Goal: Task Accomplishment & Management: Manage account settings

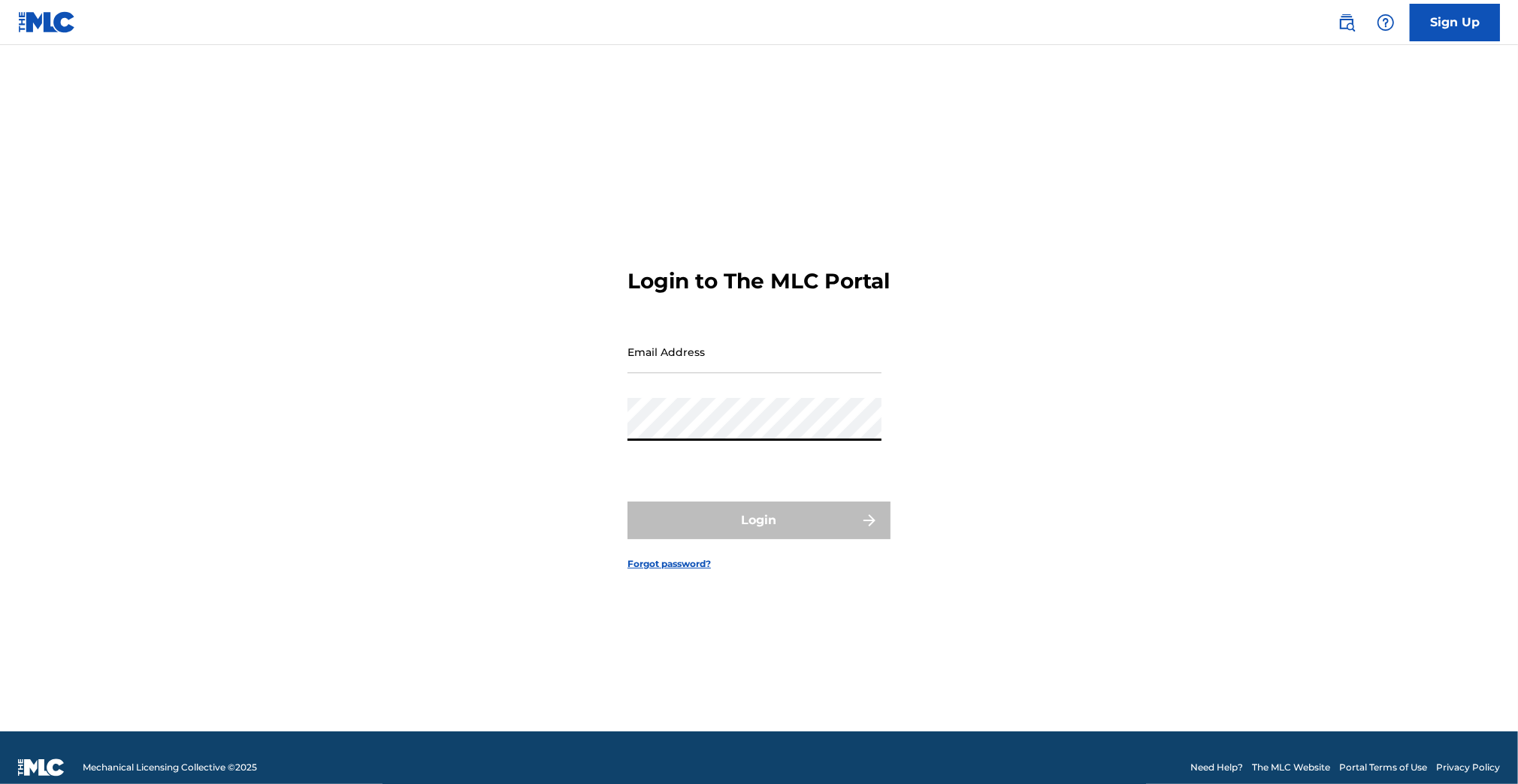
click at [704, 373] on input "Email Address" at bounding box center [754, 351] width 254 height 43
type input "[PERSON_NAME][EMAIL_ADDRESS][PERSON_NAME][DOMAIN_NAME]"
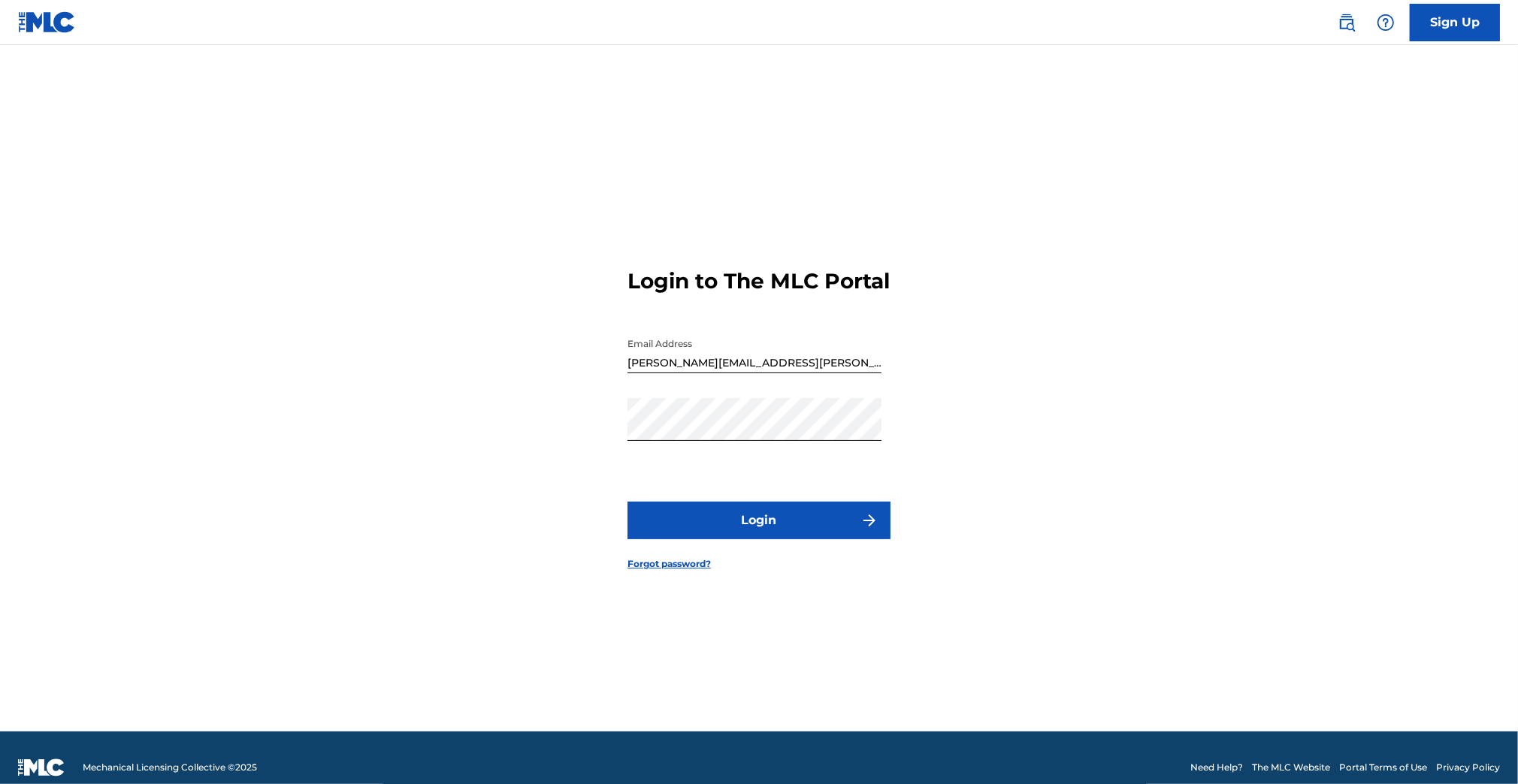
click at [764, 538] on button "Login" at bounding box center [759, 521] width 263 height 38
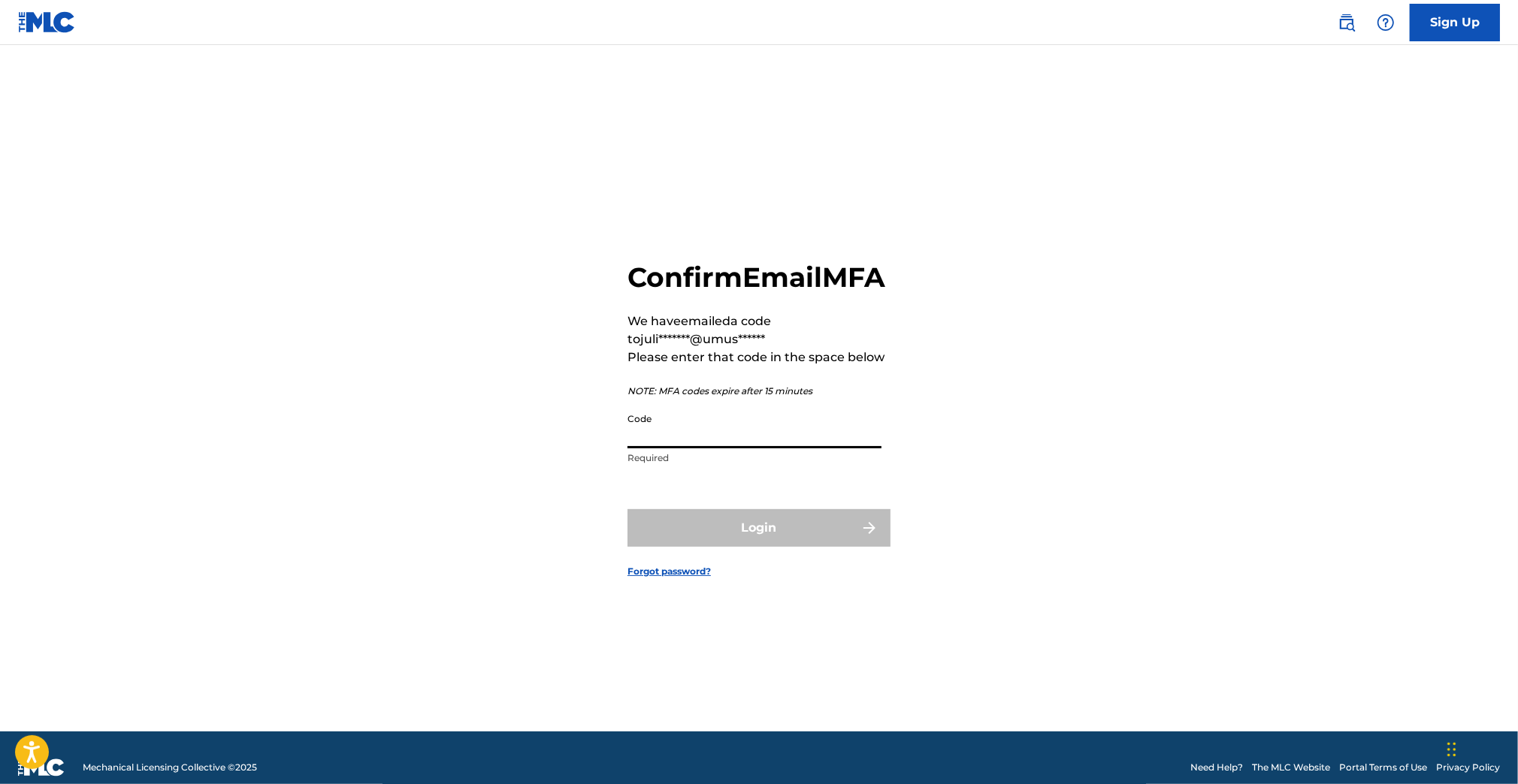
click at [728, 448] on input "Code" at bounding box center [754, 427] width 254 height 43
paste input "315558"
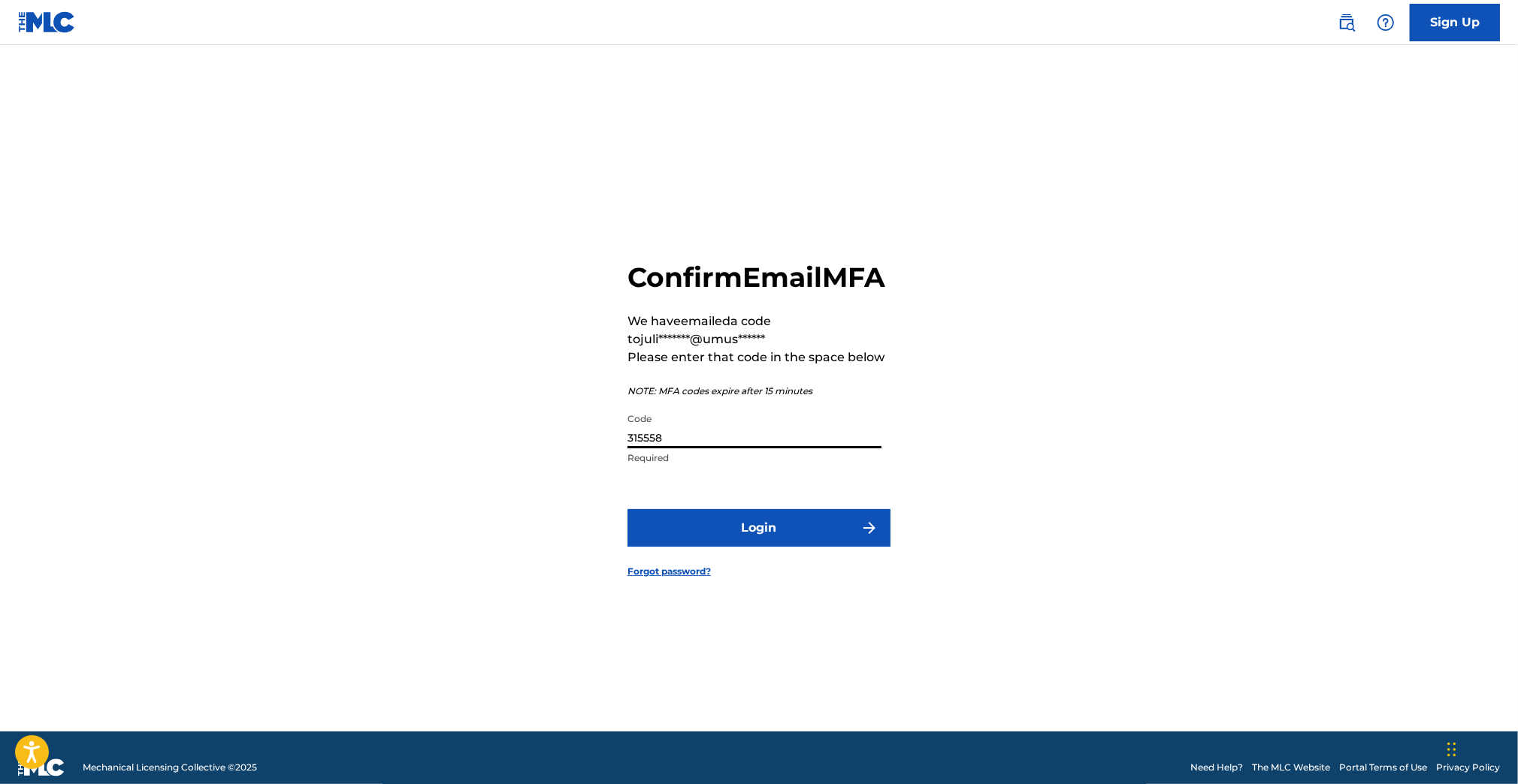
type input "315558"
click at [739, 525] on form "Confirm Email MFA We have emailed a code to juli*******@umus****** Please enter…" at bounding box center [759, 407] width 263 height 649
click at [748, 538] on button "Login" at bounding box center [759, 528] width 263 height 38
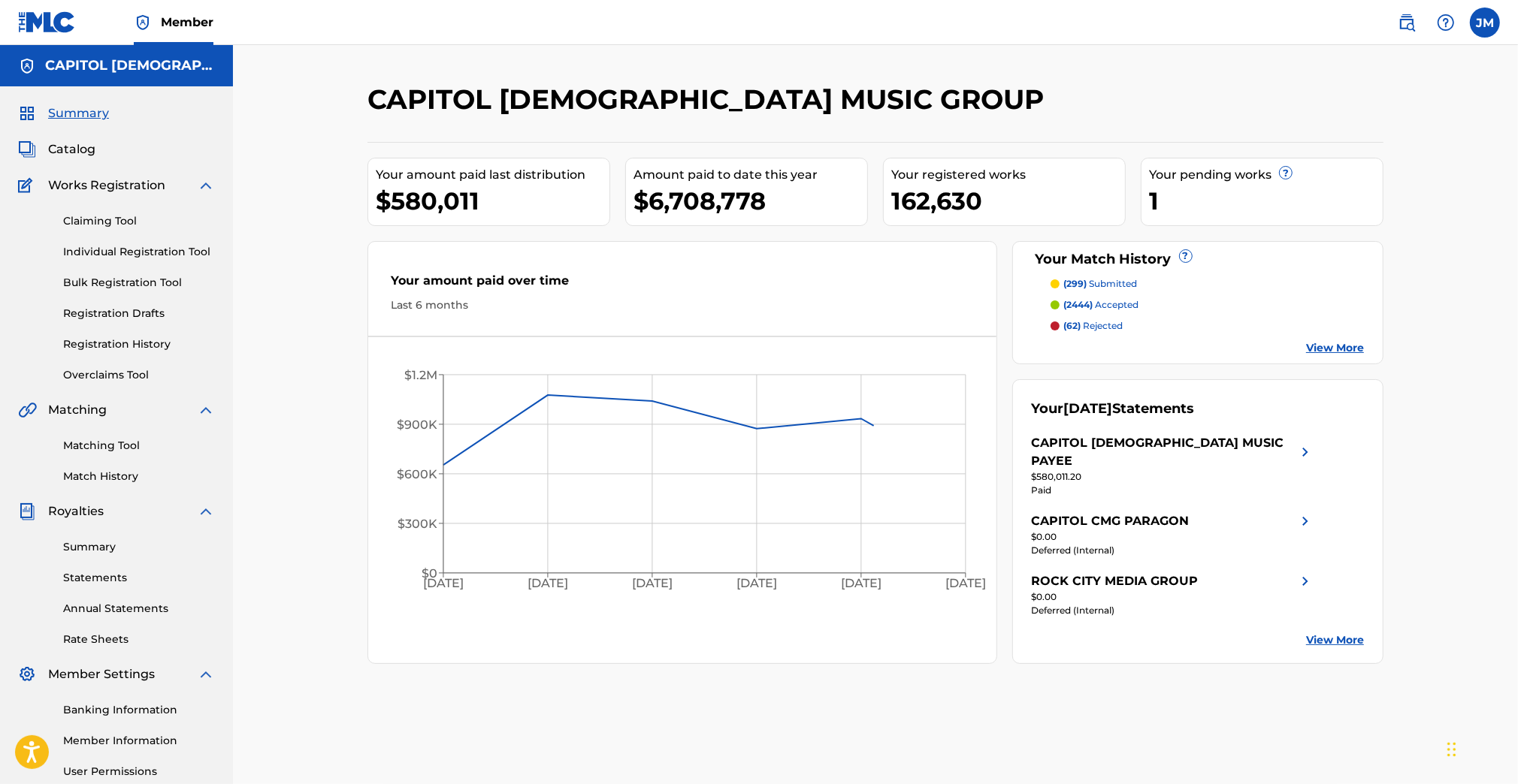
click at [188, 254] on link "Individual Registration Tool" at bounding box center [139, 252] width 152 height 16
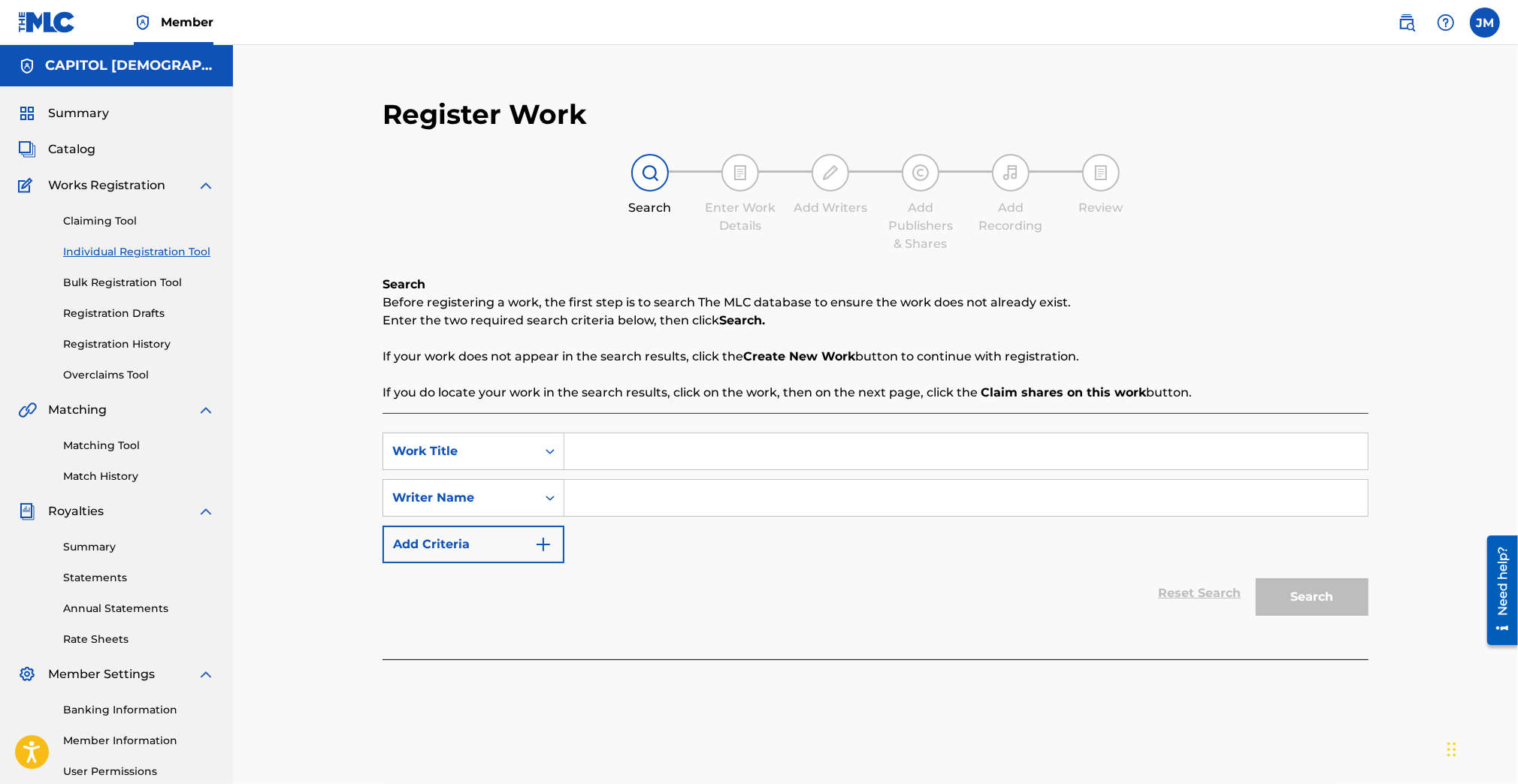
click at [727, 413] on div "SearchWithCriteria11334459-9d33-498d-8780-f2eaa4a60df9 Work Title SearchWithCri…" at bounding box center [875, 536] width 986 height 247
click at [724, 450] on input "Search Form" at bounding box center [965, 451] width 803 height 36
paste input "Starting Line"
type input "Starting Line"
type input "mecum"
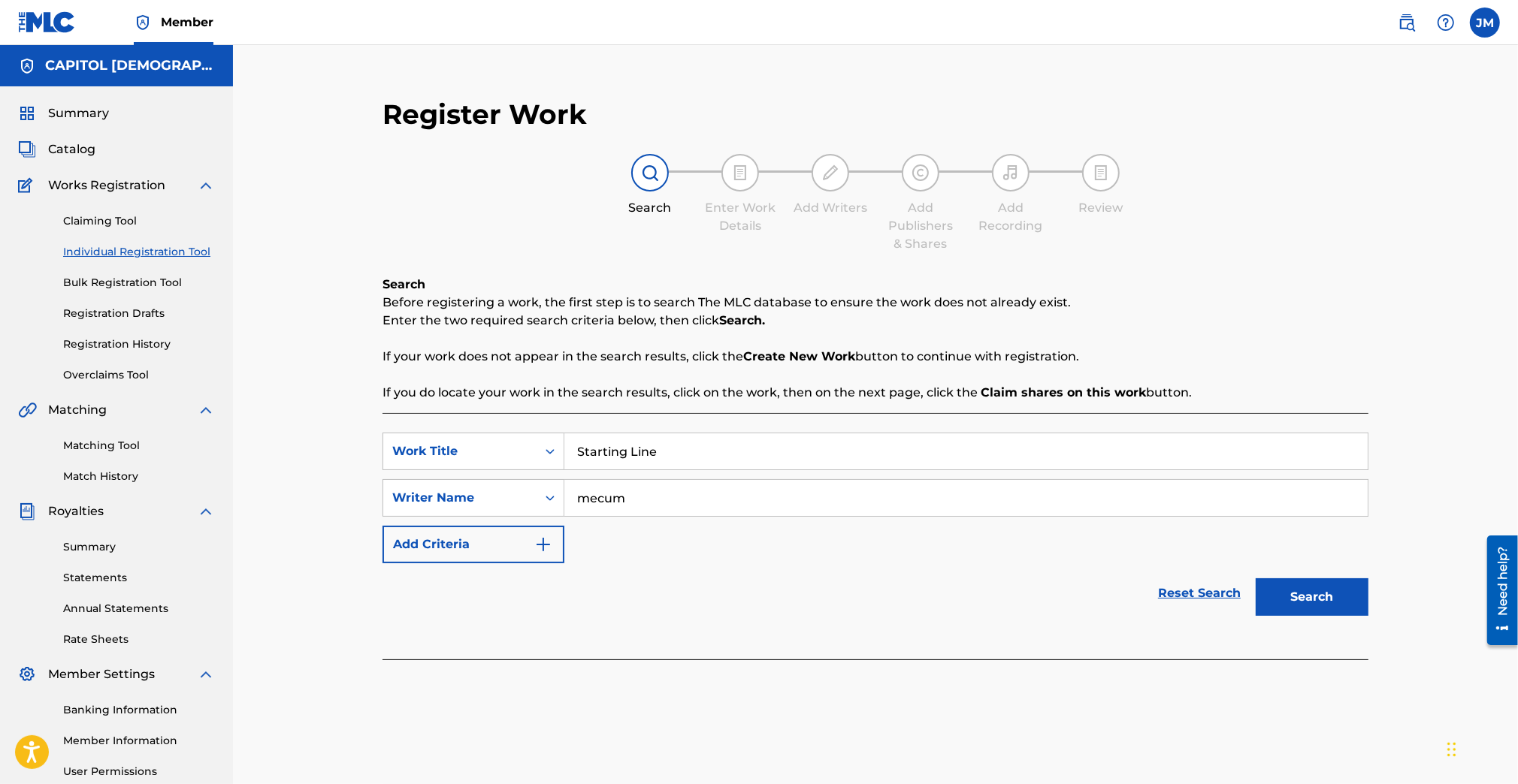
click at [1256, 578] on button "Search" at bounding box center [1312, 597] width 113 height 38
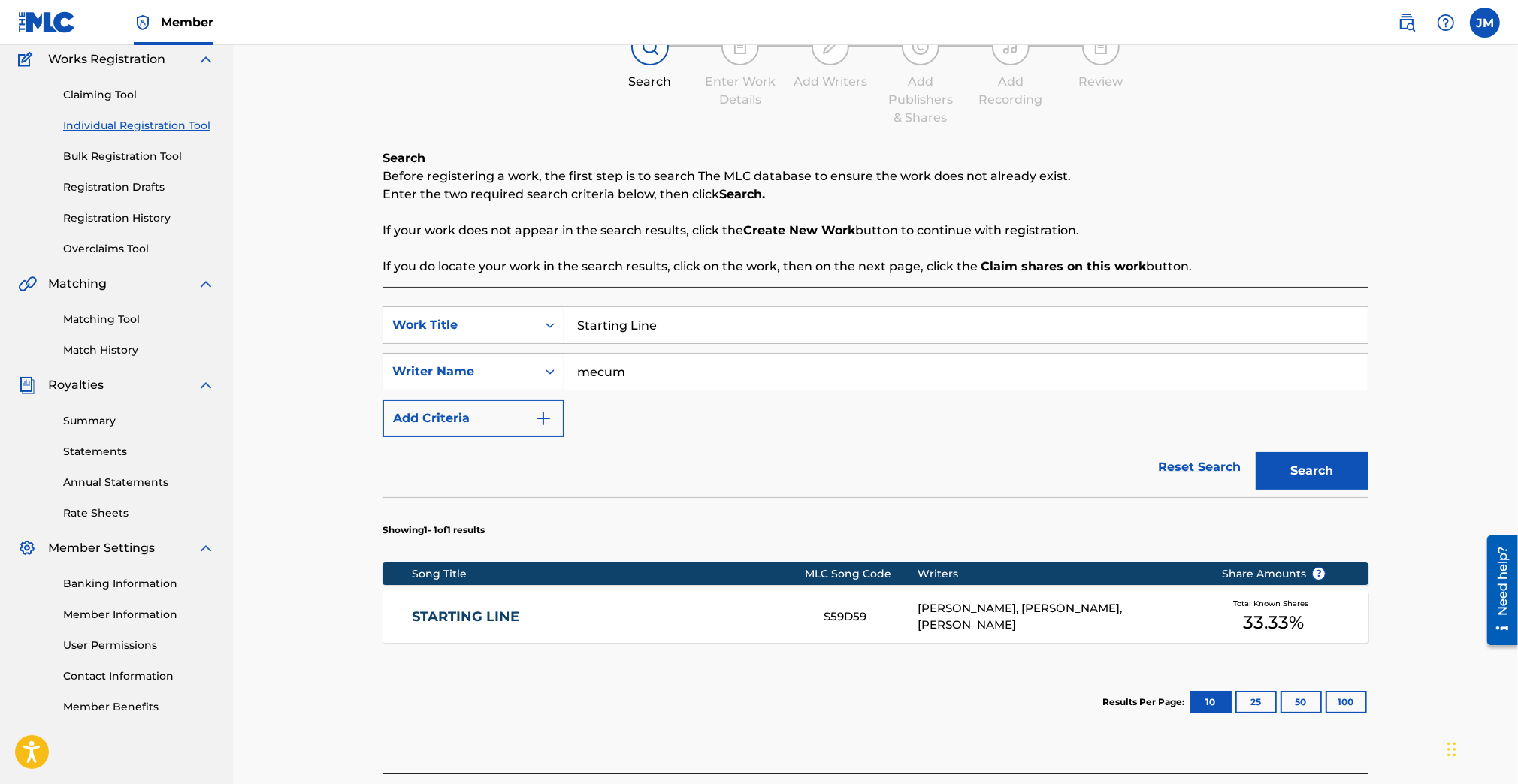
scroll to position [200, 0]
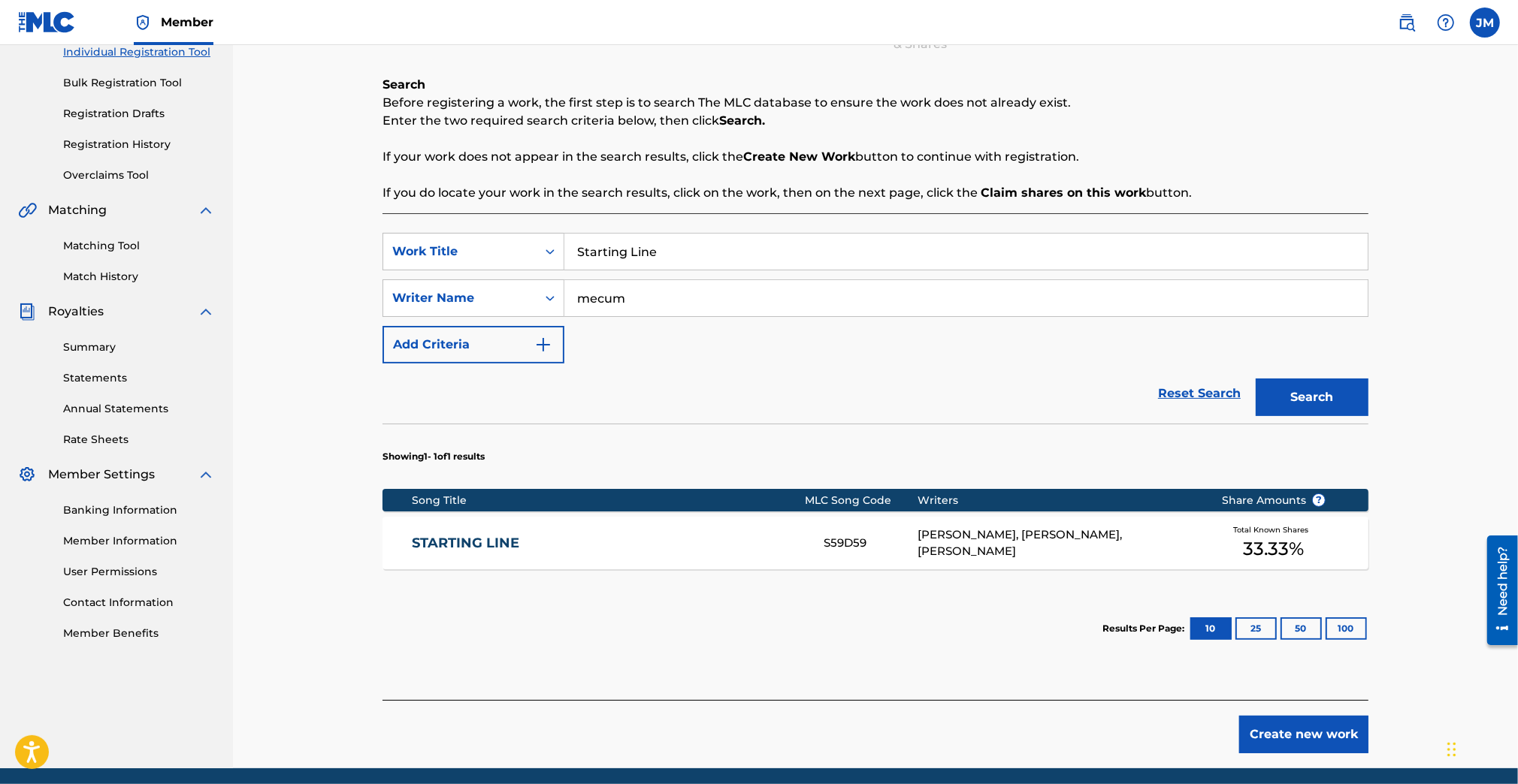
click at [457, 541] on link "STARTING LINE" at bounding box center [607, 544] width 392 height 17
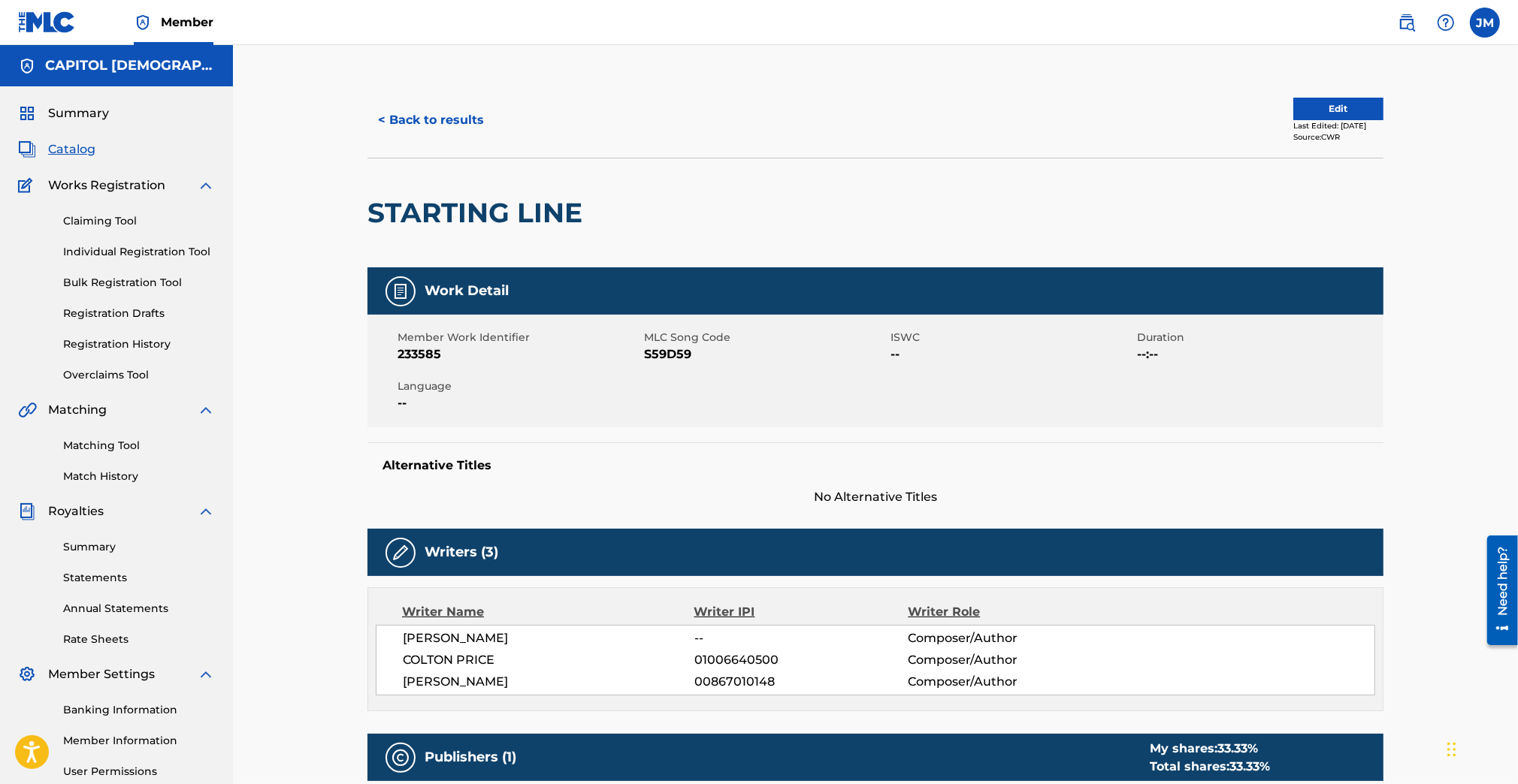
click at [686, 354] on span "S59D59" at bounding box center [765, 354] width 243 height 18
click at [683, 354] on span "S59D59" at bounding box center [765, 354] width 243 height 18
click at [674, 352] on span "S59D59" at bounding box center [765, 354] width 243 height 18
copy span "S59D59"
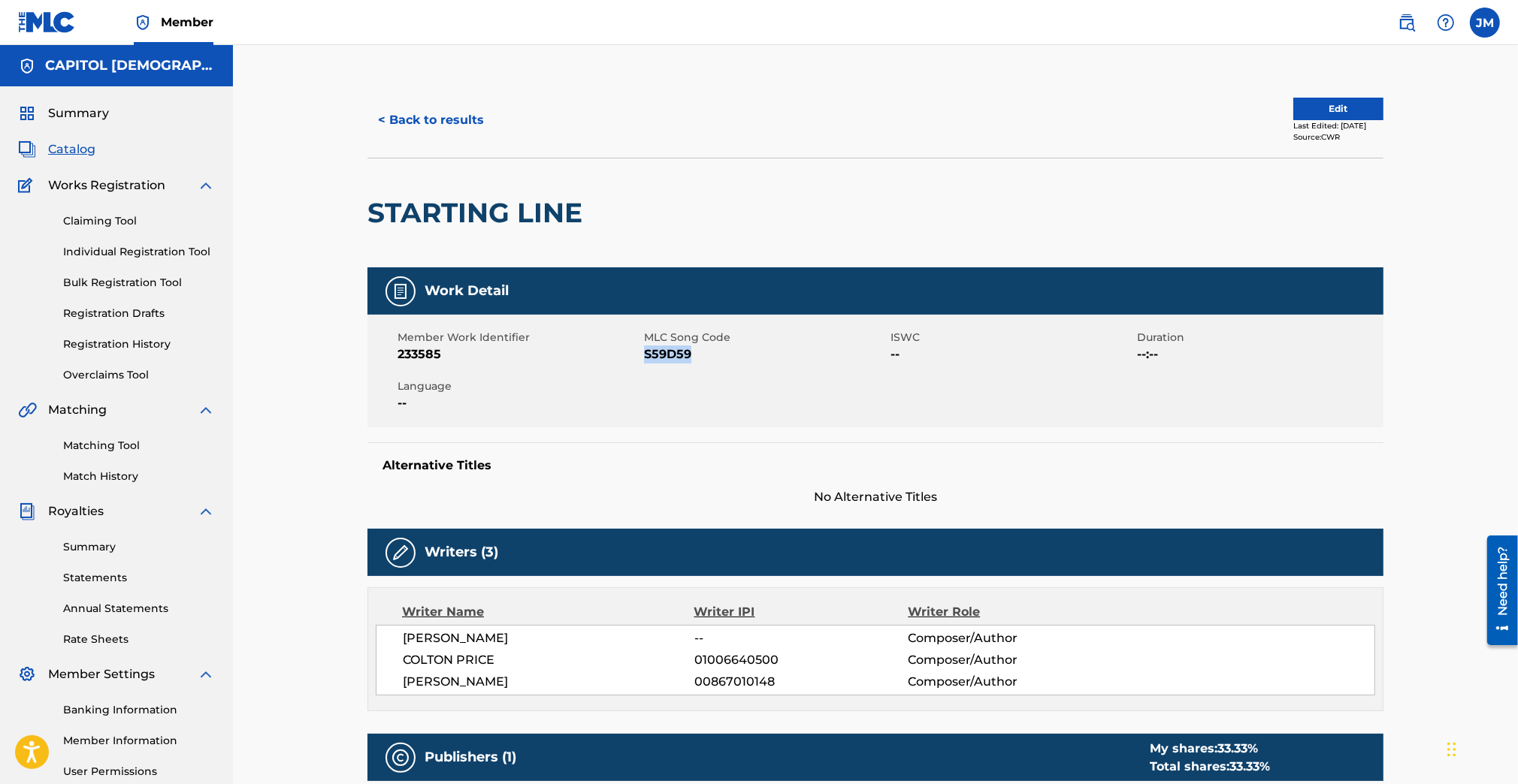
click at [463, 136] on button "< Back to results" at bounding box center [430, 121] width 127 height 38
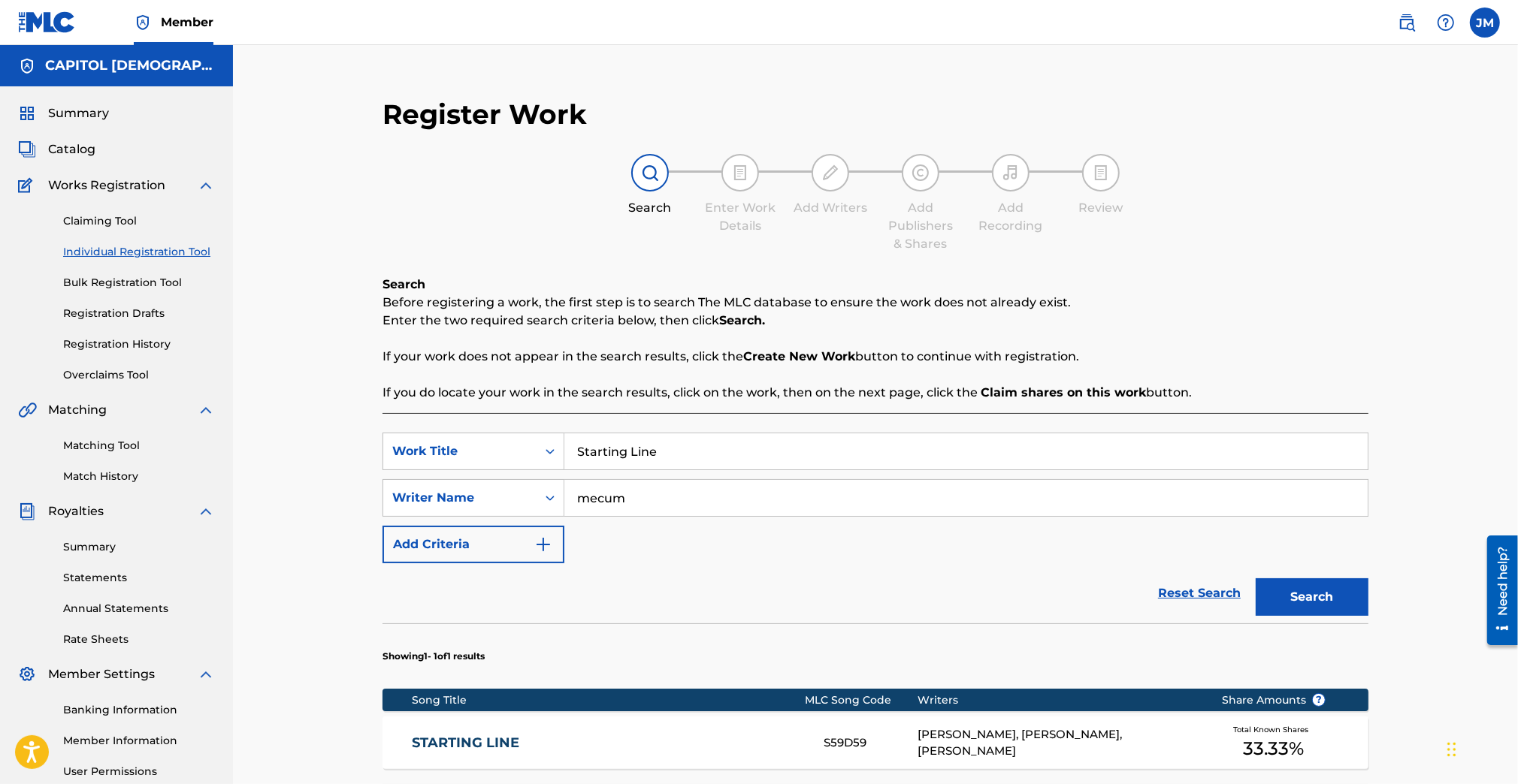
scroll to position [147, 0]
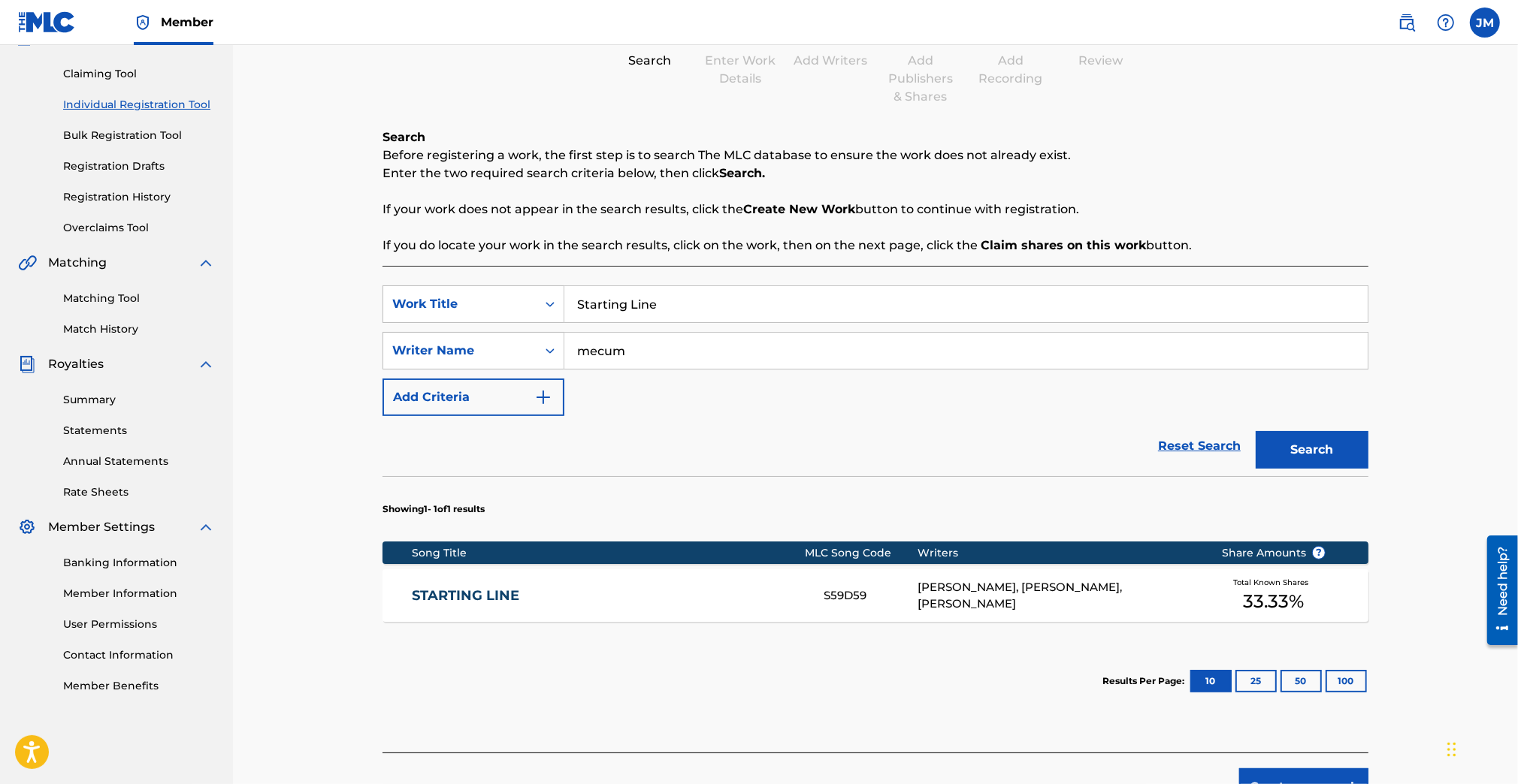
click at [688, 310] on input "Starting Line" at bounding box center [965, 304] width 803 height 36
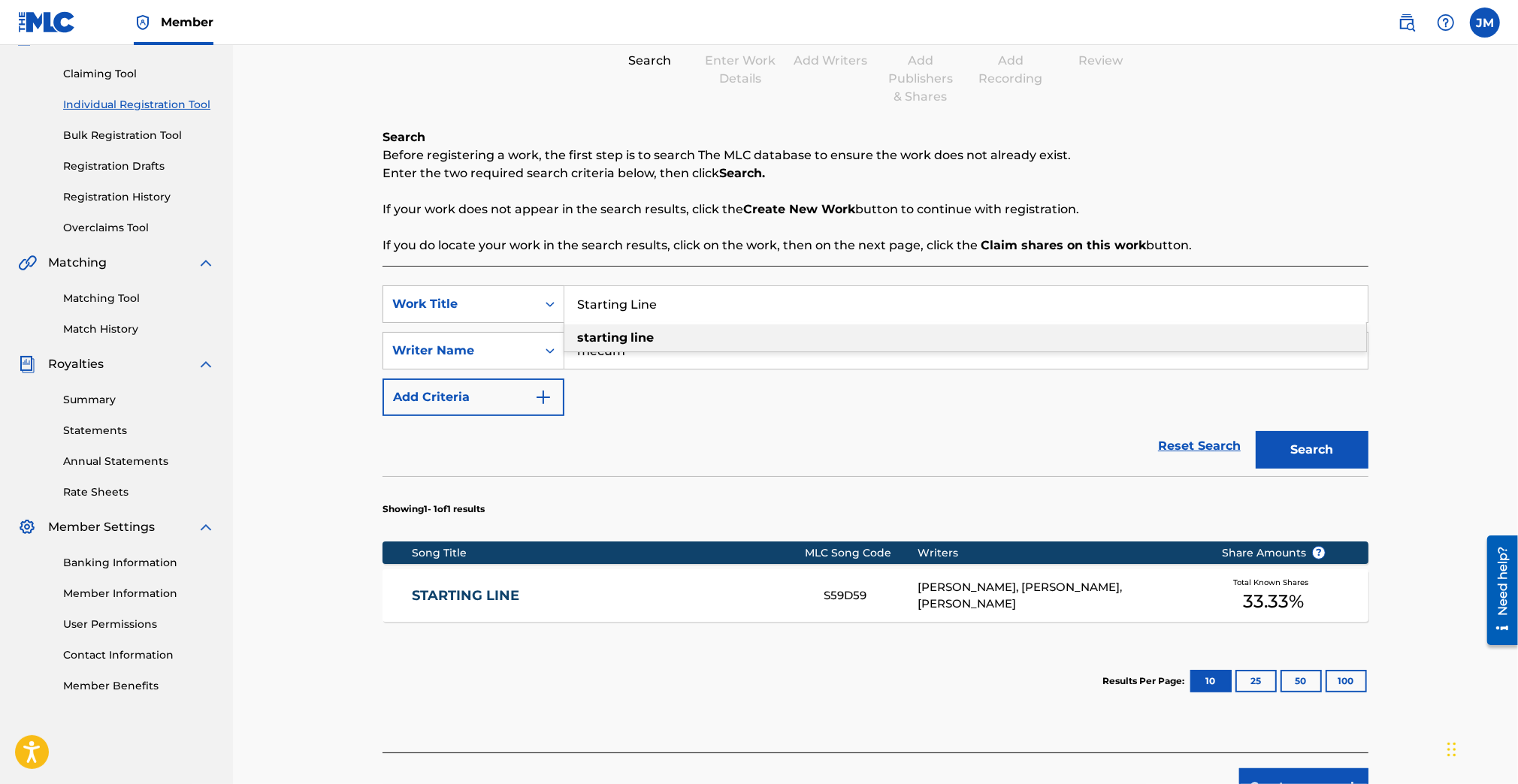
click at [688, 310] on input "Starting Line" at bounding box center [965, 304] width 803 height 36
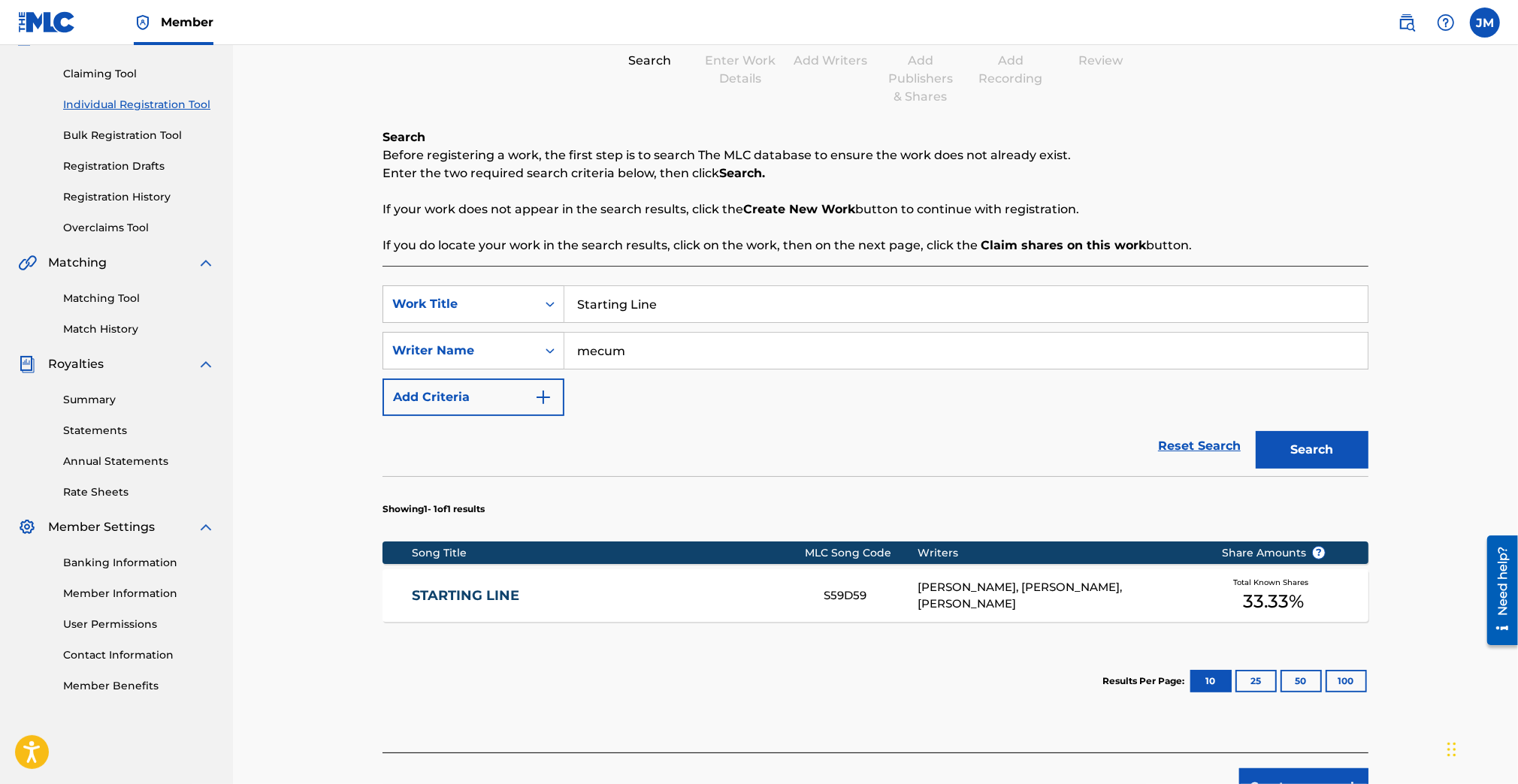
paste input "Love Is For"
click at [1265, 455] on button "Search" at bounding box center [1312, 450] width 113 height 38
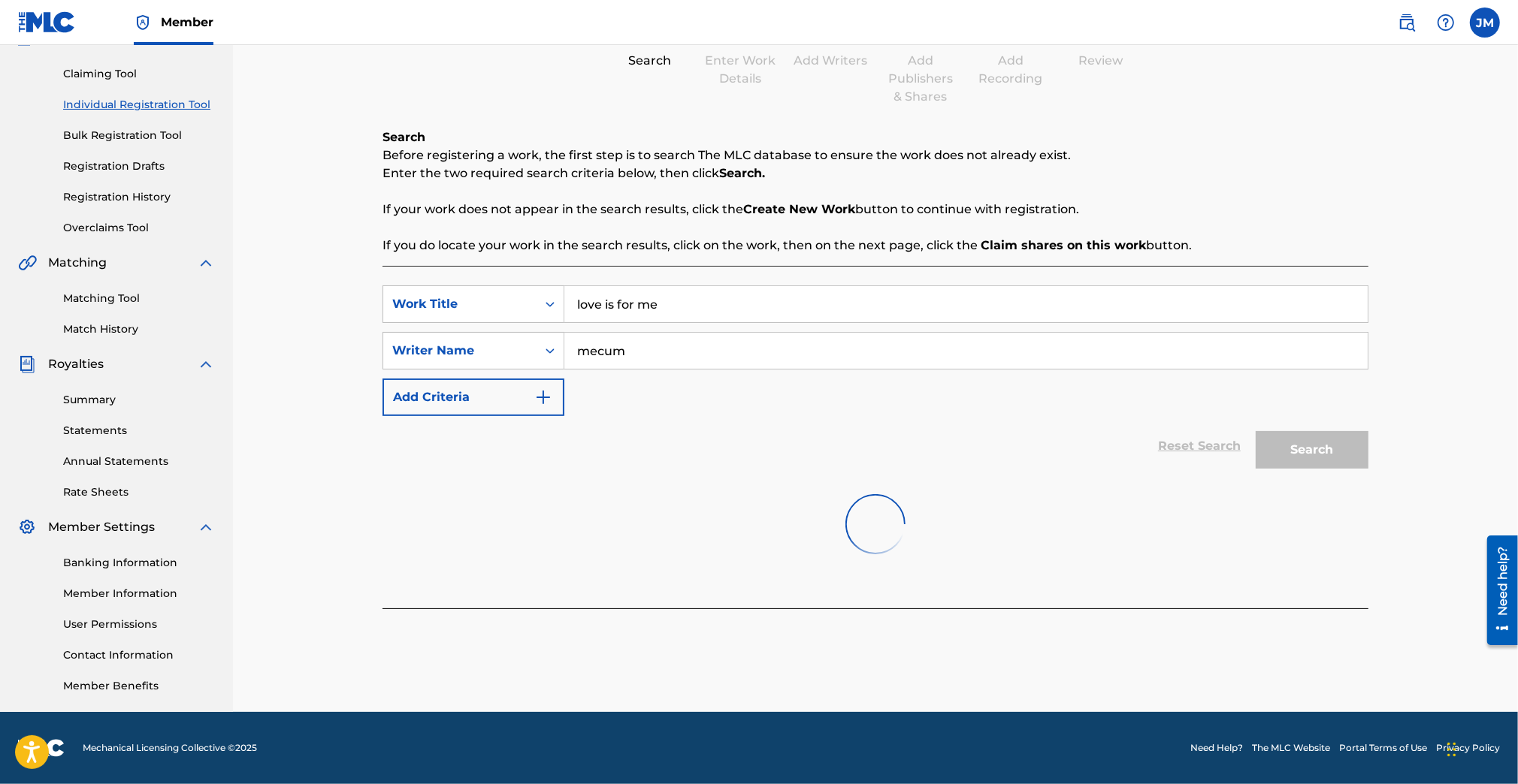
click at [698, 304] on input "love is for me" at bounding box center [965, 304] width 803 height 36
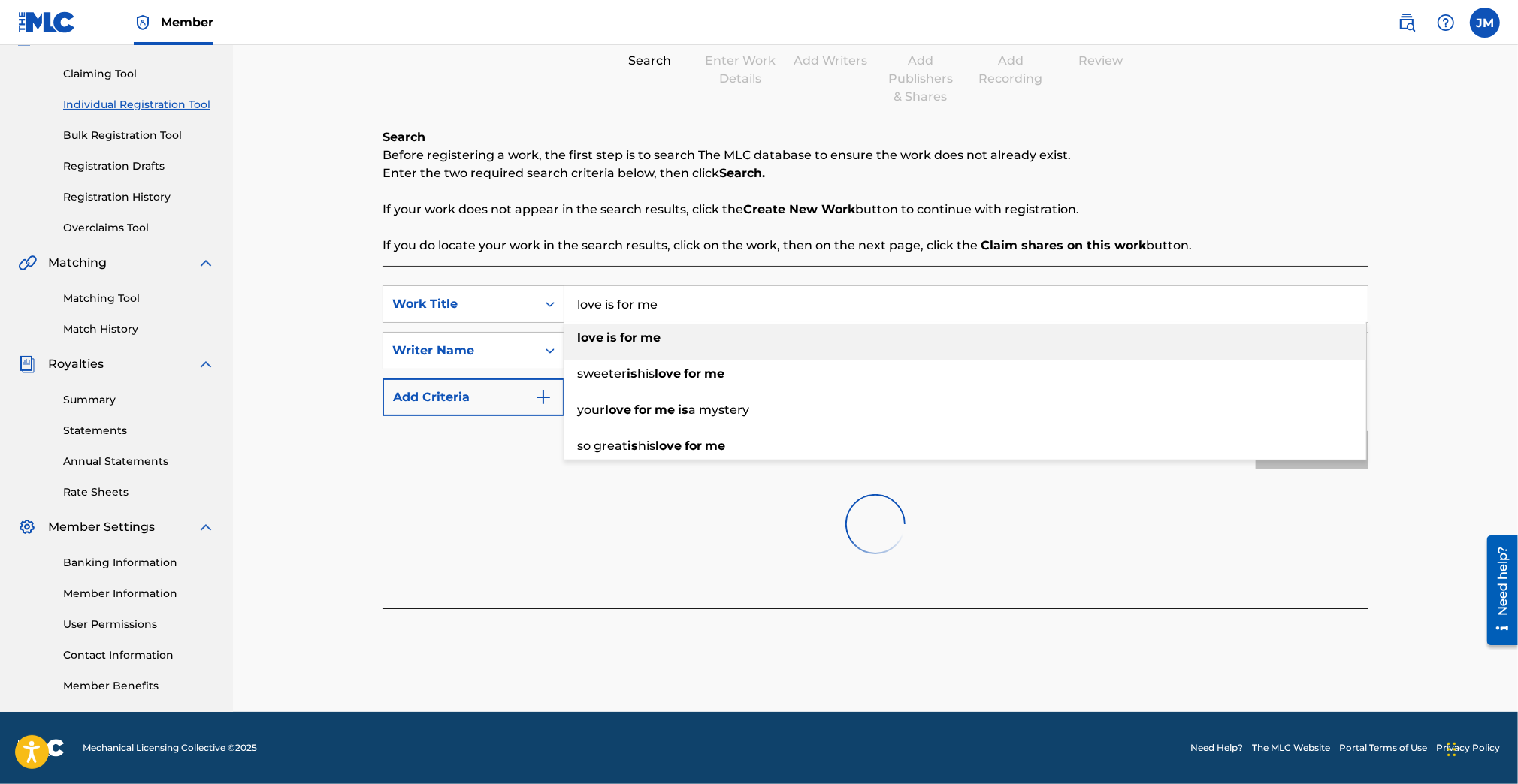
click at [703, 221] on div "Search Before registering a work, the first step is to search The MLC database …" at bounding box center [875, 191] width 986 height 126
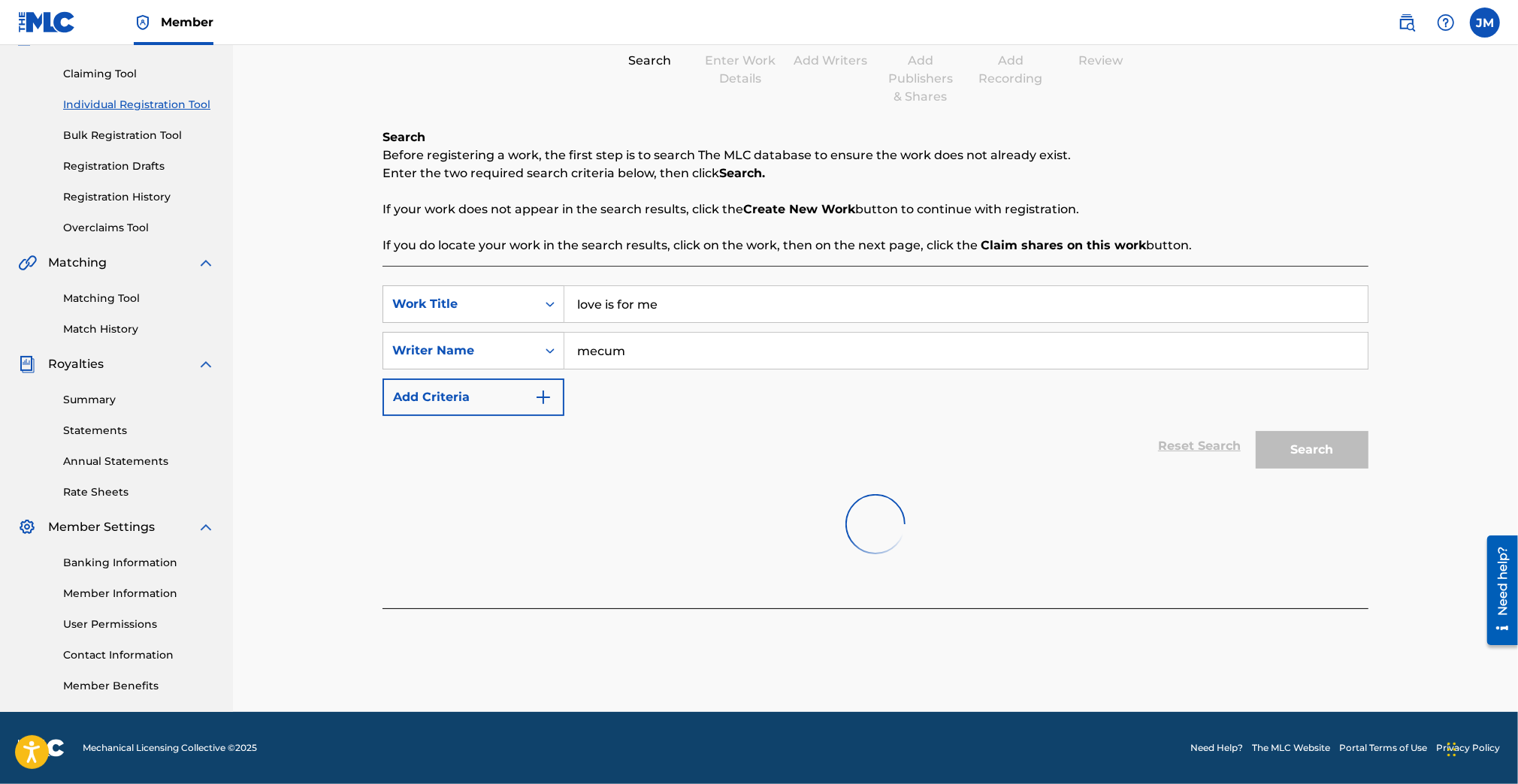
click at [699, 310] on input "love is for me" at bounding box center [965, 304] width 803 height 36
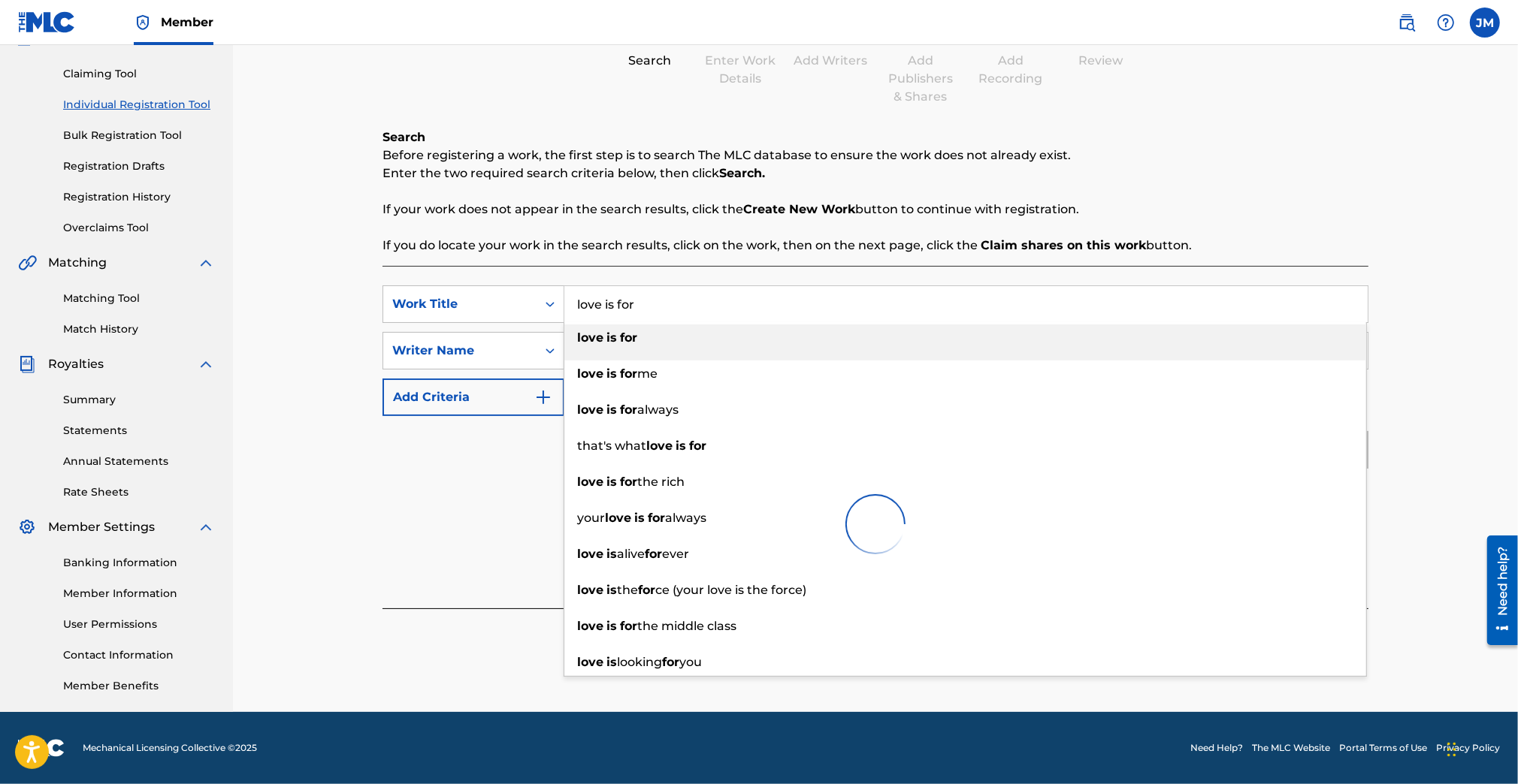
type input "love is for"
click at [764, 217] on div "Search Before registering a work, the first step is to search The MLC database …" at bounding box center [875, 191] width 986 height 126
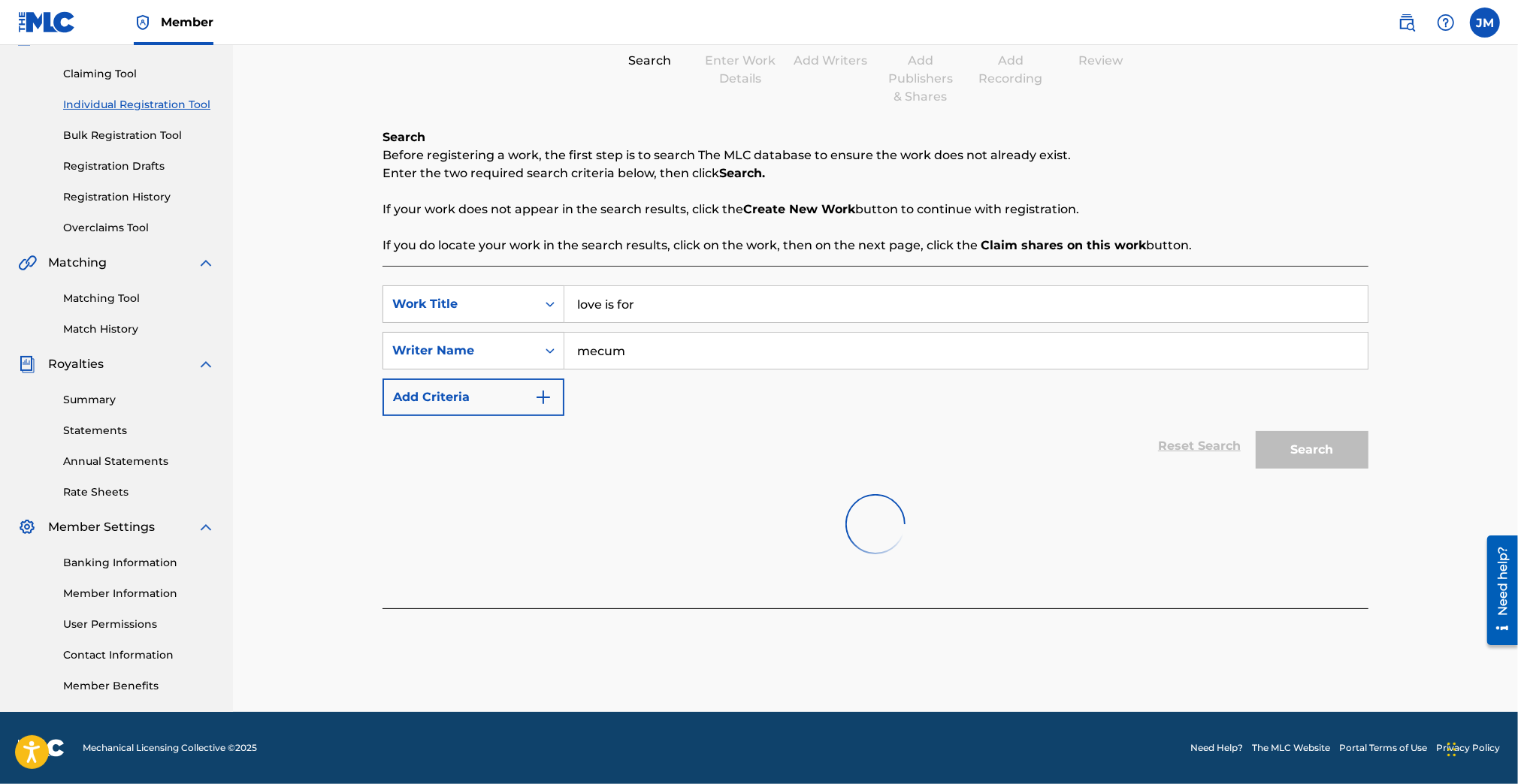
click at [1314, 456] on div "Search" at bounding box center [1308, 446] width 121 height 60
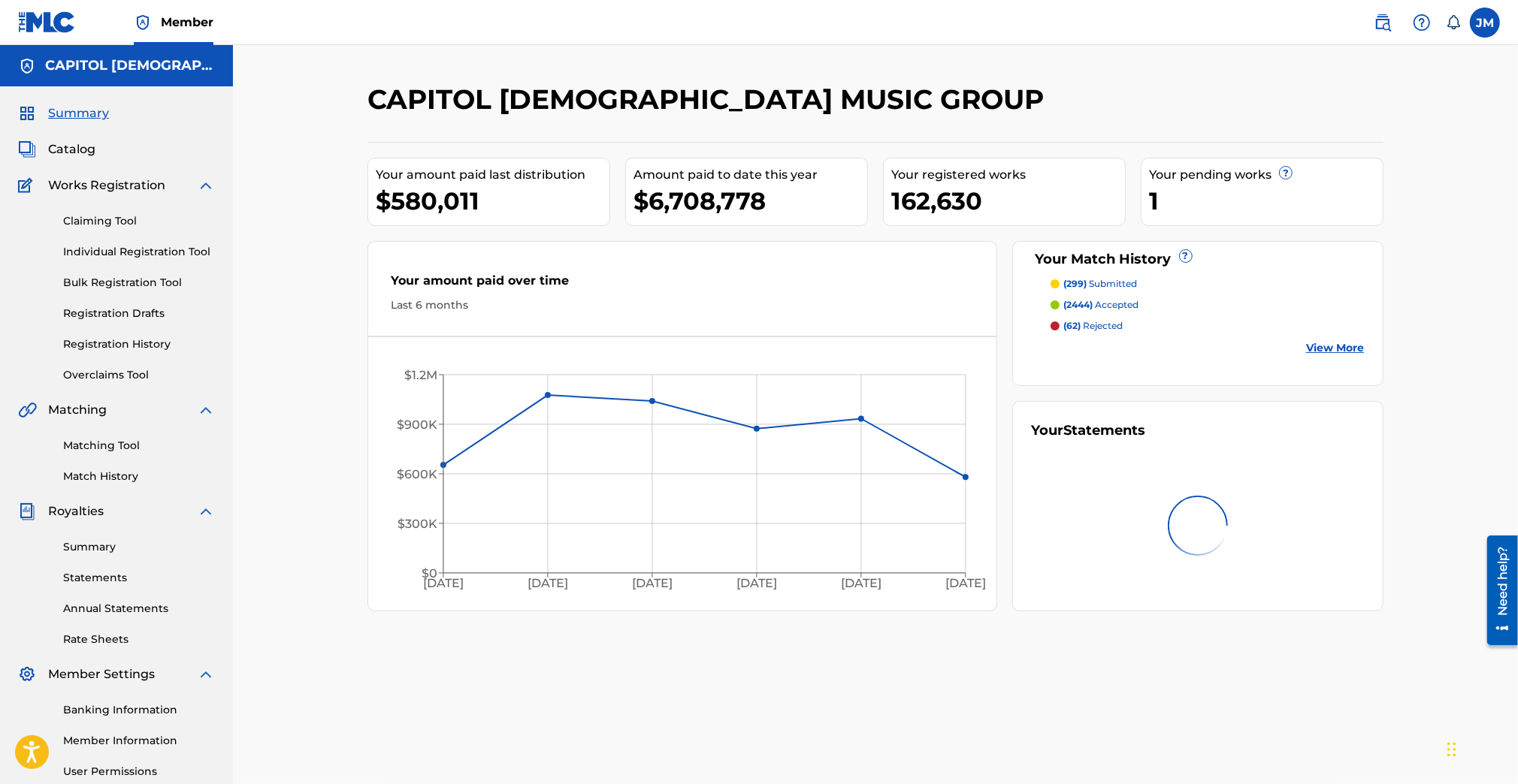
click at [87, 245] on link "Individual Registration Tool" at bounding box center [139, 252] width 152 height 16
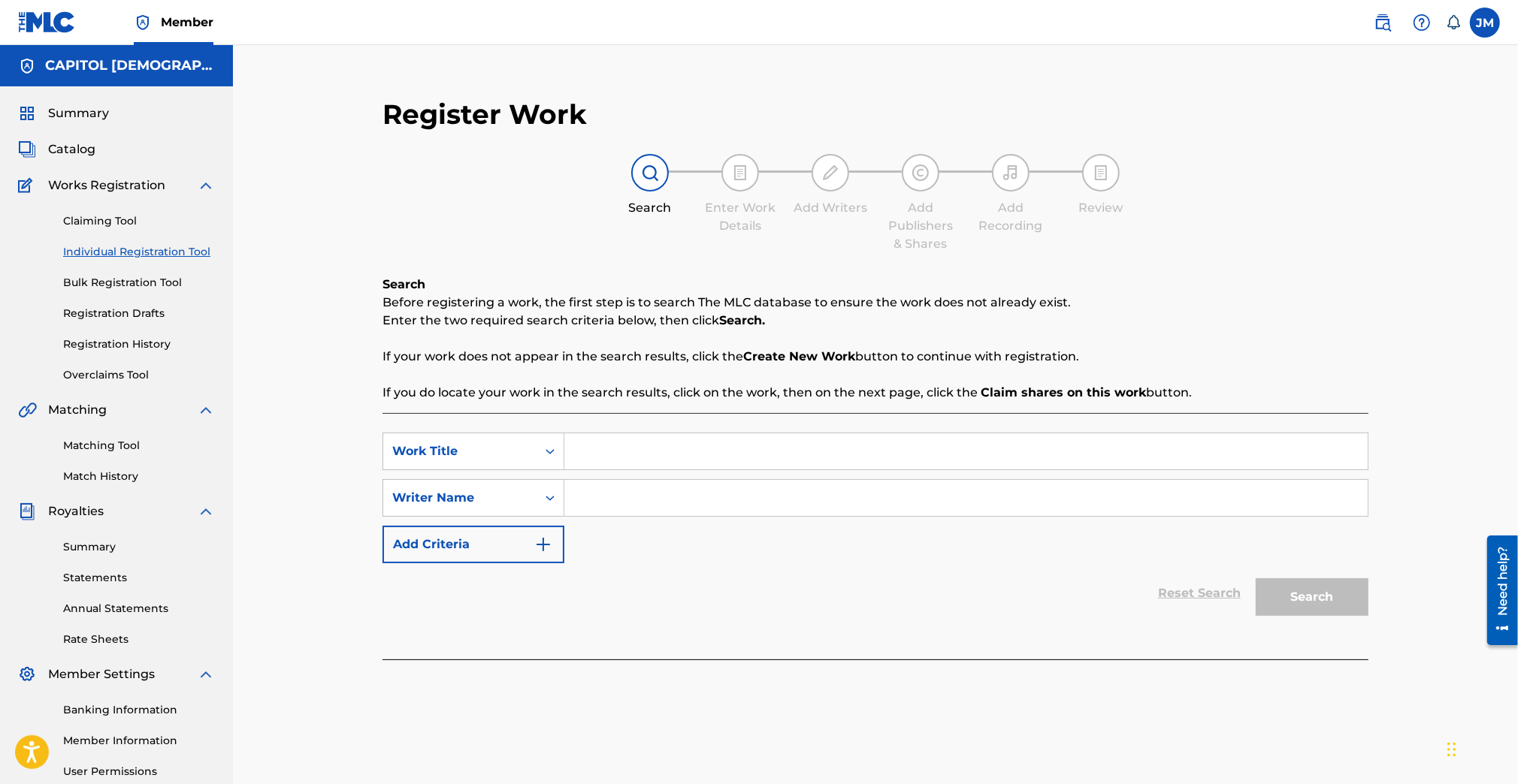
click at [631, 463] on input "Search Form" at bounding box center [965, 451] width 803 height 36
paste input "Love Is For"
click at [612, 464] on input "Love Is For" at bounding box center [965, 451] width 803 height 36
type input "Love Is For"
click at [625, 498] on input "Search Form" at bounding box center [965, 498] width 803 height 36
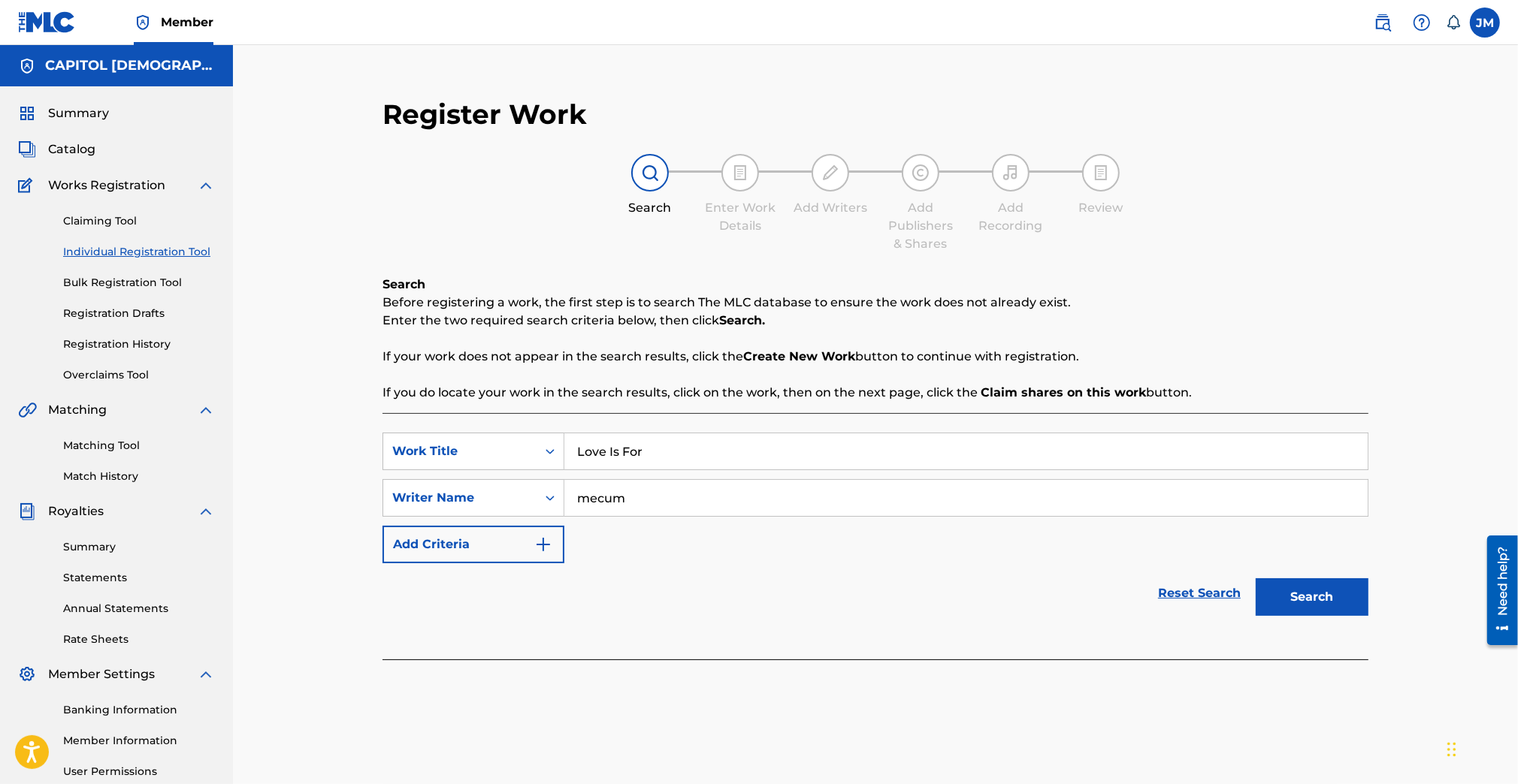
type input "mecum"
click at [1256, 578] on button "Search" at bounding box center [1312, 597] width 113 height 38
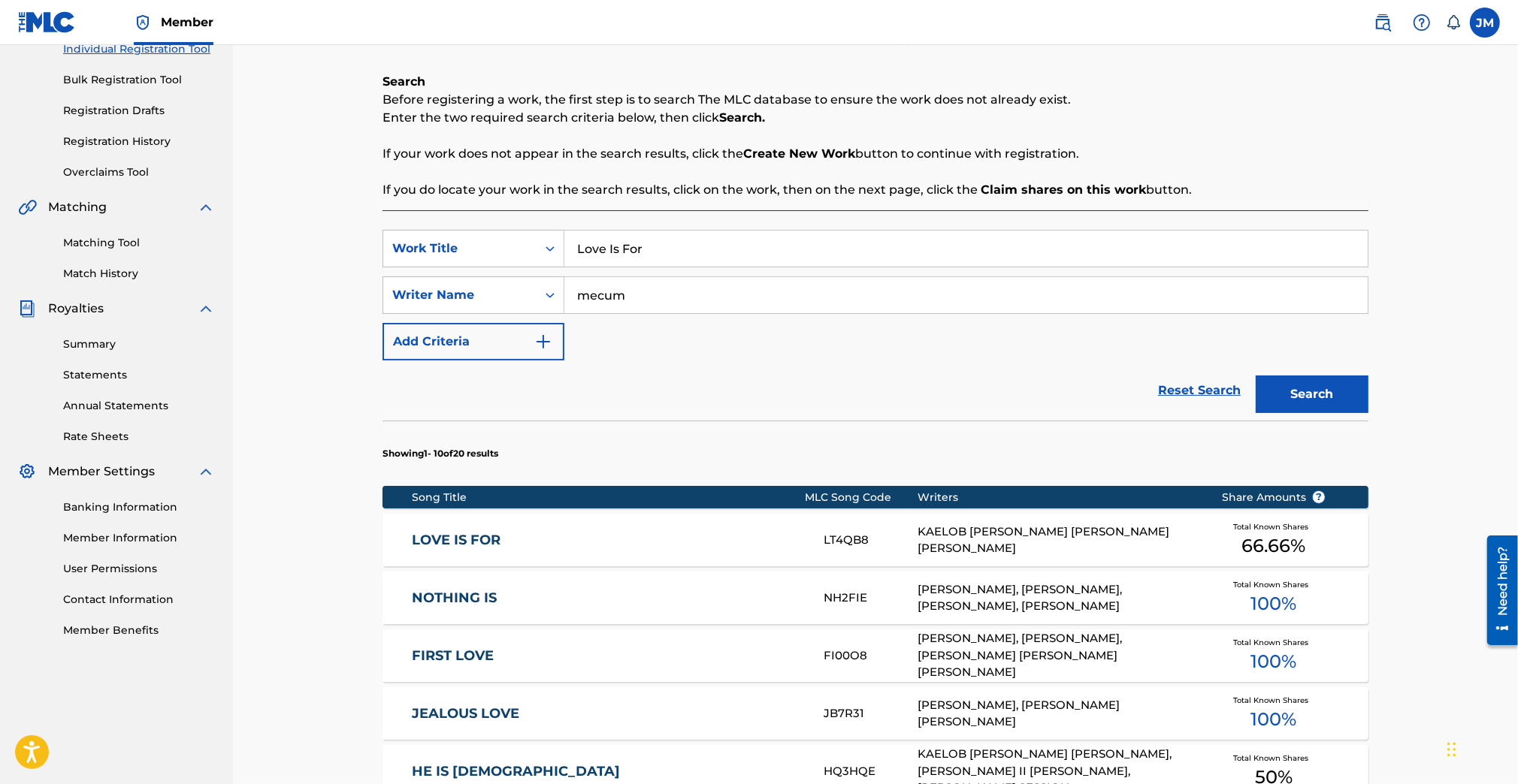
scroll to position [247, 0]
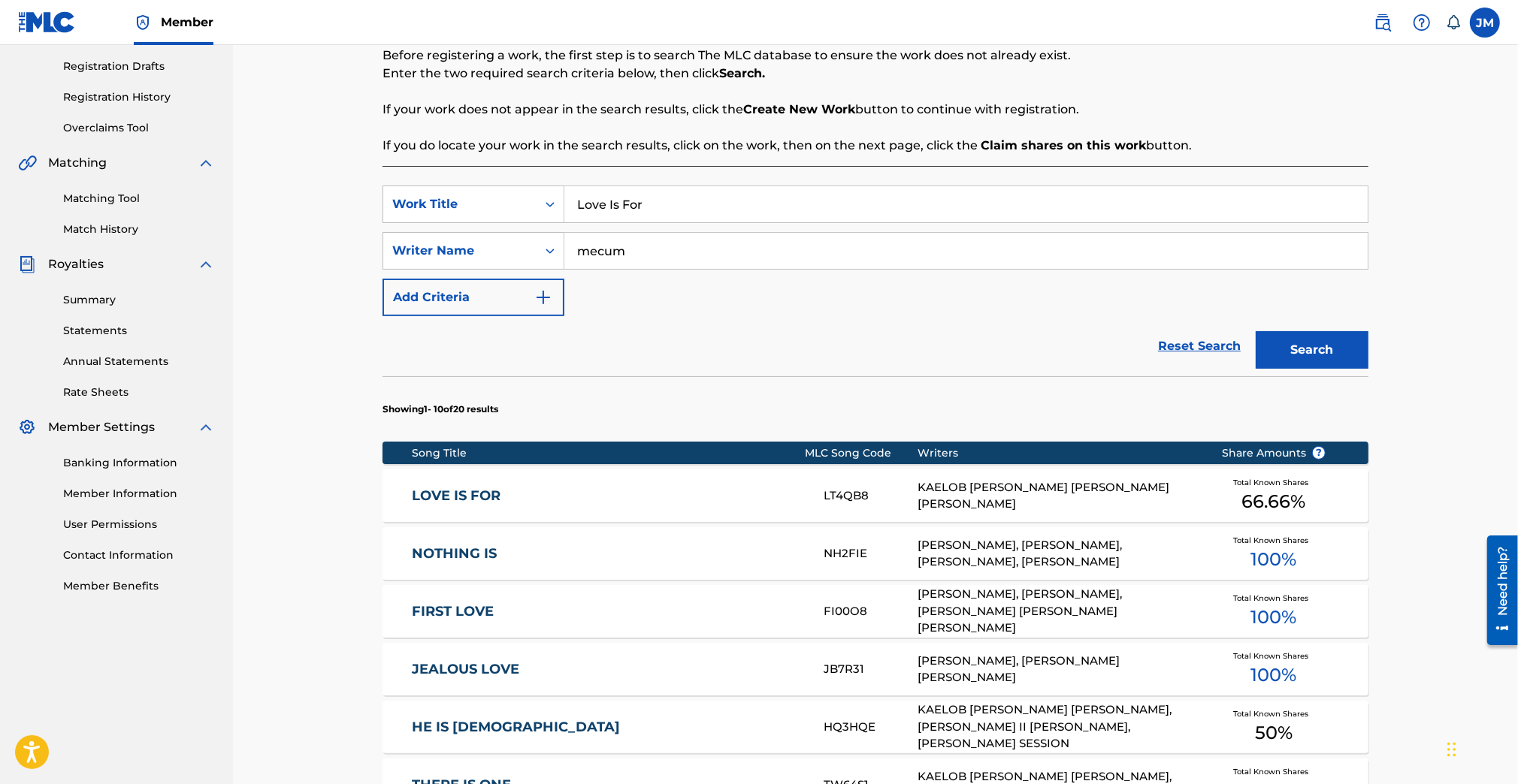
click at [486, 492] on link "LOVE IS FOR" at bounding box center [607, 496] width 392 height 17
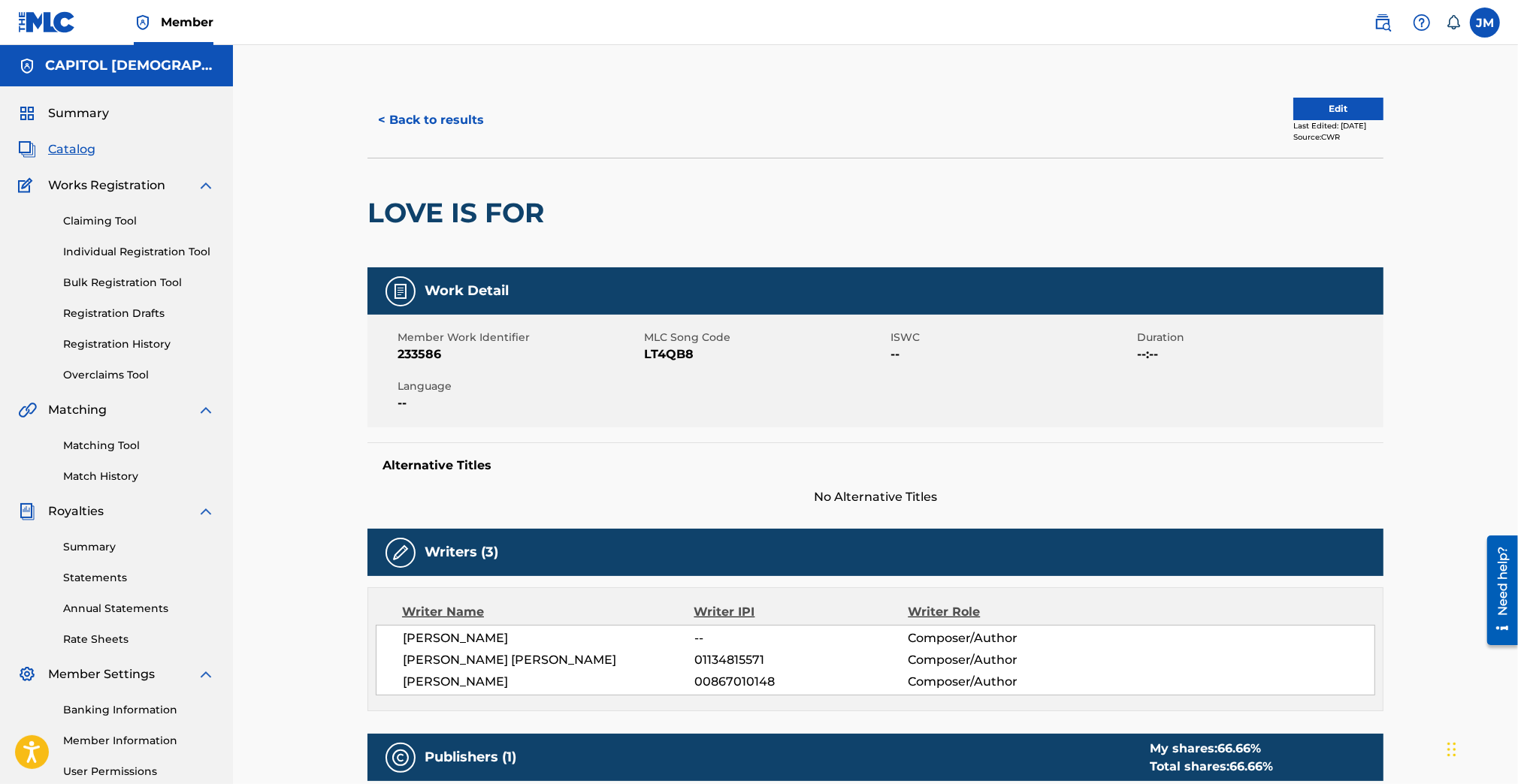
click at [676, 356] on span "LT4QB8" at bounding box center [765, 354] width 243 height 18
copy span "LT4QB8"
click at [382, 128] on button "< Back to results" at bounding box center [430, 121] width 127 height 38
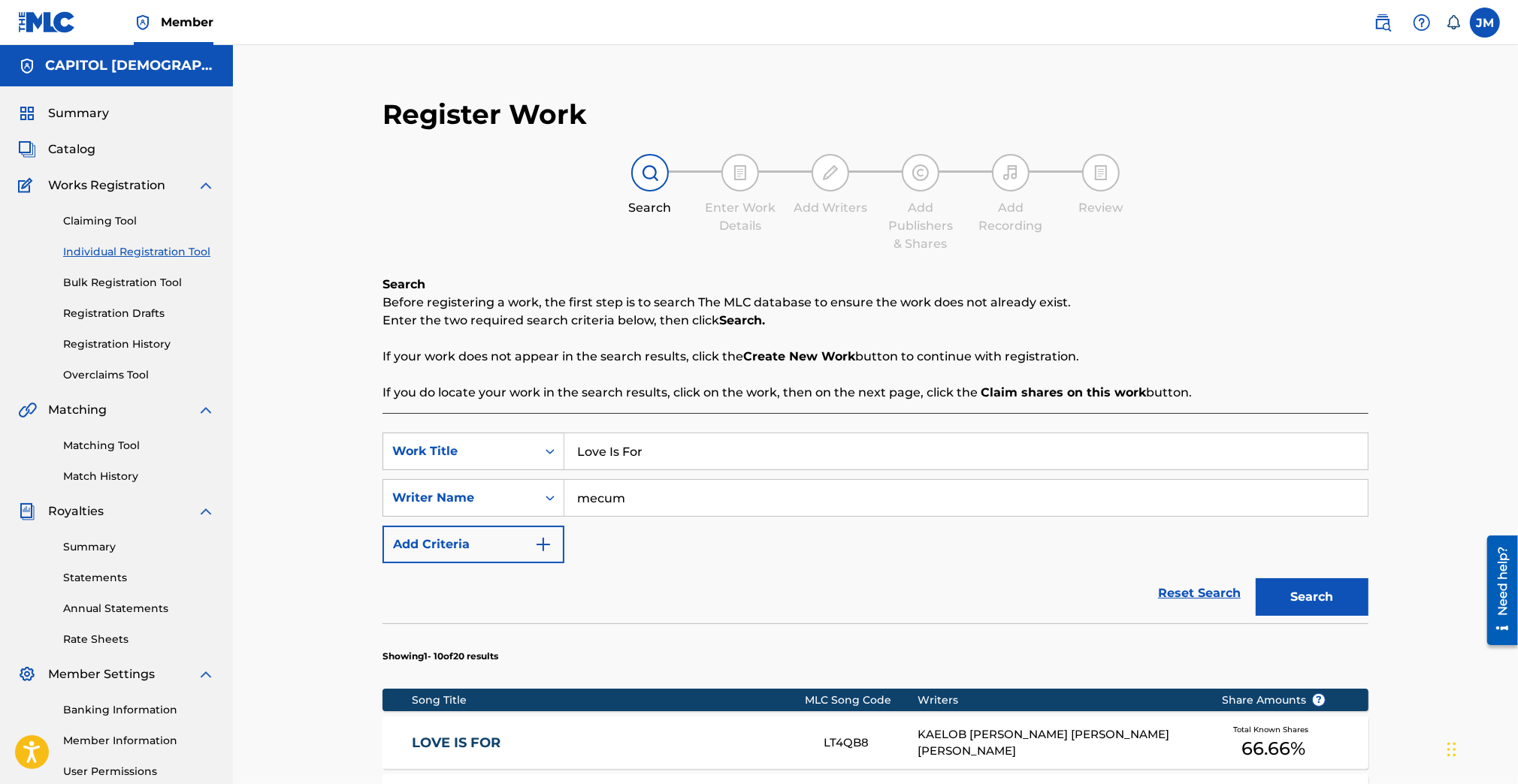
scroll to position [147, 0]
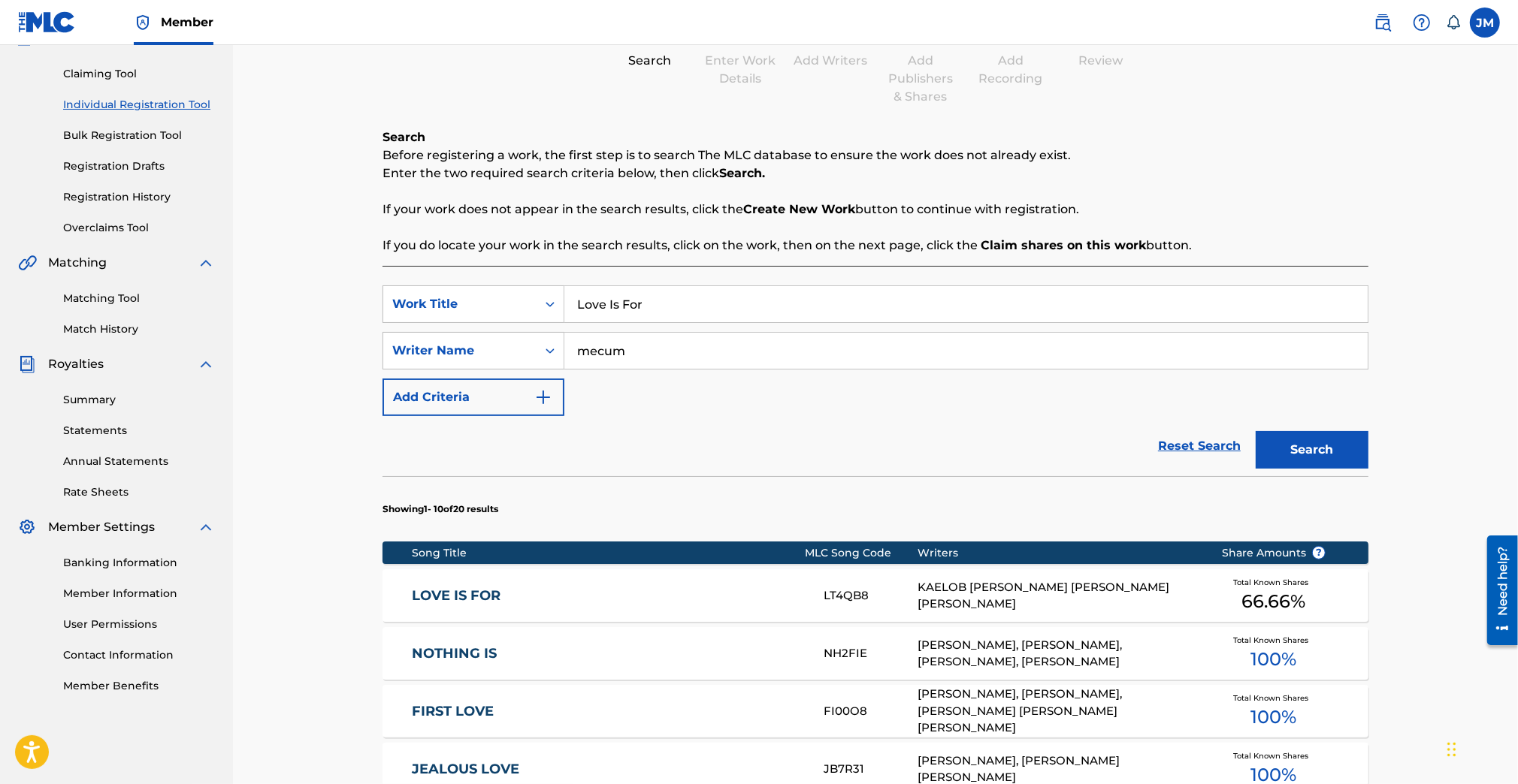
click at [648, 303] on input "Love Is For" at bounding box center [965, 304] width 803 height 36
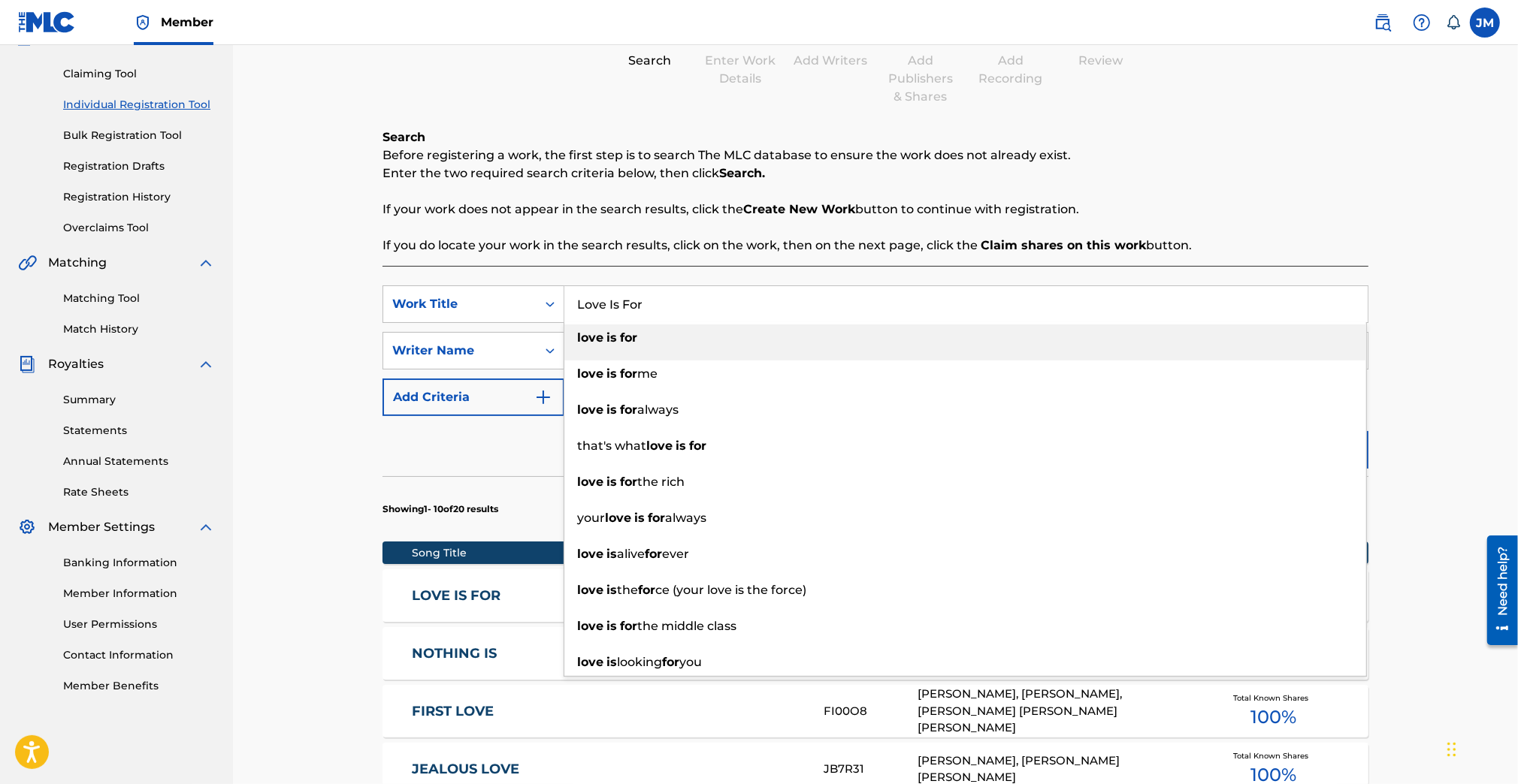
paste input "Nobody But You"
type input "Nobody But You"
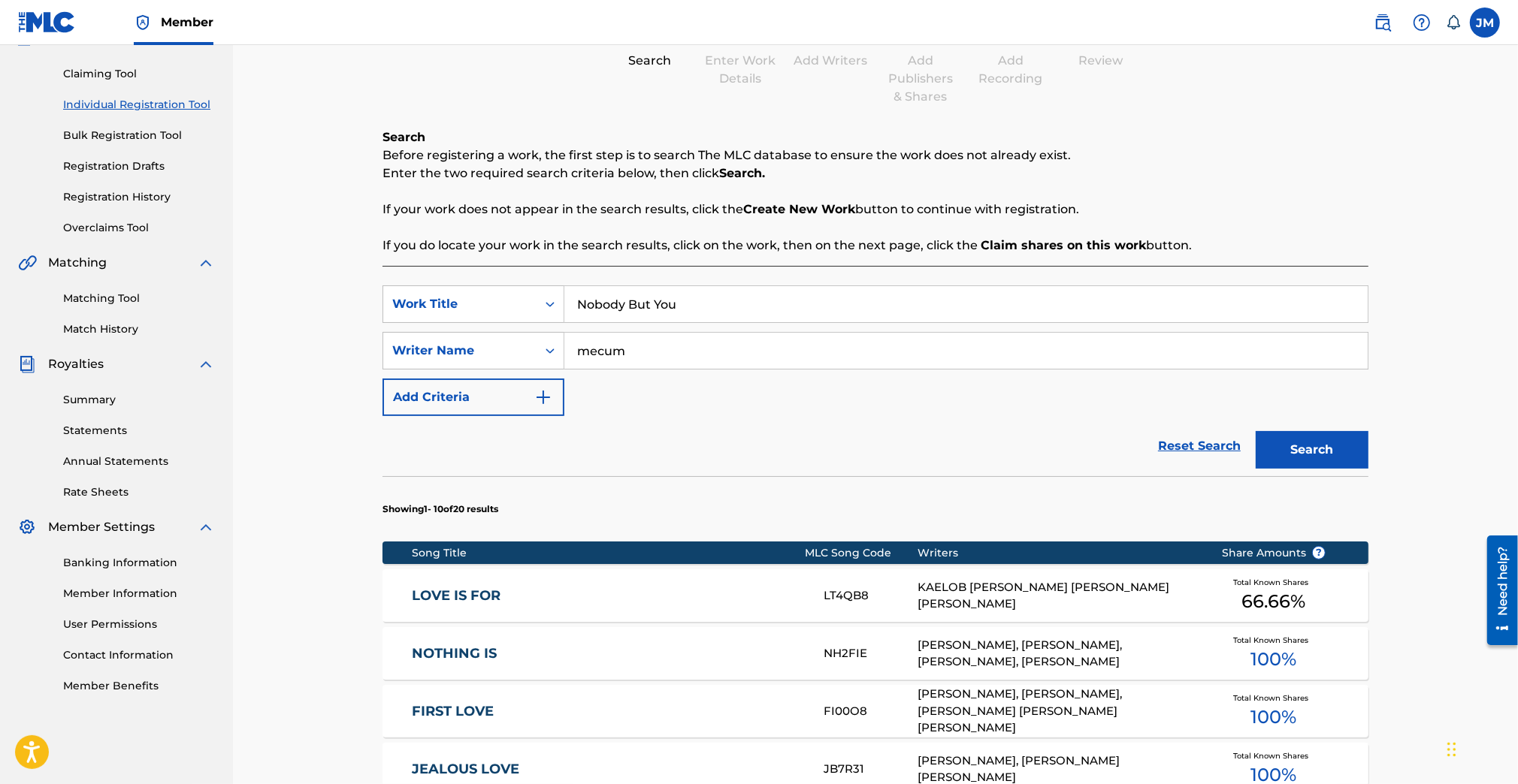
click at [658, 210] on p "If your work does not appear in the search results, click the Create New Work b…" at bounding box center [875, 210] width 986 height 18
drag, startPoint x: 647, startPoint y: 344, endPoint x: 496, endPoint y: 344, distance: 151.0
click at [496, 344] on div "SearchWithCriteriada5ec2b1-952c-4ffe-9db6-70ed729eff57 Writer Name mecum" at bounding box center [875, 351] width 986 height 38
type input "cates"
click at [765, 440] on div "Reset Search Search" at bounding box center [875, 446] width 986 height 60
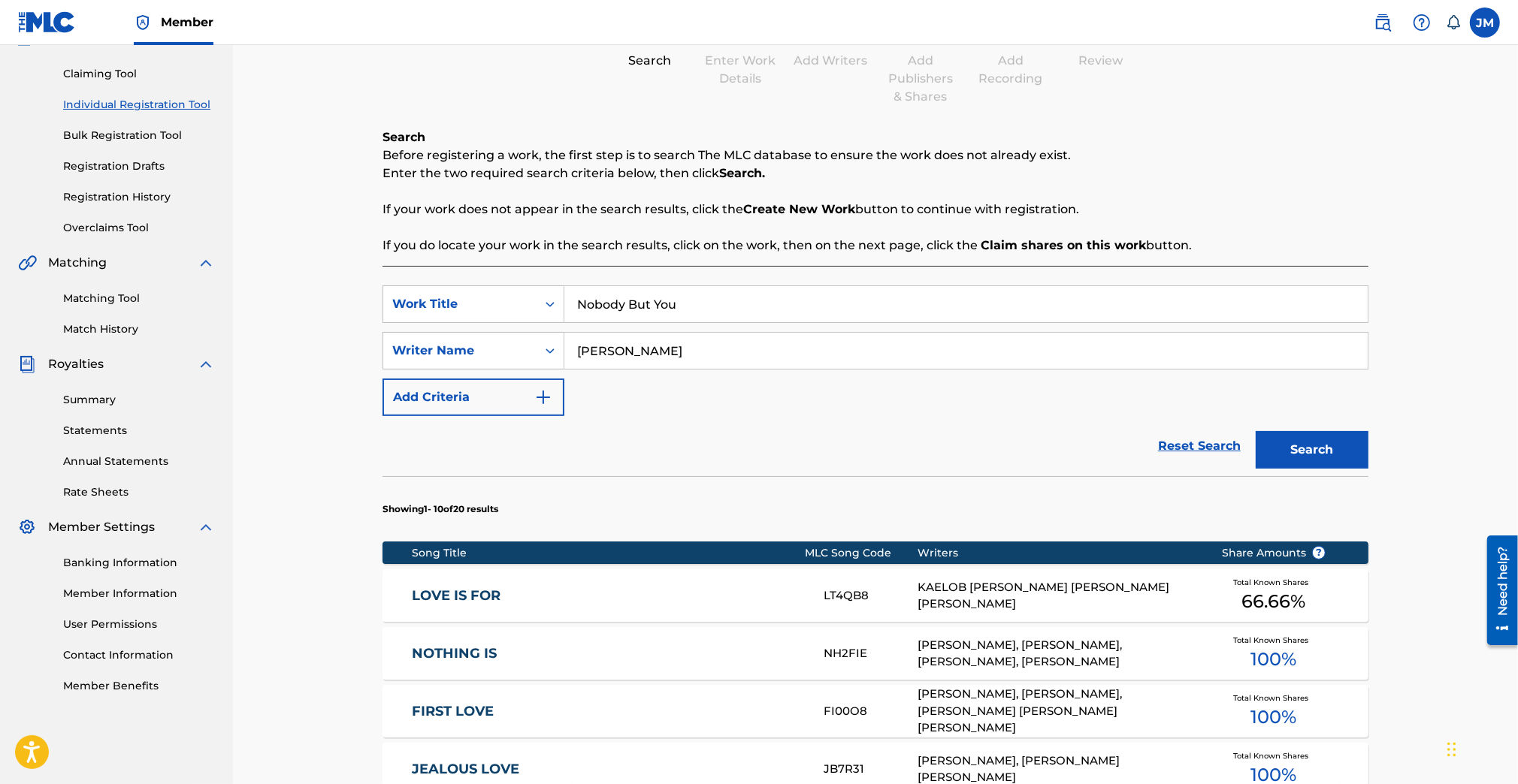
click at [1296, 458] on button "Search" at bounding box center [1312, 450] width 113 height 38
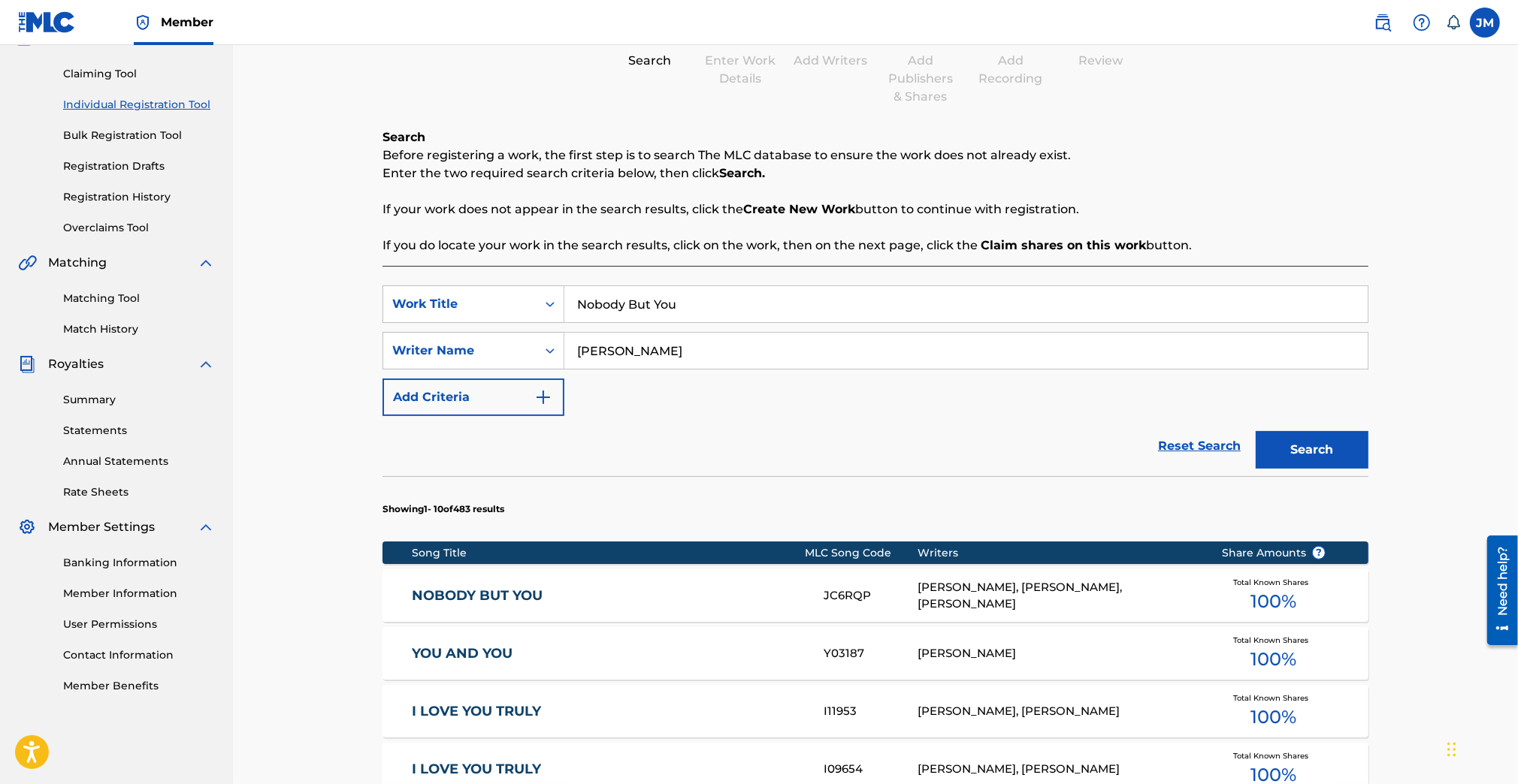
scroll to position [347, 0]
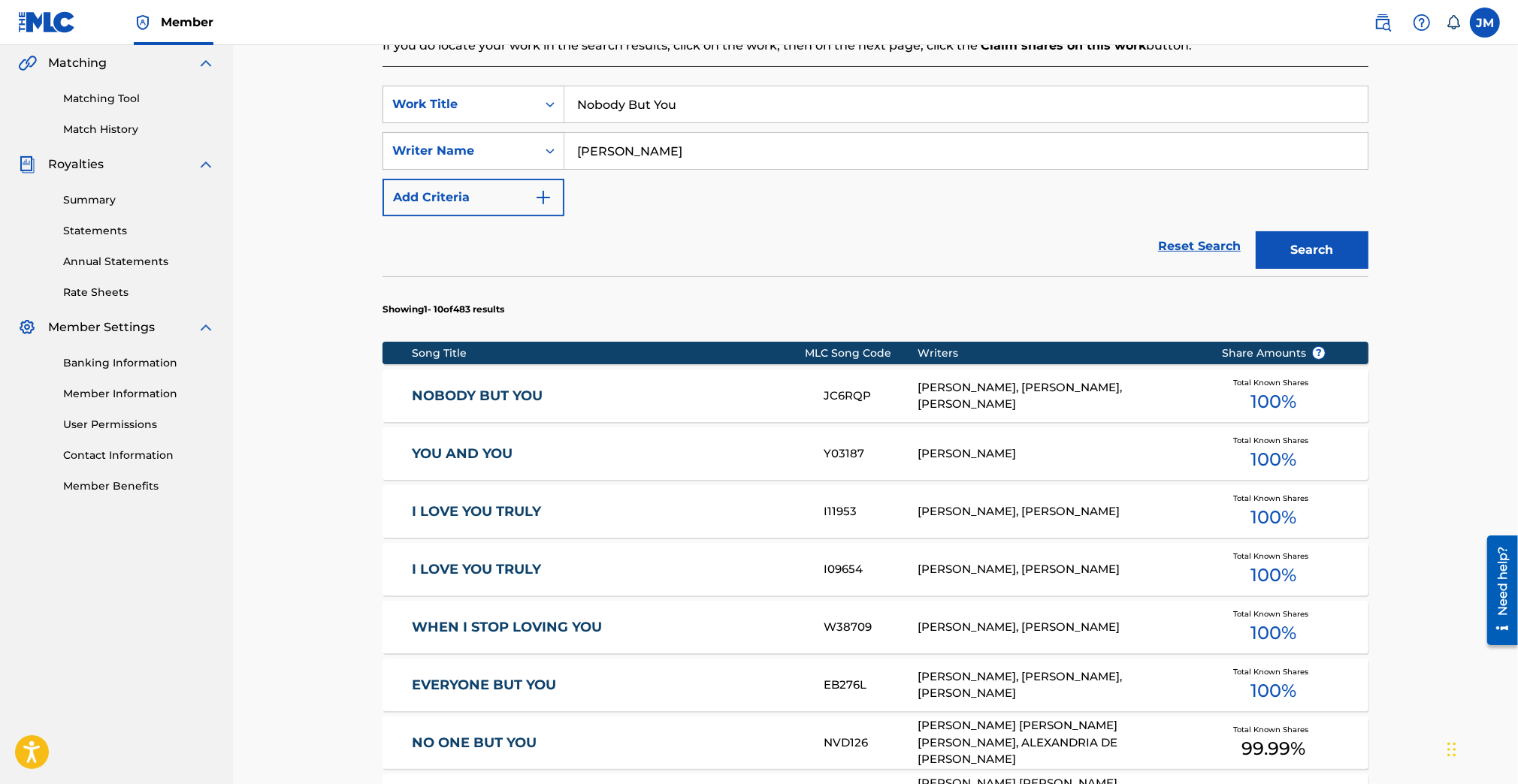
click at [504, 397] on link "NOBODY BUT YOU" at bounding box center [607, 396] width 392 height 17
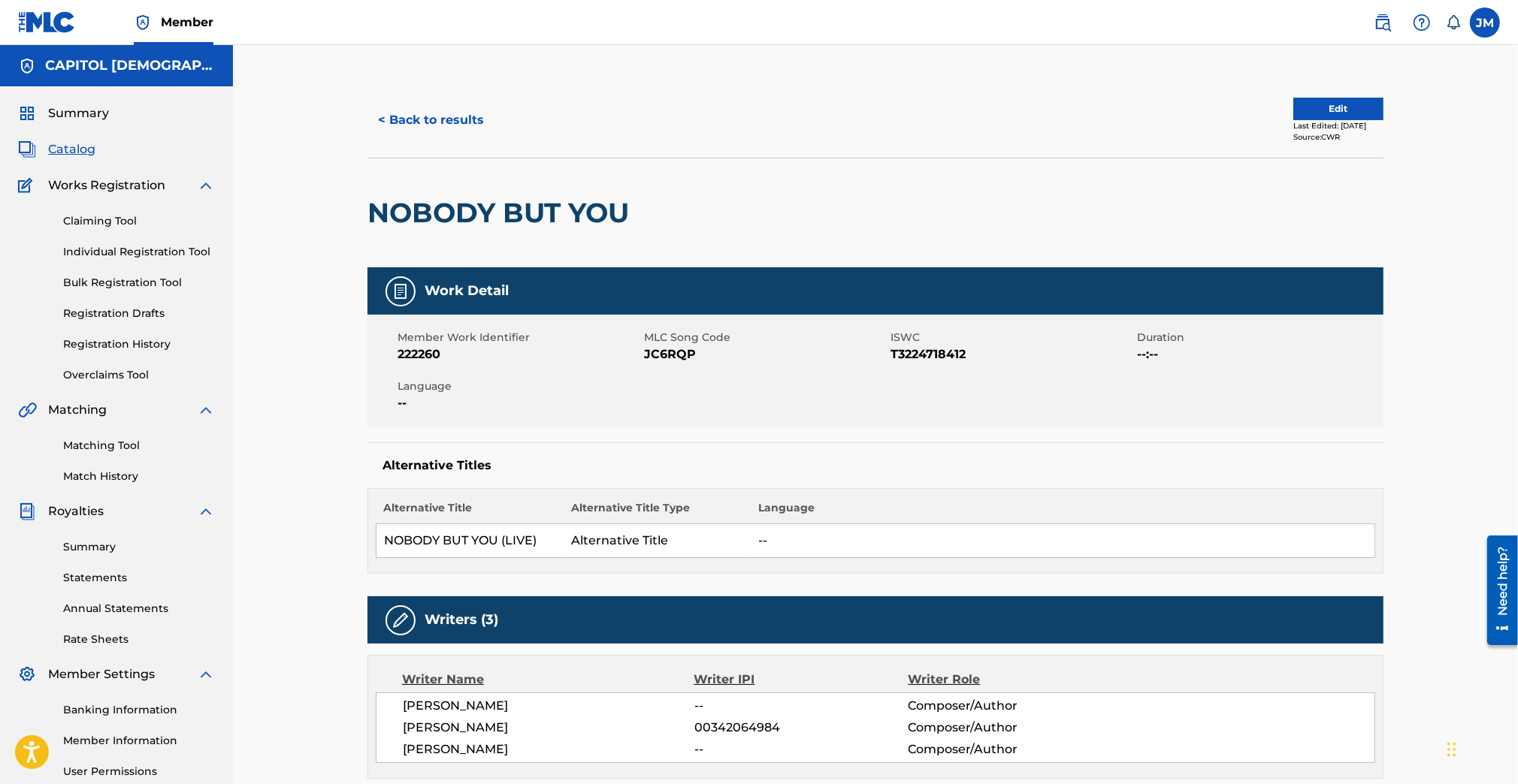
click at [659, 352] on span "JC6RQP" at bounding box center [765, 354] width 243 height 18
copy span "JC6RQP"
click at [1317, 113] on button "Edit" at bounding box center [1338, 109] width 90 height 23
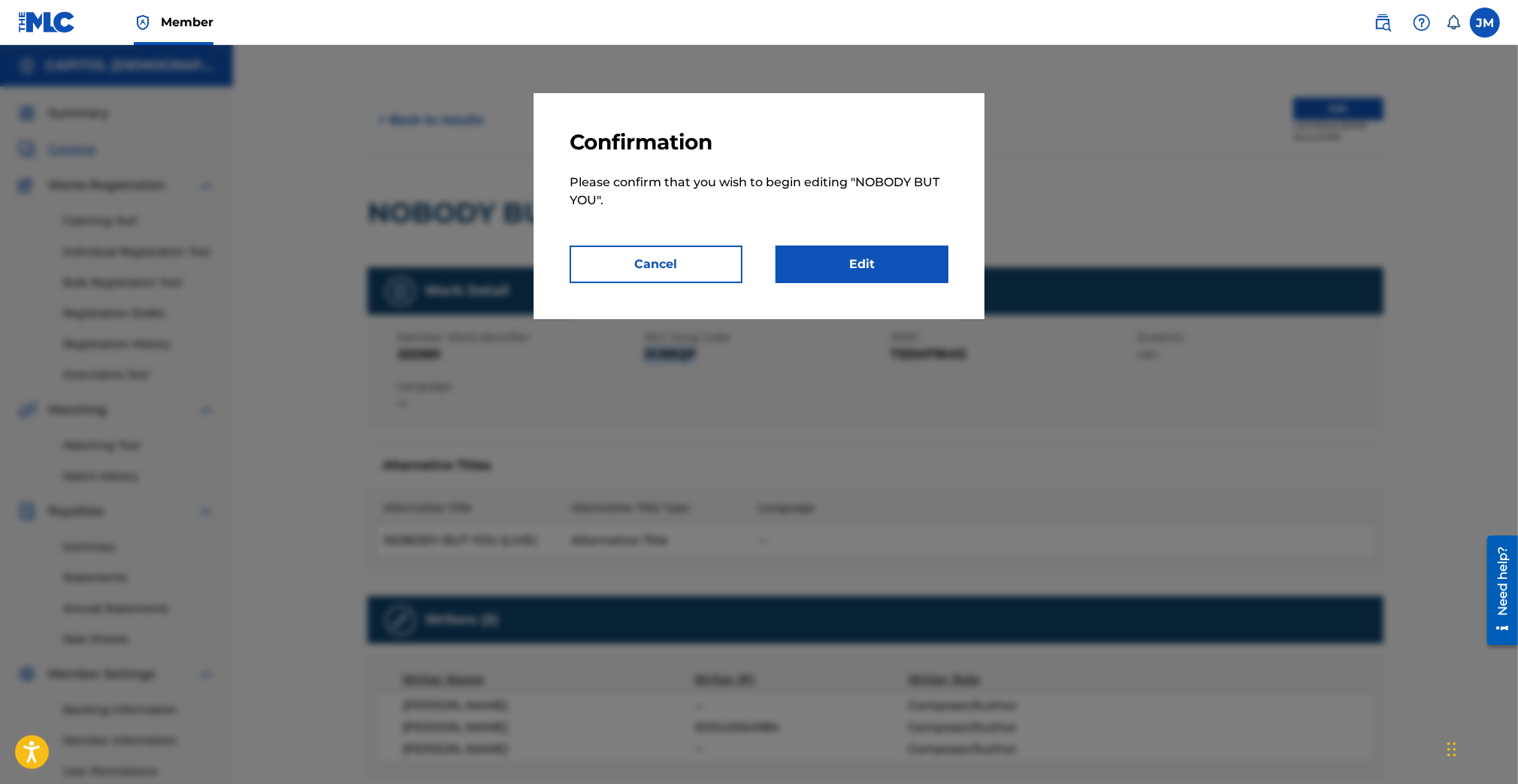
click at [894, 263] on link "Edit" at bounding box center [861, 265] width 173 height 38
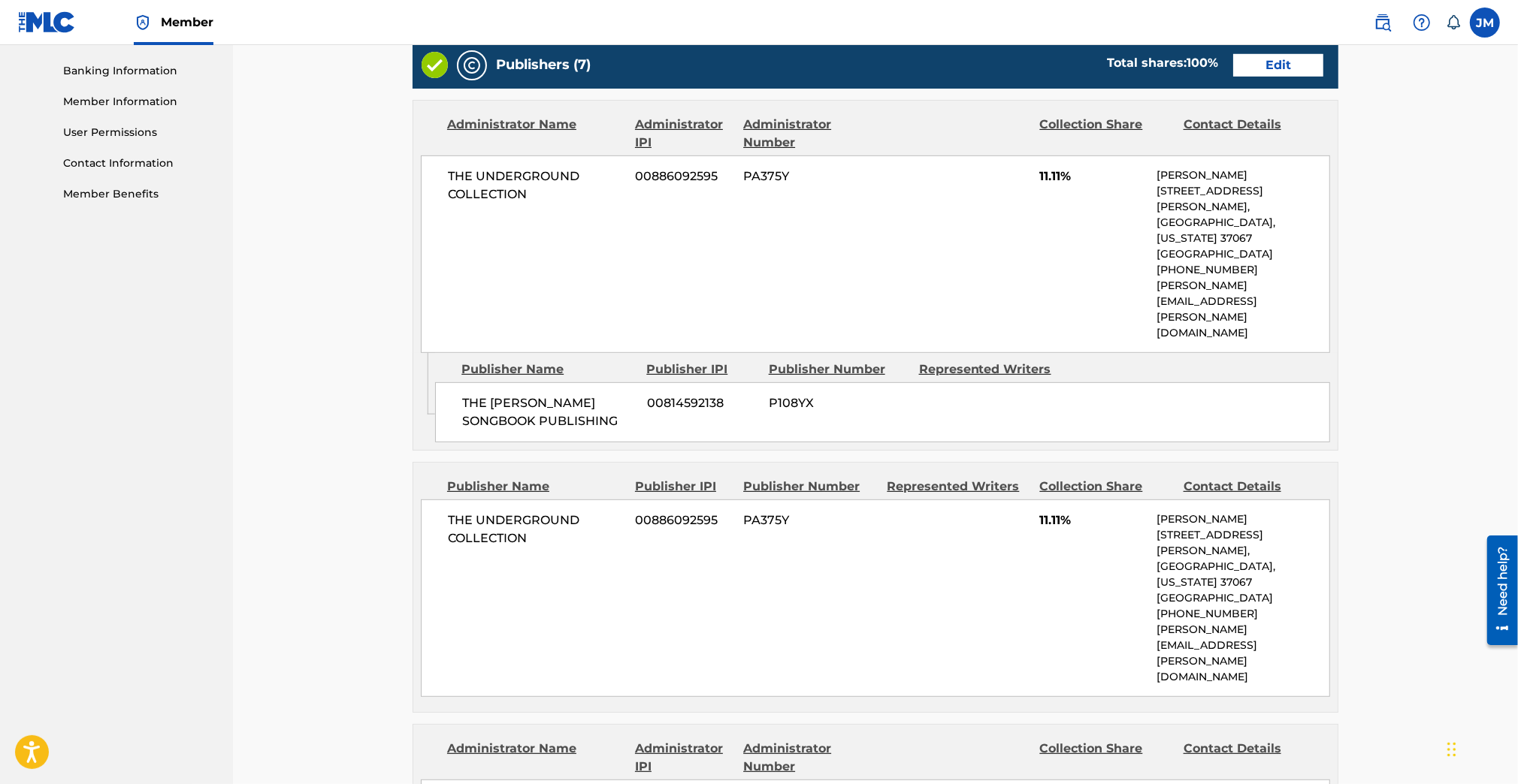
scroll to position [500, 0]
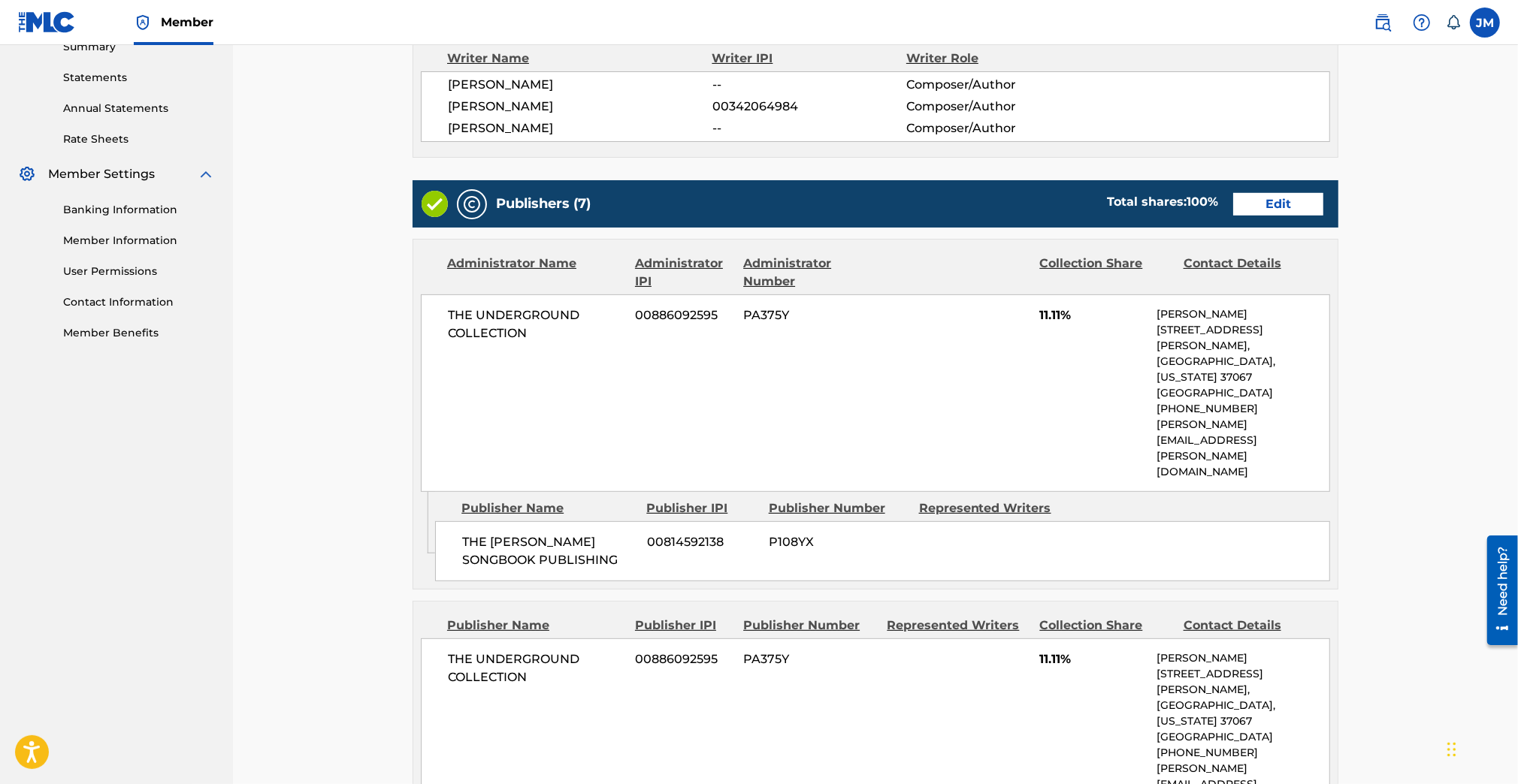
click at [1284, 208] on link "Edit" at bounding box center [1278, 204] width 90 height 23
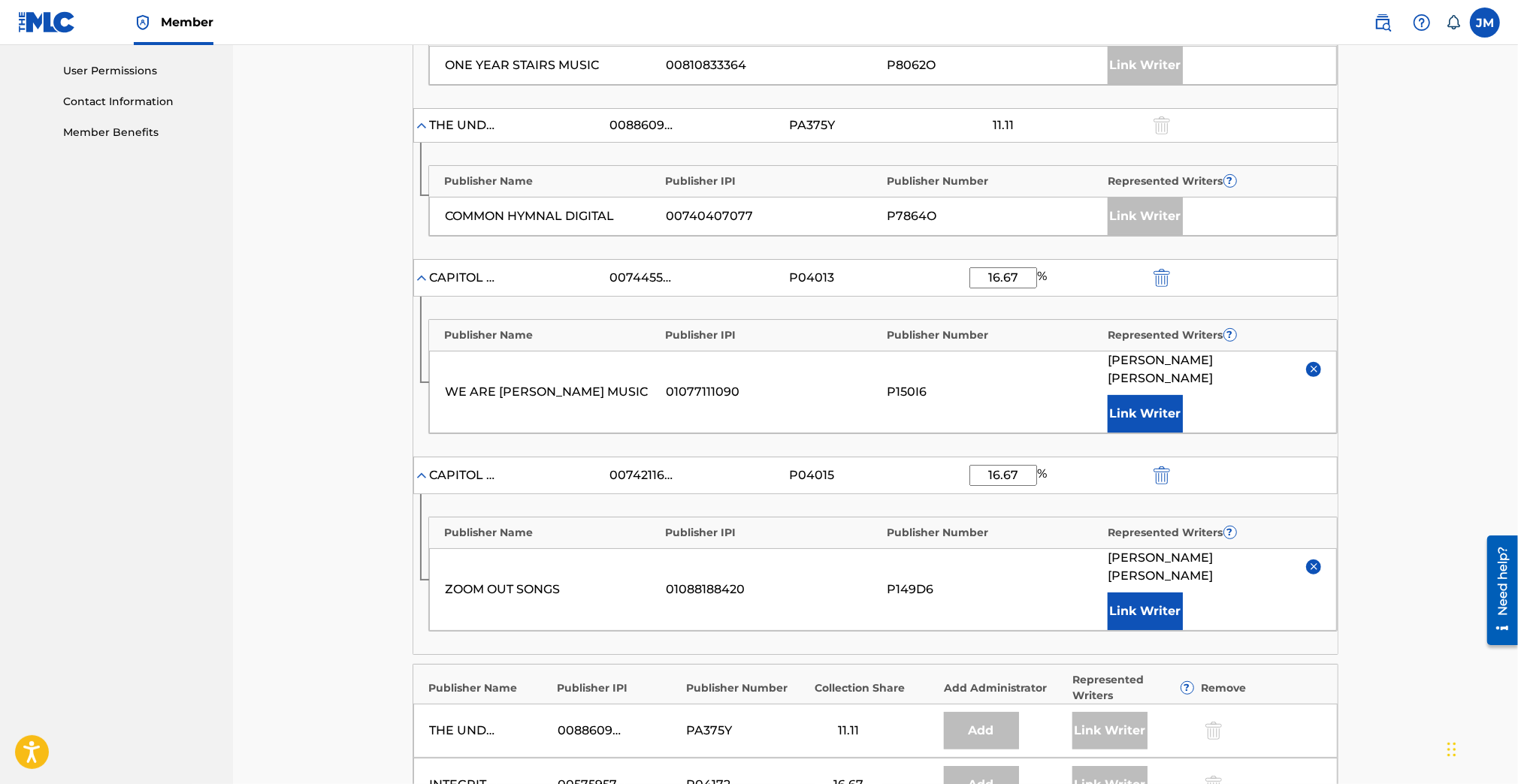
scroll to position [1001, 0]
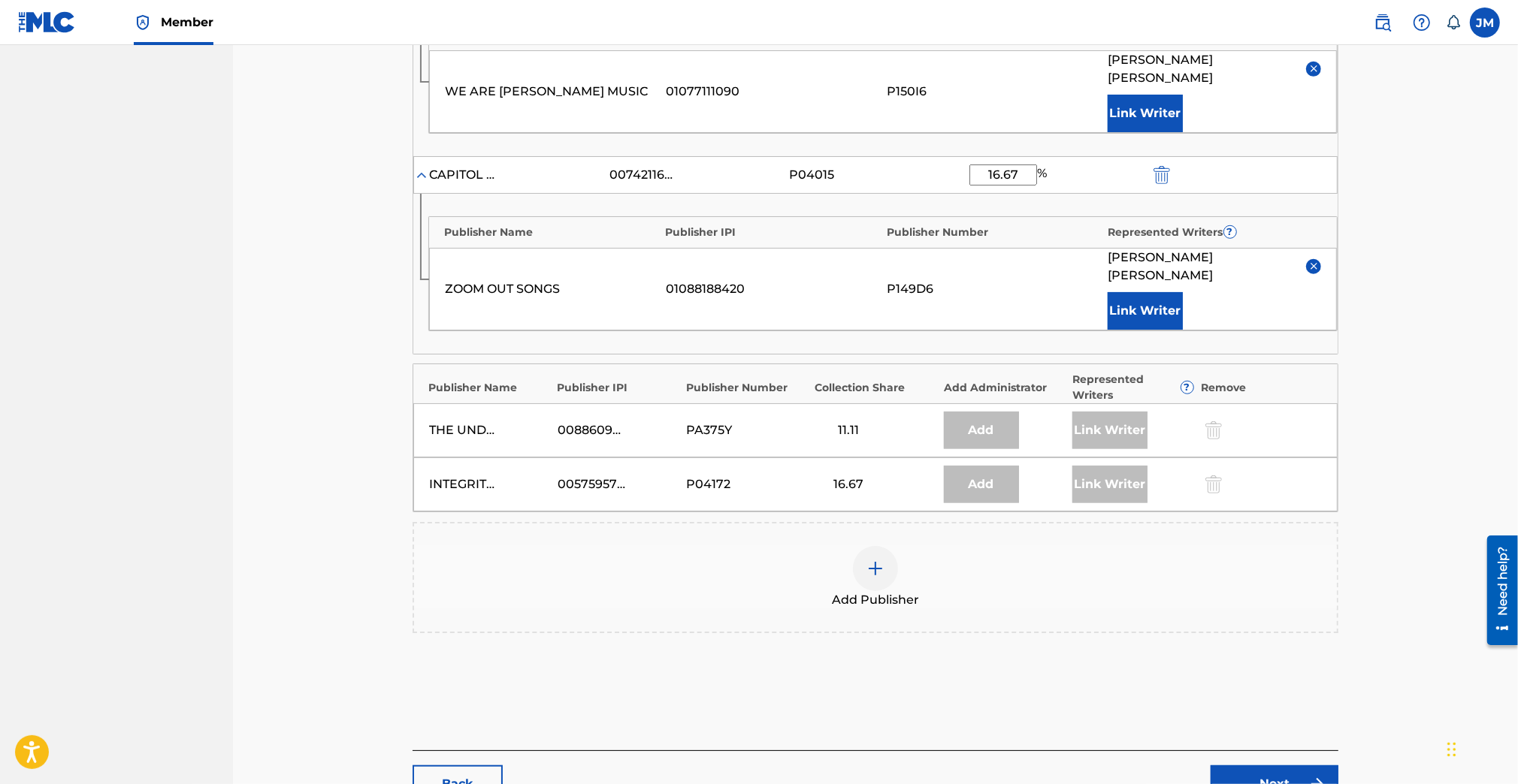
click at [455, 765] on link "Back" at bounding box center [457, 784] width 90 height 38
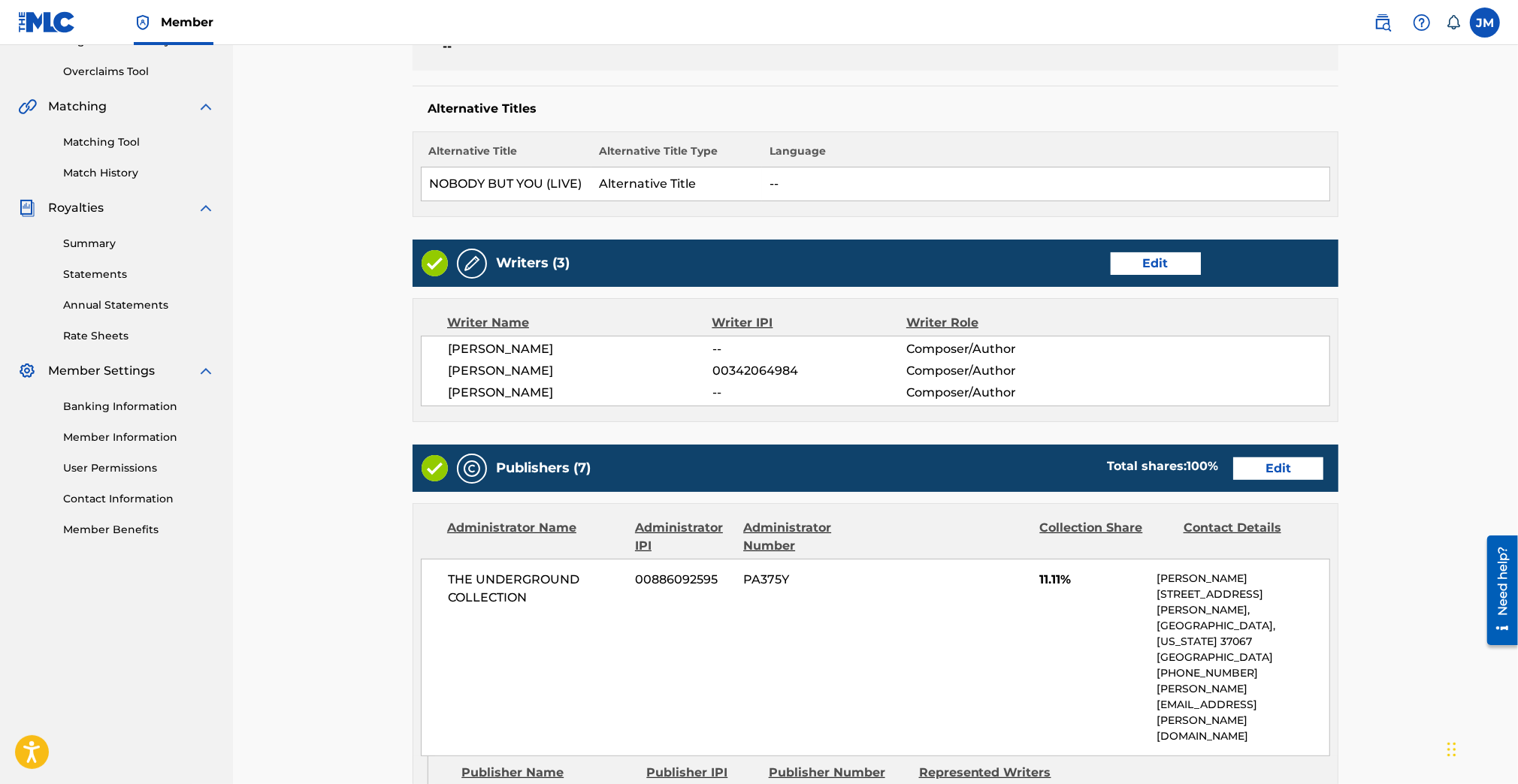
scroll to position [300, 0]
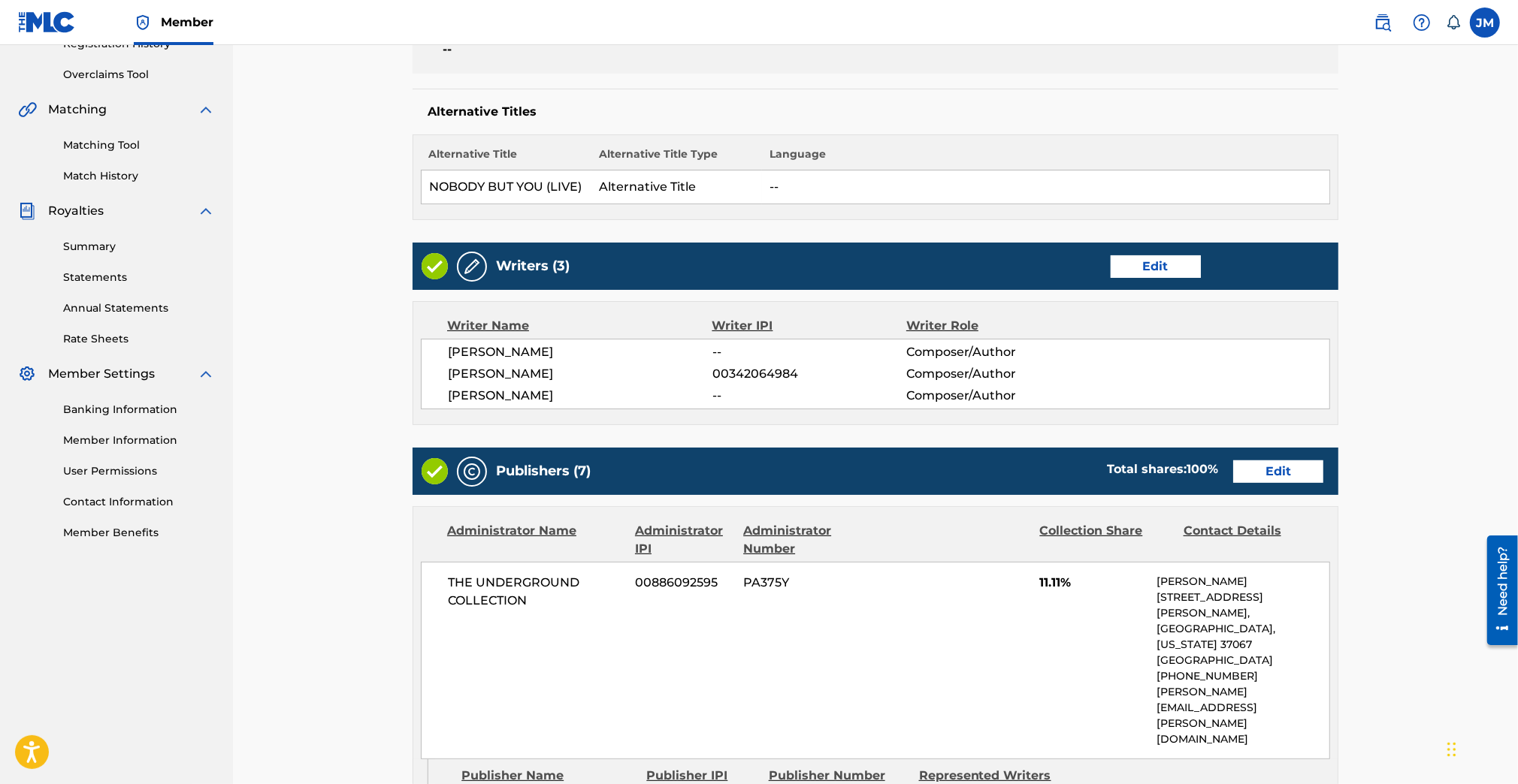
click at [1262, 474] on link "Edit" at bounding box center [1278, 471] width 90 height 23
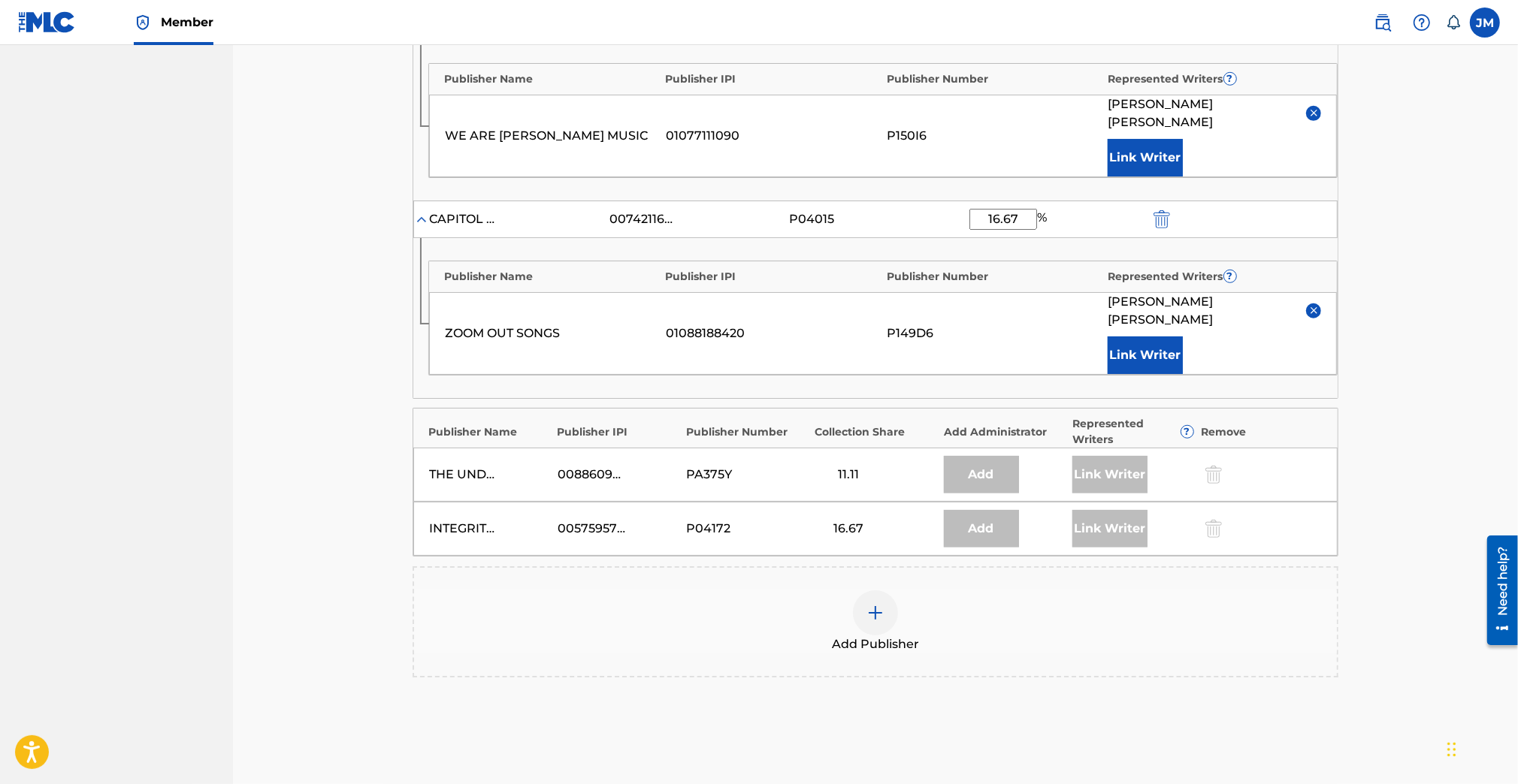
scroll to position [875, 0]
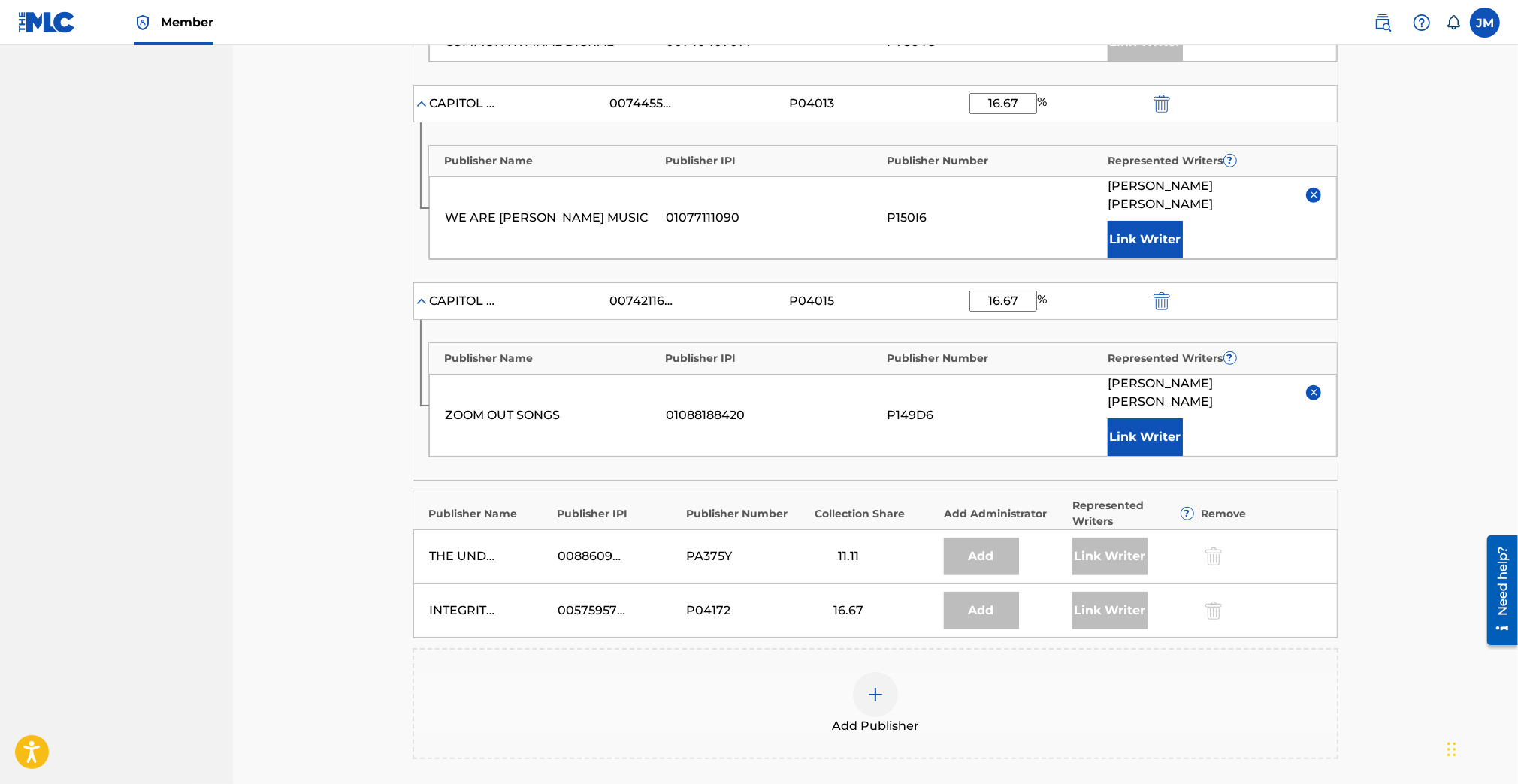
click at [1160, 292] on img "submit" at bounding box center [1161, 301] width 17 height 18
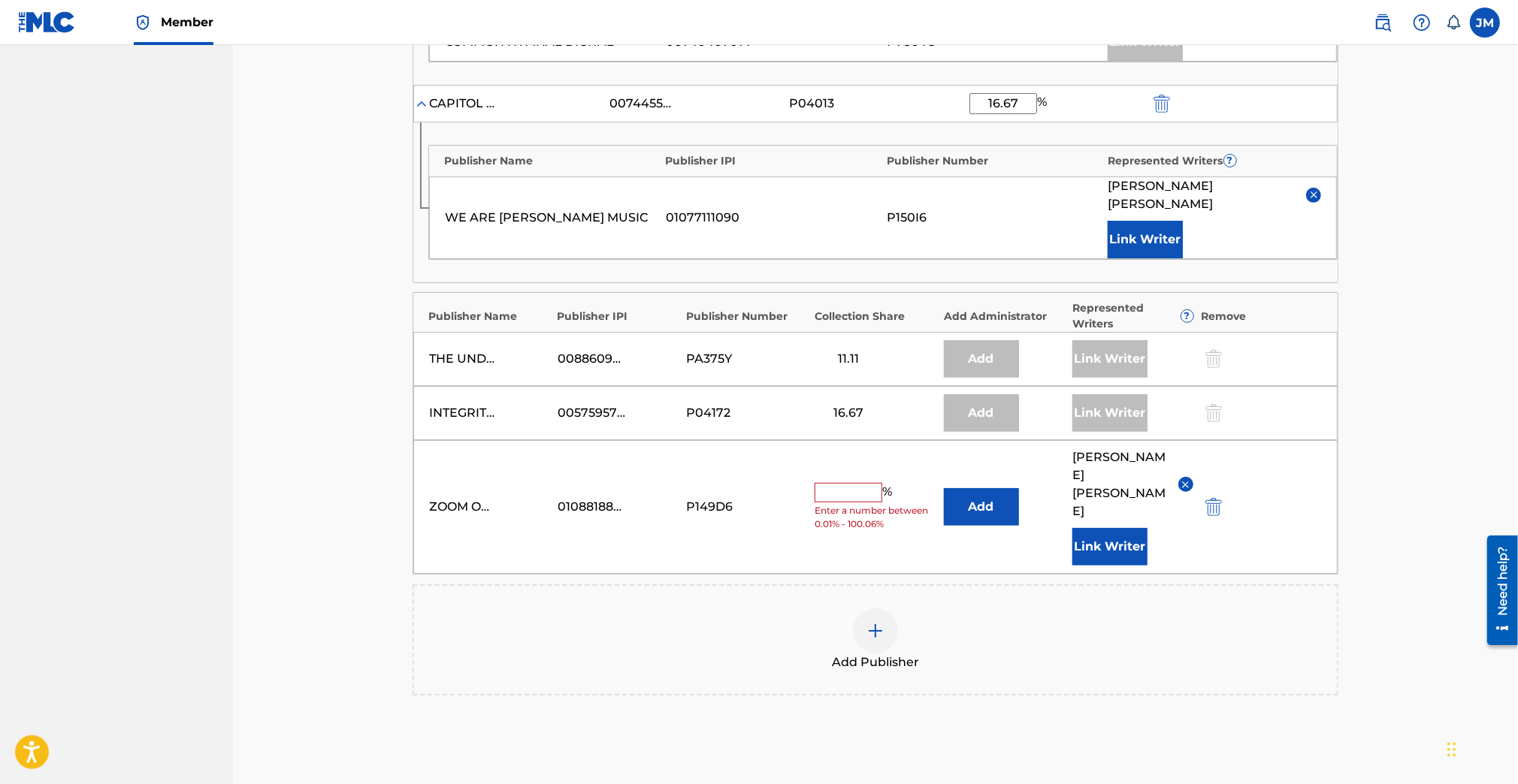
click at [1000, 489] on button "Add" at bounding box center [980, 507] width 75 height 38
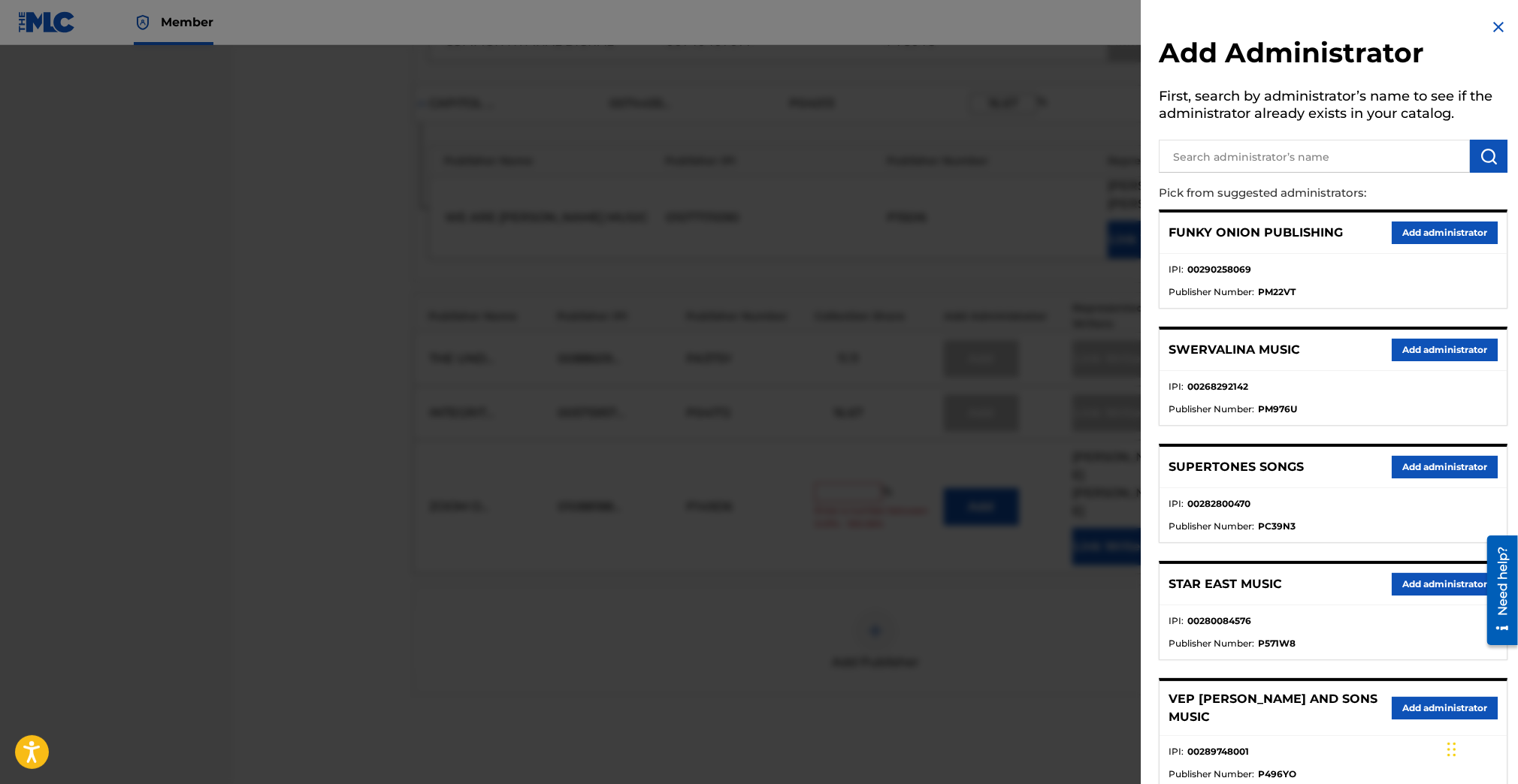
click at [1194, 158] on input "text" at bounding box center [1314, 156] width 311 height 33
type input "genesis"
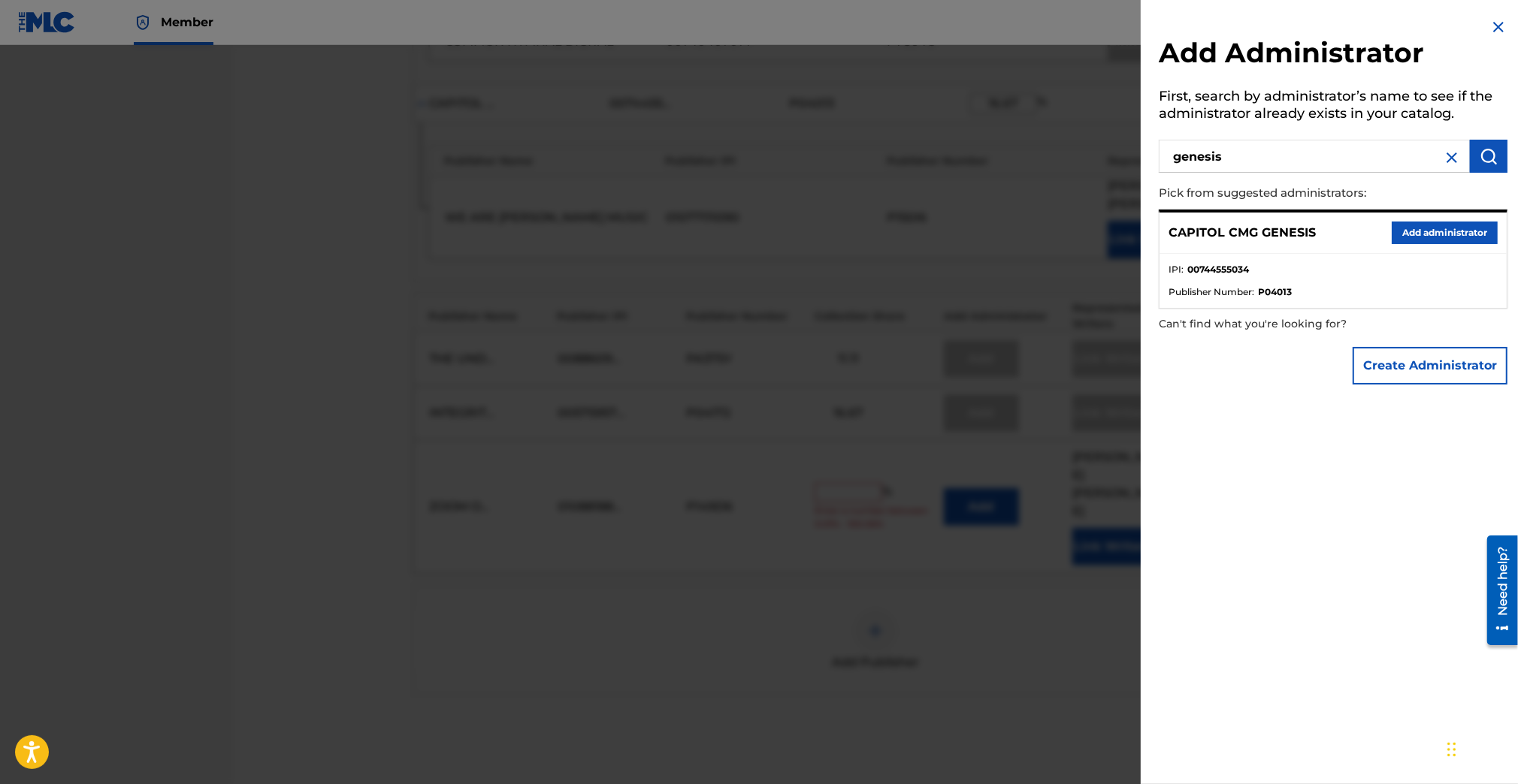
click at [1448, 228] on button "Add administrator" at bounding box center [1444, 232] width 106 height 23
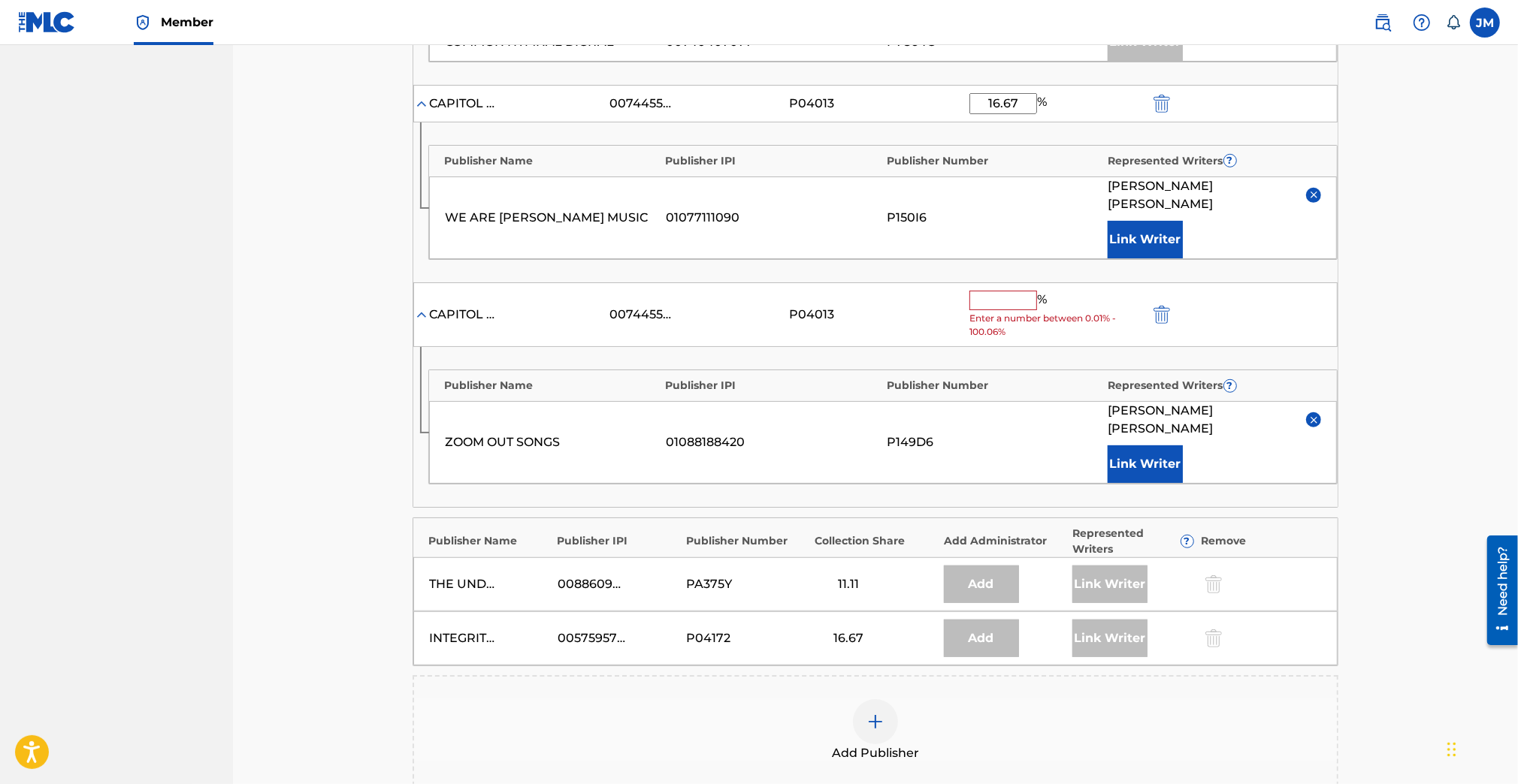
click at [1004, 291] on input "text" at bounding box center [1003, 300] width 68 height 20
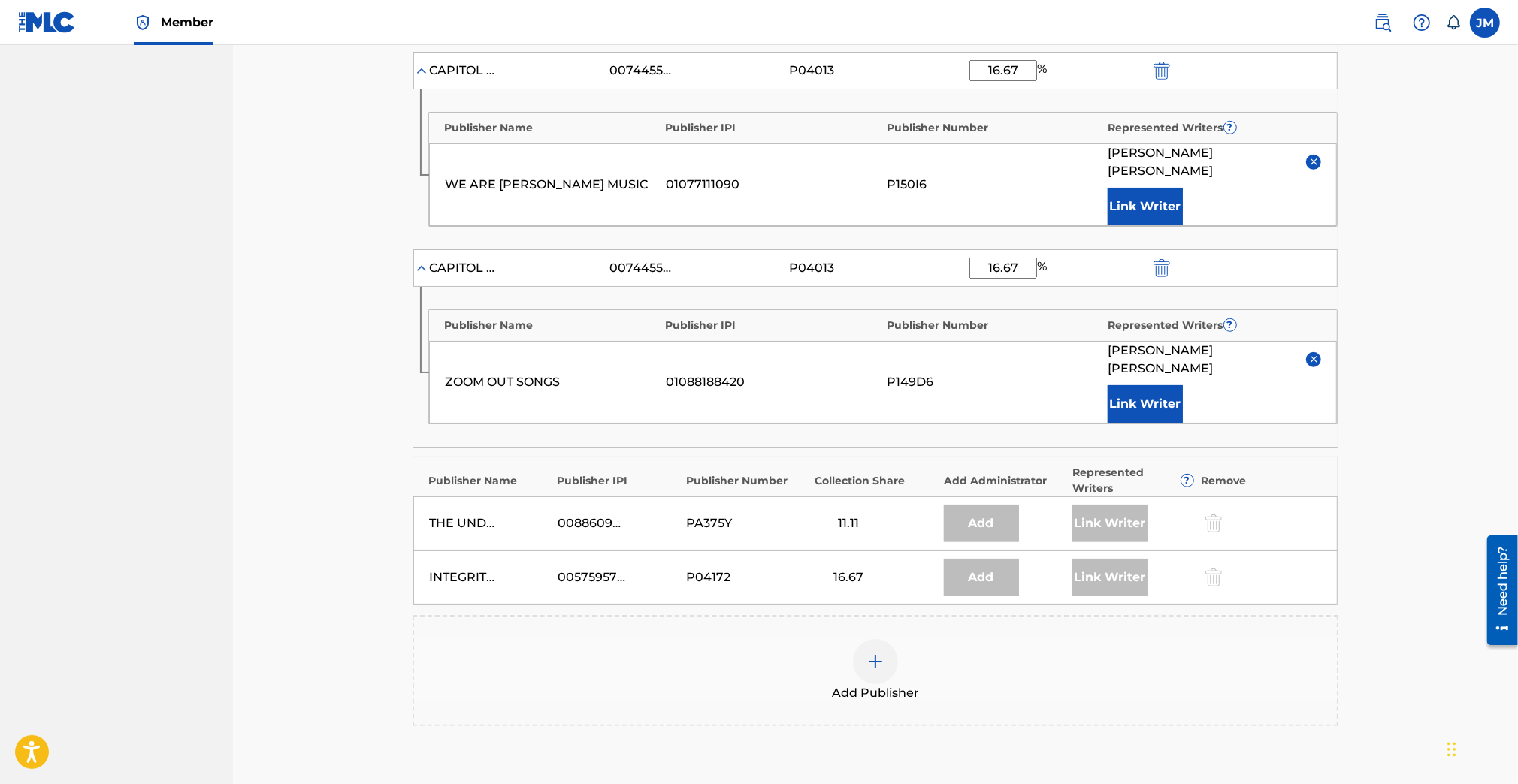
scroll to position [1076, 0]
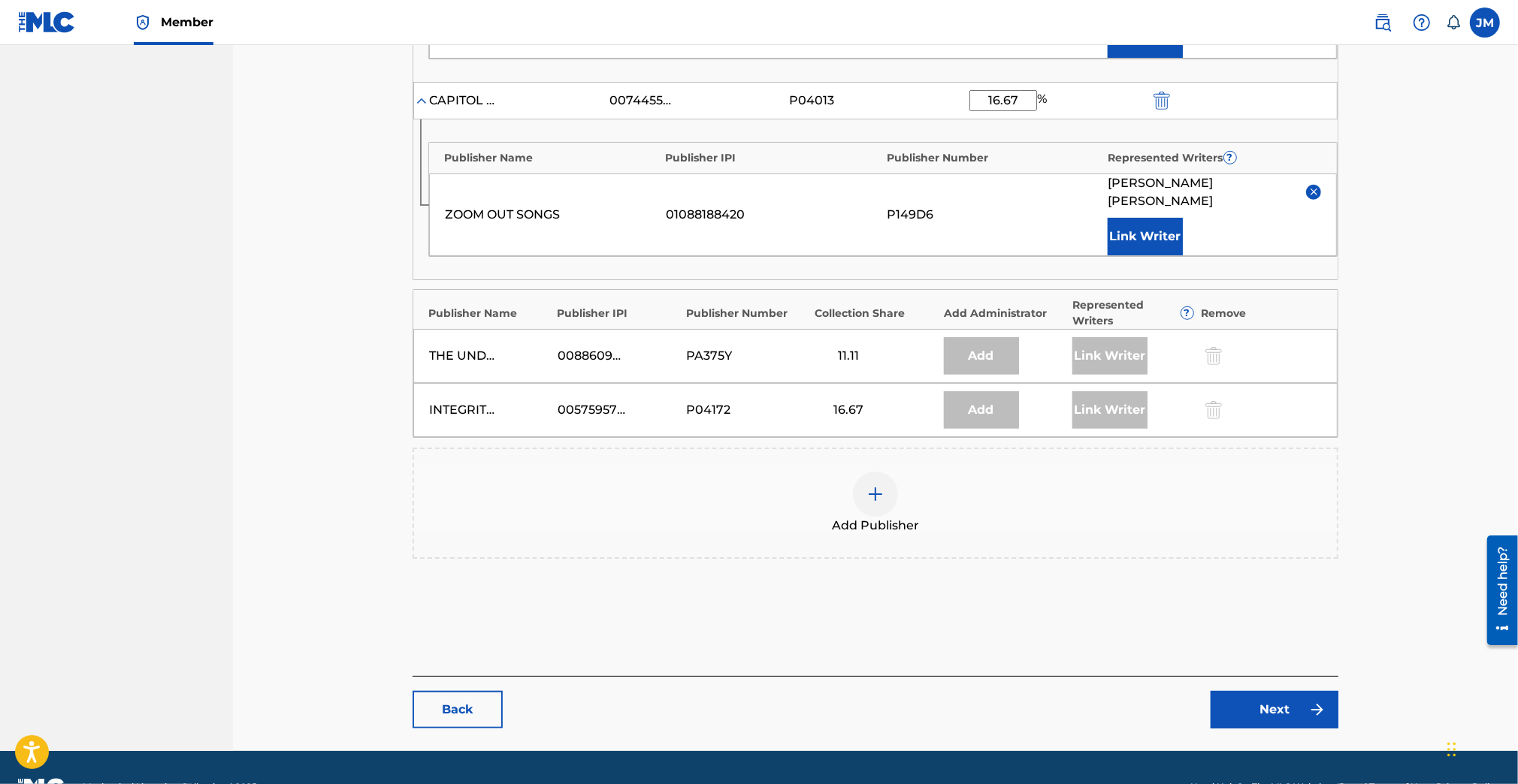
type input "16.67"
click at [1291, 691] on link "Next" at bounding box center [1274, 710] width 128 height 38
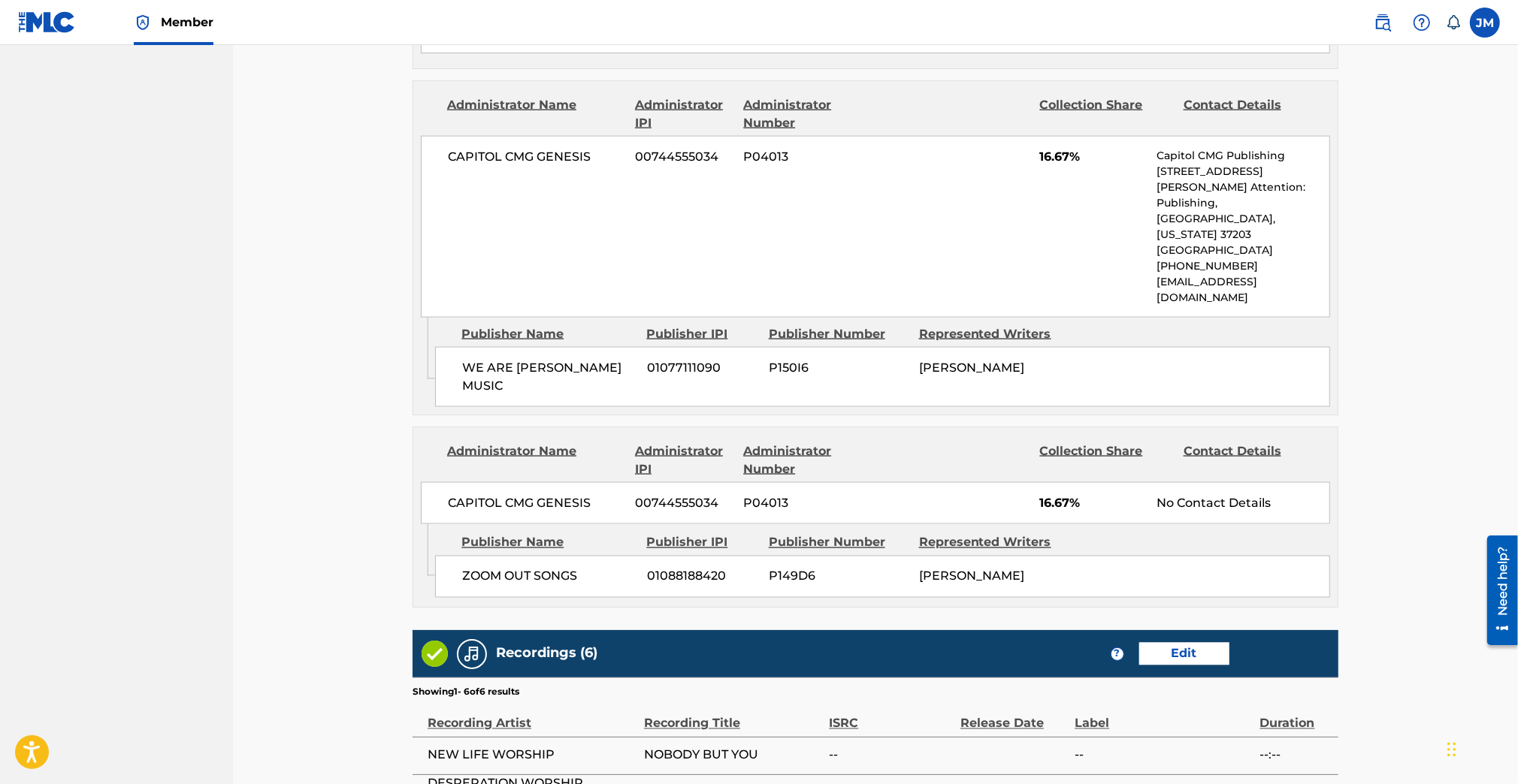
scroll to position [2375, 0]
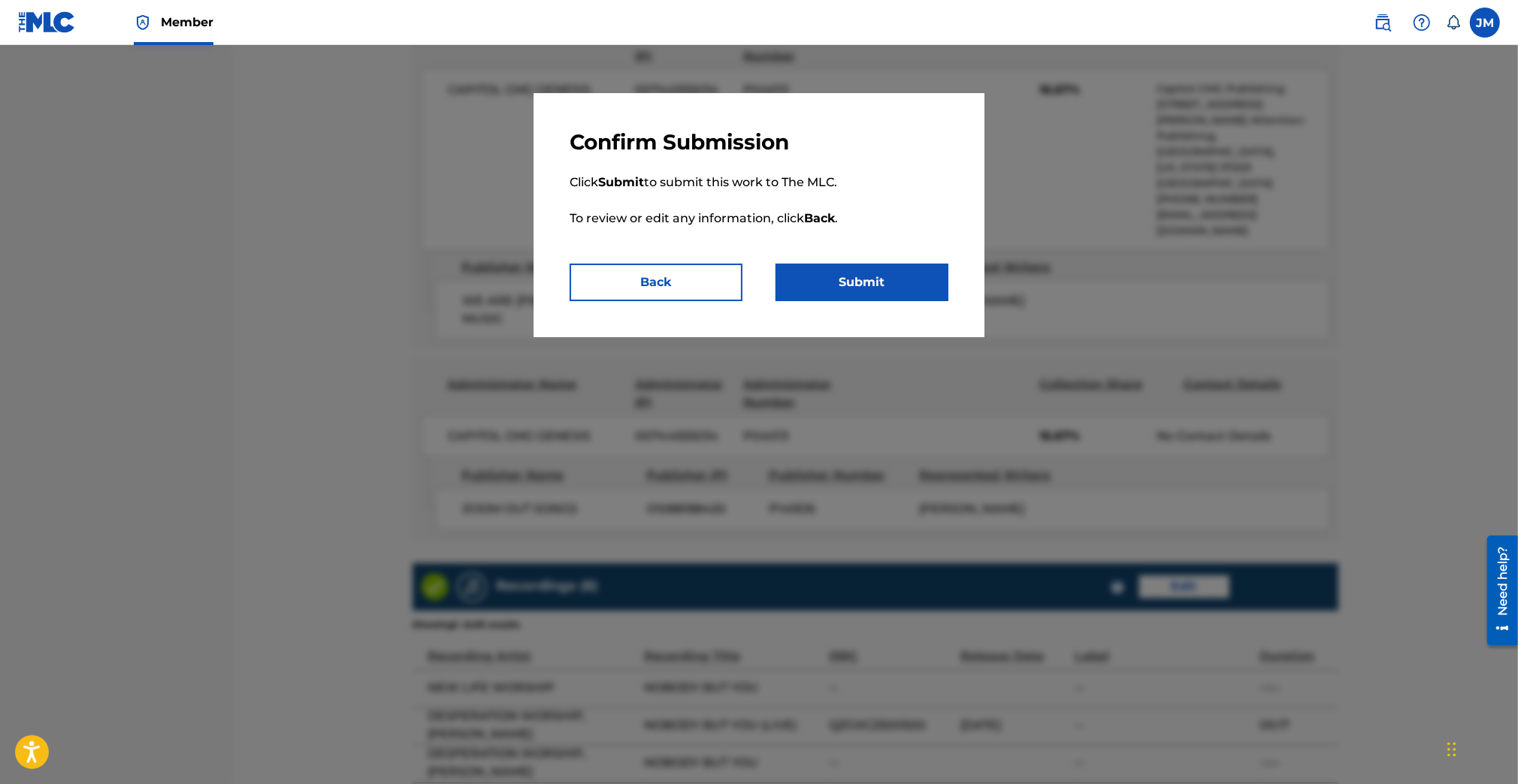
click at [861, 275] on button "Submit" at bounding box center [861, 283] width 173 height 38
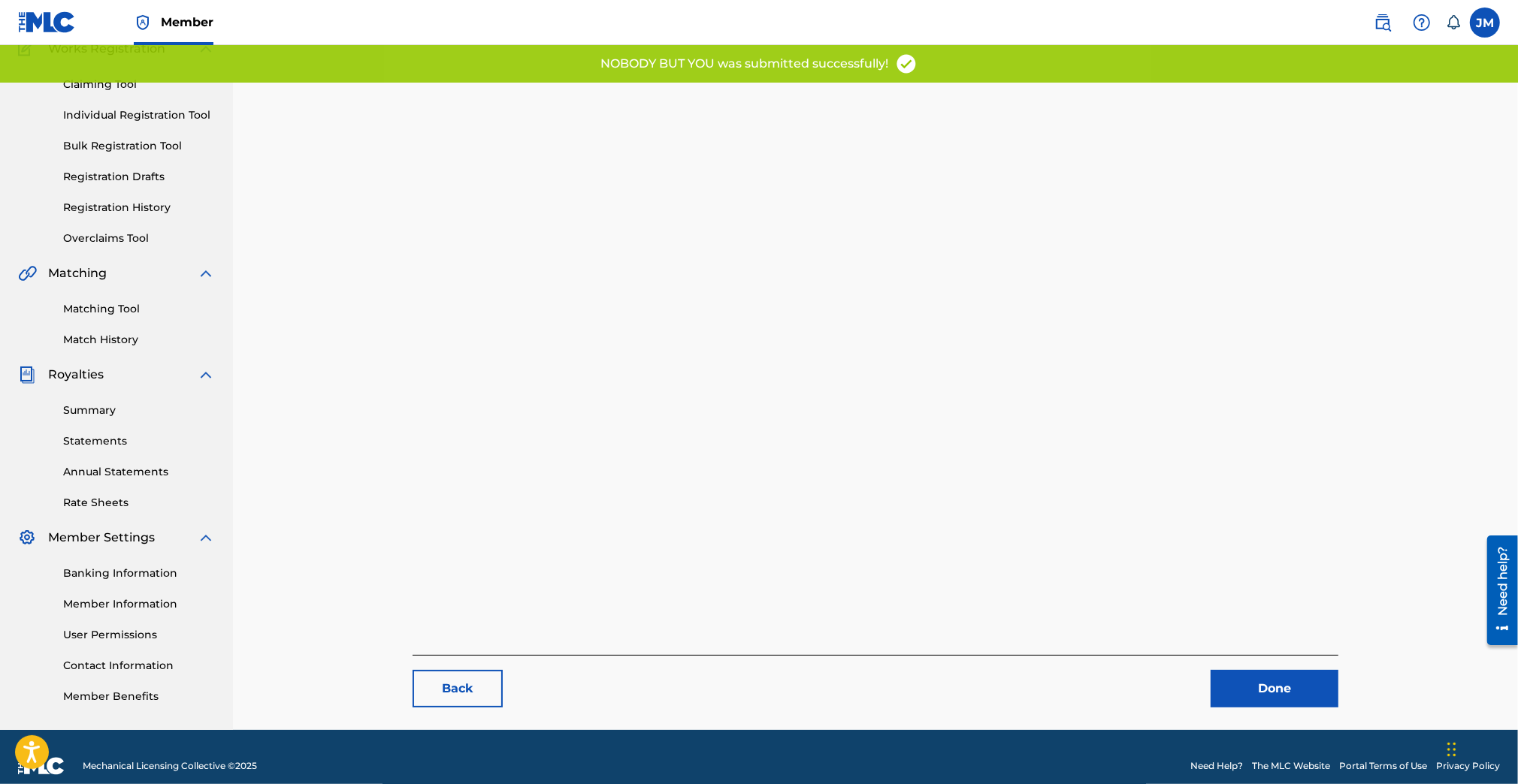
scroll to position [154, 0]
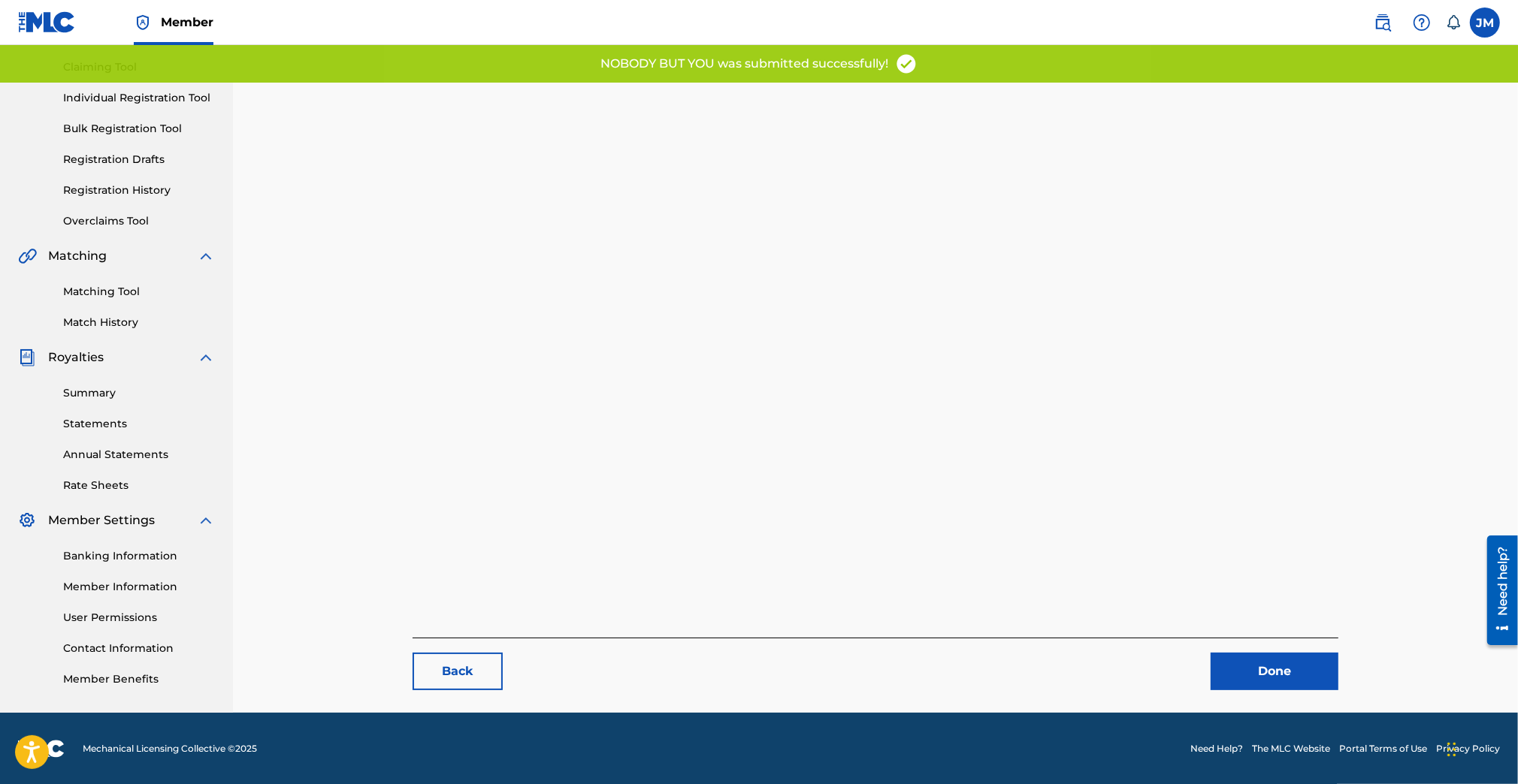
click at [1272, 660] on link "Done" at bounding box center [1274, 671] width 128 height 38
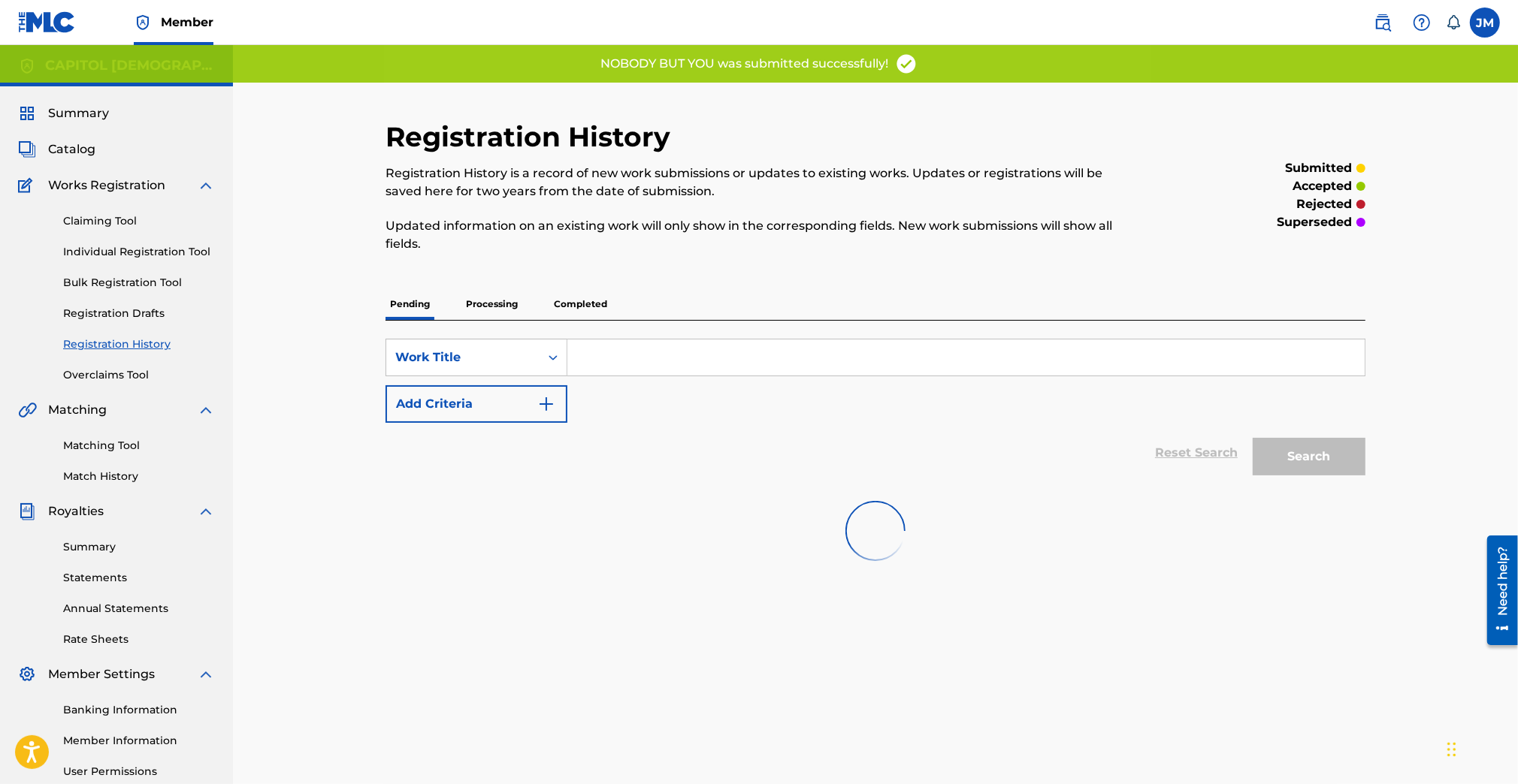
click at [194, 255] on link "Individual Registration Tool" at bounding box center [139, 252] width 152 height 16
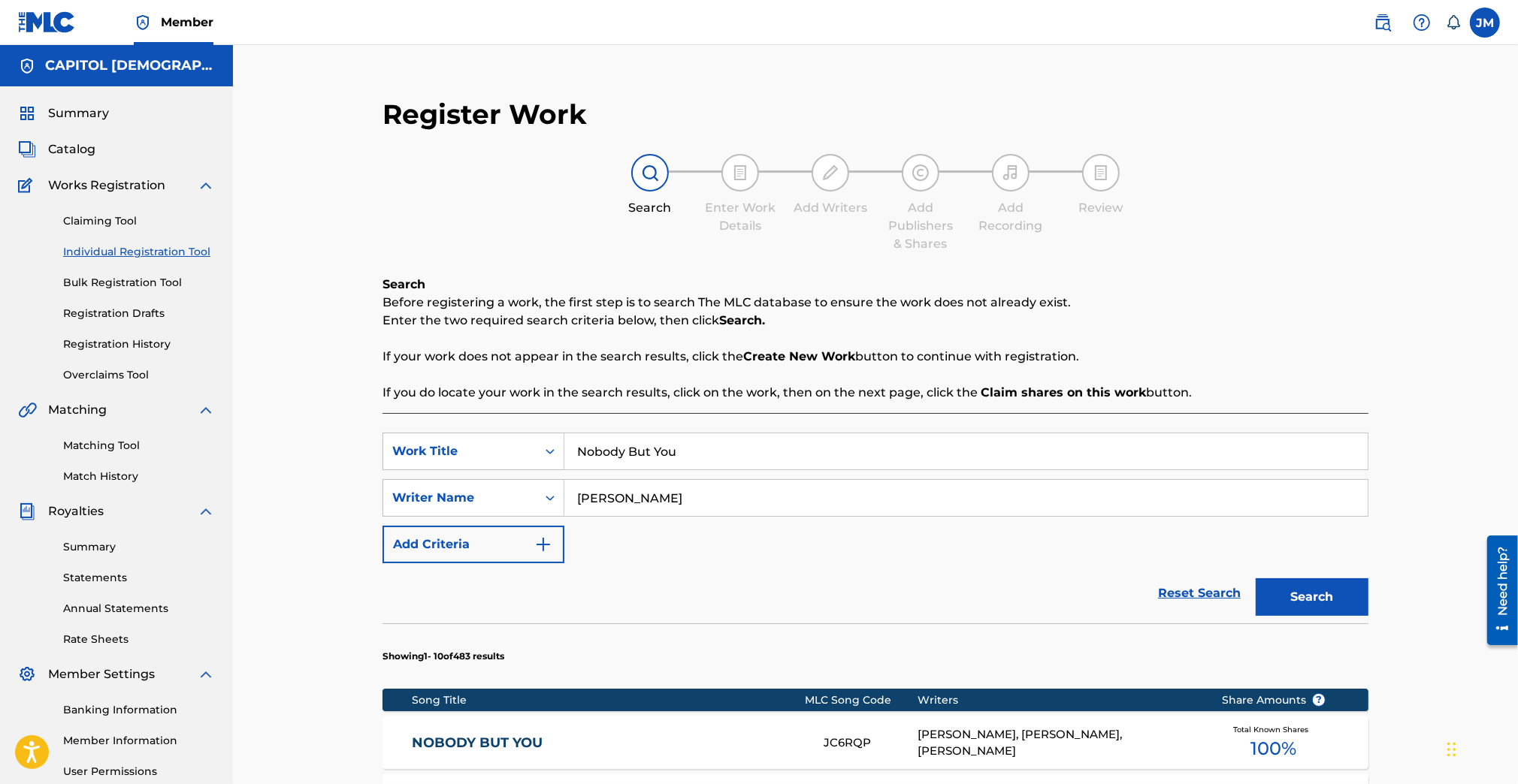
click at [666, 460] on input "Nobody But You" at bounding box center [965, 451] width 803 height 36
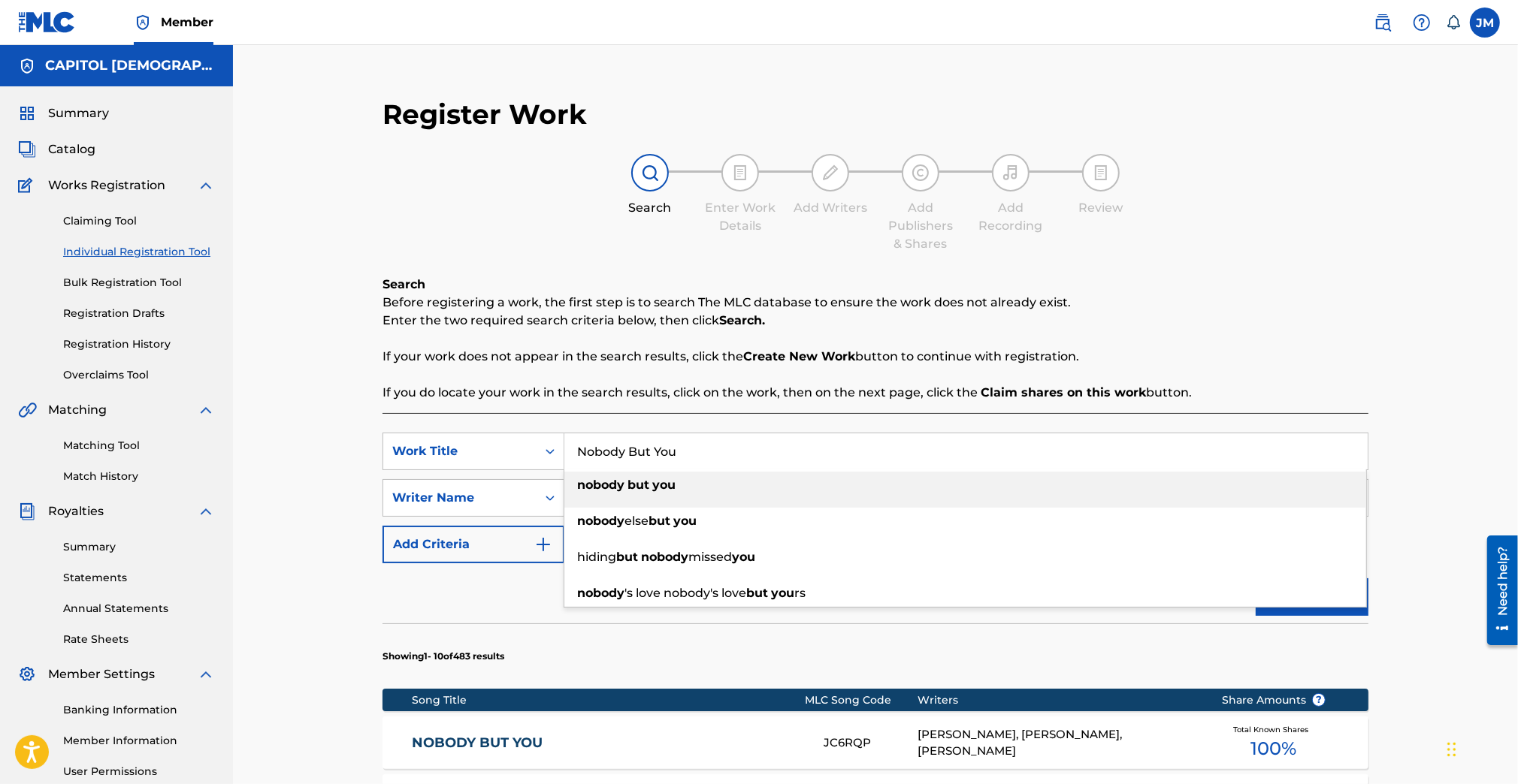
click at [666, 460] on input "Nobody But You" at bounding box center [965, 451] width 803 height 36
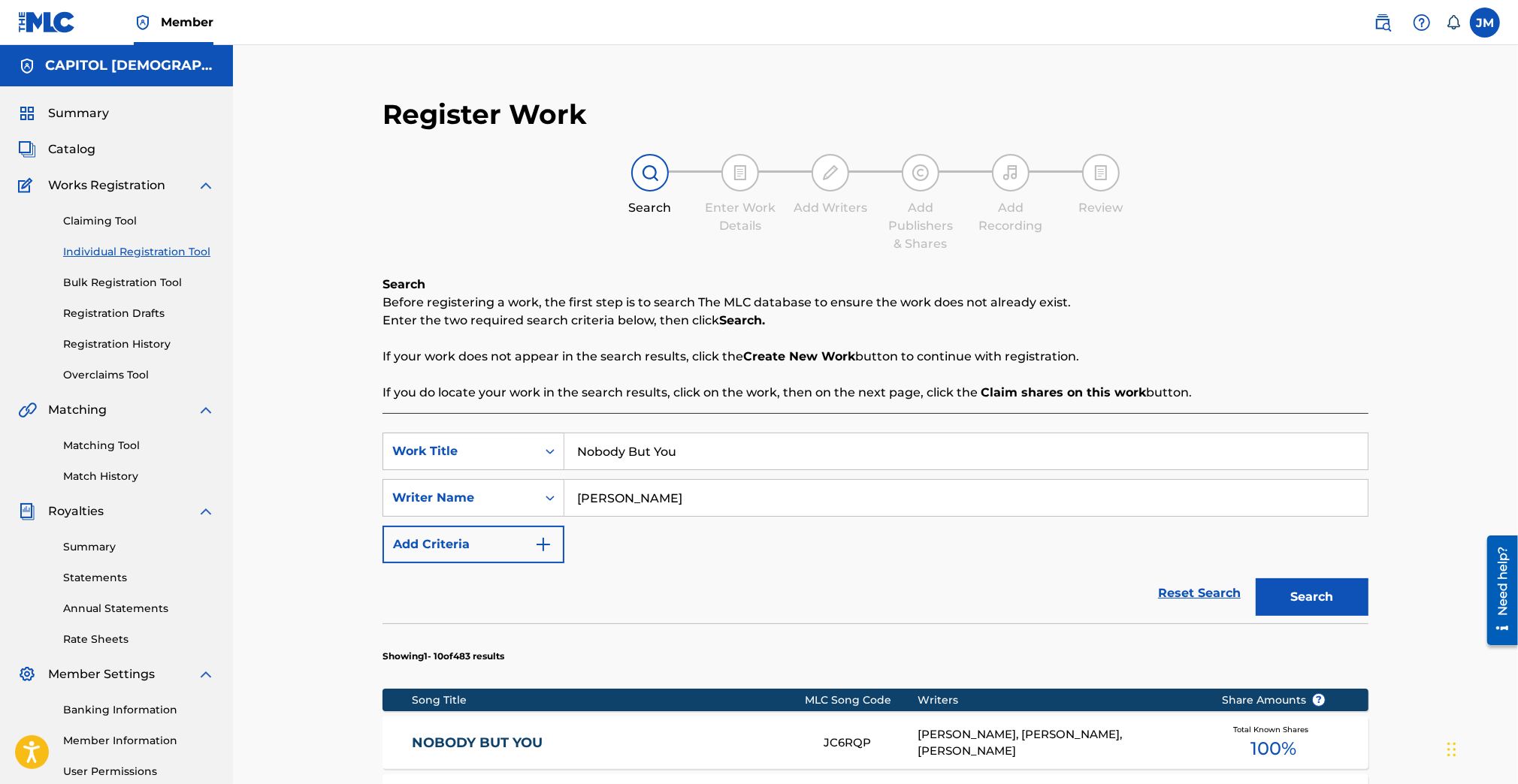
click at [725, 453] on input "Nobody But You" at bounding box center [965, 451] width 803 height 36
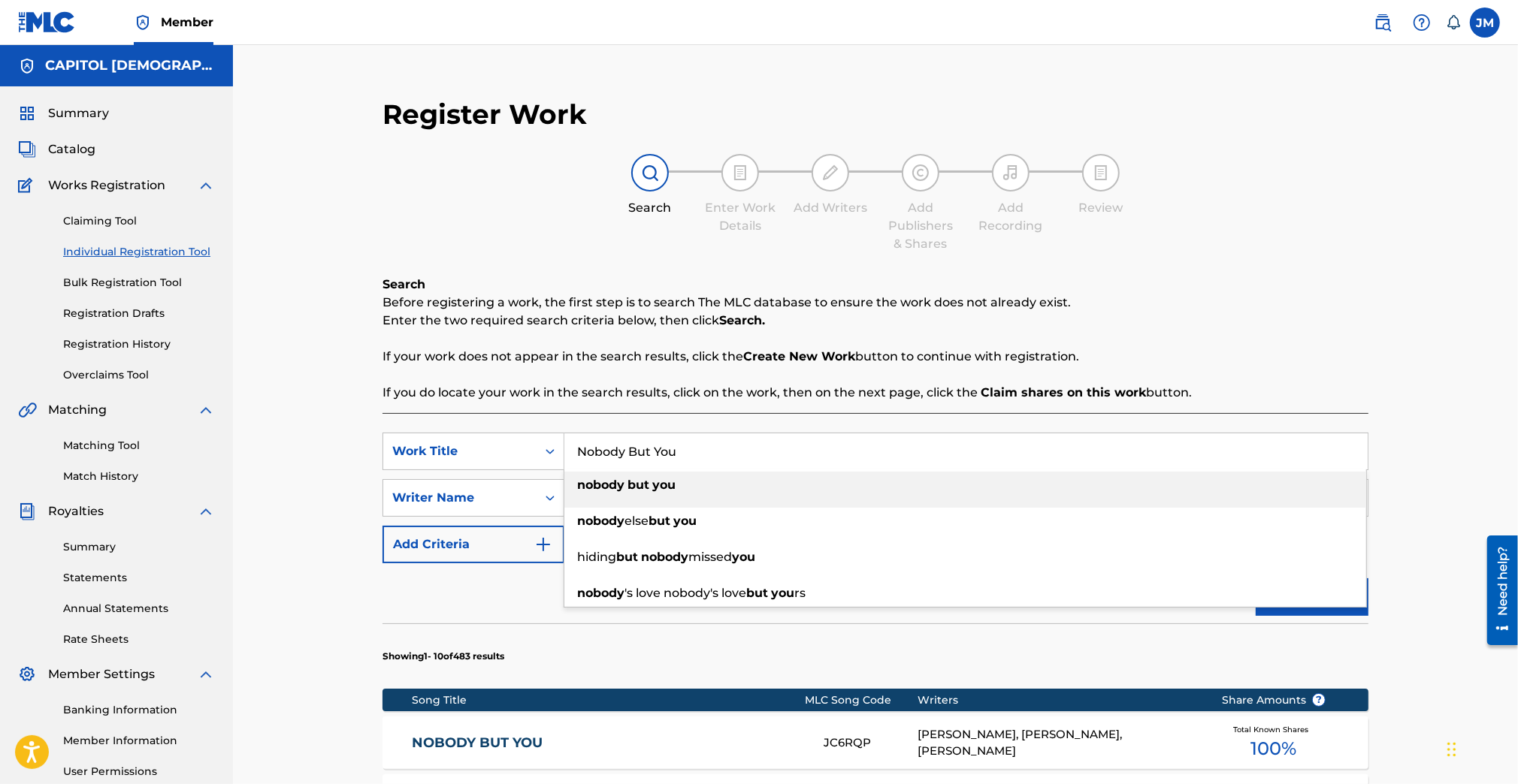
click at [725, 453] on input "Nobody But You" at bounding box center [965, 451] width 803 height 36
paste input "You Stay the Same"
type input "You Stay the Same"
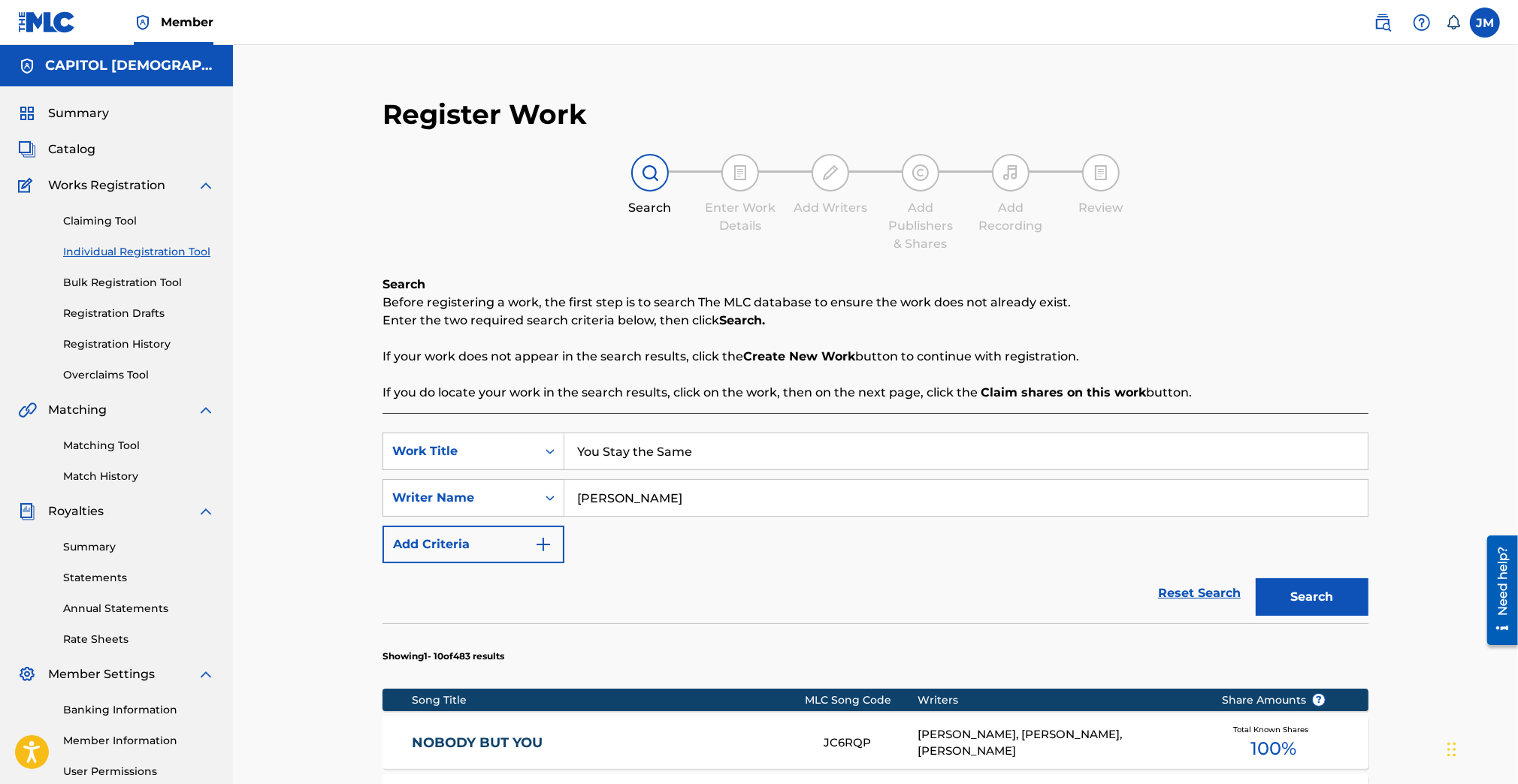
click at [644, 510] on input "cates" at bounding box center [965, 498] width 803 height 36
type input "bede"
click at [1304, 578] on form "SearchWithCriteriaafa2fc2e-6610-4ff6-86db-b4401dc124f7 Work Title You Stay the …" at bounding box center [875, 528] width 986 height 191
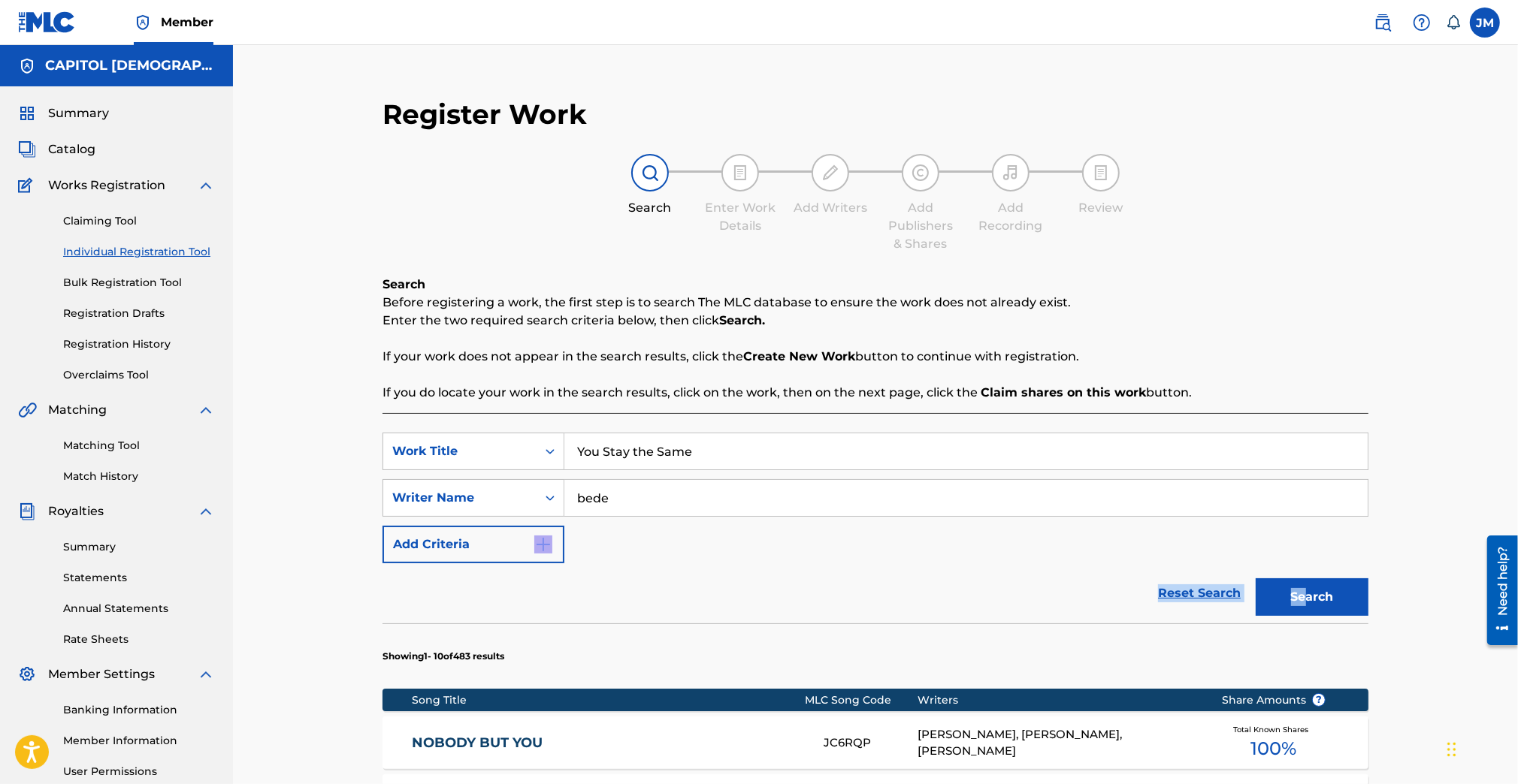
click at [1317, 595] on button "Search" at bounding box center [1312, 597] width 113 height 38
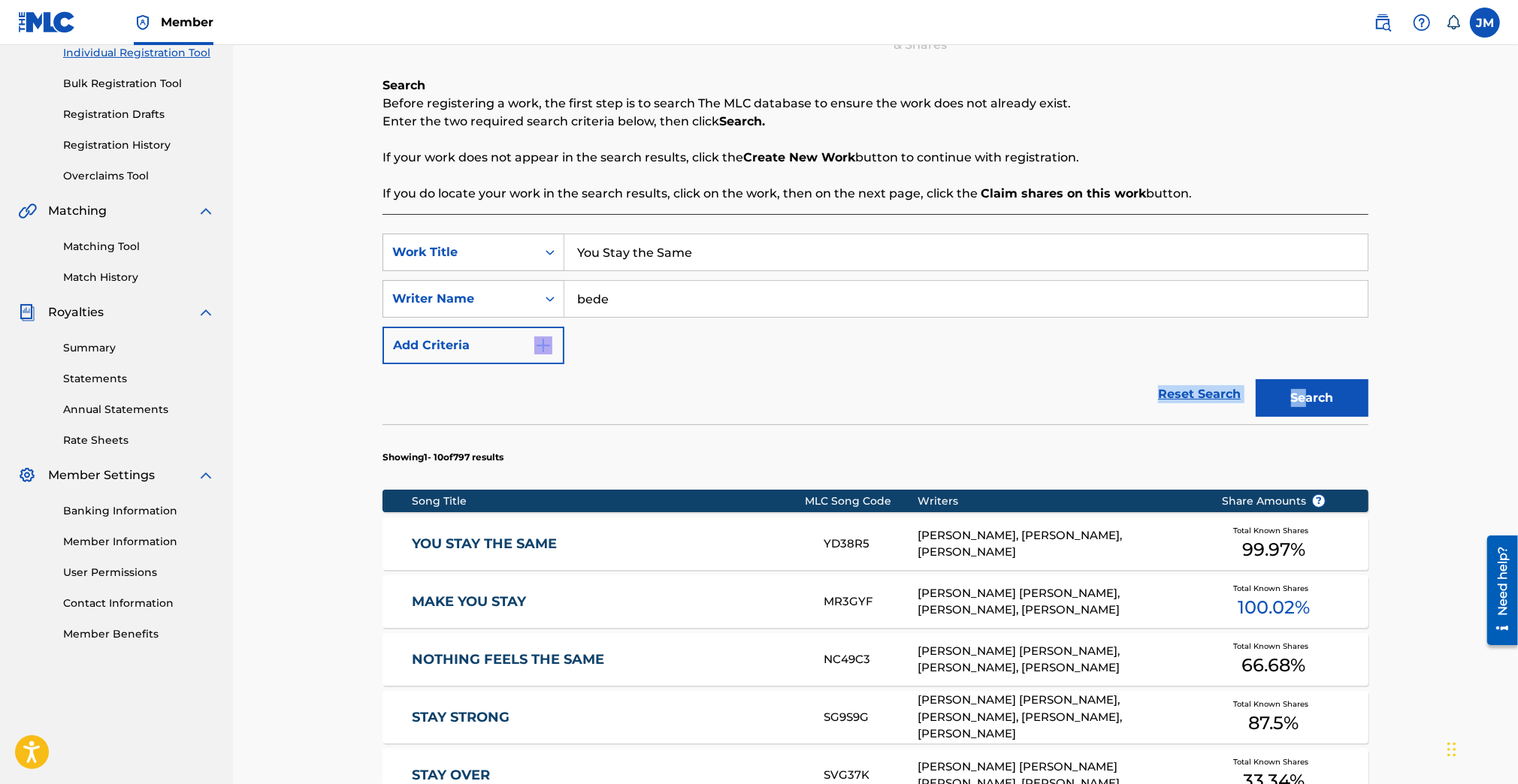
scroll to position [247, 0]
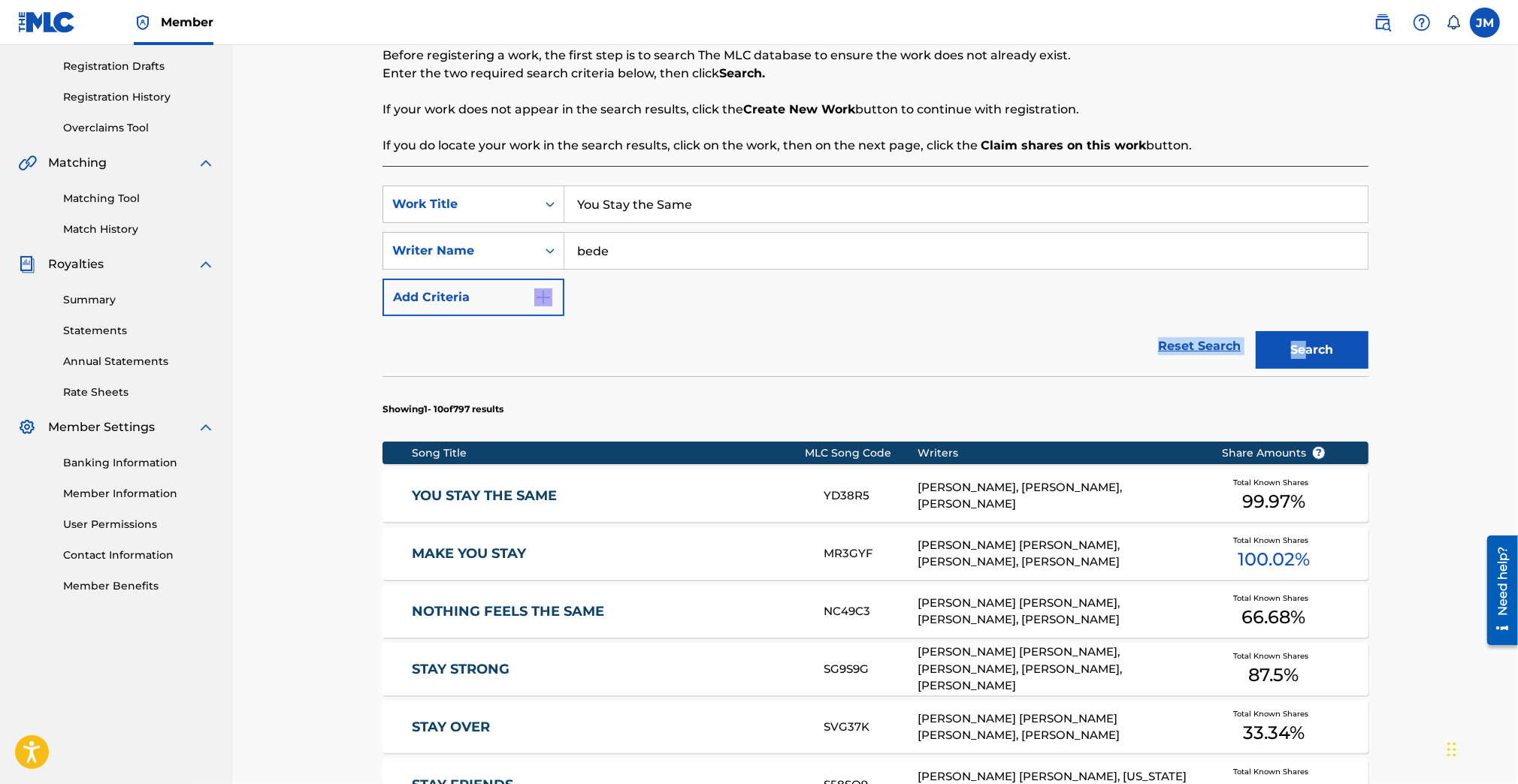
click at [575, 490] on link "YOU STAY THE SAME" at bounding box center [607, 496] width 392 height 17
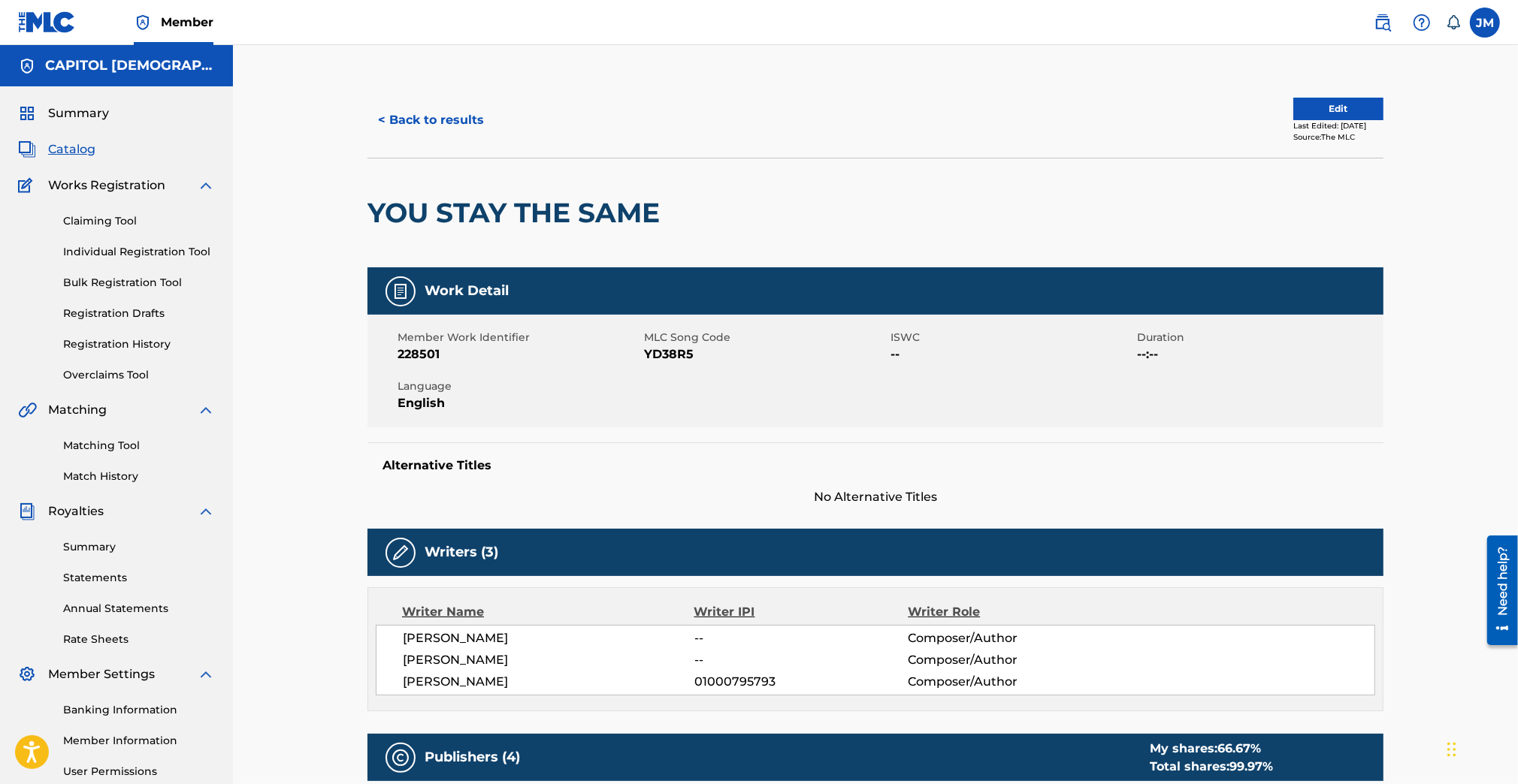
click at [669, 361] on span "YD38R5" at bounding box center [765, 354] width 243 height 18
copy span "YD38R5"
click at [429, 125] on button "< Back to results" at bounding box center [430, 121] width 127 height 38
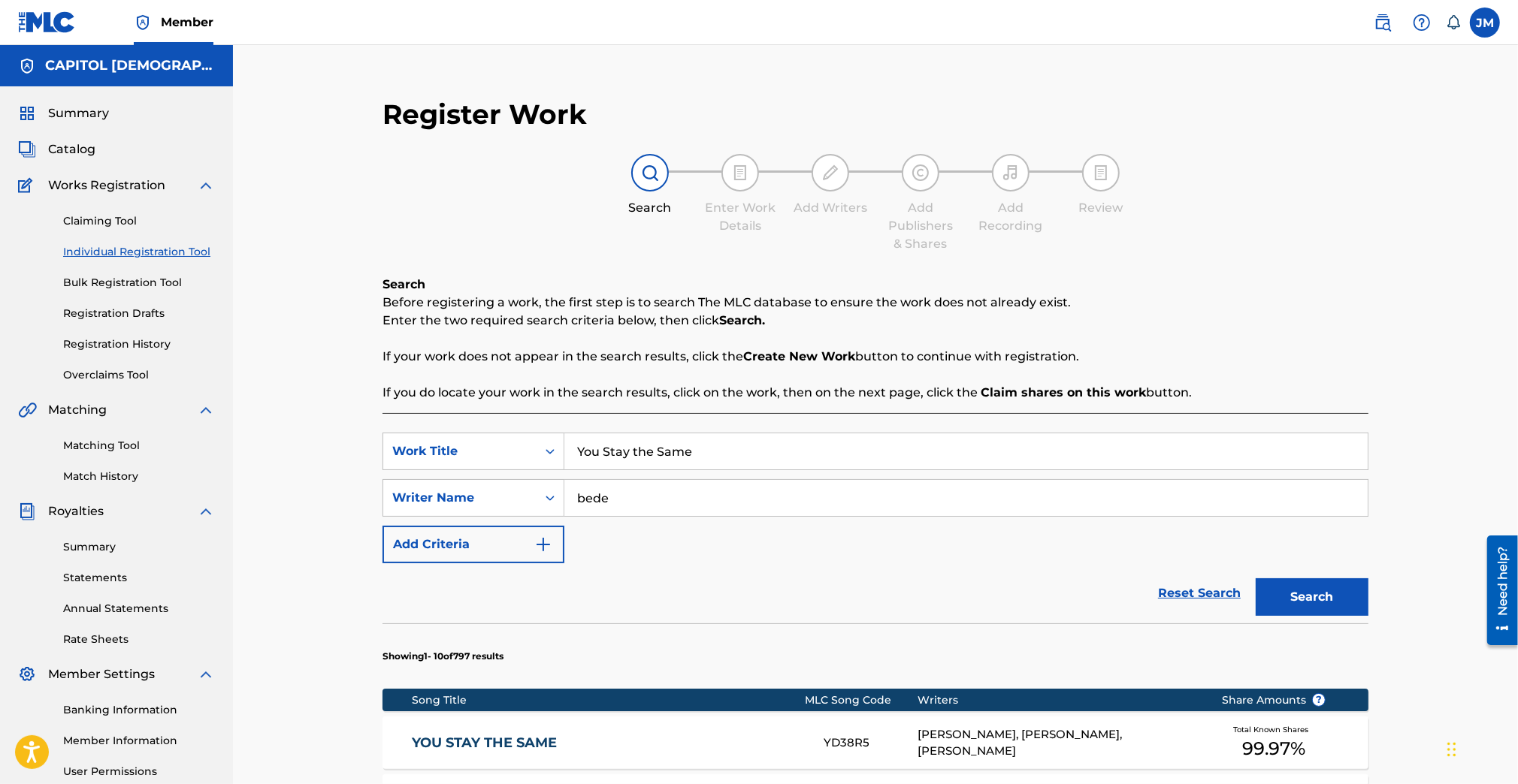
scroll to position [147, 0]
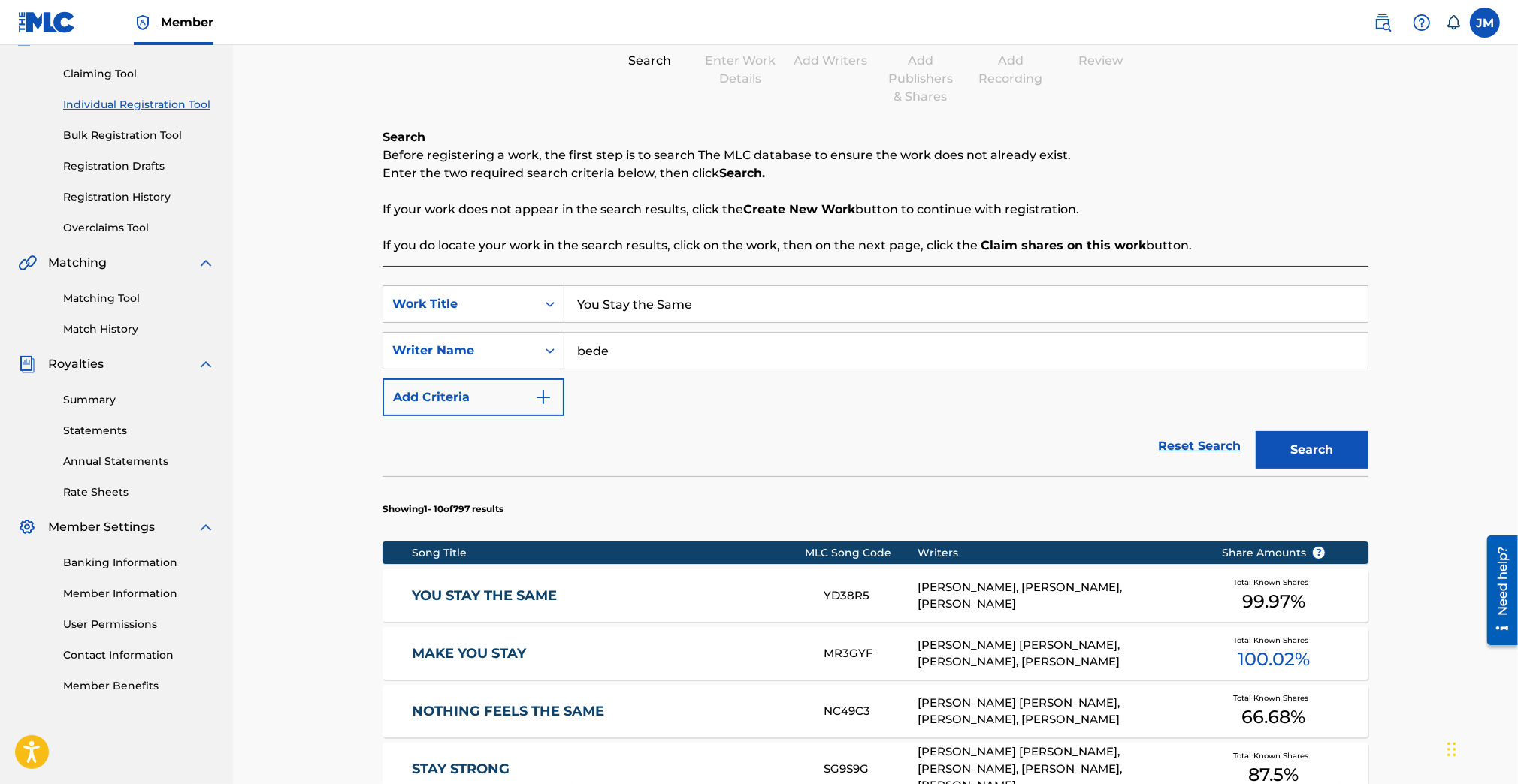
click at [634, 298] on input "You Stay the Same" at bounding box center [965, 304] width 803 height 36
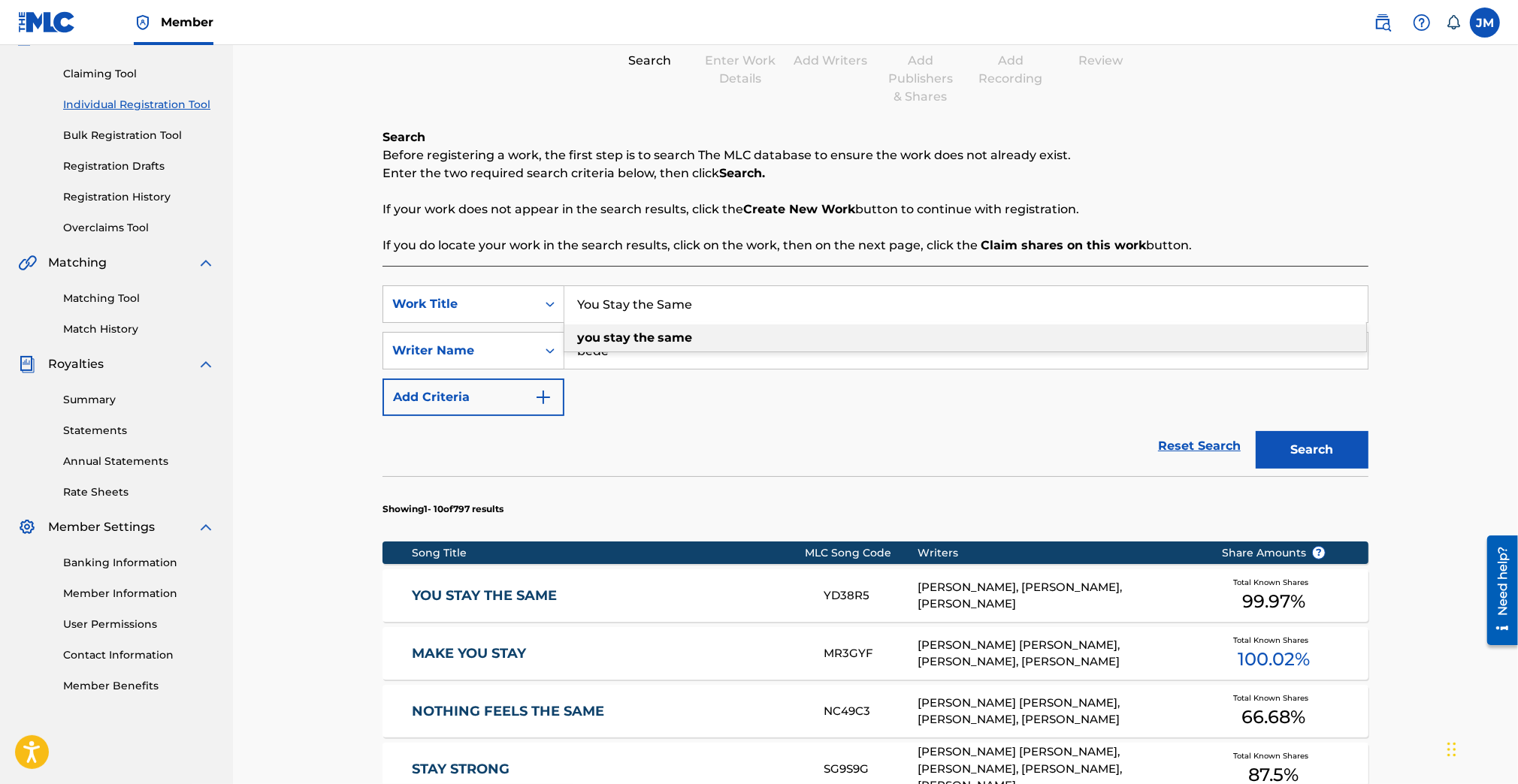
click at [634, 298] on input "You Stay the Same" at bounding box center [965, 304] width 803 height 36
paste input "Worthy Of Everything"
type input "Worthy Of Everything"
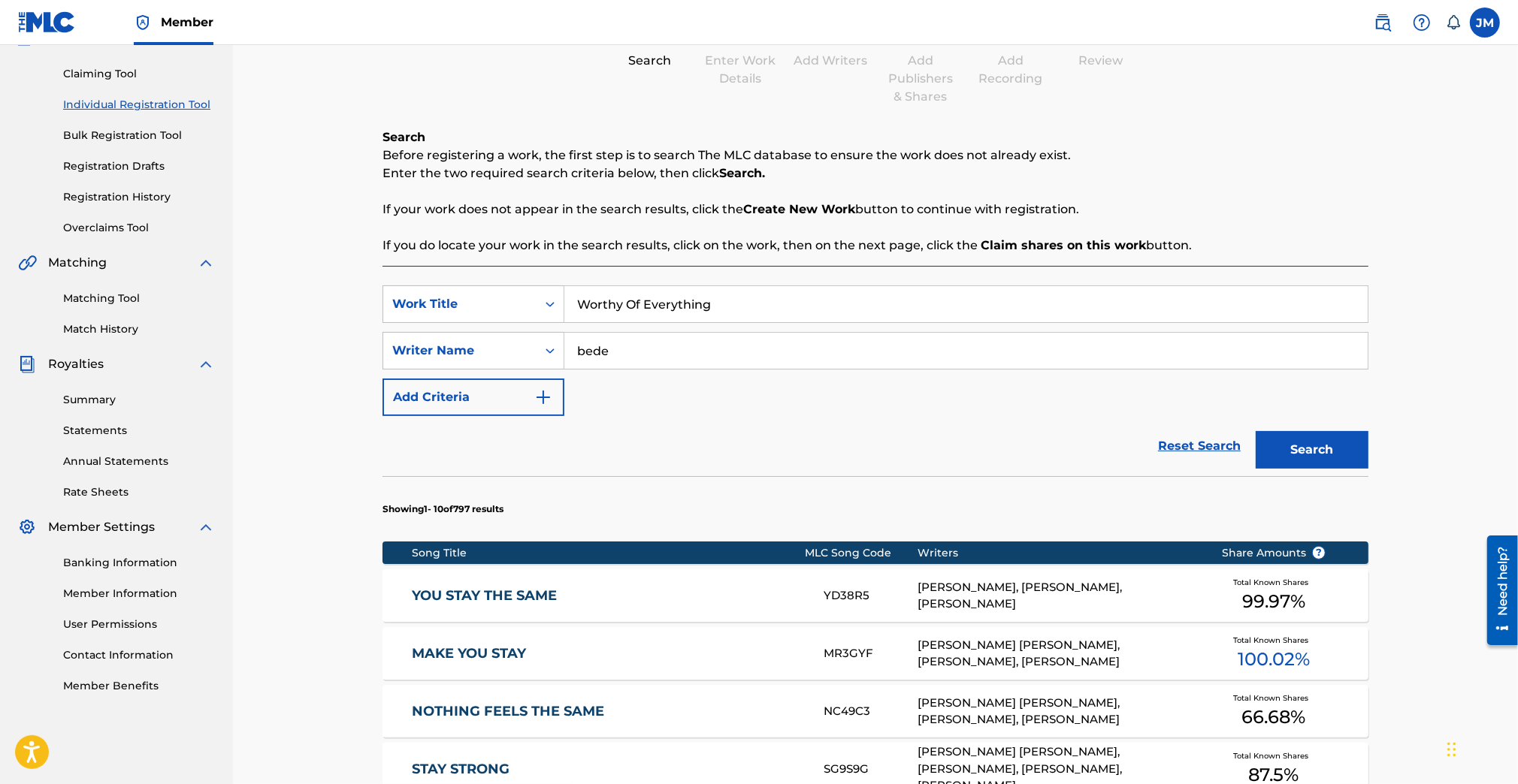
click at [824, 257] on div "Search Before registering a work, the first step is to search The MLC database …" at bounding box center [875, 704] width 986 height 1151
click at [1334, 455] on button "Search" at bounding box center [1312, 450] width 113 height 38
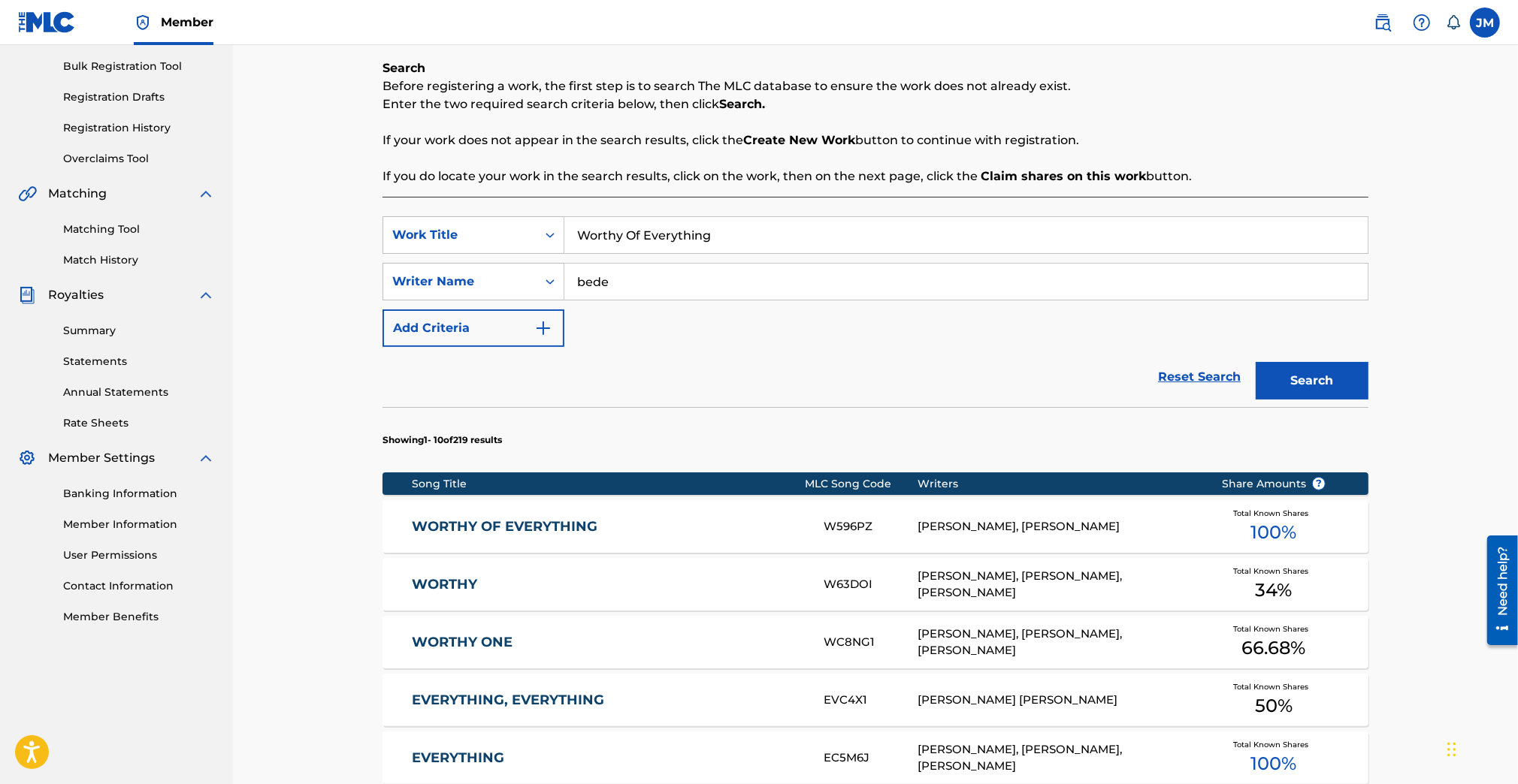
scroll to position [247, 0]
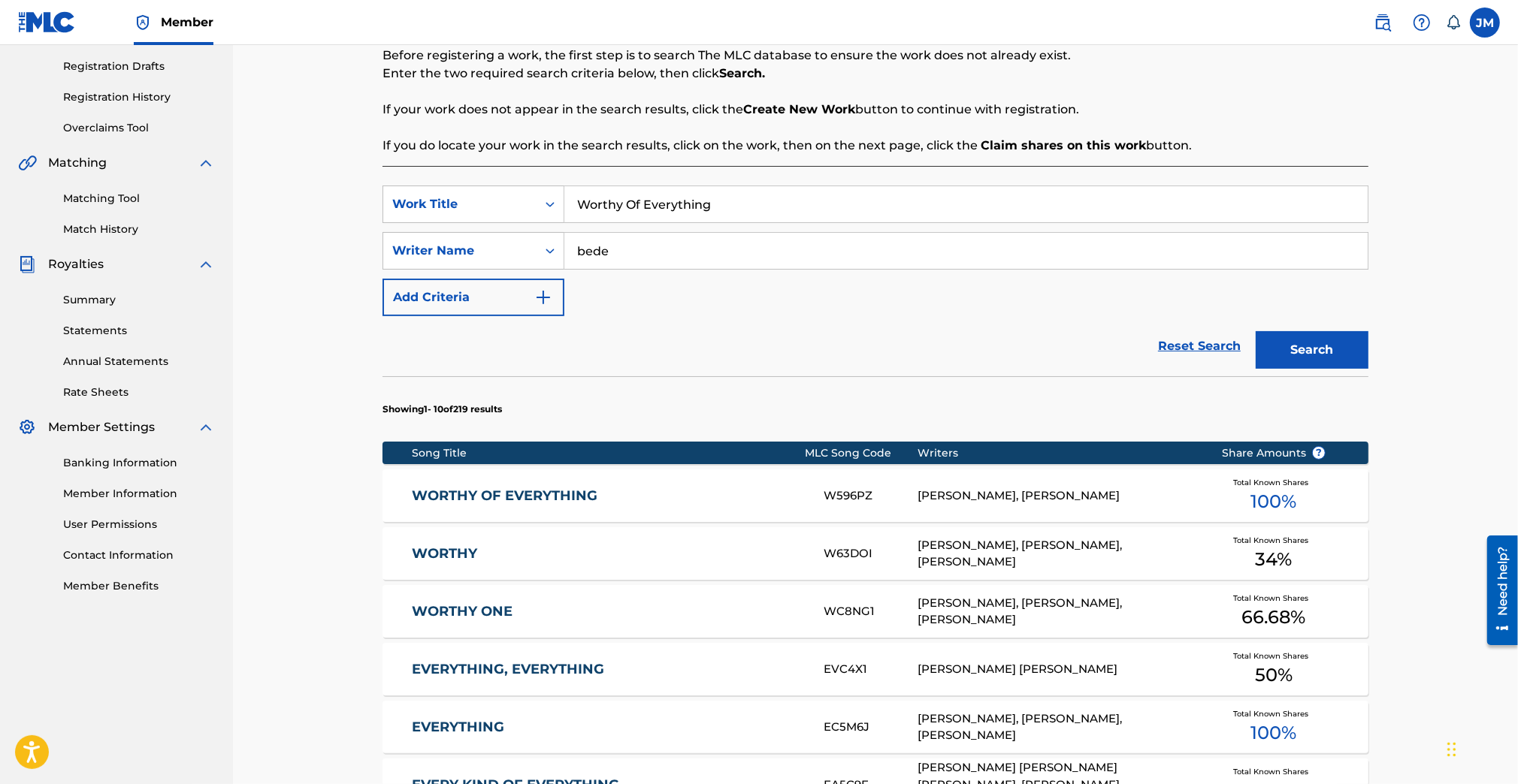
click at [592, 488] on link "WORTHY OF EVERYTHING" at bounding box center [607, 496] width 392 height 17
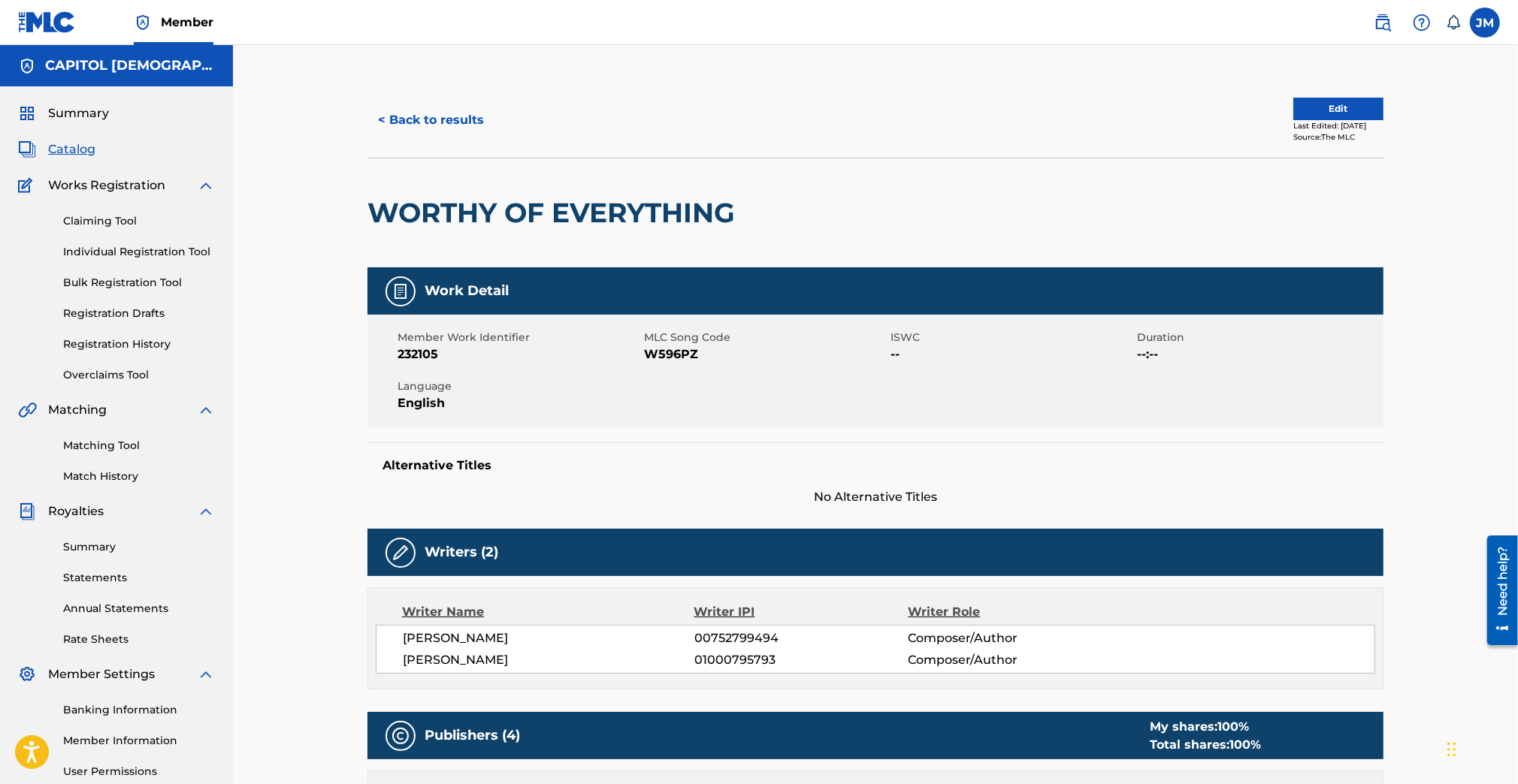
click at [683, 361] on span "W596PZ" at bounding box center [765, 354] width 243 height 18
copy span "W596PZ"
click at [403, 104] on button "< Back to results" at bounding box center [430, 121] width 127 height 38
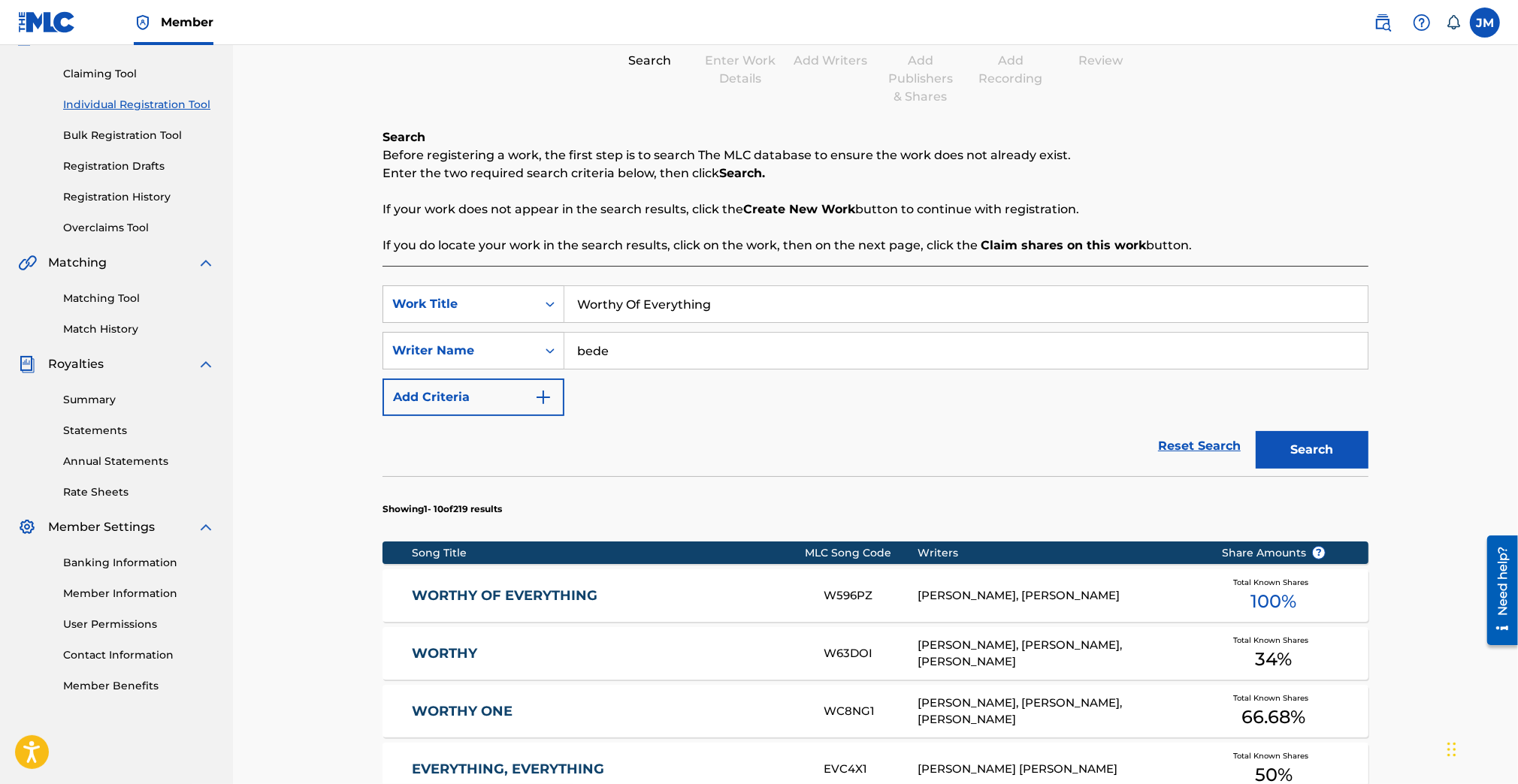
click at [670, 315] on input "Worthy Of Everything" at bounding box center [965, 304] width 803 height 36
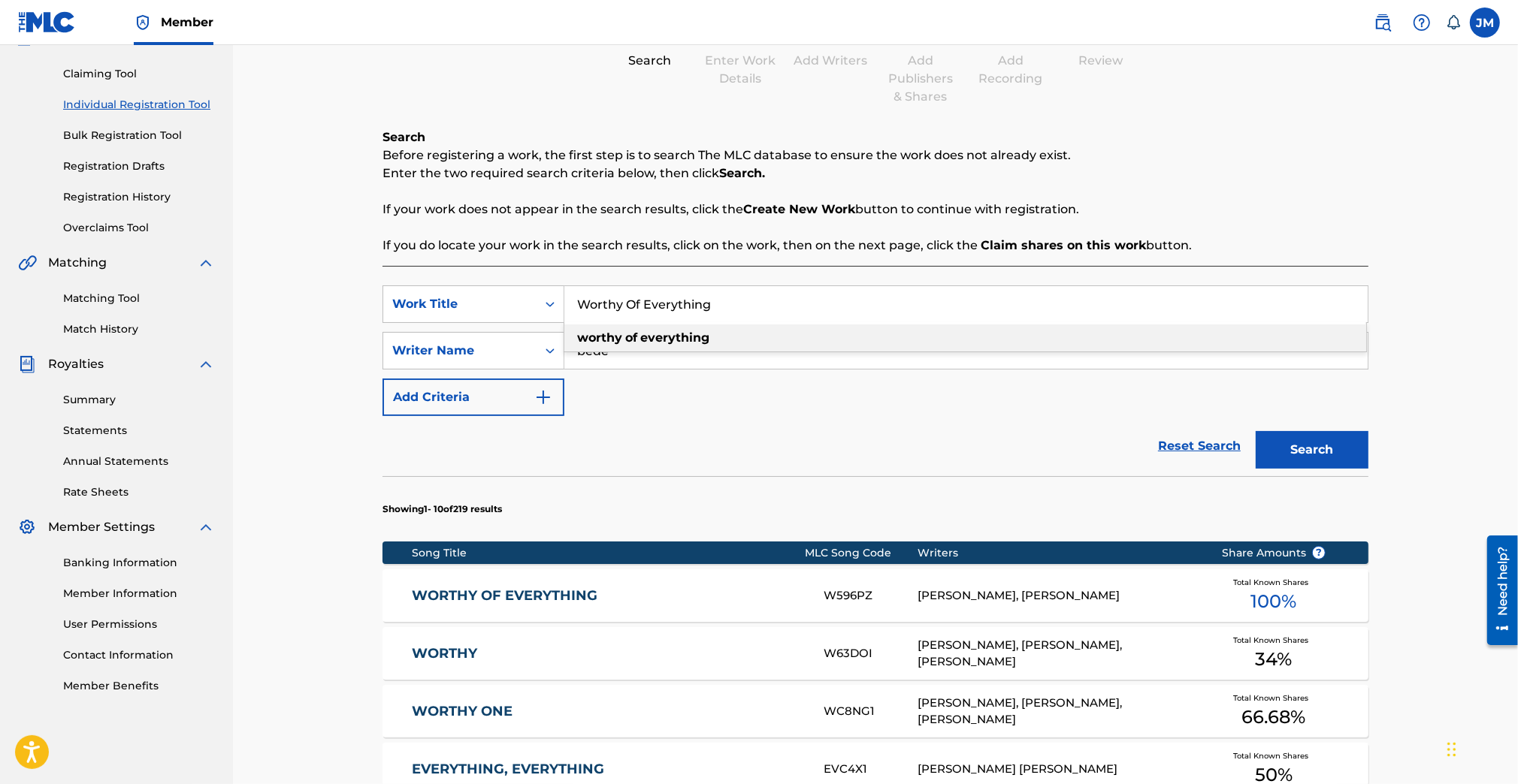
click at [670, 315] on input "Worthy Of Everything" at bounding box center [965, 304] width 803 height 36
paste input "Time For Revival"
type input "Time For Revival"
drag, startPoint x: 927, startPoint y: 463, endPoint x: 1073, endPoint y: 472, distance: 146.3
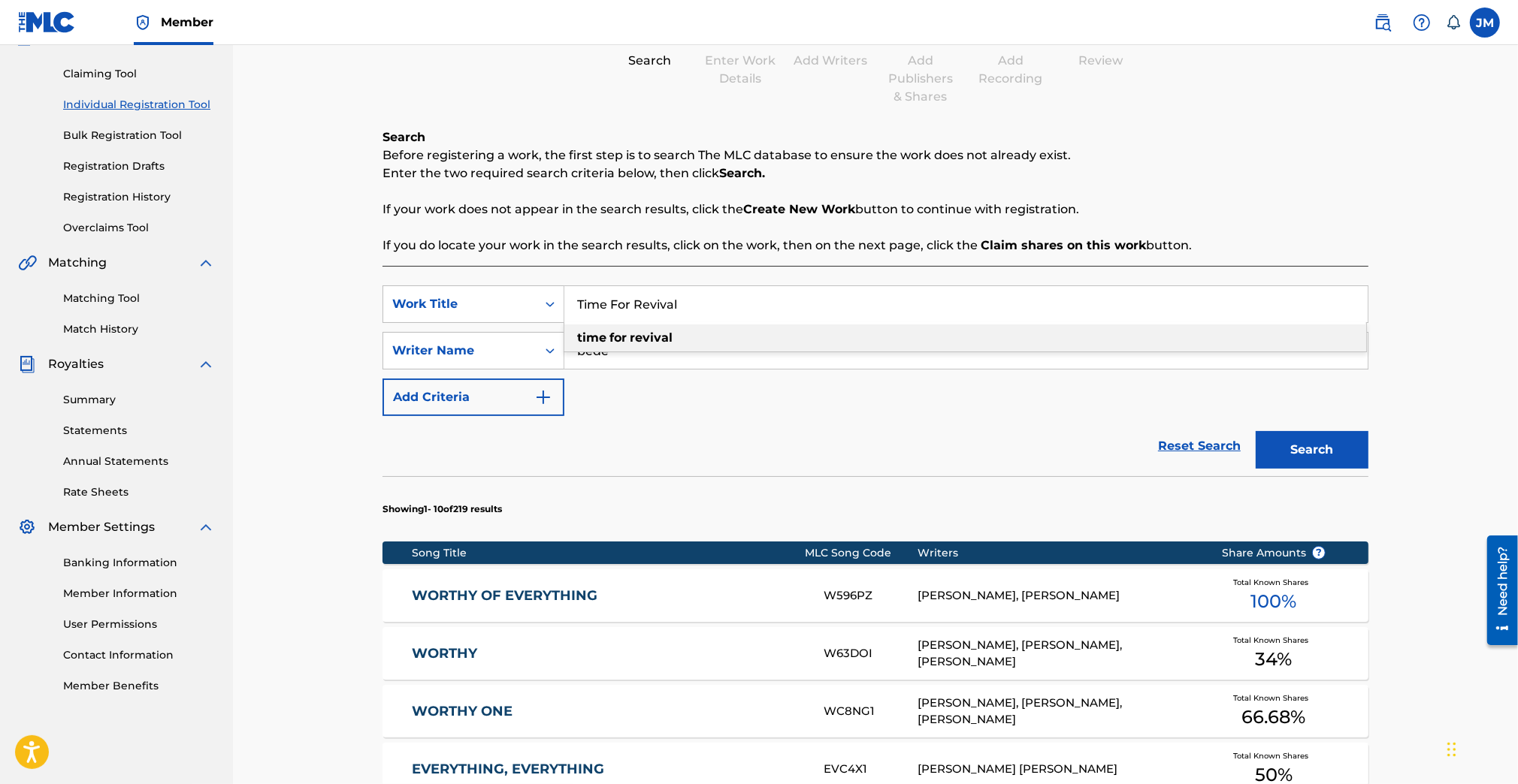
click at [935, 463] on div "Reset Search Search" at bounding box center [875, 446] width 986 height 60
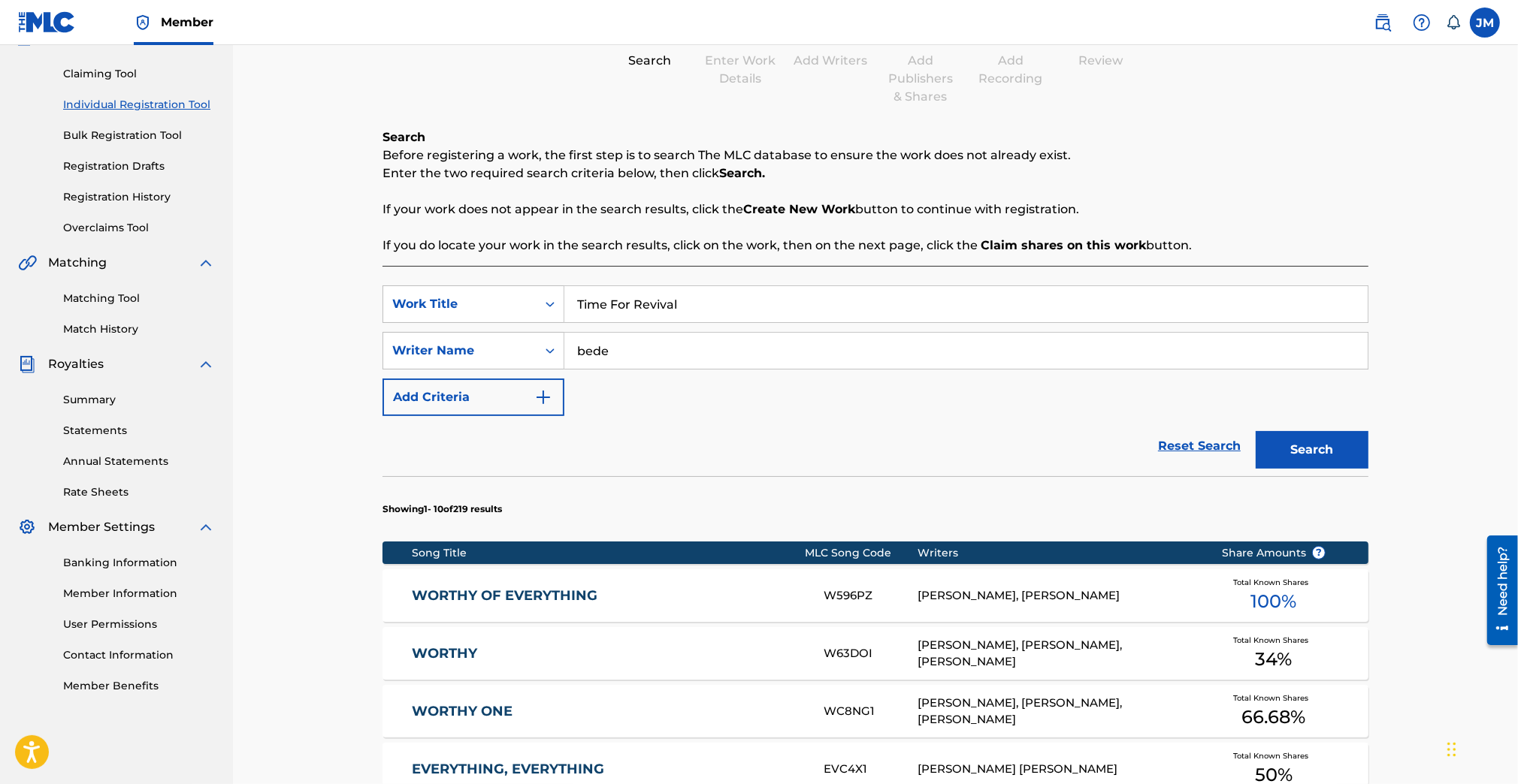
click at [1291, 451] on button "Search" at bounding box center [1312, 450] width 113 height 38
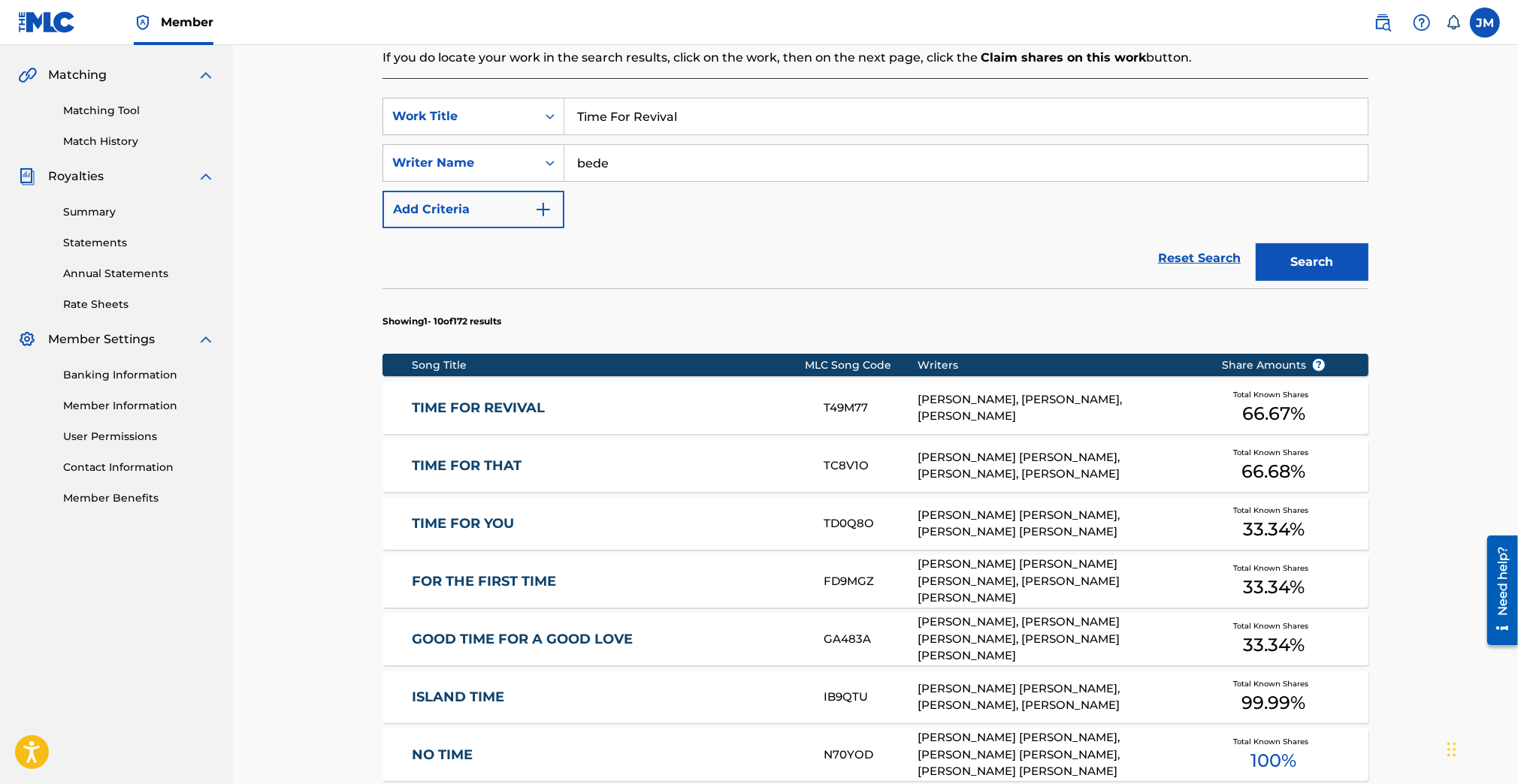
scroll to position [347, 0]
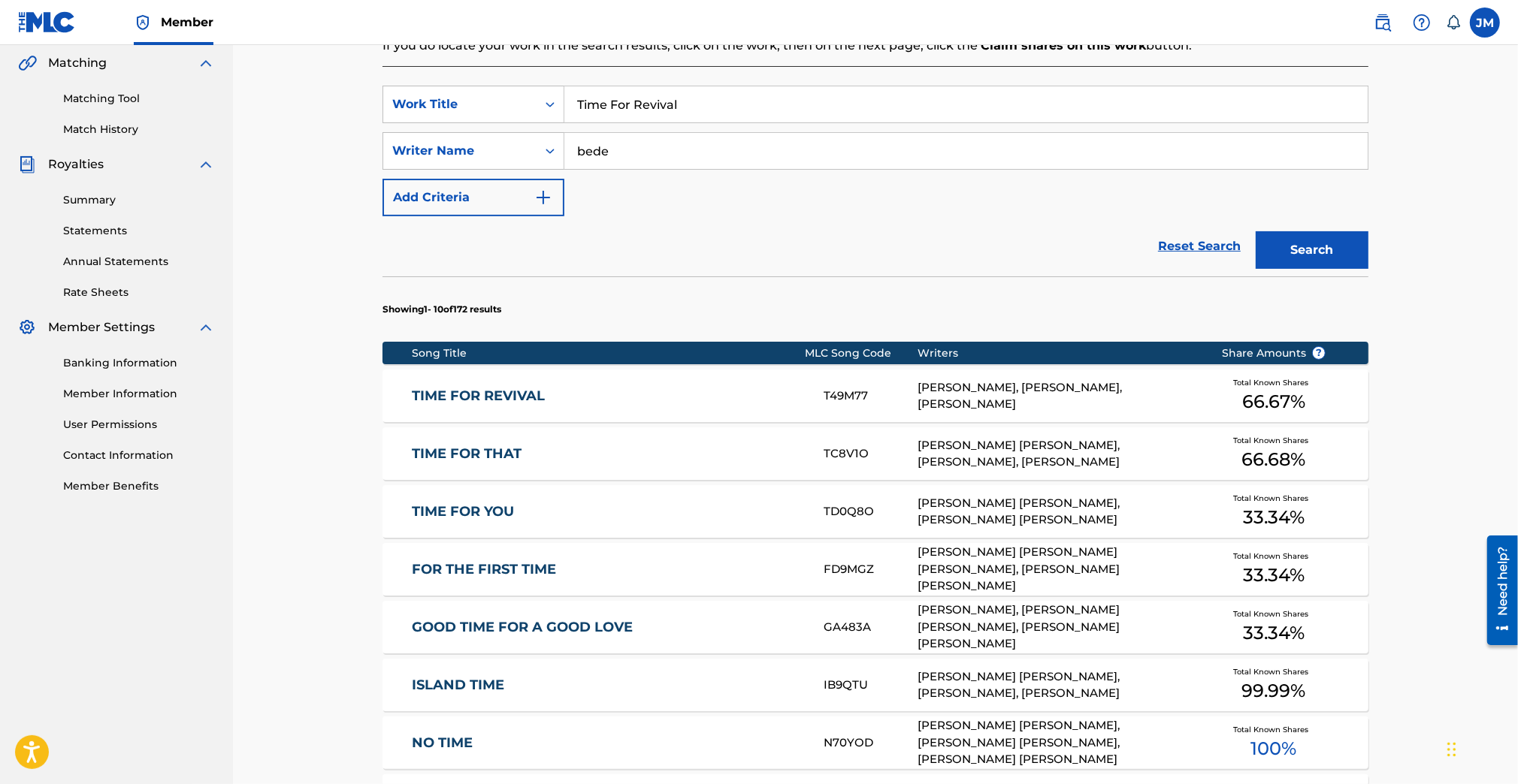
click at [546, 392] on link "TIME FOR REVIVAL" at bounding box center [607, 396] width 392 height 17
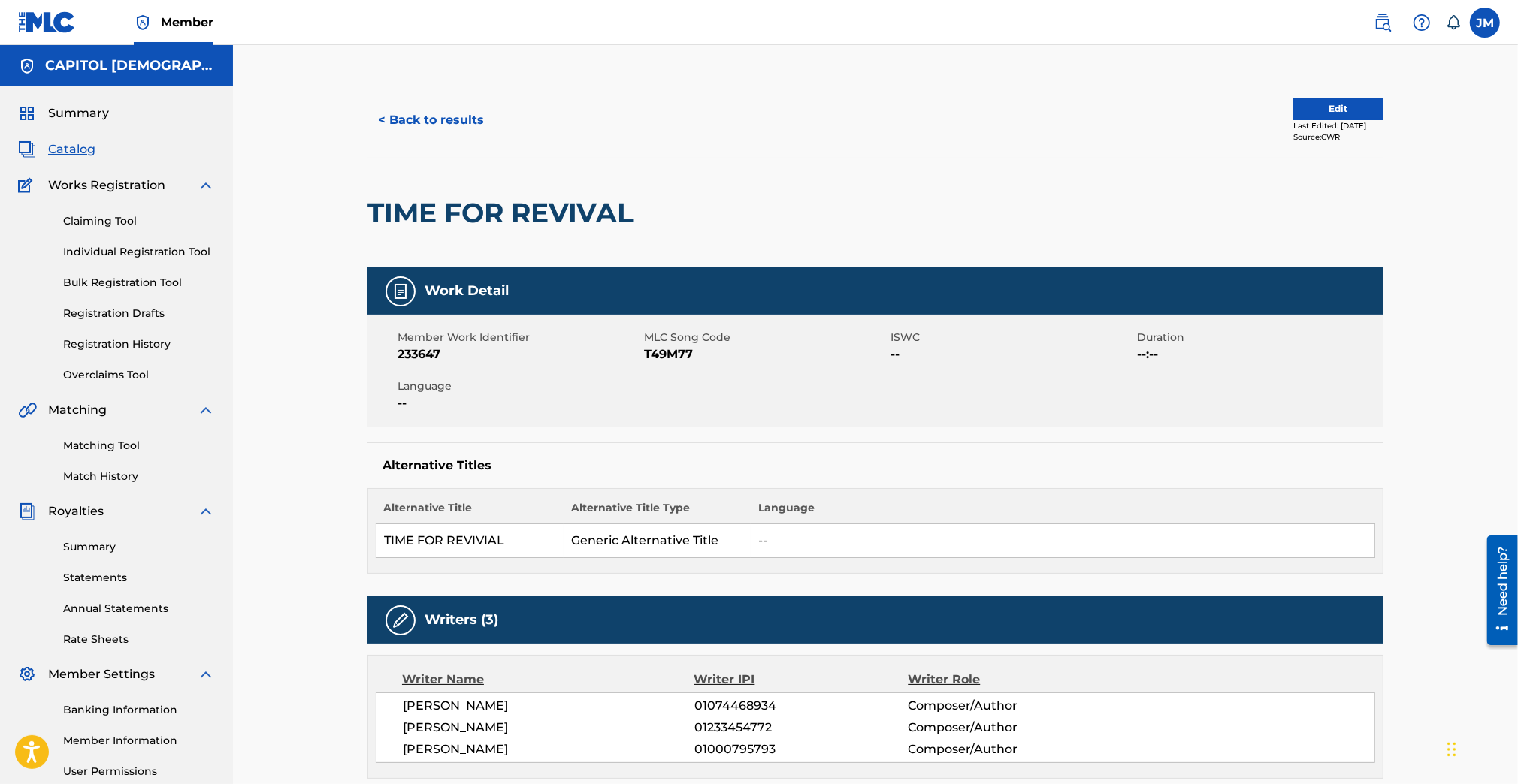
click at [653, 362] on span "T49M77" at bounding box center [765, 354] width 243 height 18
click at [657, 359] on span "T49M77" at bounding box center [765, 354] width 243 height 18
click at [445, 136] on button "< Back to results" at bounding box center [430, 121] width 127 height 38
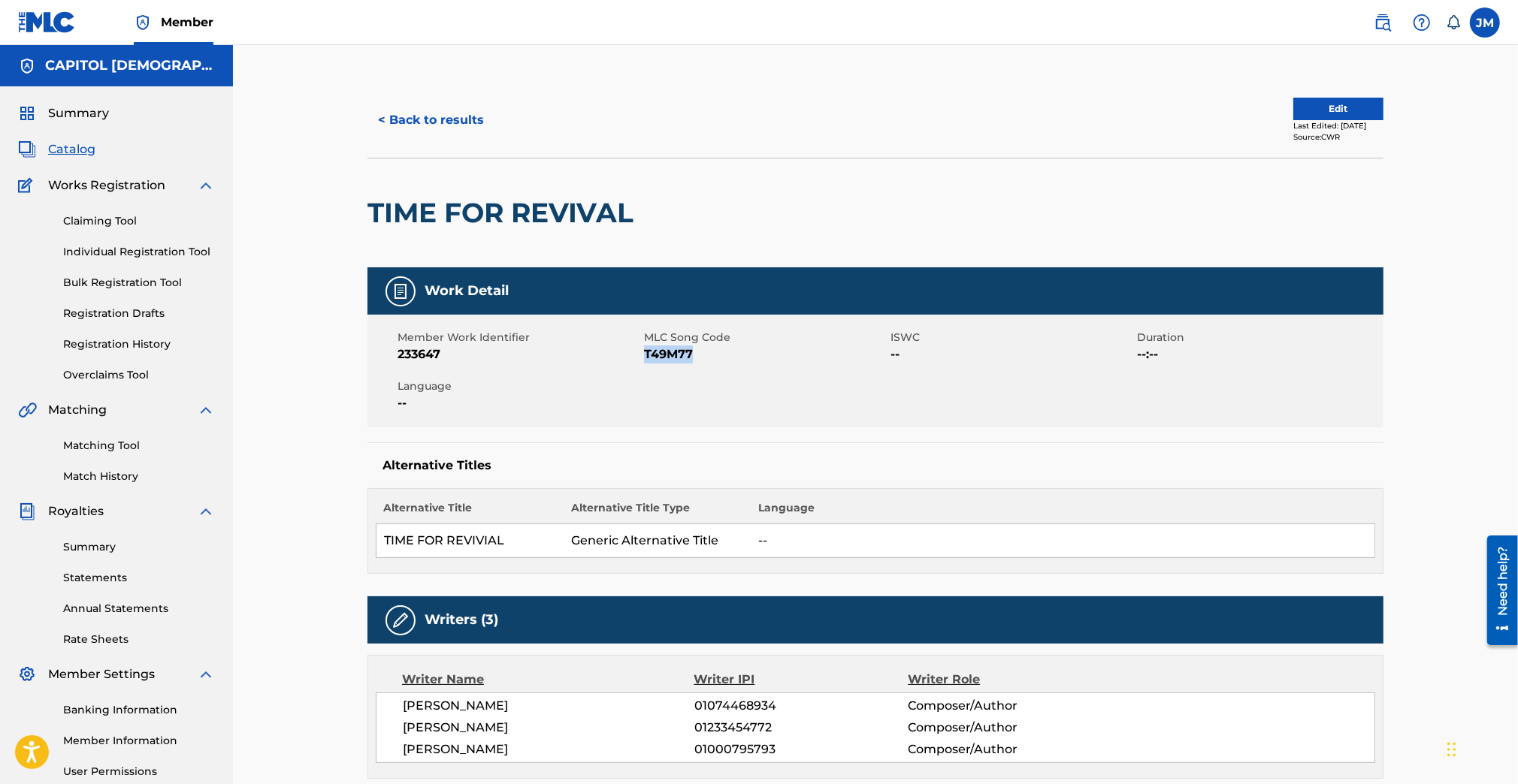
scroll to position [147, 0]
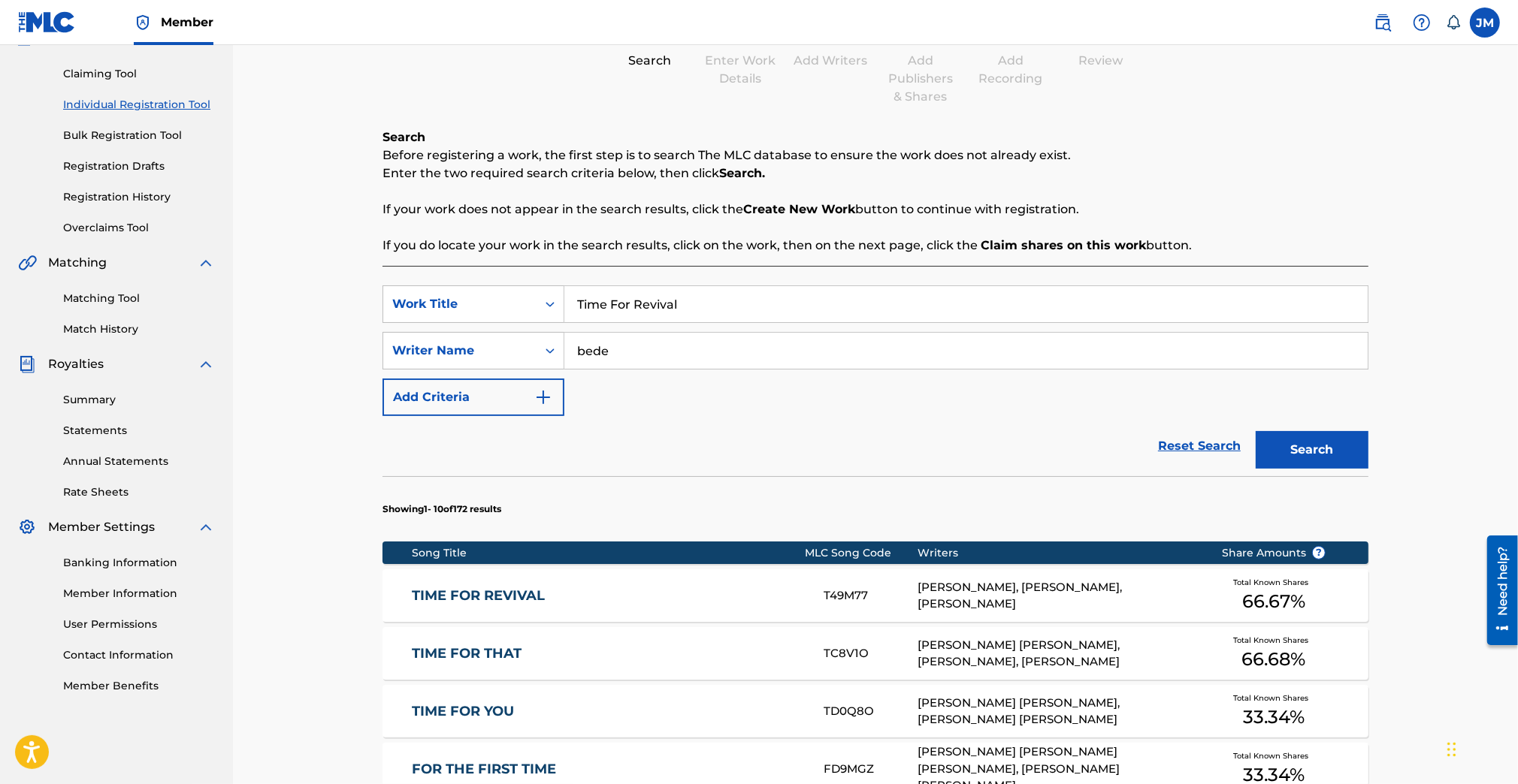
click at [763, 313] on input "Time For Revival" at bounding box center [965, 304] width 803 height 36
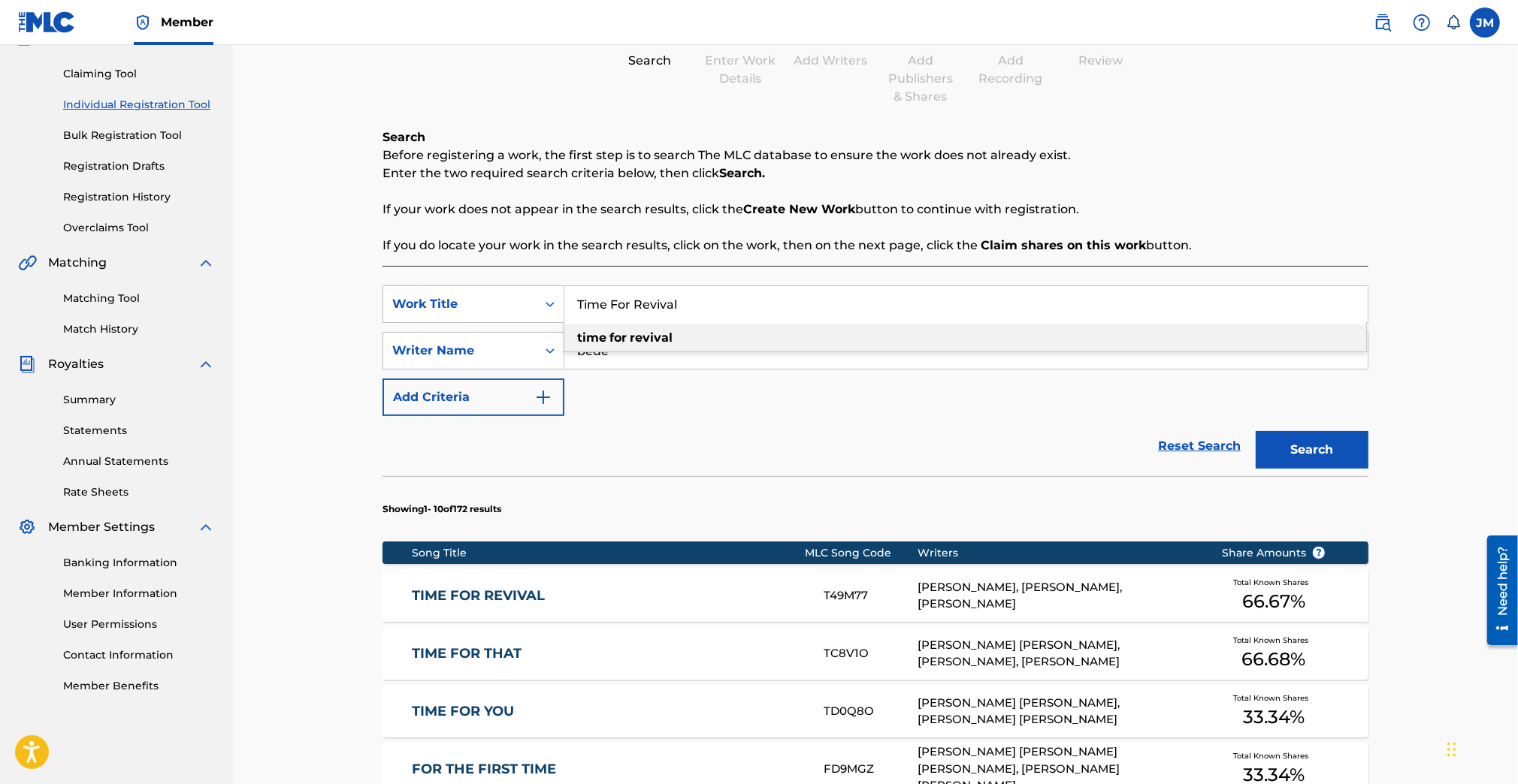
click at [763, 313] on input "Time For Revival" at bounding box center [965, 304] width 803 height 36
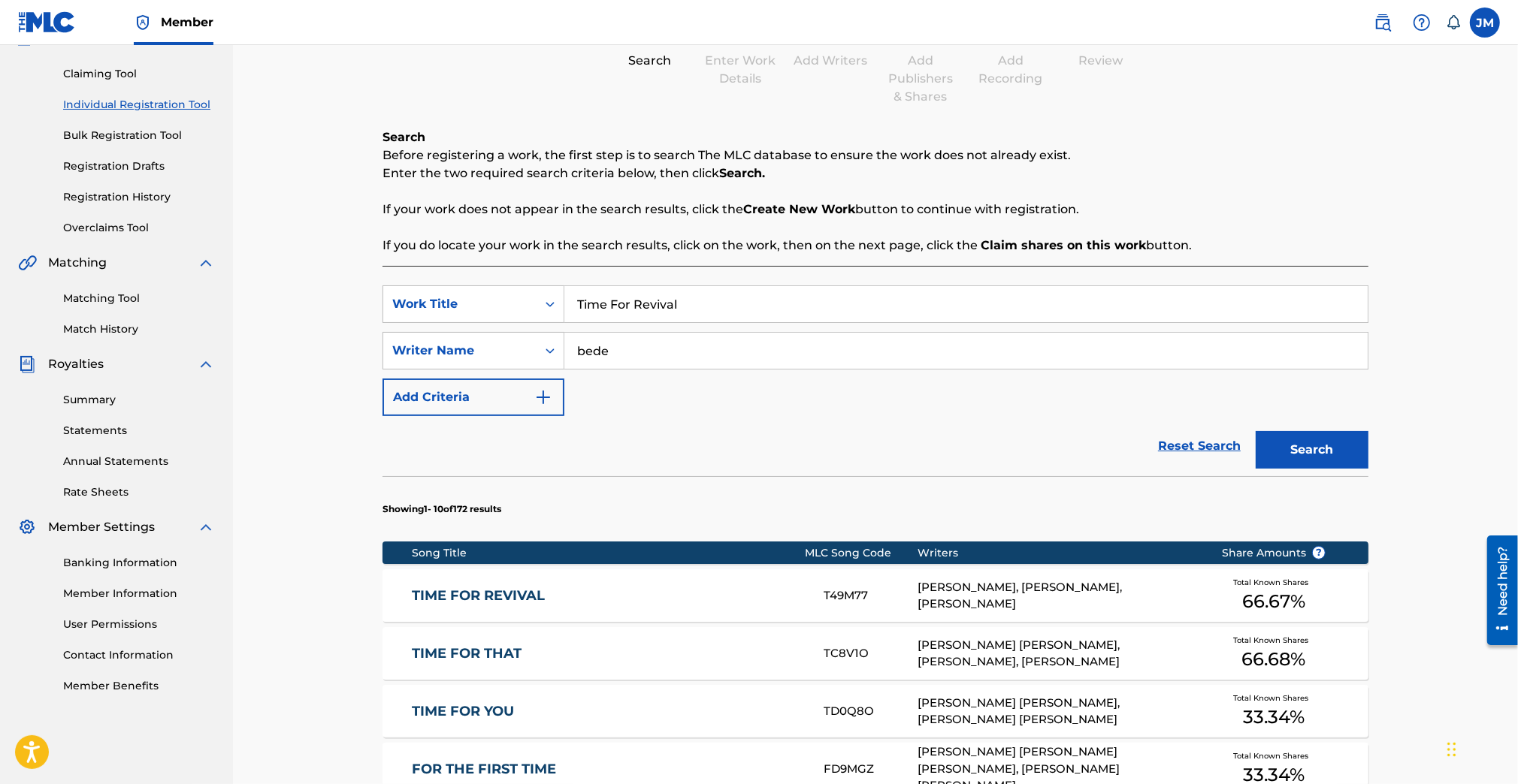
paste input "One Name"
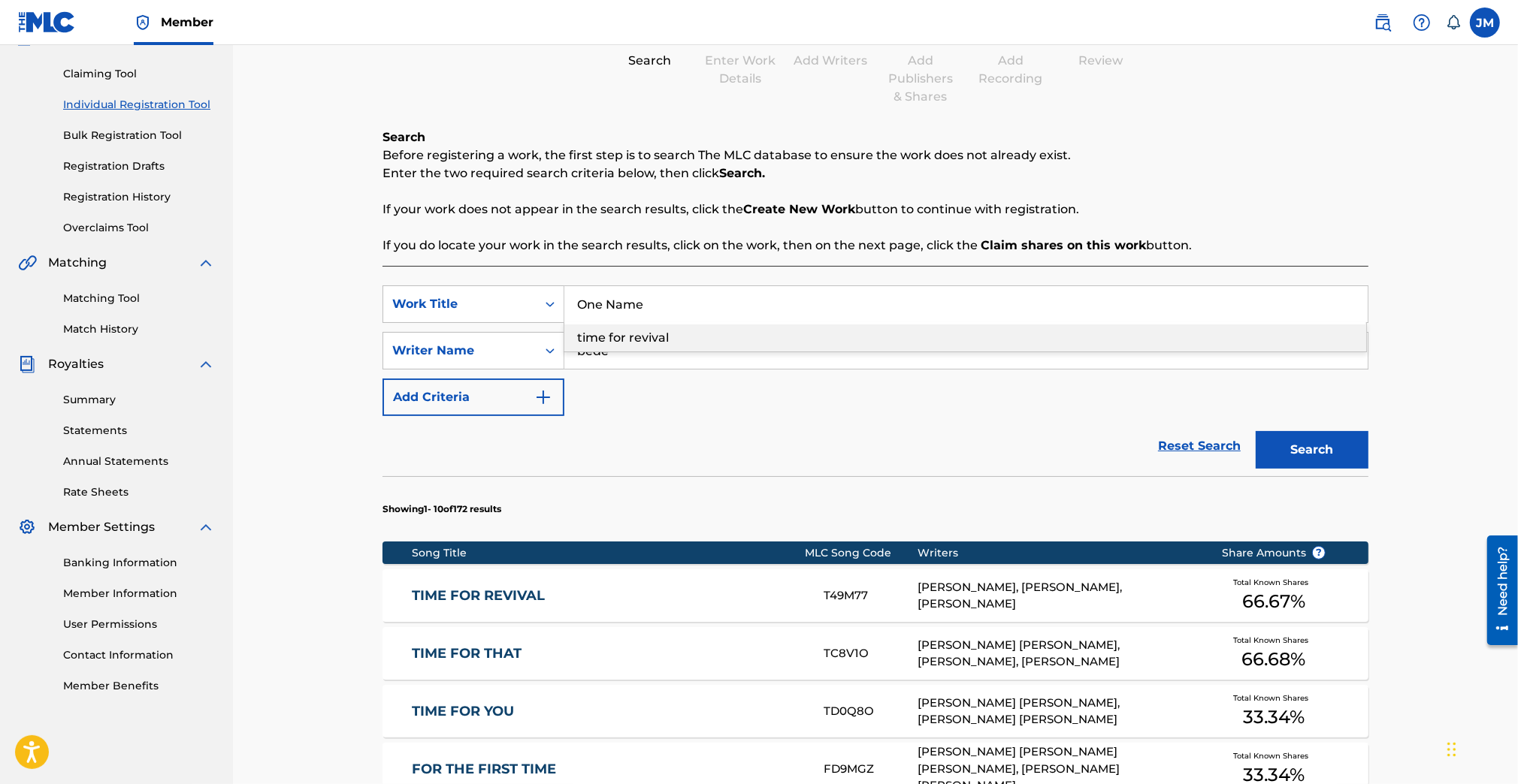
type input "One Name"
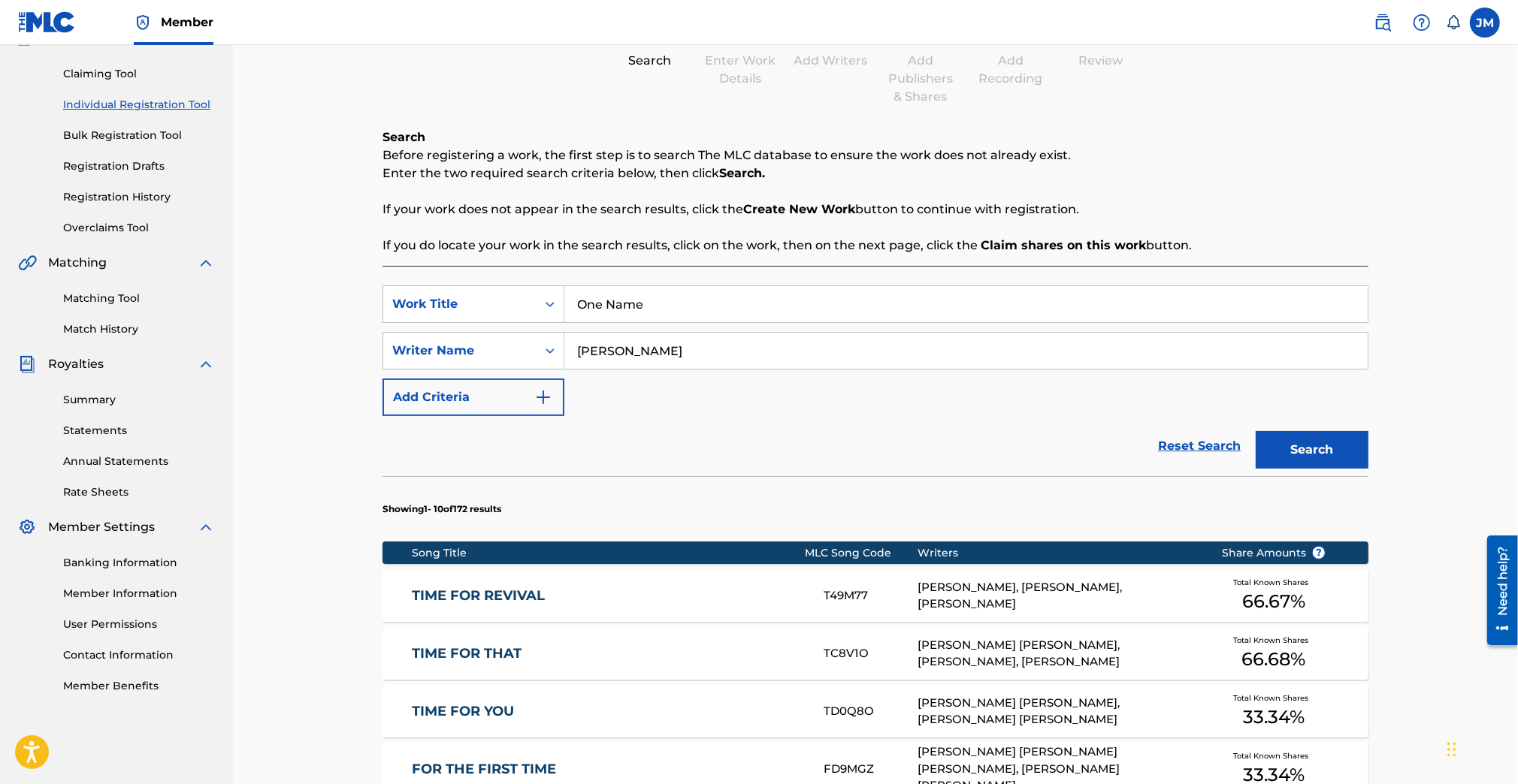
type input "cowart"
click at [1256, 431] on button "Search" at bounding box center [1312, 450] width 113 height 38
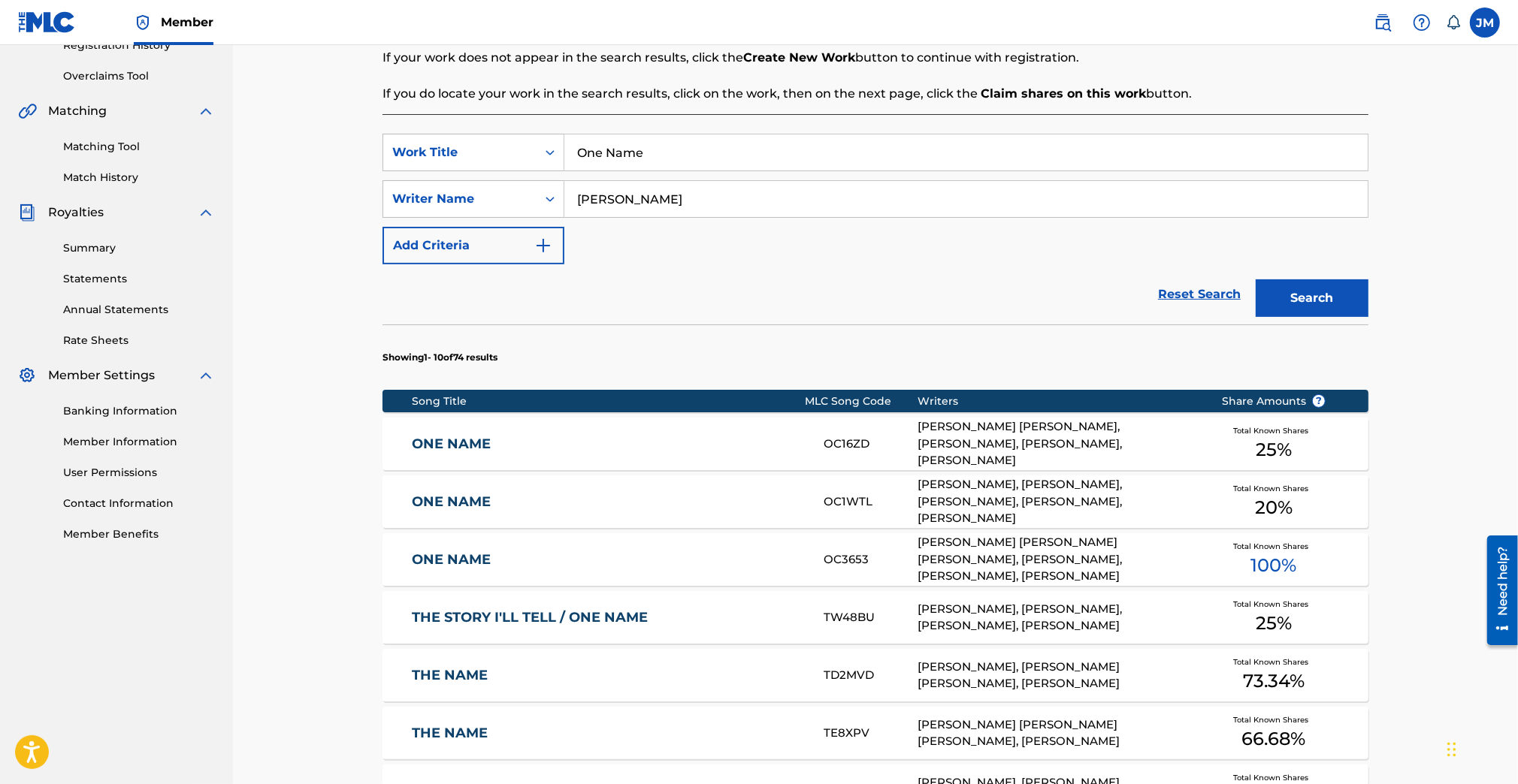
scroll to position [347, 0]
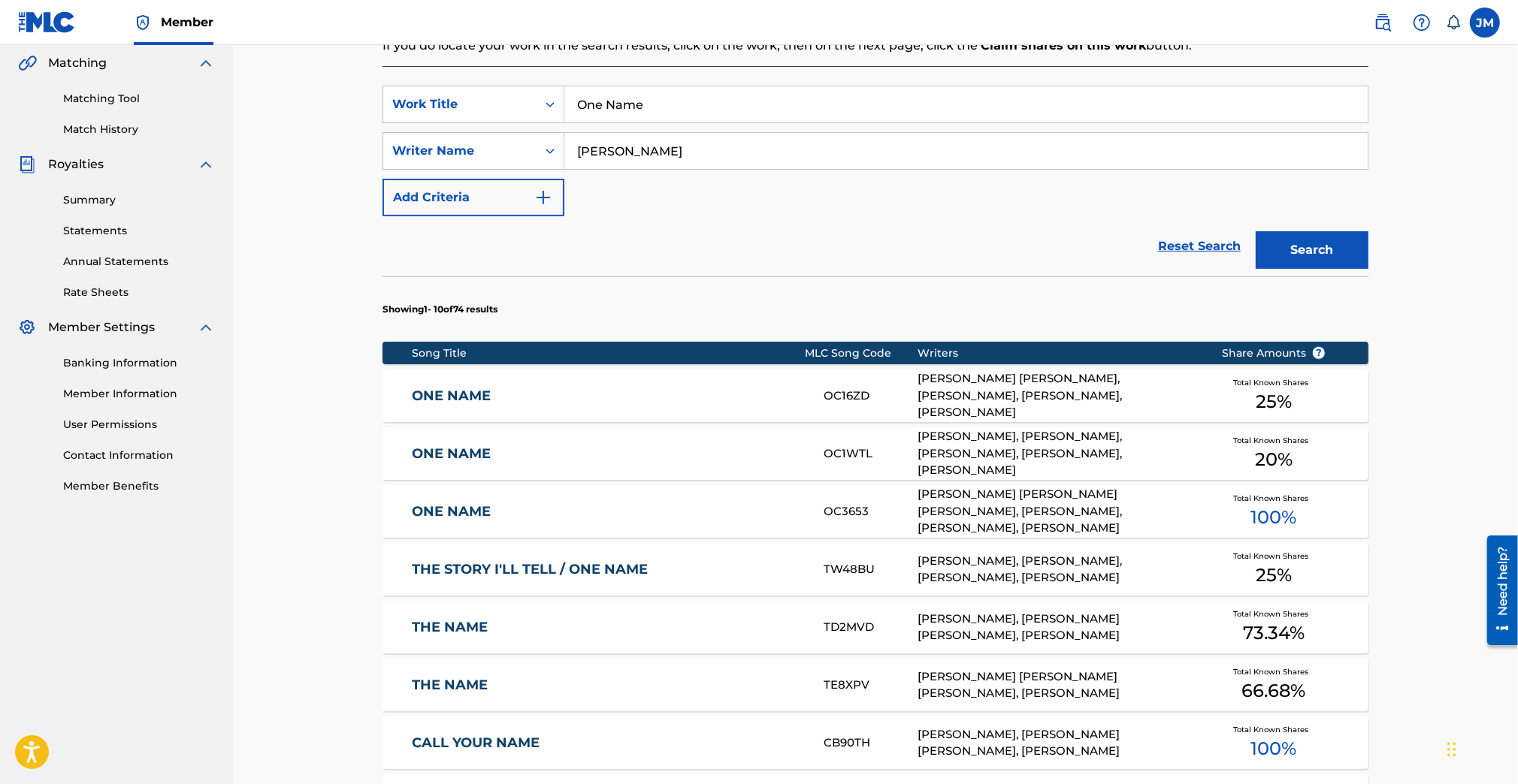
click at [478, 394] on link "ONE NAME" at bounding box center [607, 396] width 392 height 17
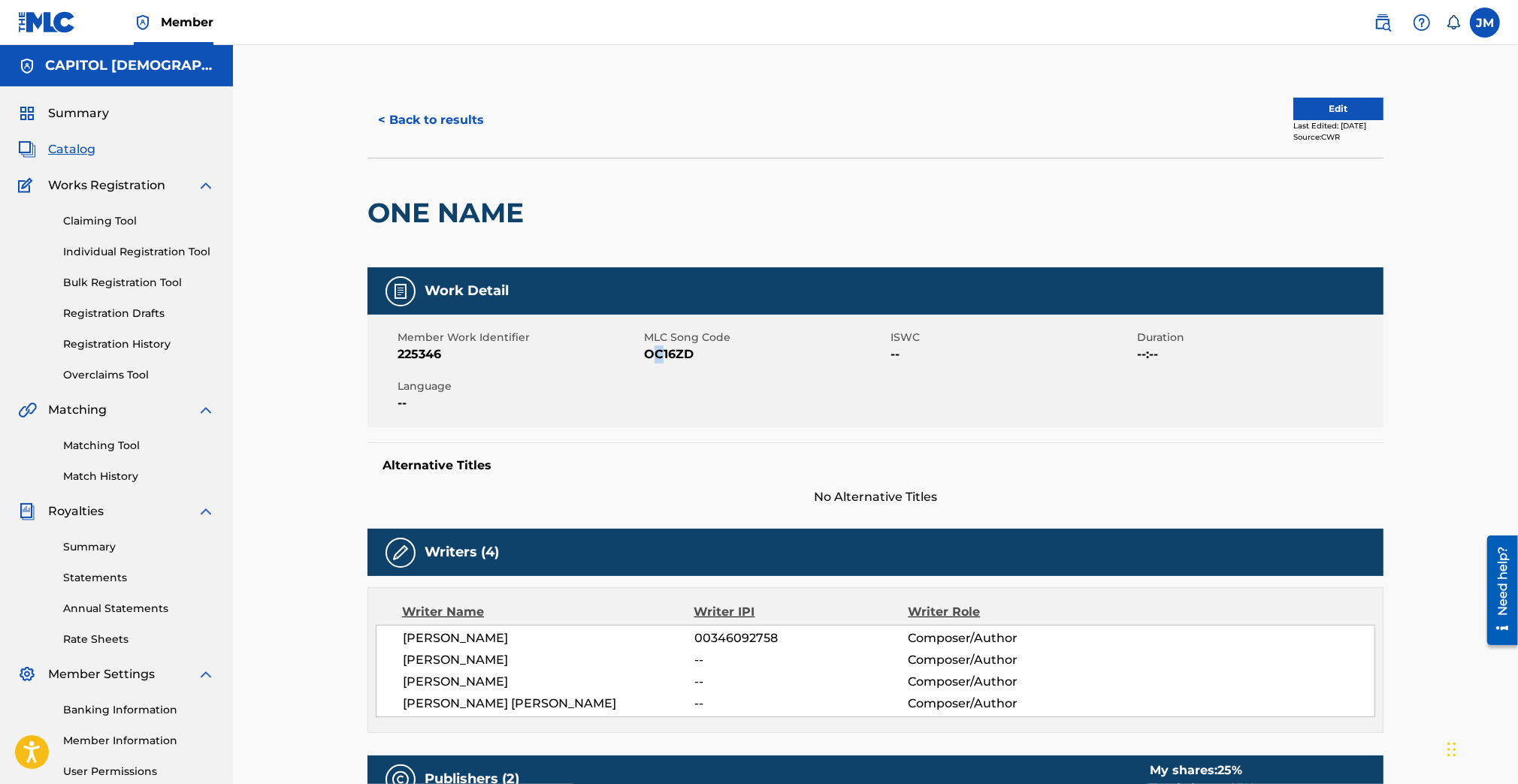
click at [658, 353] on span "OC16ZD" at bounding box center [765, 354] width 243 height 18
click at [668, 355] on span "OC16ZD" at bounding box center [765, 354] width 243 height 18
copy span "OC16ZD"
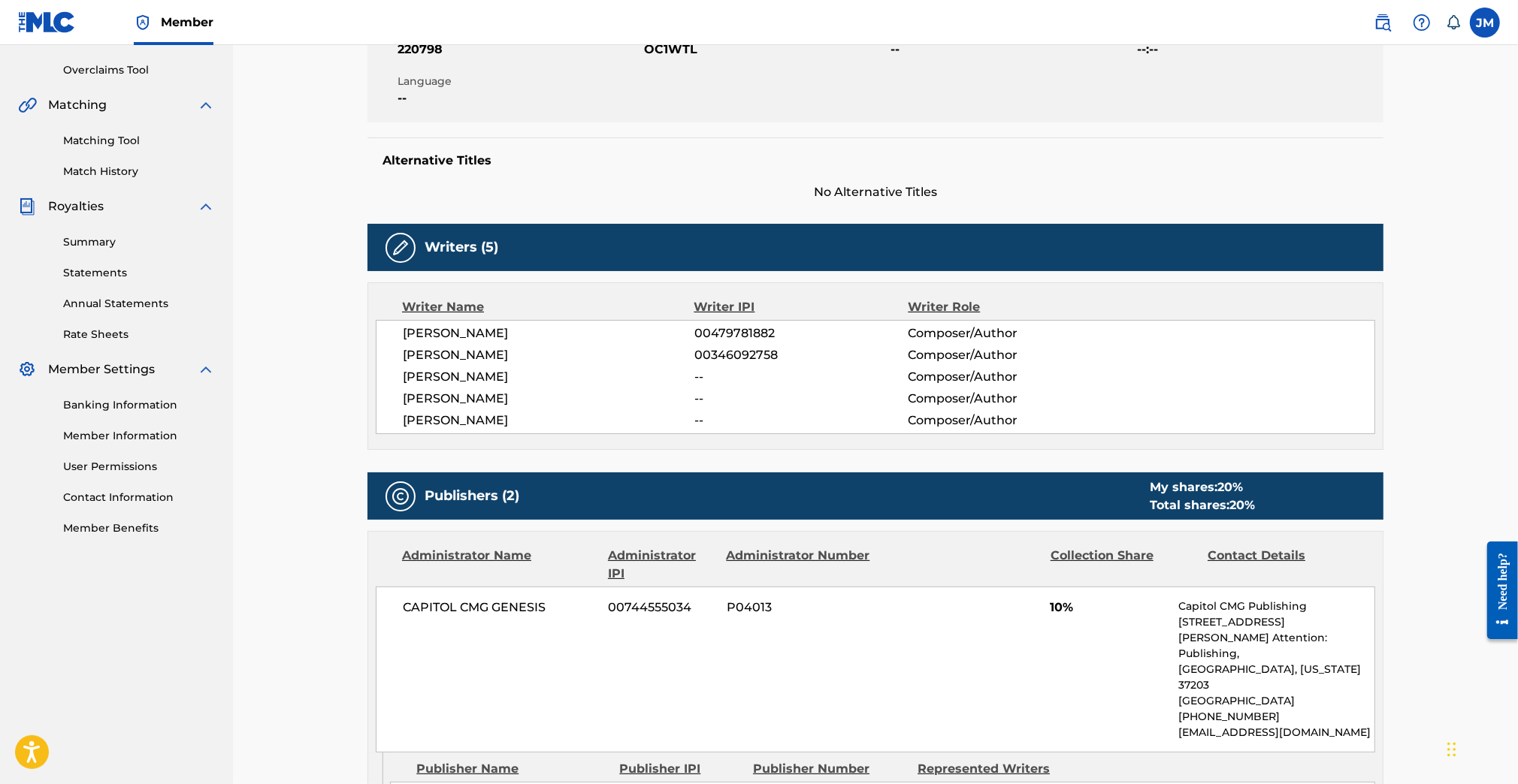
scroll to position [219, 0]
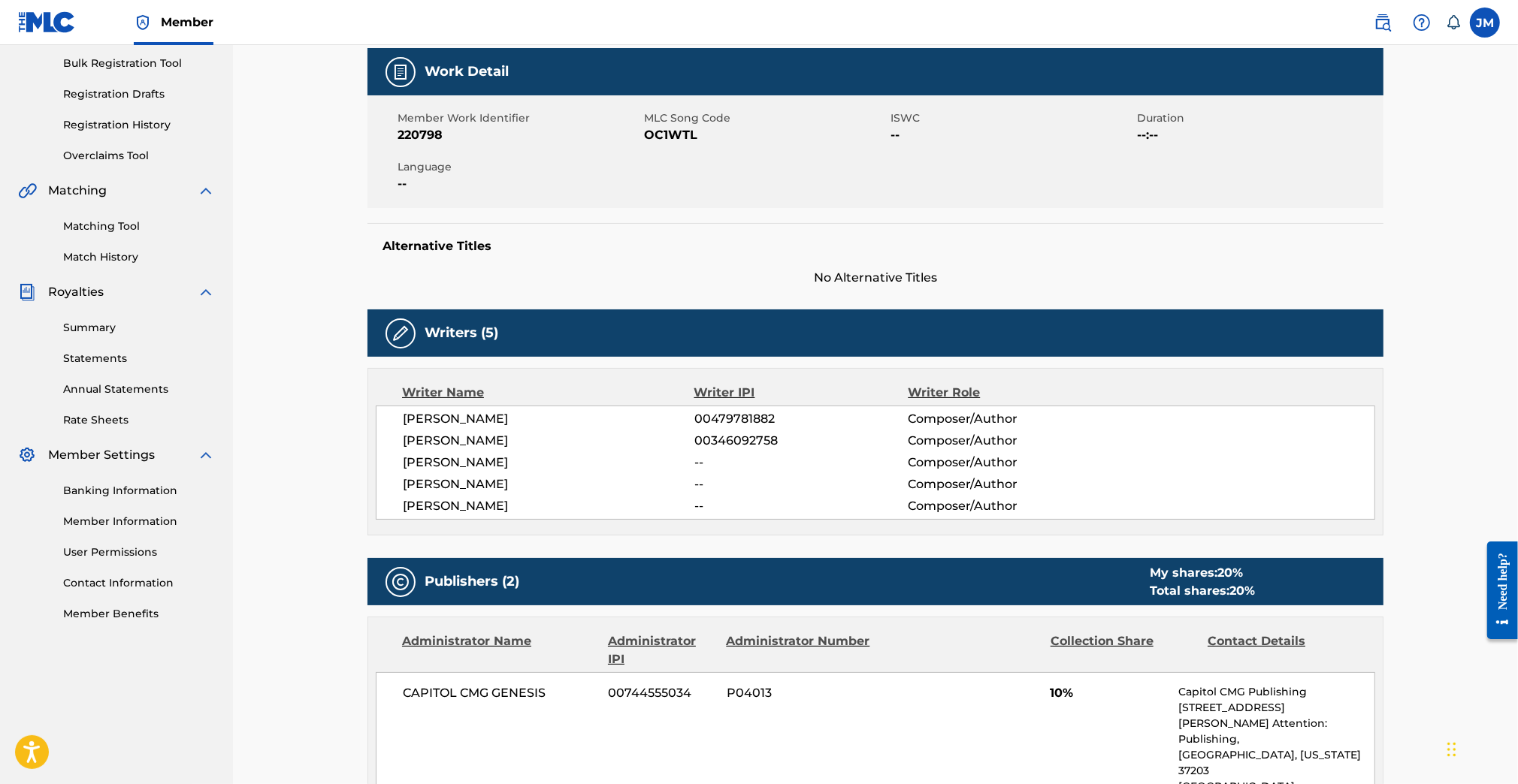
click at [664, 133] on span "OC1WTL" at bounding box center [765, 135] width 243 height 18
copy span "OC1WTL"
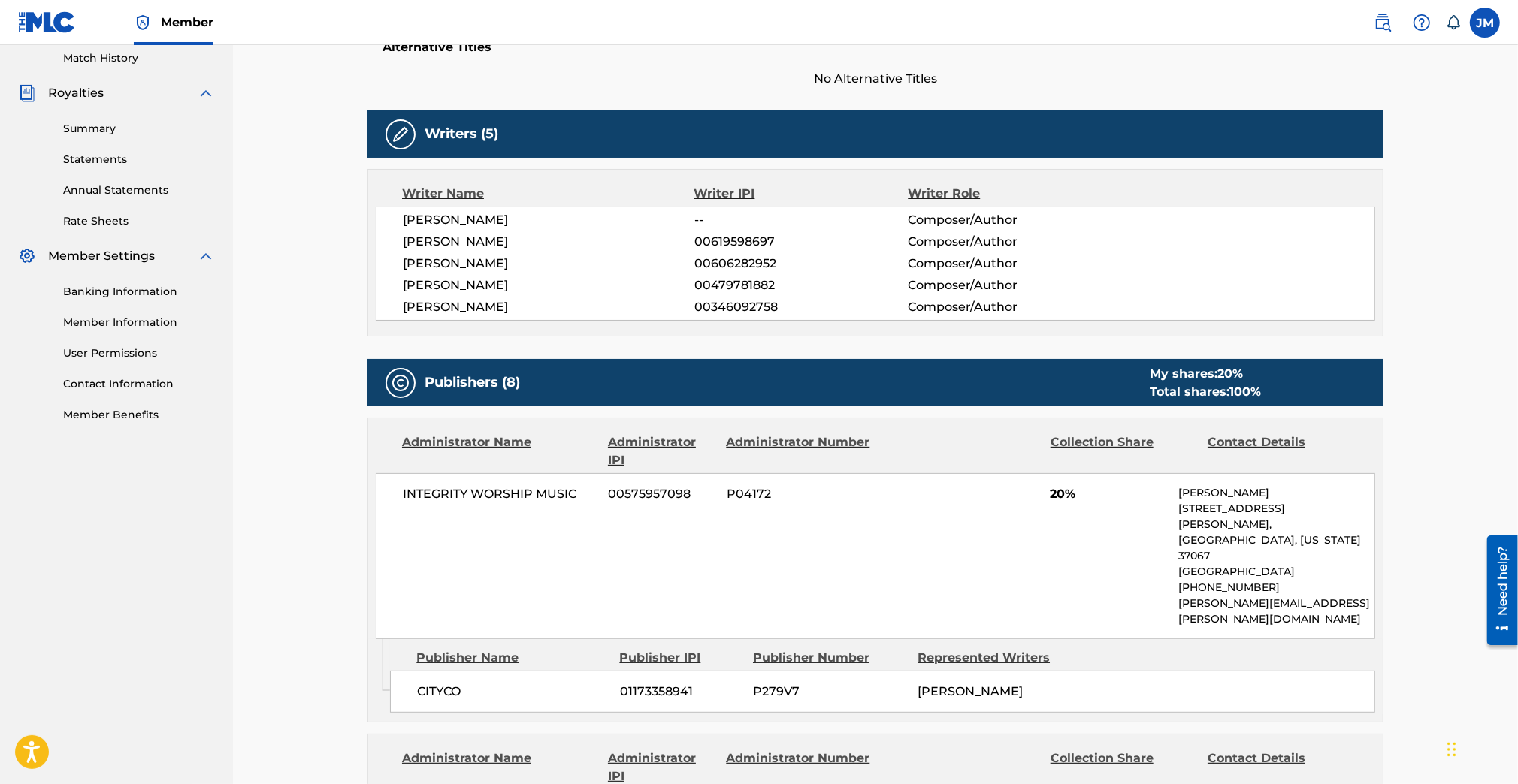
scroll to position [194, 0]
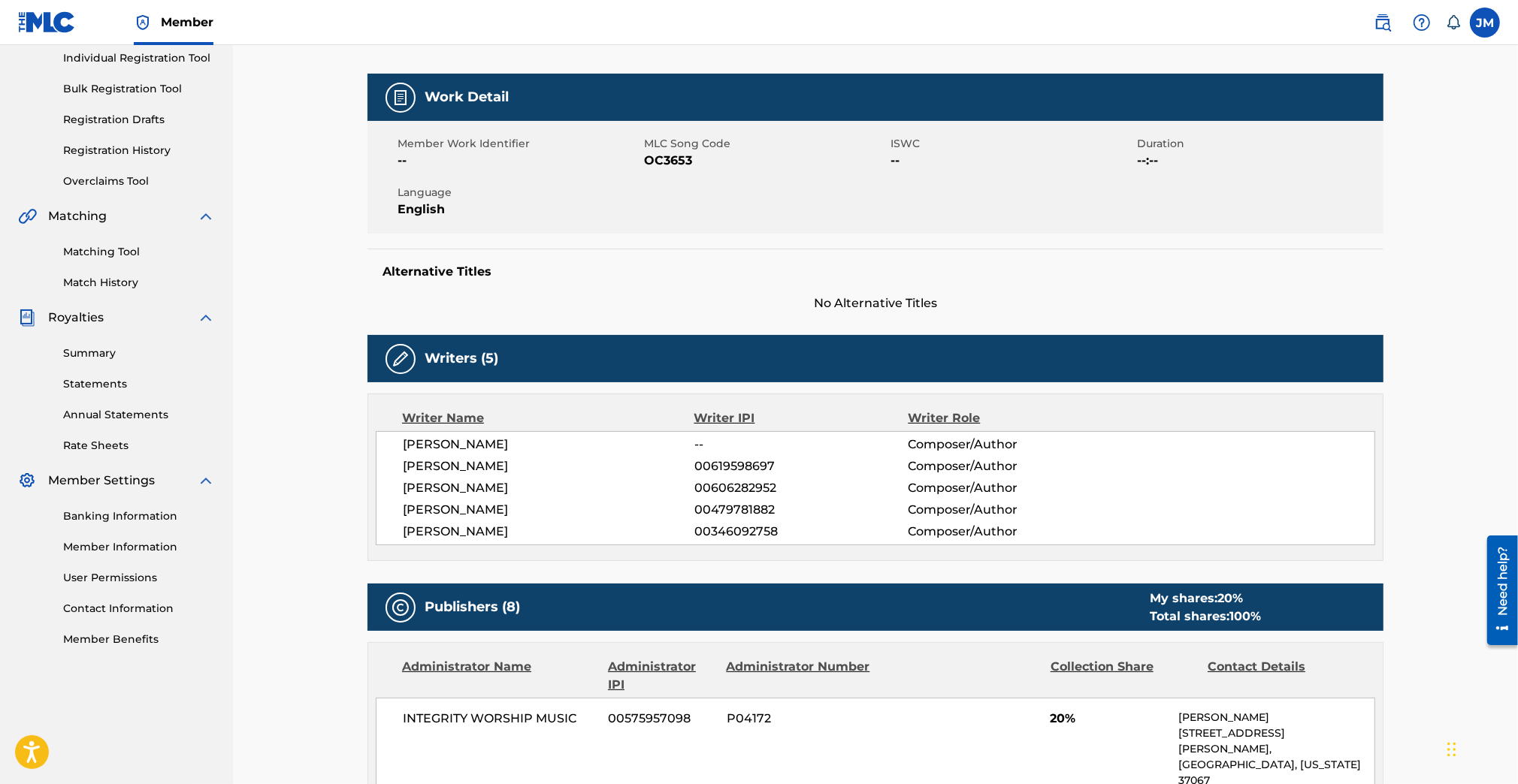
click at [664, 159] on span "OC3653" at bounding box center [765, 161] width 243 height 18
copy span "OC3653"
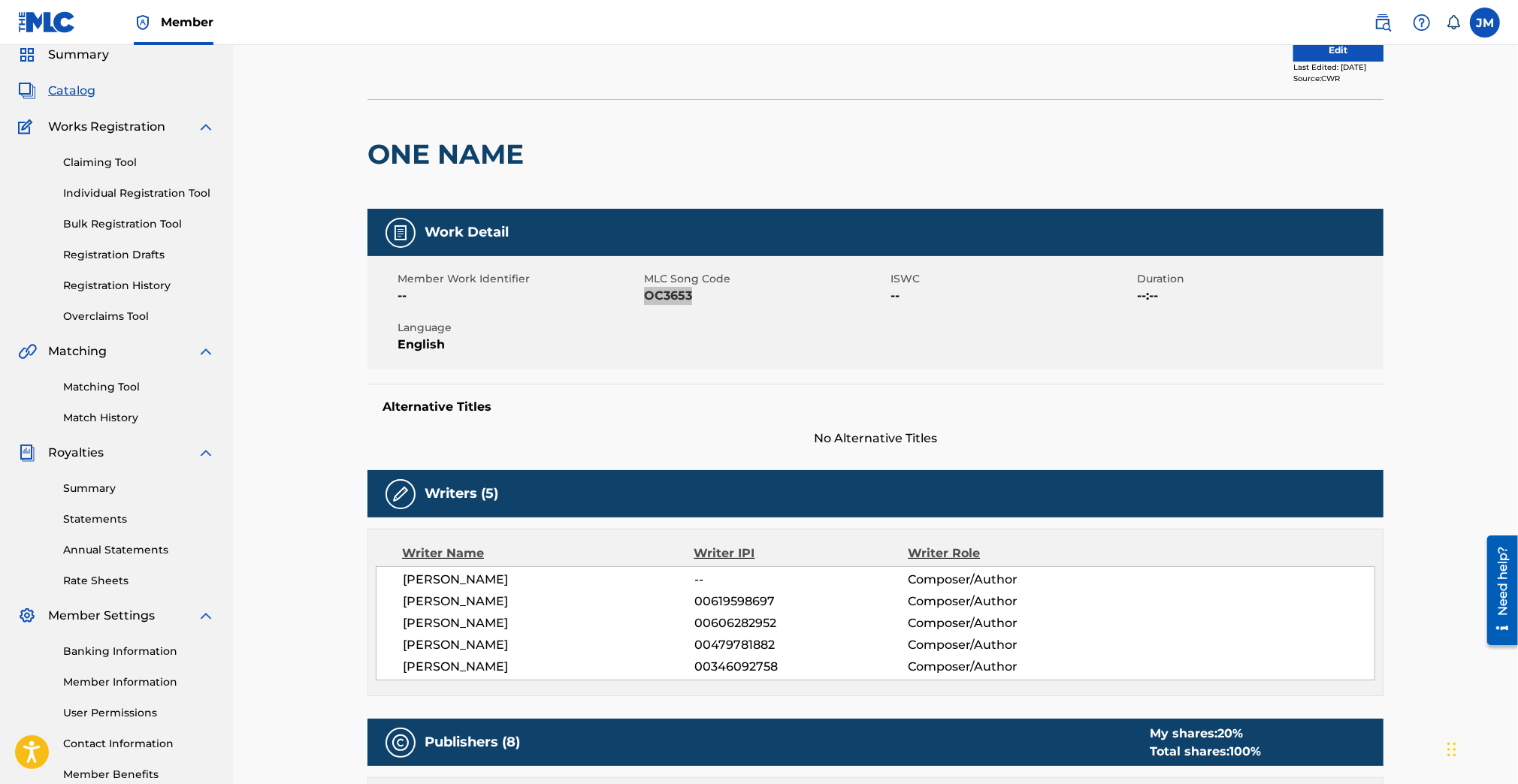
scroll to position [0, 0]
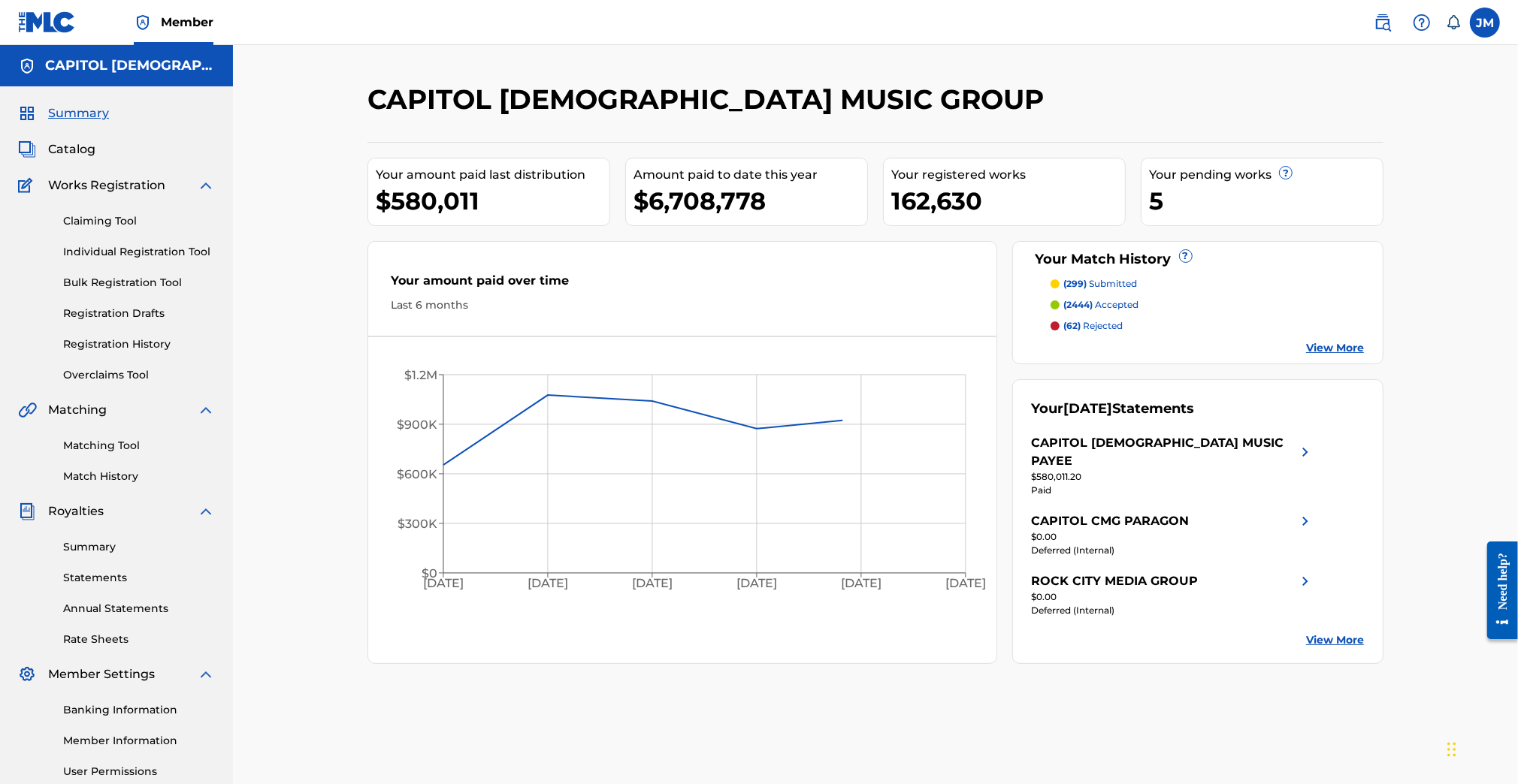
click at [106, 251] on link "Individual Registration Tool" at bounding box center [139, 252] width 152 height 16
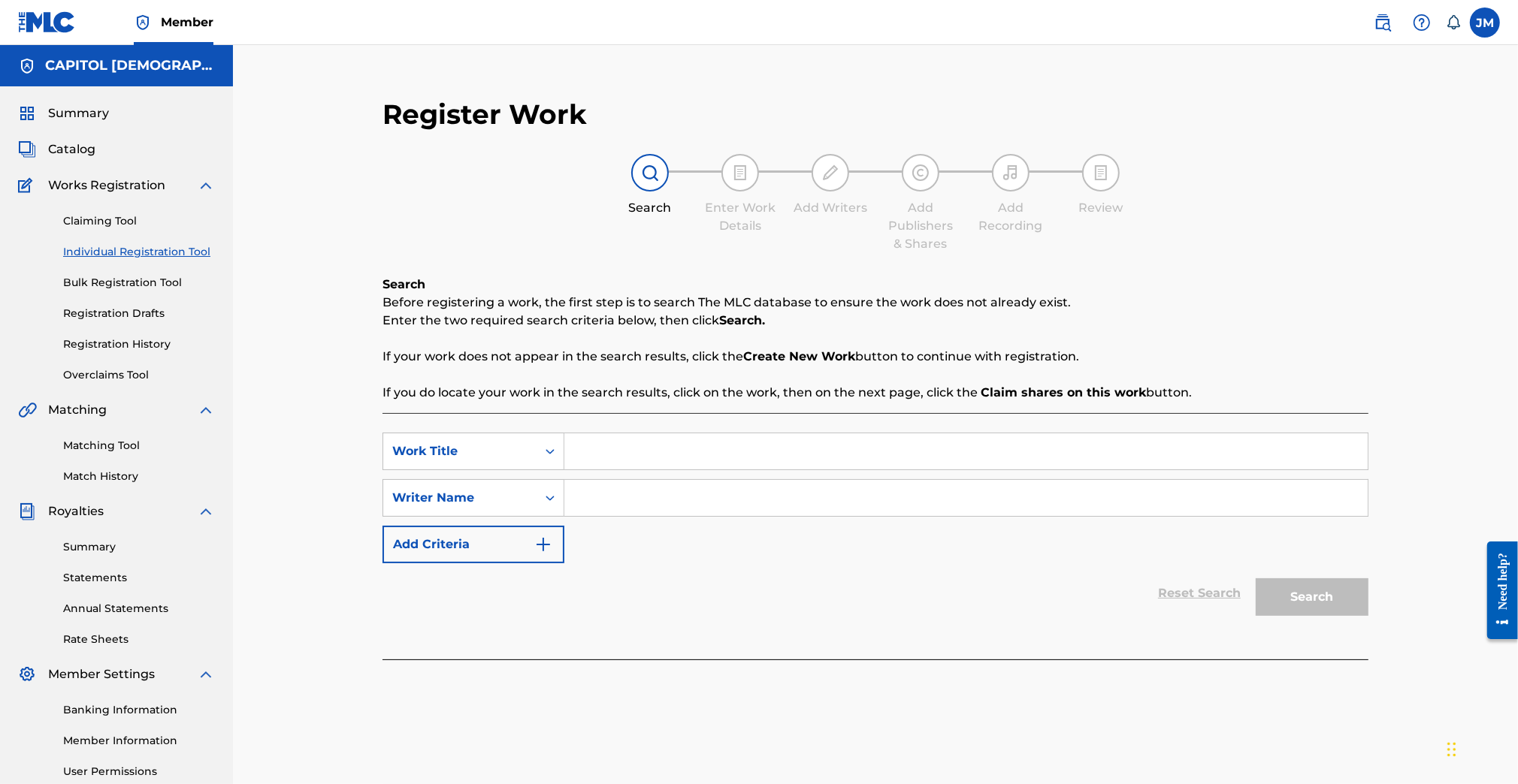
click at [586, 439] on input "Search Form" at bounding box center [965, 451] width 803 height 36
paste input "Eighteen l"
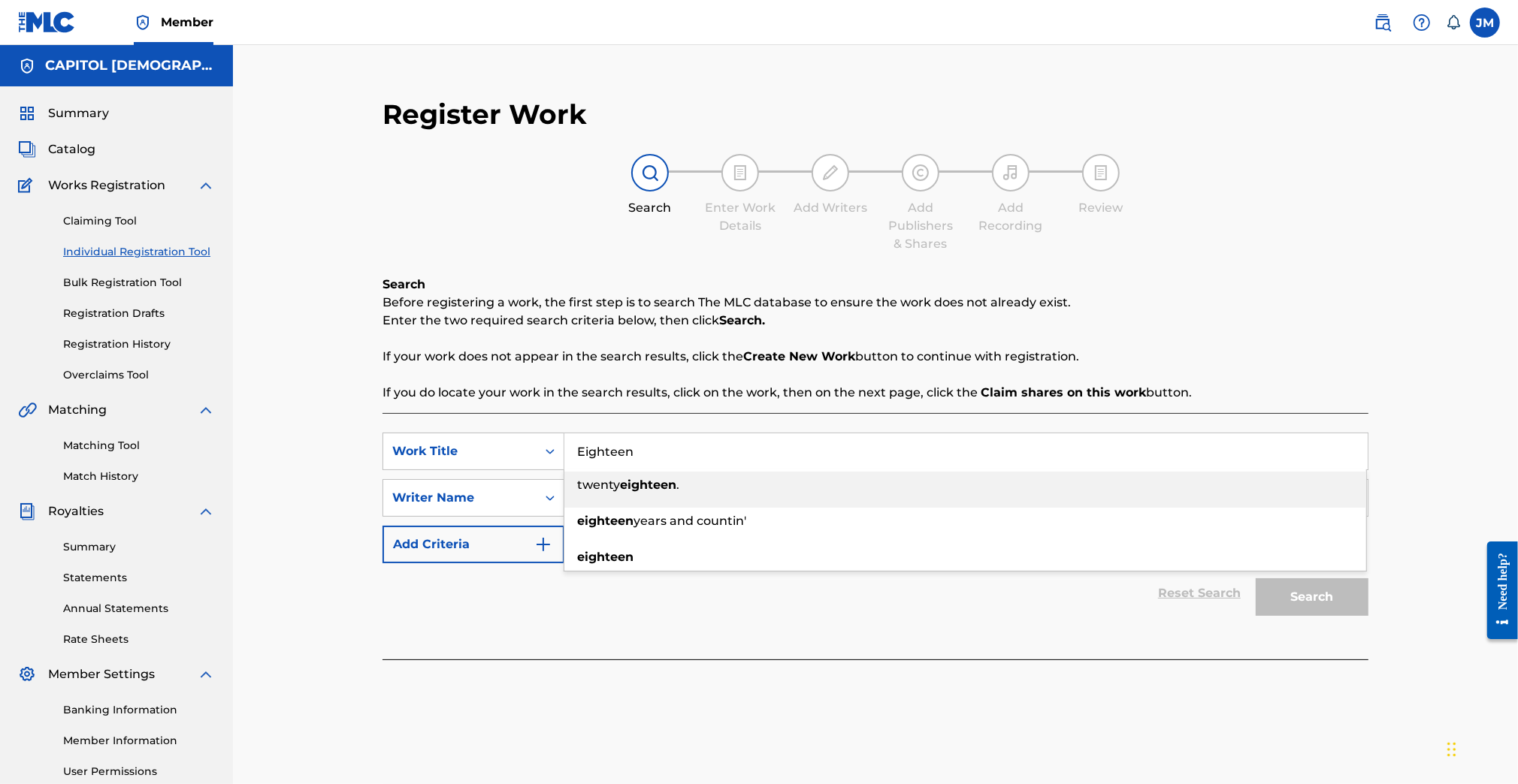
type input "Eighteen"
click at [579, 431] on div "SearchWithCriteria7d330398-ca90-4cd9-bc5b-da8102148394 Work Title Eighteen twen…" at bounding box center [875, 536] width 986 height 247
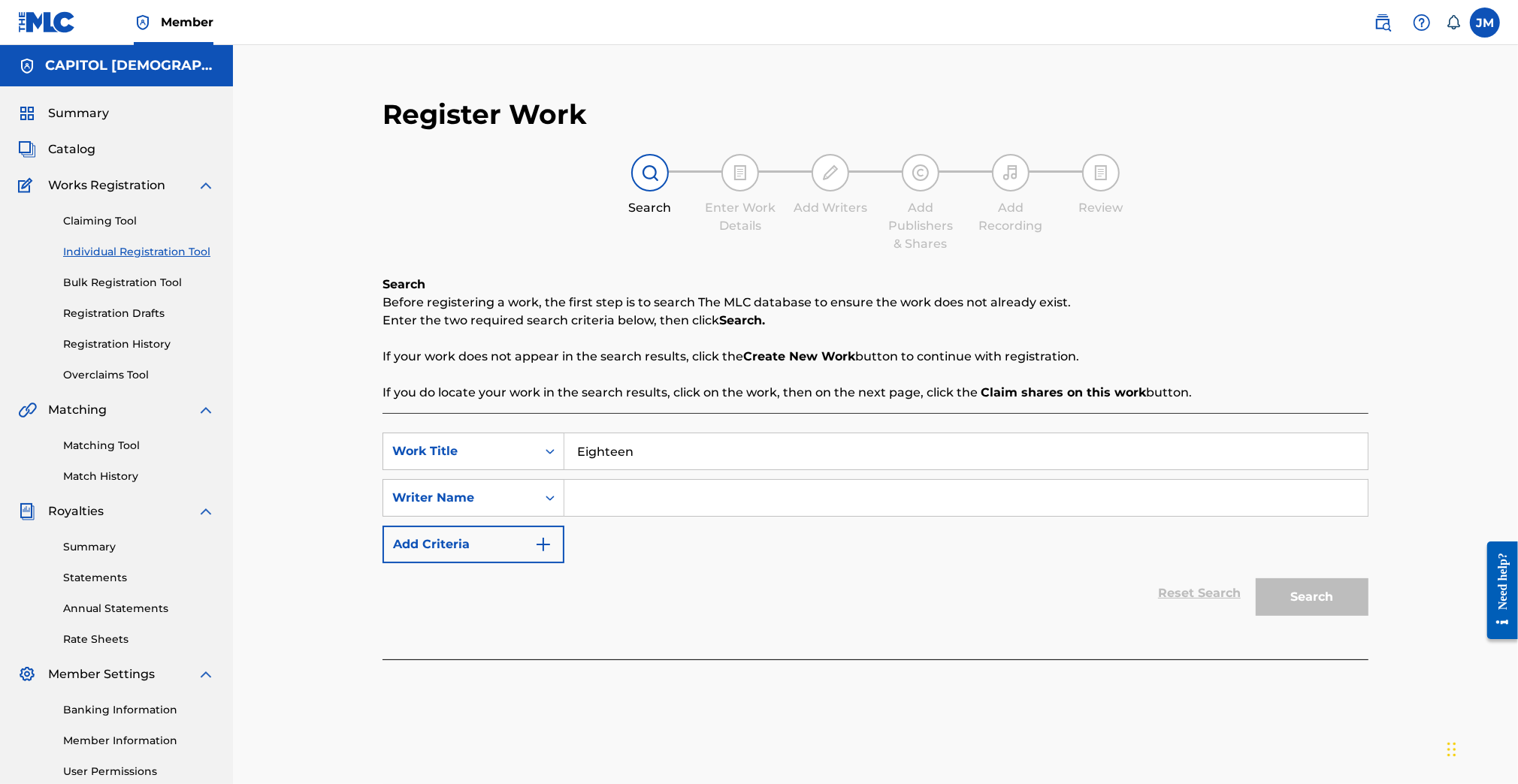
click at [609, 511] on input "Search Form" at bounding box center [965, 498] width 803 height 36
type input "[PERSON_NAME]"
click at [1256, 578] on button "Search" at bounding box center [1312, 597] width 113 height 38
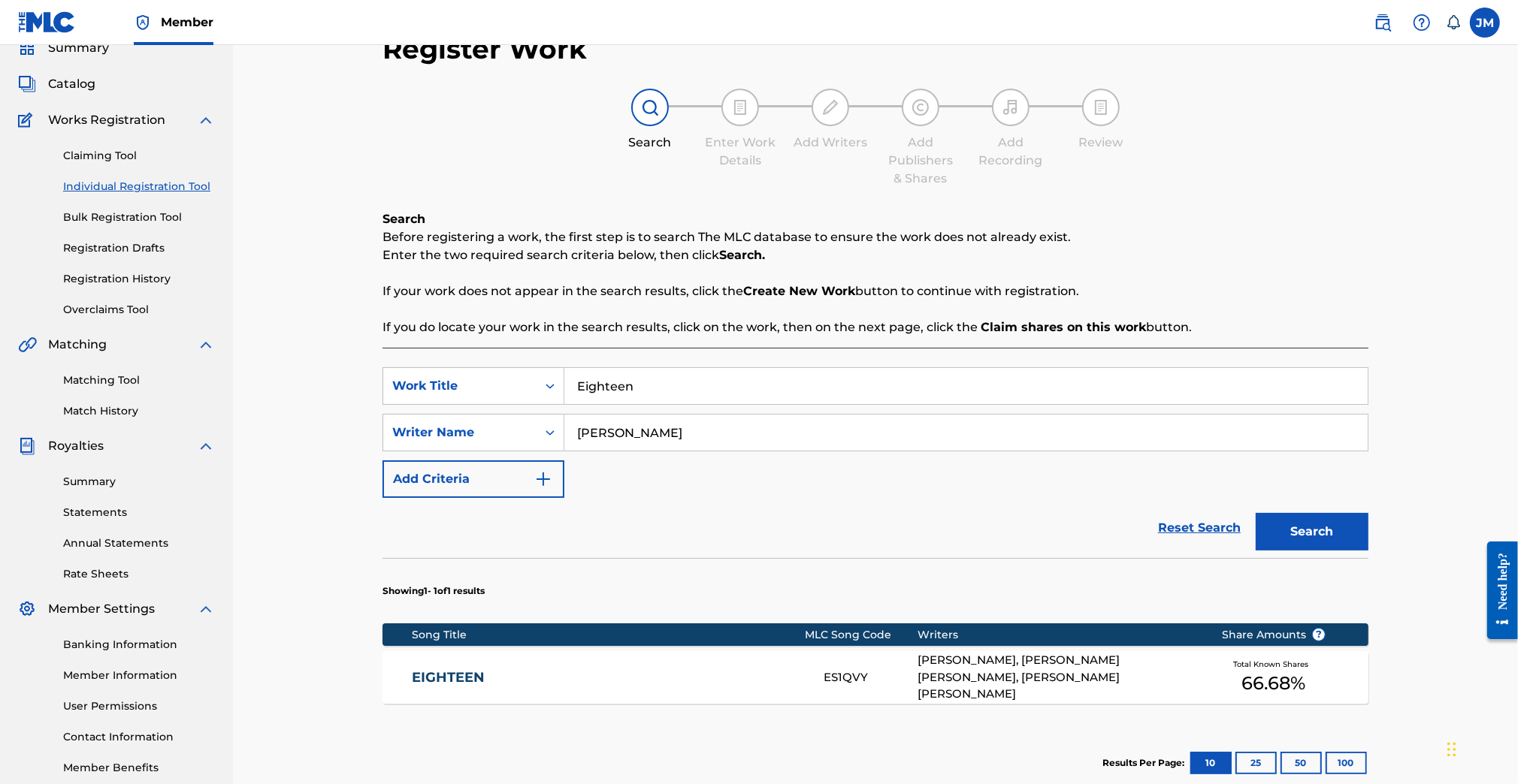
scroll to position [200, 0]
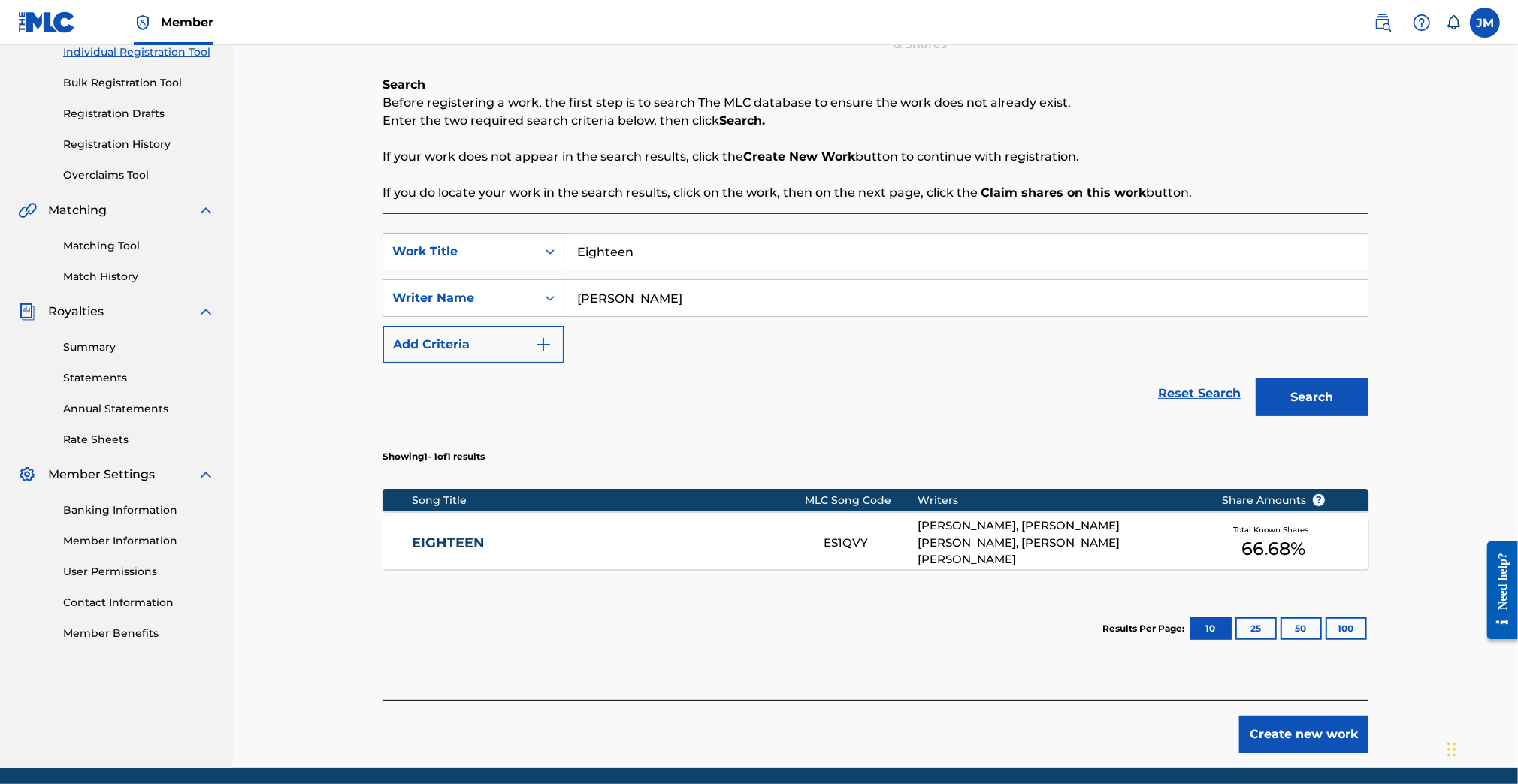
click at [472, 538] on link "EIGHTEEN" at bounding box center [607, 544] width 392 height 17
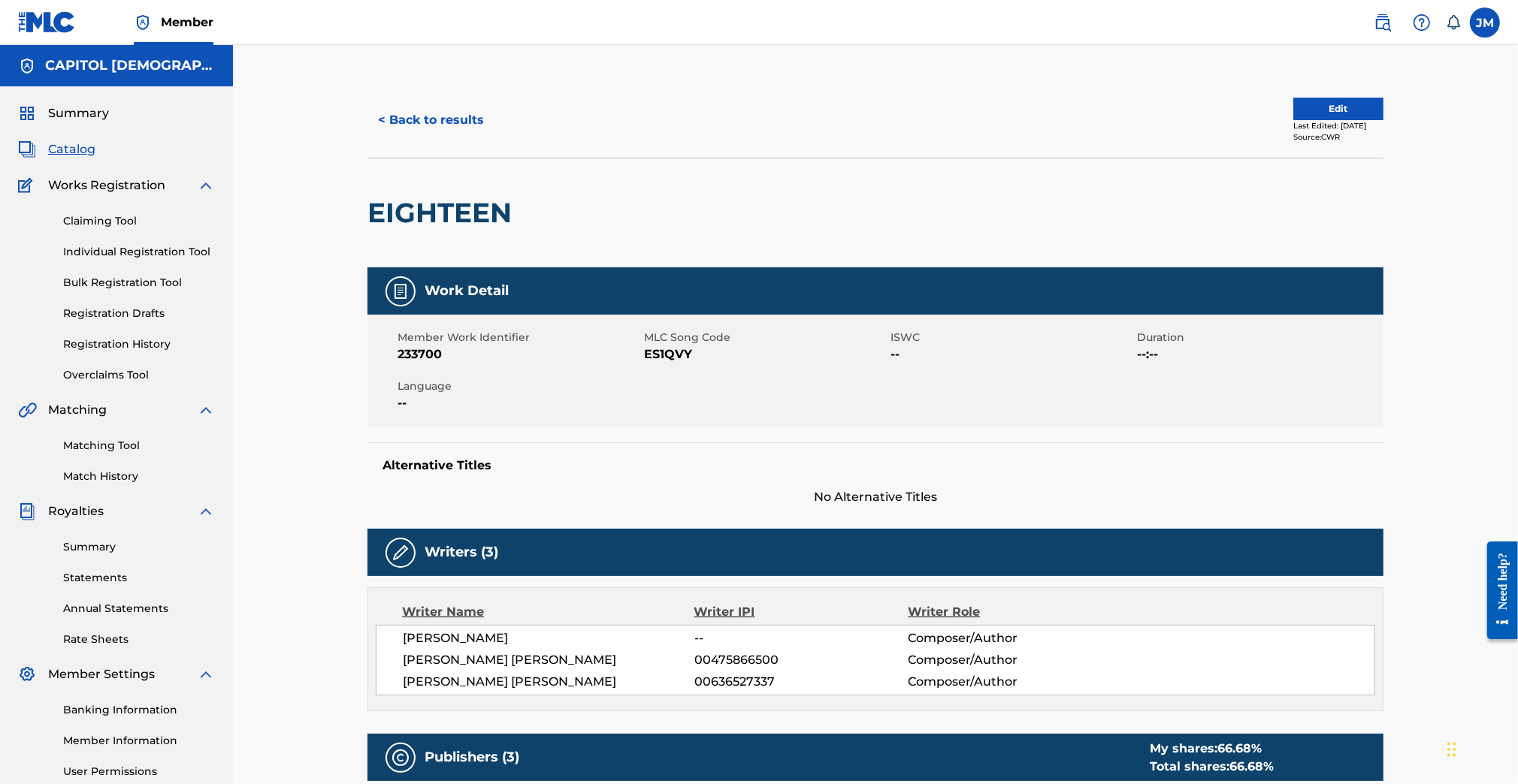
click at [664, 358] on span "ES1QVY" at bounding box center [765, 354] width 243 height 18
click at [664, 355] on span "ES1QVY" at bounding box center [765, 354] width 243 height 18
copy span "ES1QVY"
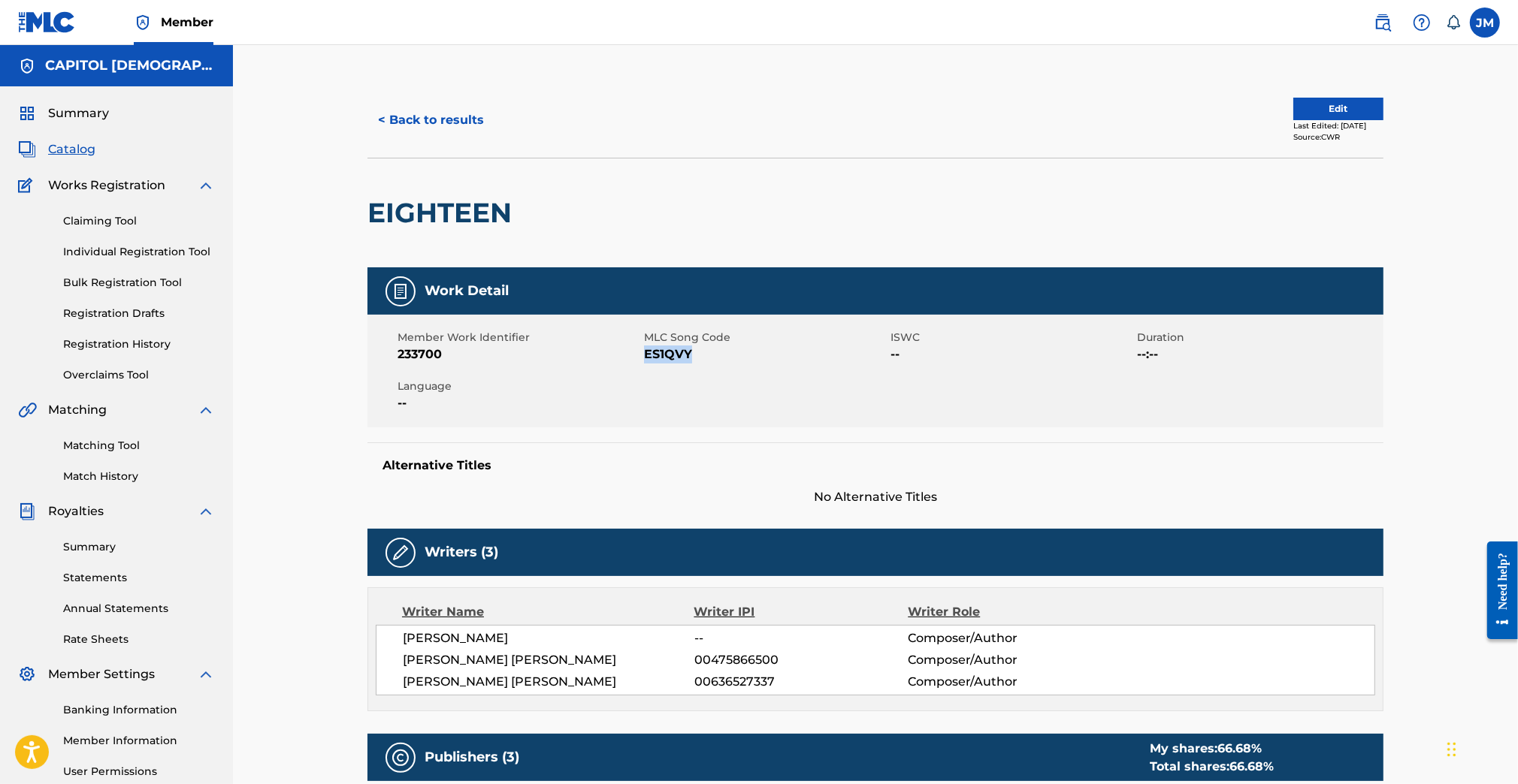
click at [1325, 105] on button "Edit" at bounding box center [1338, 109] width 90 height 23
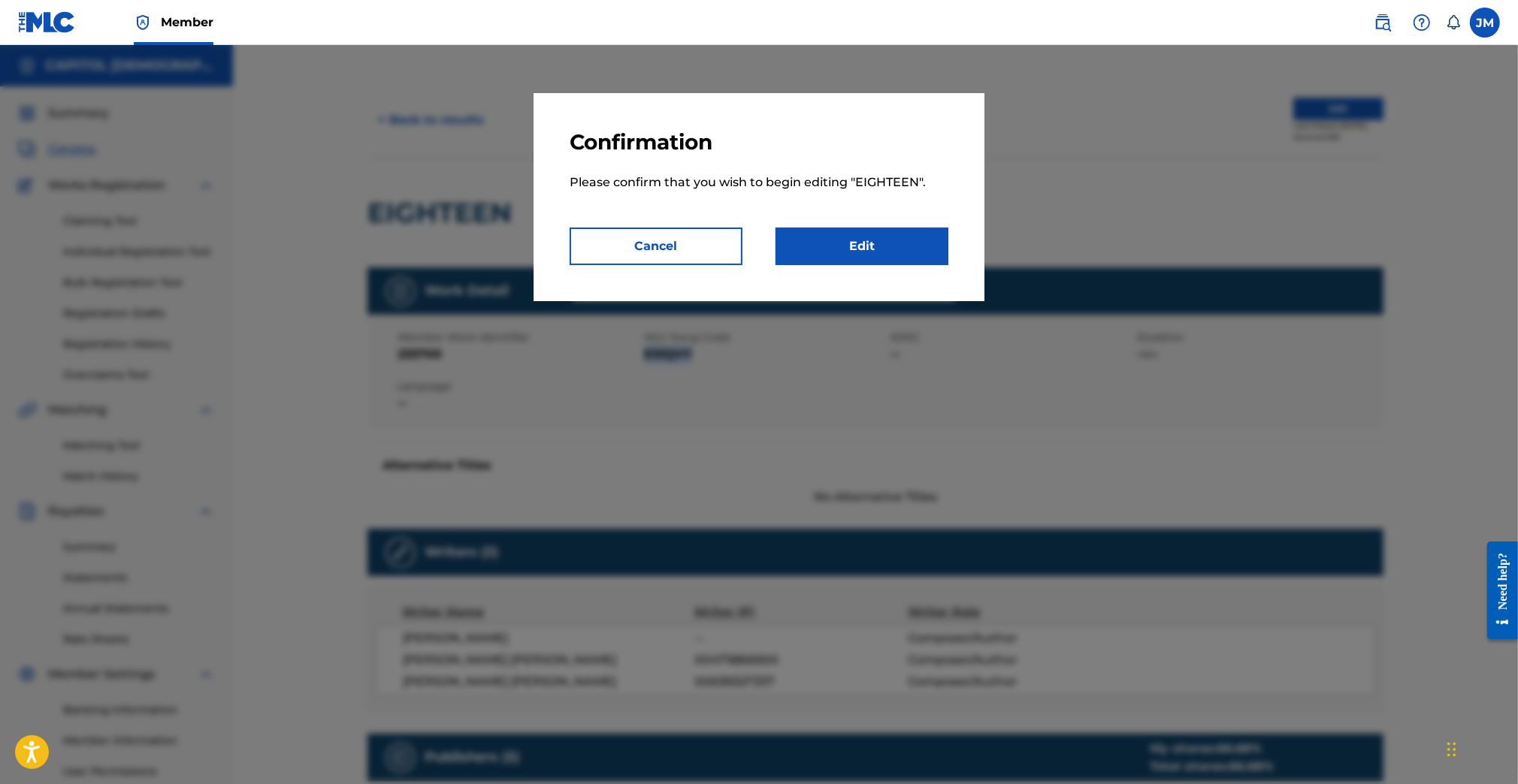
click at [872, 240] on link "Edit" at bounding box center [861, 247] width 173 height 38
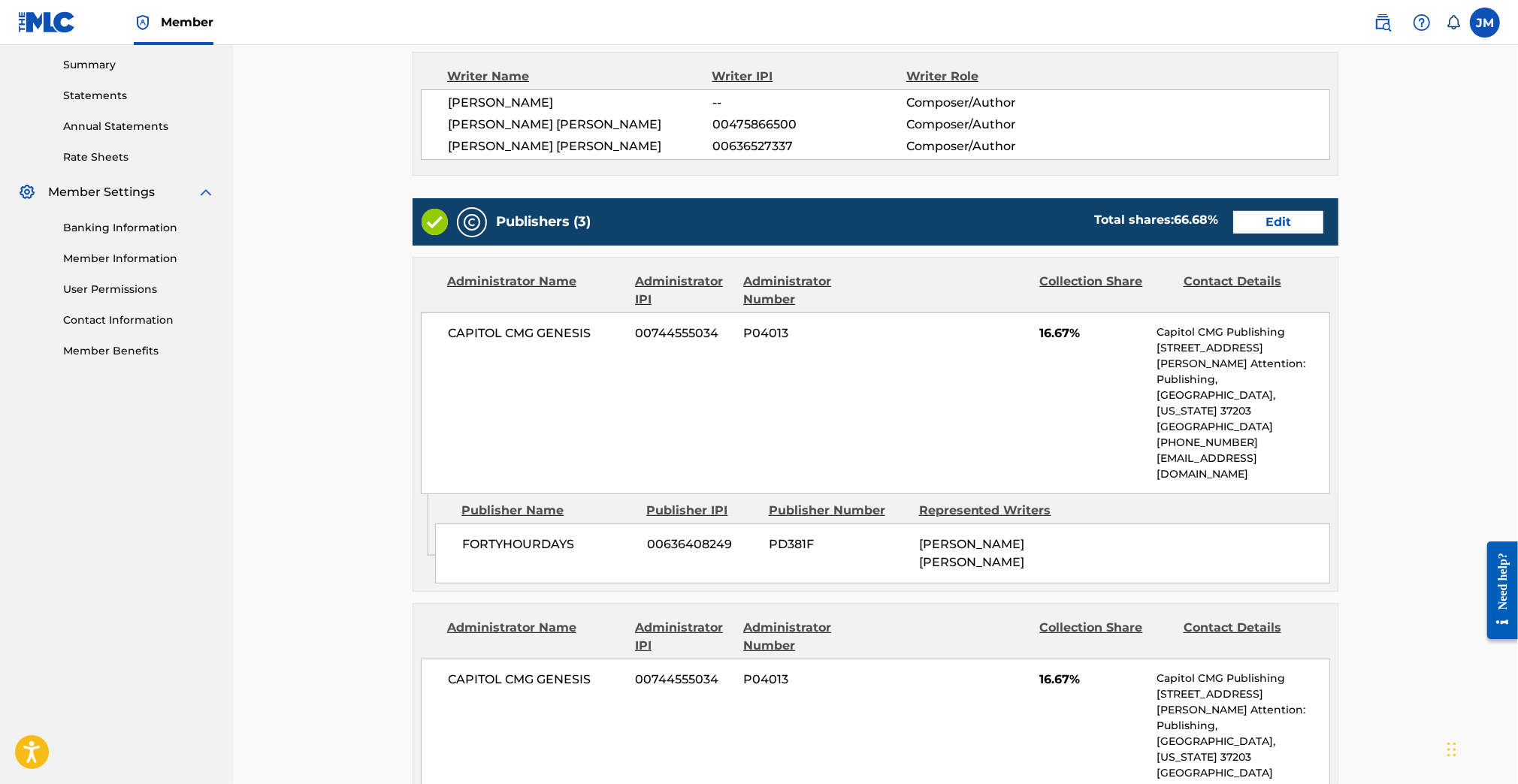
scroll to position [601, 0]
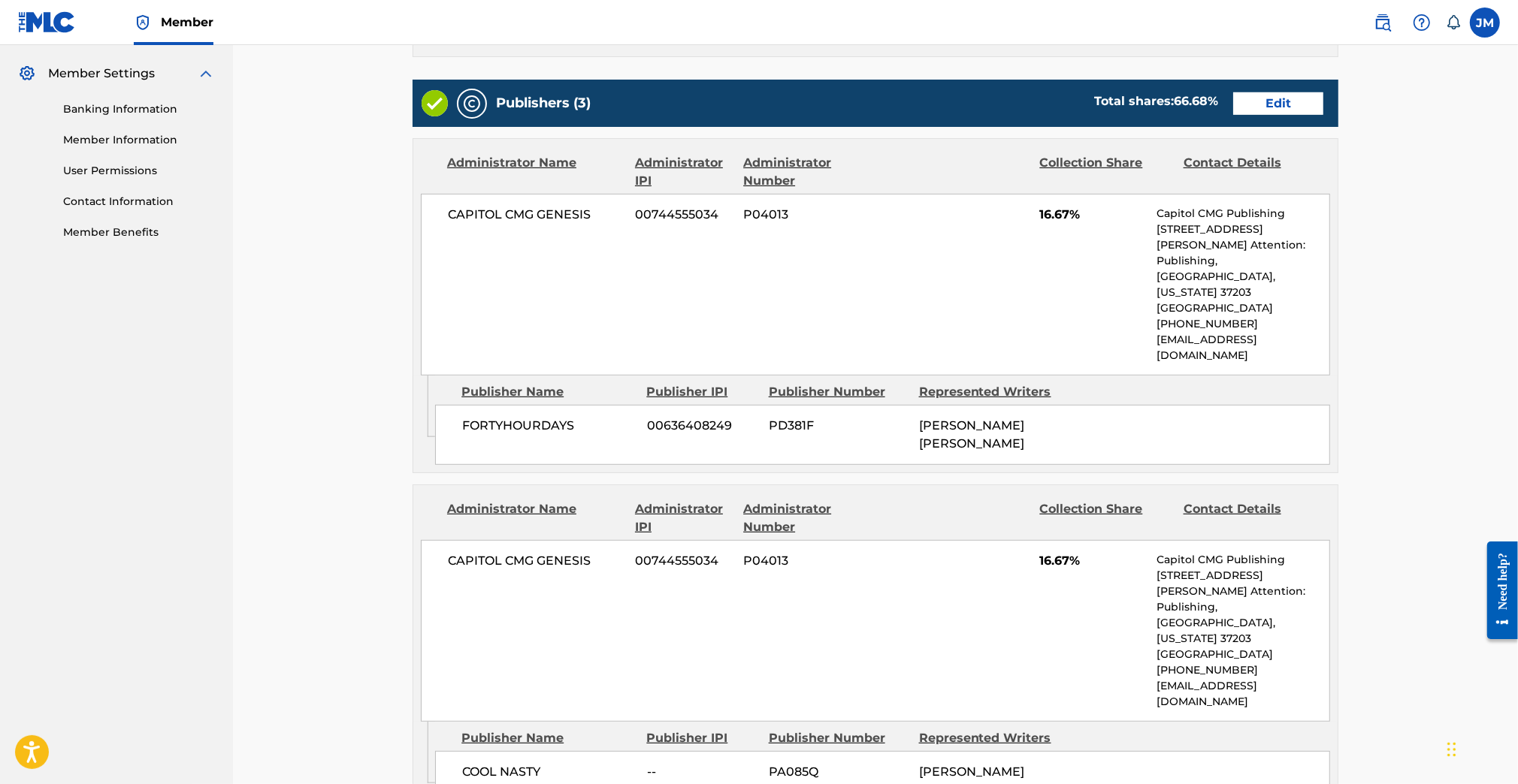
click at [1285, 105] on link "Edit" at bounding box center [1278, 103] width 90 height 23
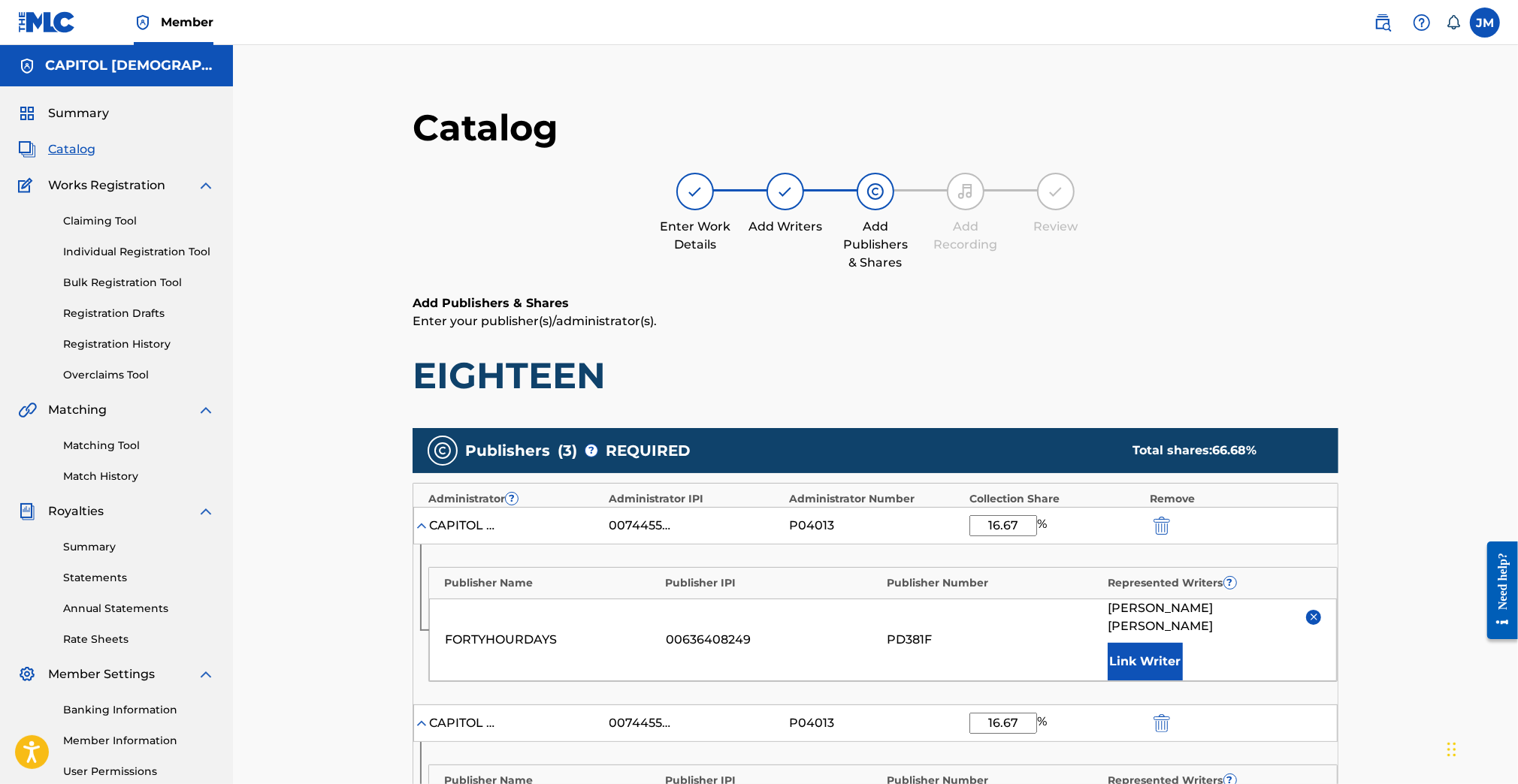
scroll to position [400, 0]
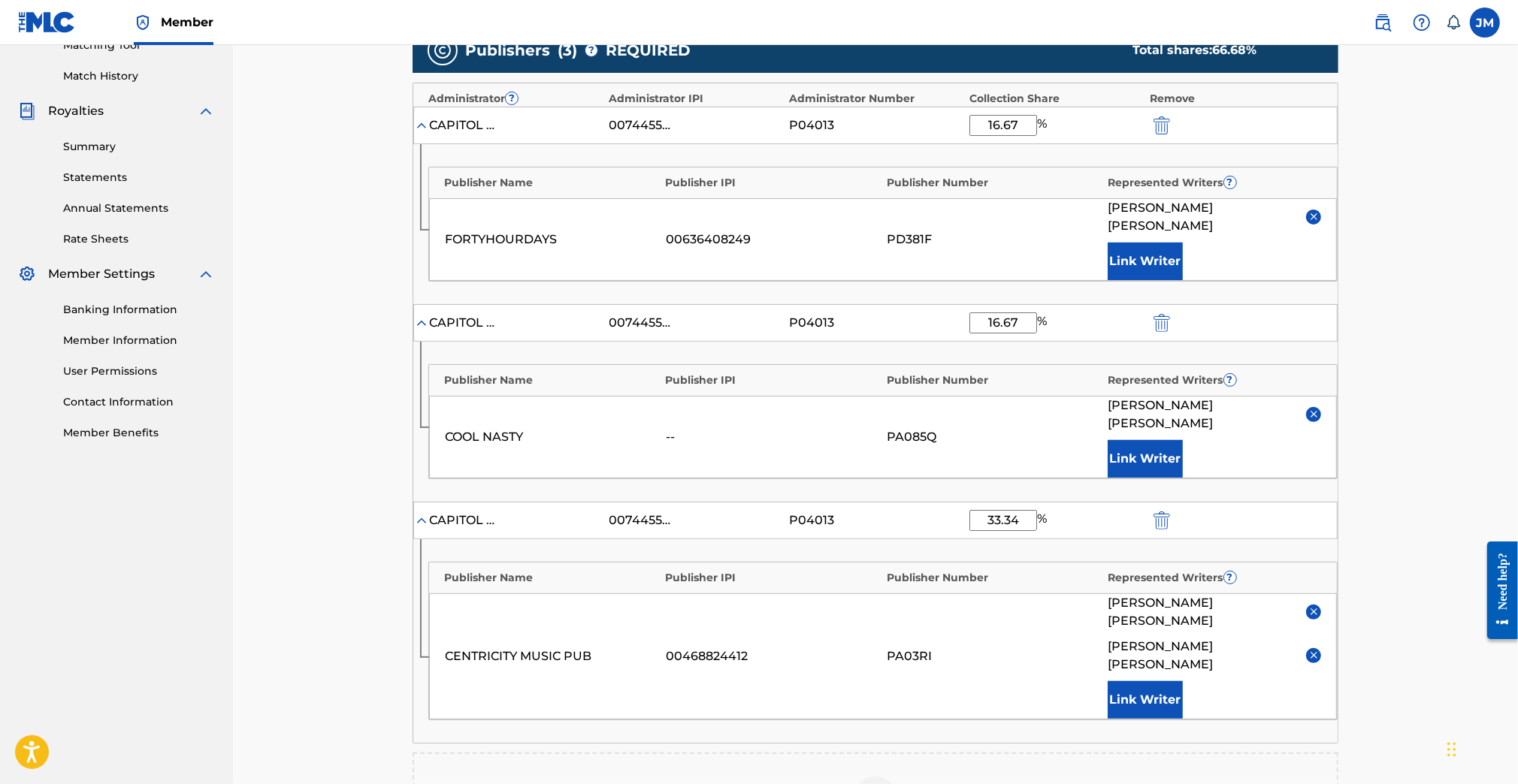
click at [1015, 123] on input "16.67" at bounding box center [1003, 125] width 68 height 21
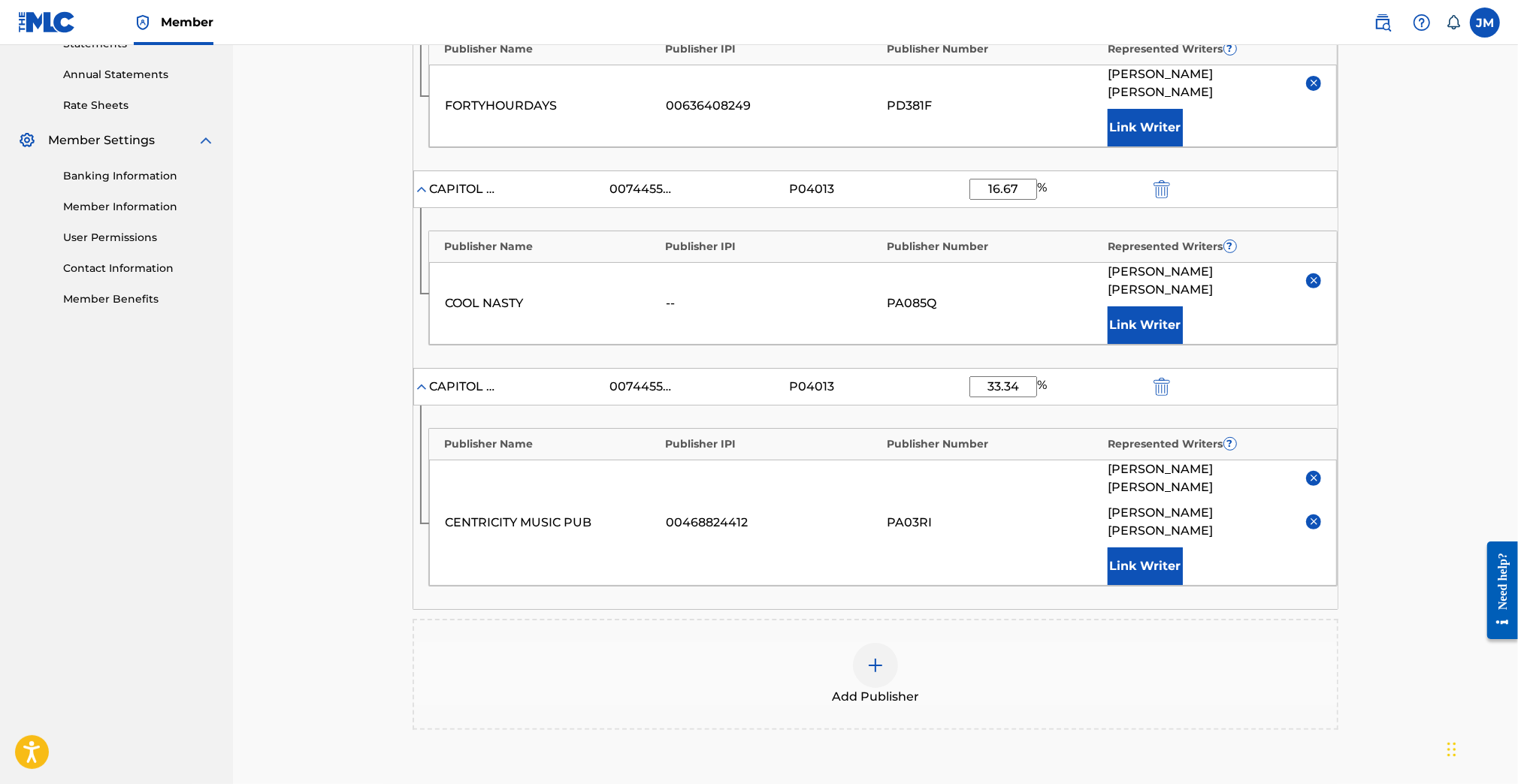
scroll to position [667, 0]
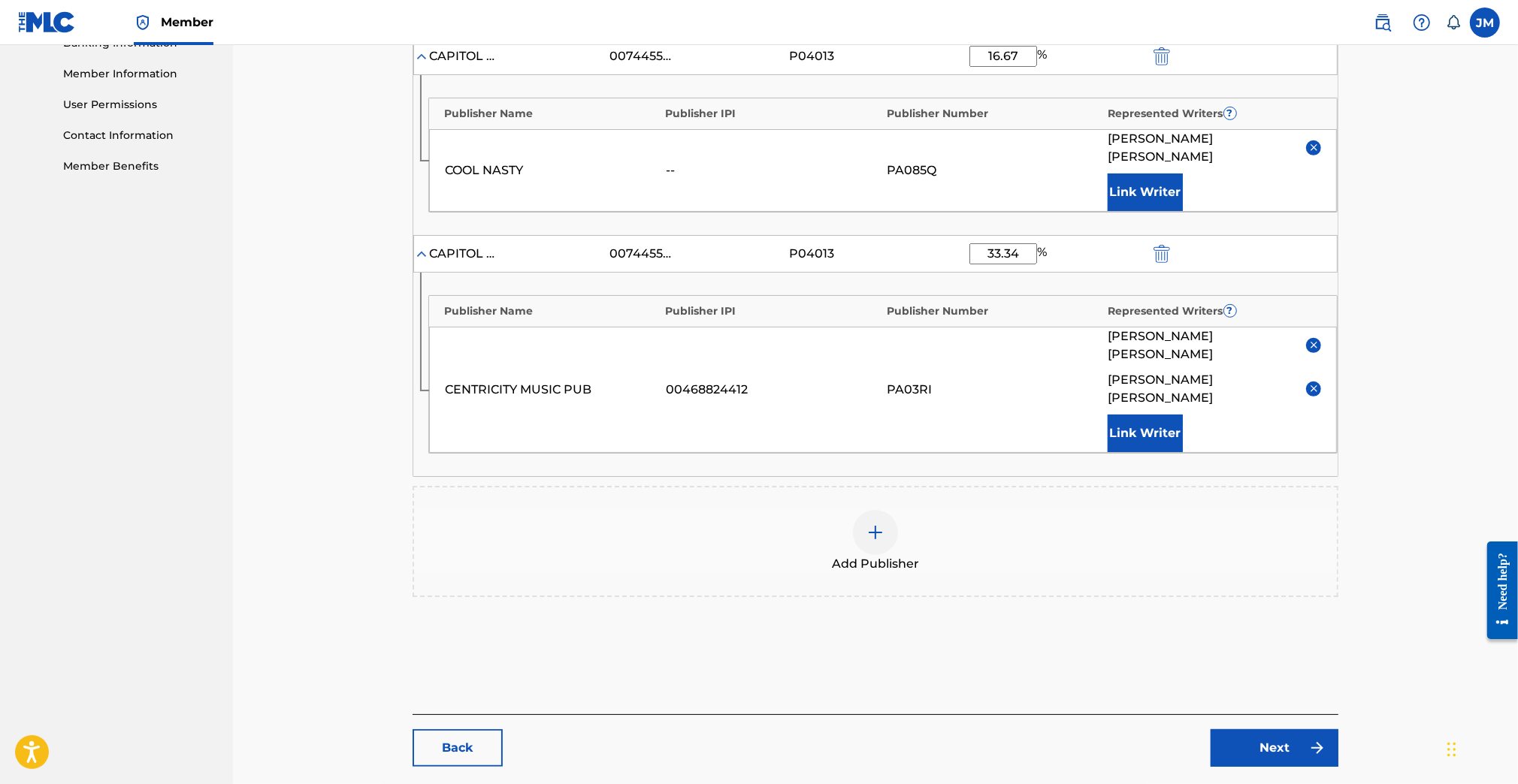
type input "16.66"
click at [1260, 730] on link "Next" at bounding box center [1274, 749] width 128 height 38
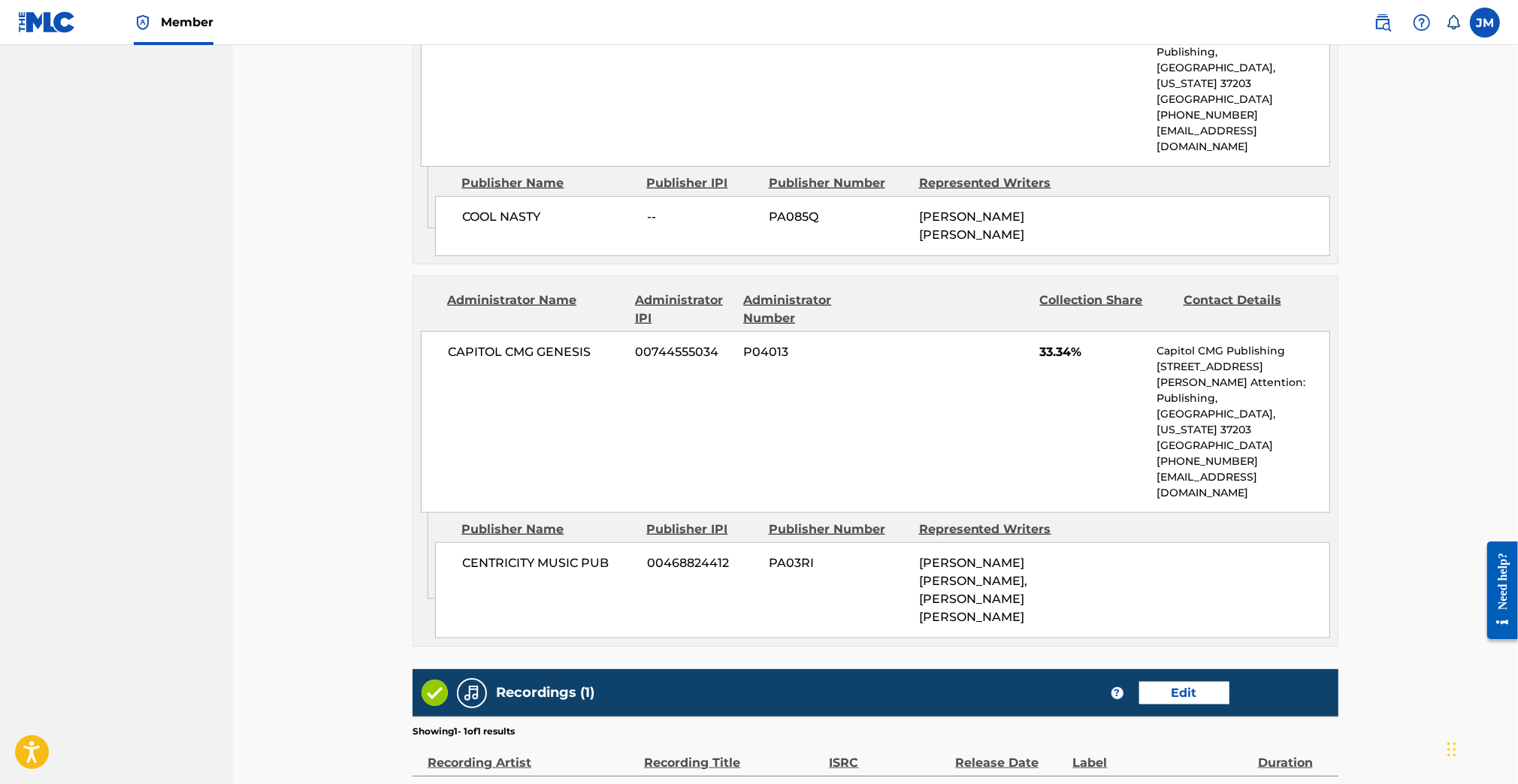
scroll to position [1243, 0]
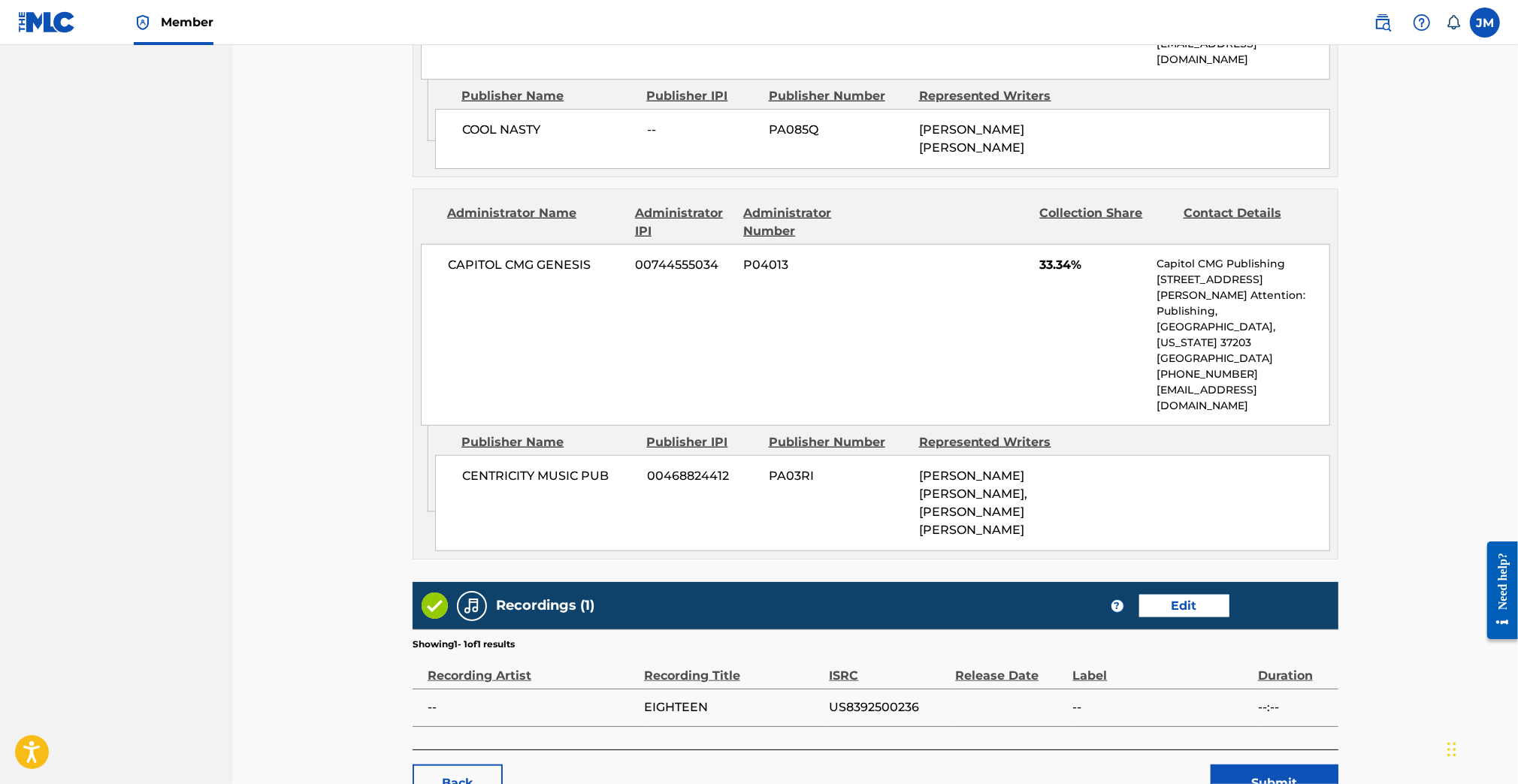
click at [1274, 764] on button "Submit" at bounding box center [1274, 783] width 128 height 38
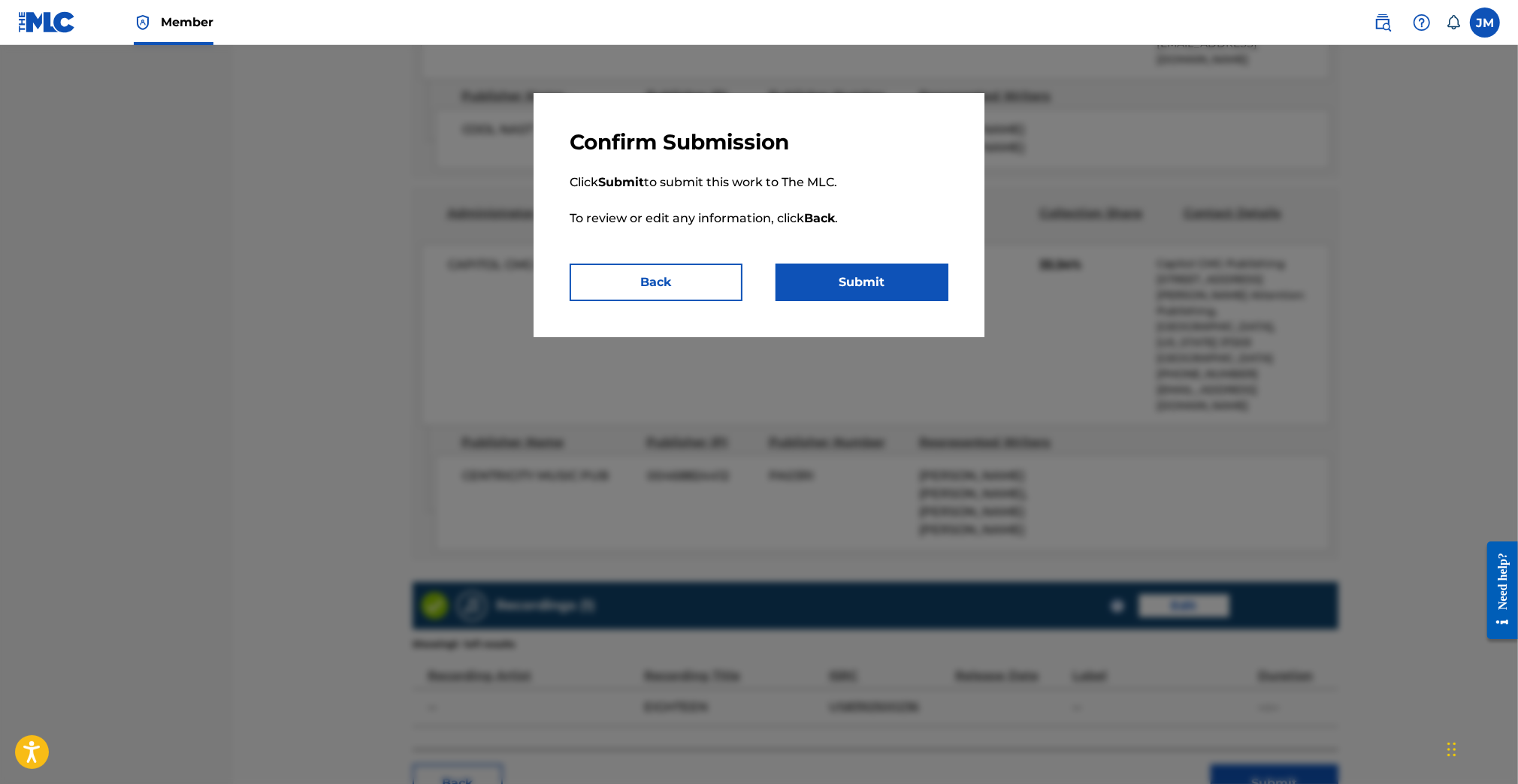
click at [907, 277] on button "Submit" at bounding box center [861, 283] width 173 height 38
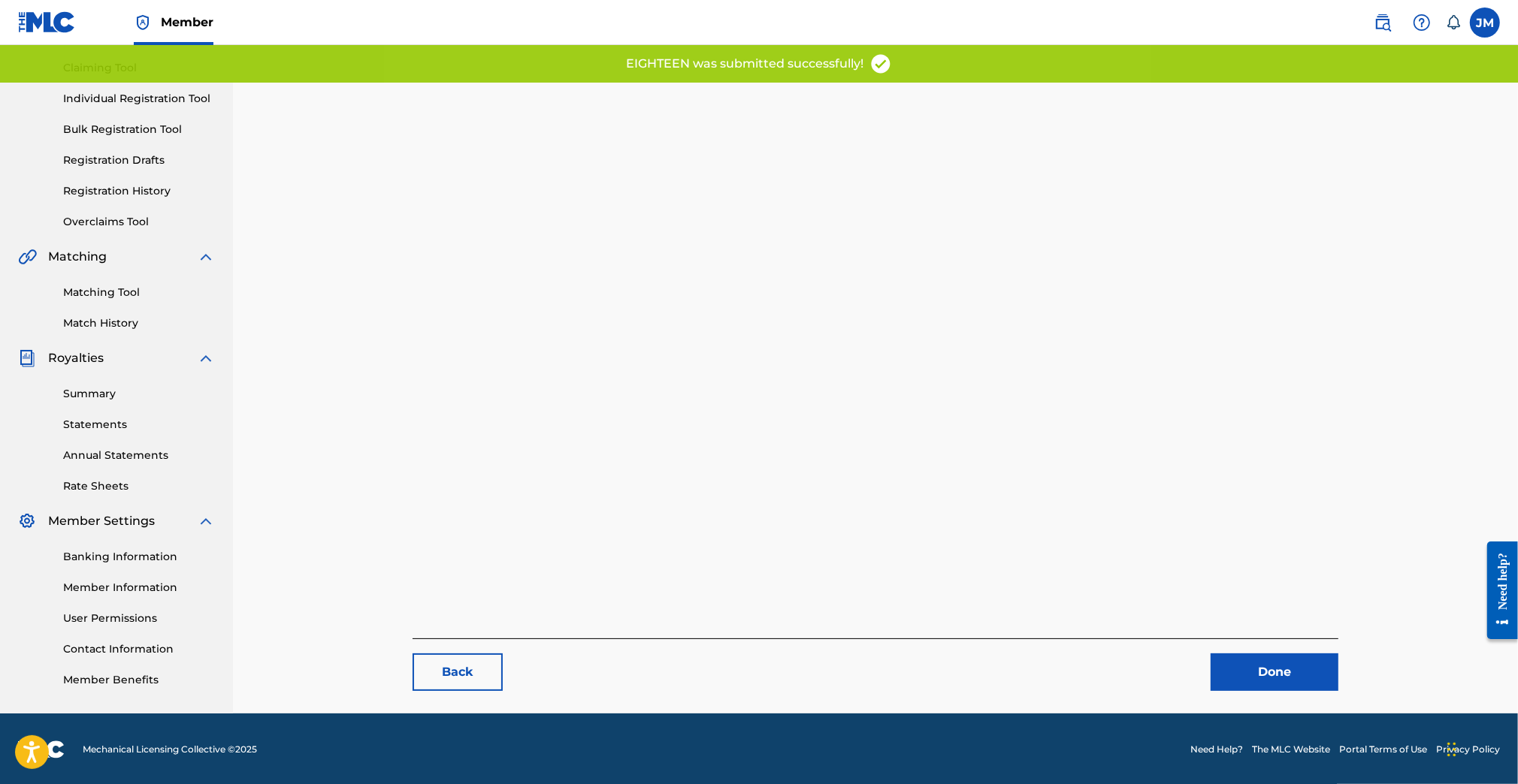
scroll to position [154, 0]
click at [1286, 656] on link "Done" at bounding box center [1274, 671] width 128 height 38
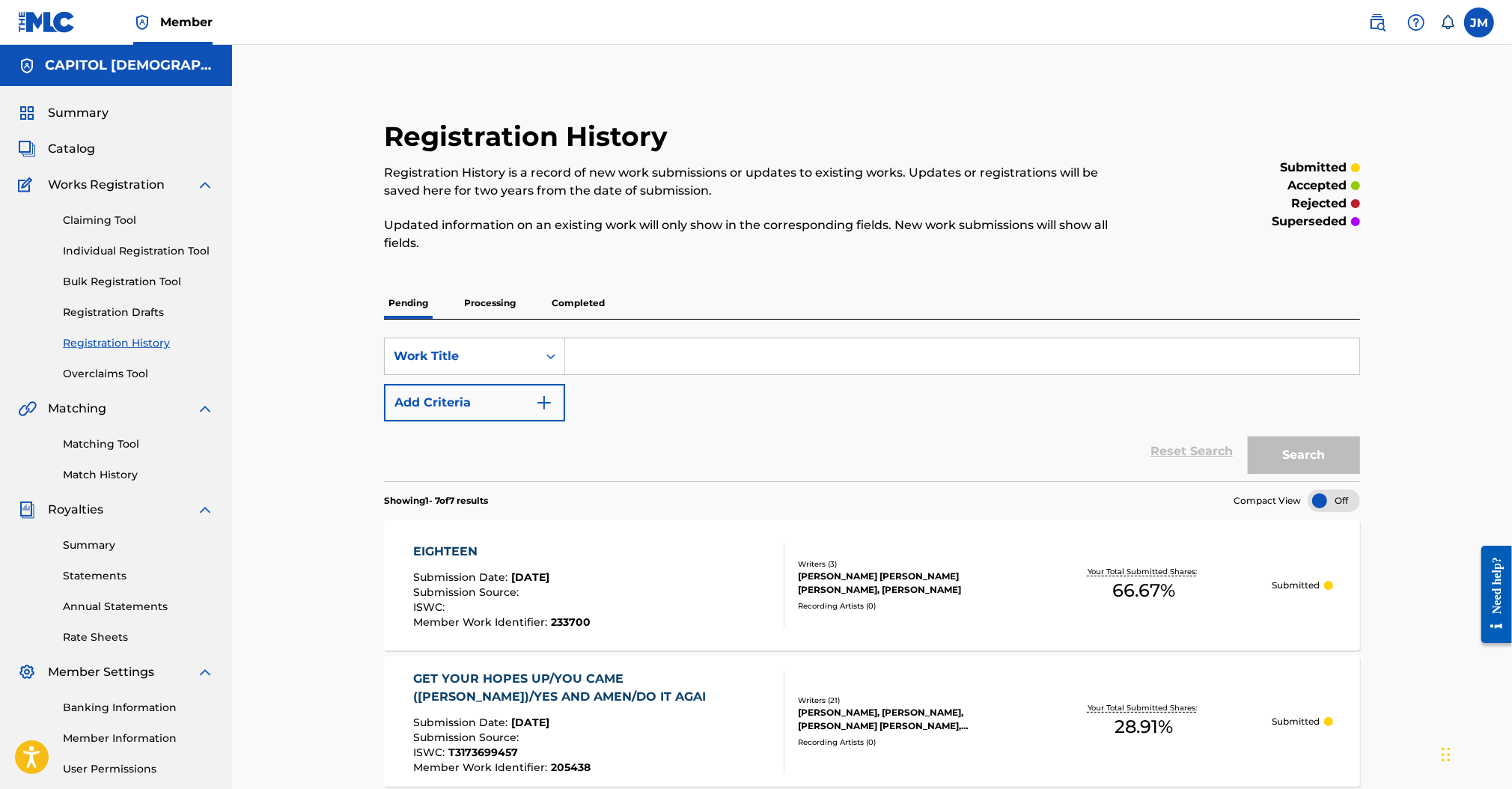
click at [145, 255] on link "Individual Registration Tool" at bounding box center [138, 251] width 152 height 16
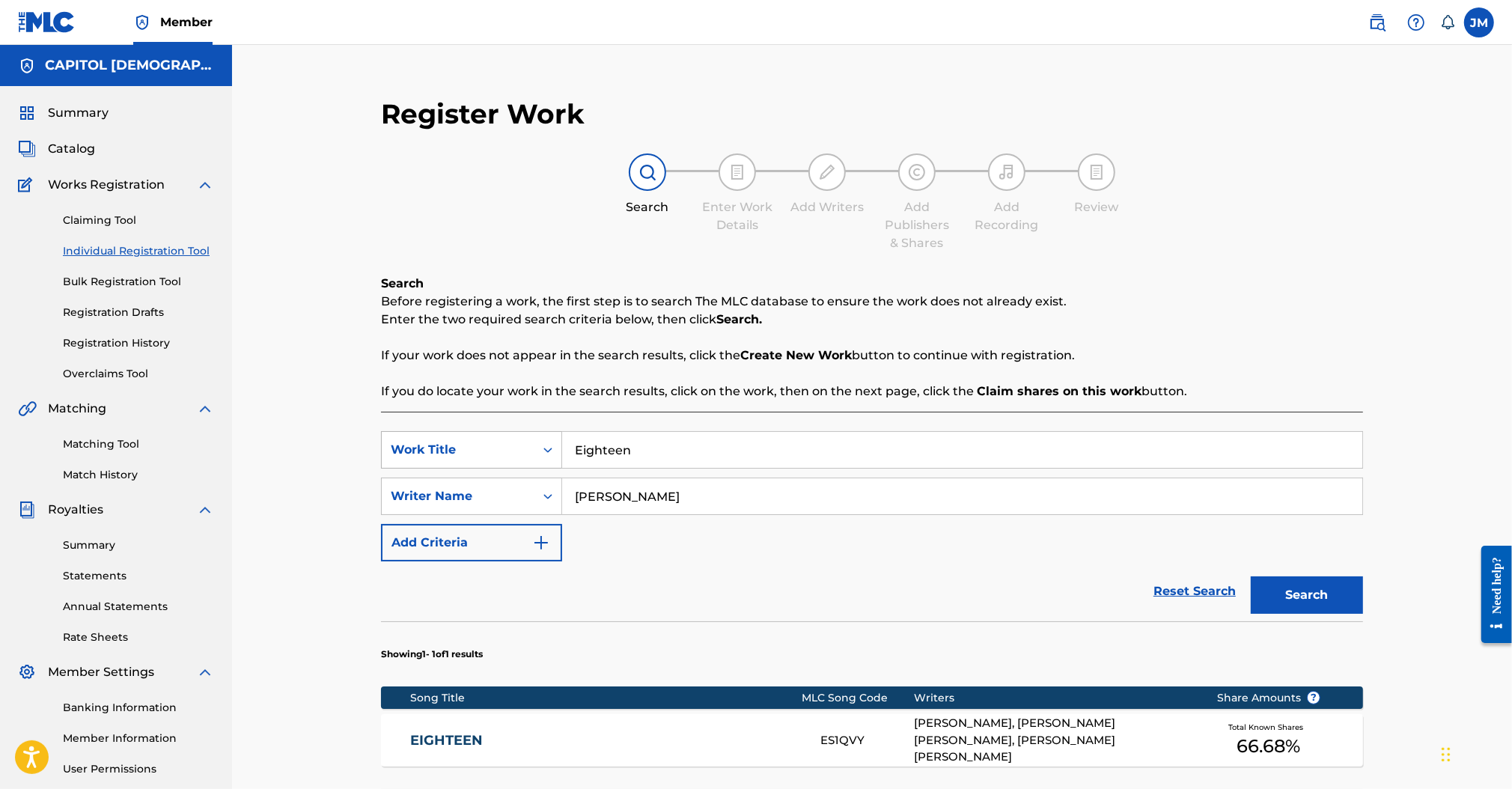
drag, startPoint x: 676, startPoint y: 456, endPoint x: 501, endPoint y: 444, distance: 175.4
click at [505, 447] on div "SearchWithCriteria7d330398-ca90-4cd9-bc5b-da8102148394 Work Title Eighteen" at bounding box center [871, 450] width 982 height 38
paste input "Simple Honest Worship"
type input "Simple Honest Worship"
click at [520, 330] on div "Search Before registering a work, the first step is to search The MLC database …" at bounding box center [871, 338] width 982 height 126
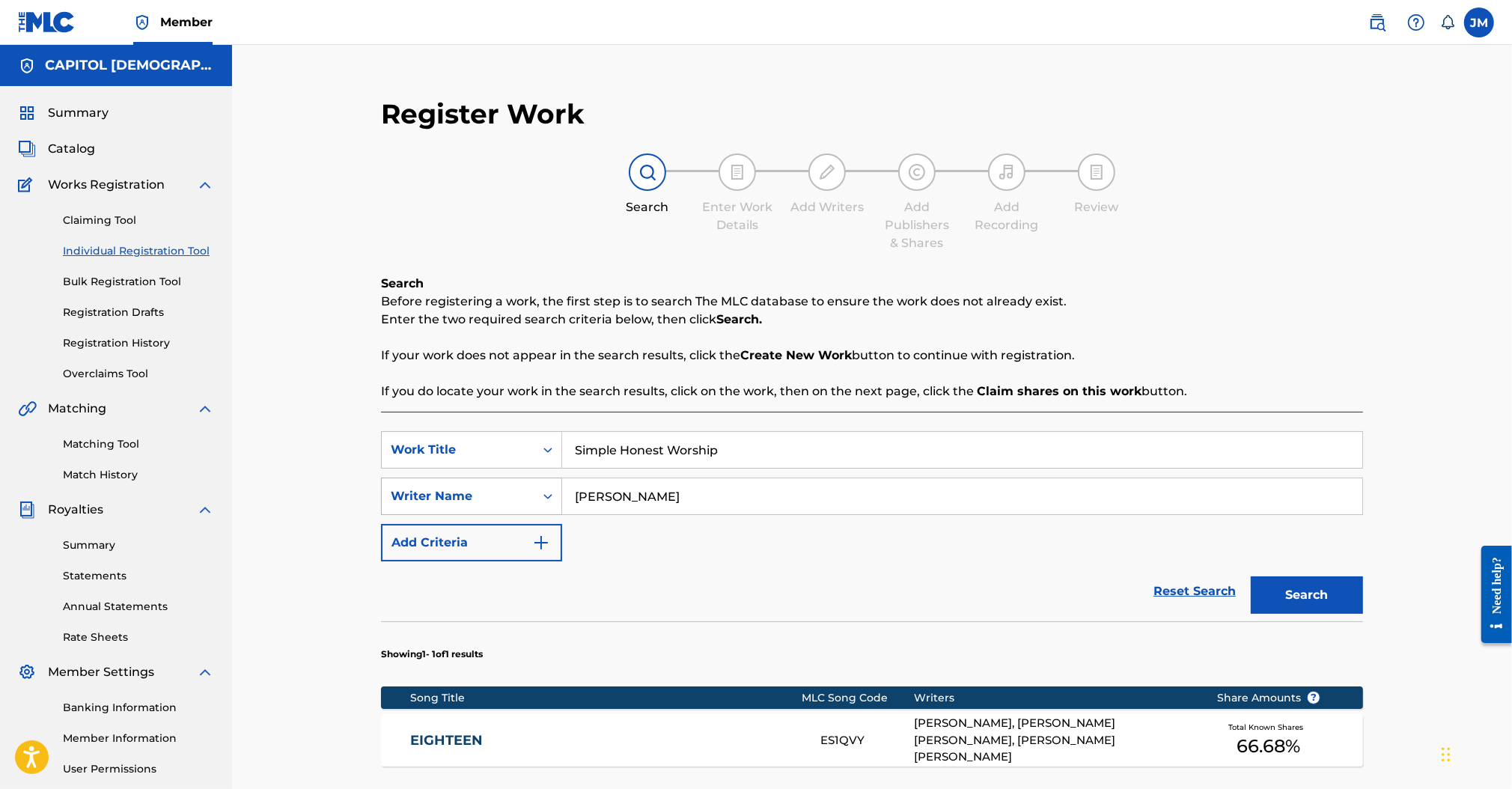
drag, startPoint x: 612, startPoint y: 491, endPoint x: 491, endPoint y: 494, distance: 121.0
click at [520, 498] on div "SearchWithCriteria4c0e8bdd-5c08-4def-b8f0-87da106e7f16 Writer Name [PERSON_NAME]" at bounding box center [871, 496] width 982 height 38
type input "[PERSON_NAME]"
click at [1251, 576] on button "Search" at bounding box center [1306, 595] width 112 height 38
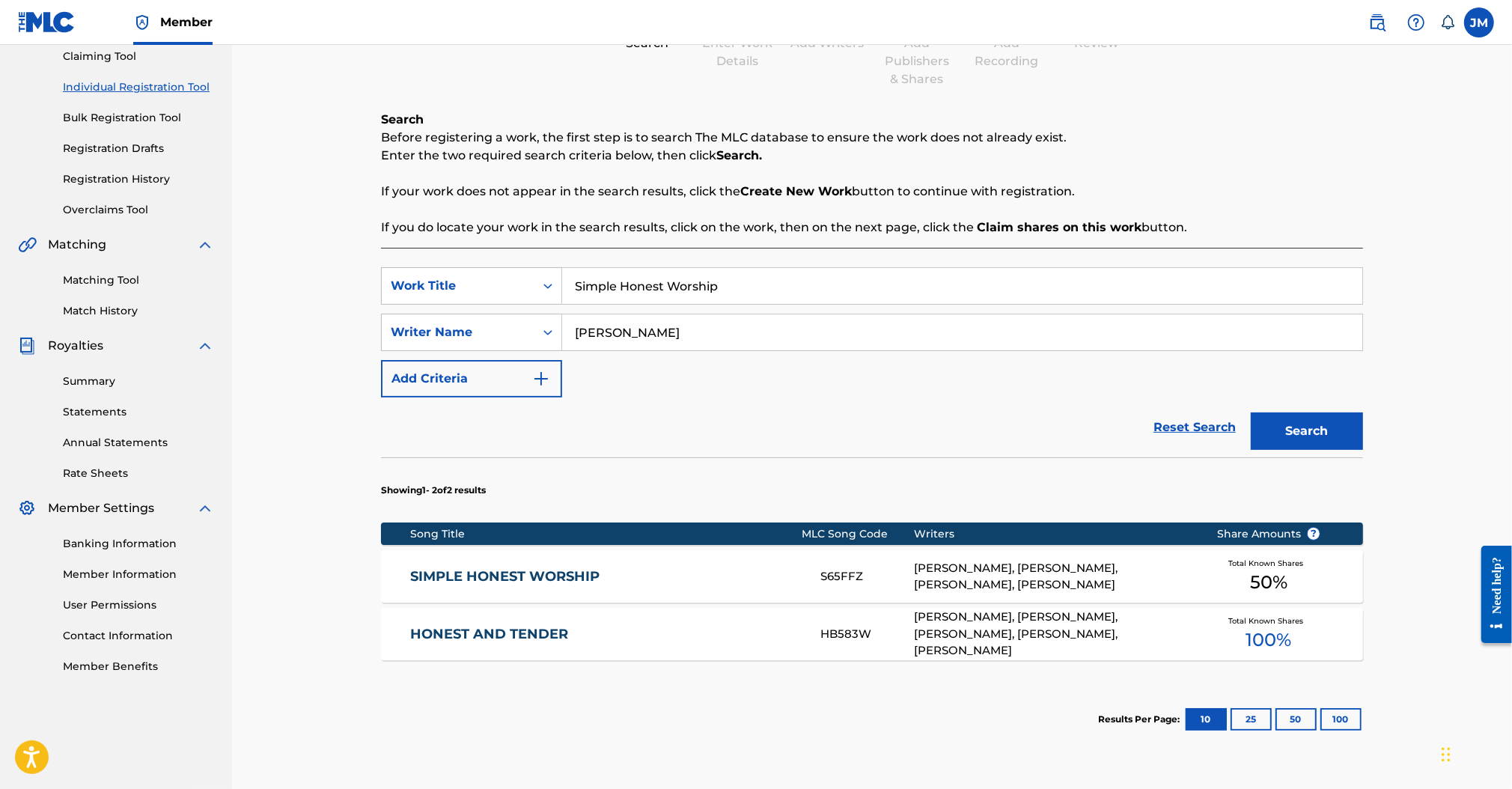
scroll to position [199, 0]
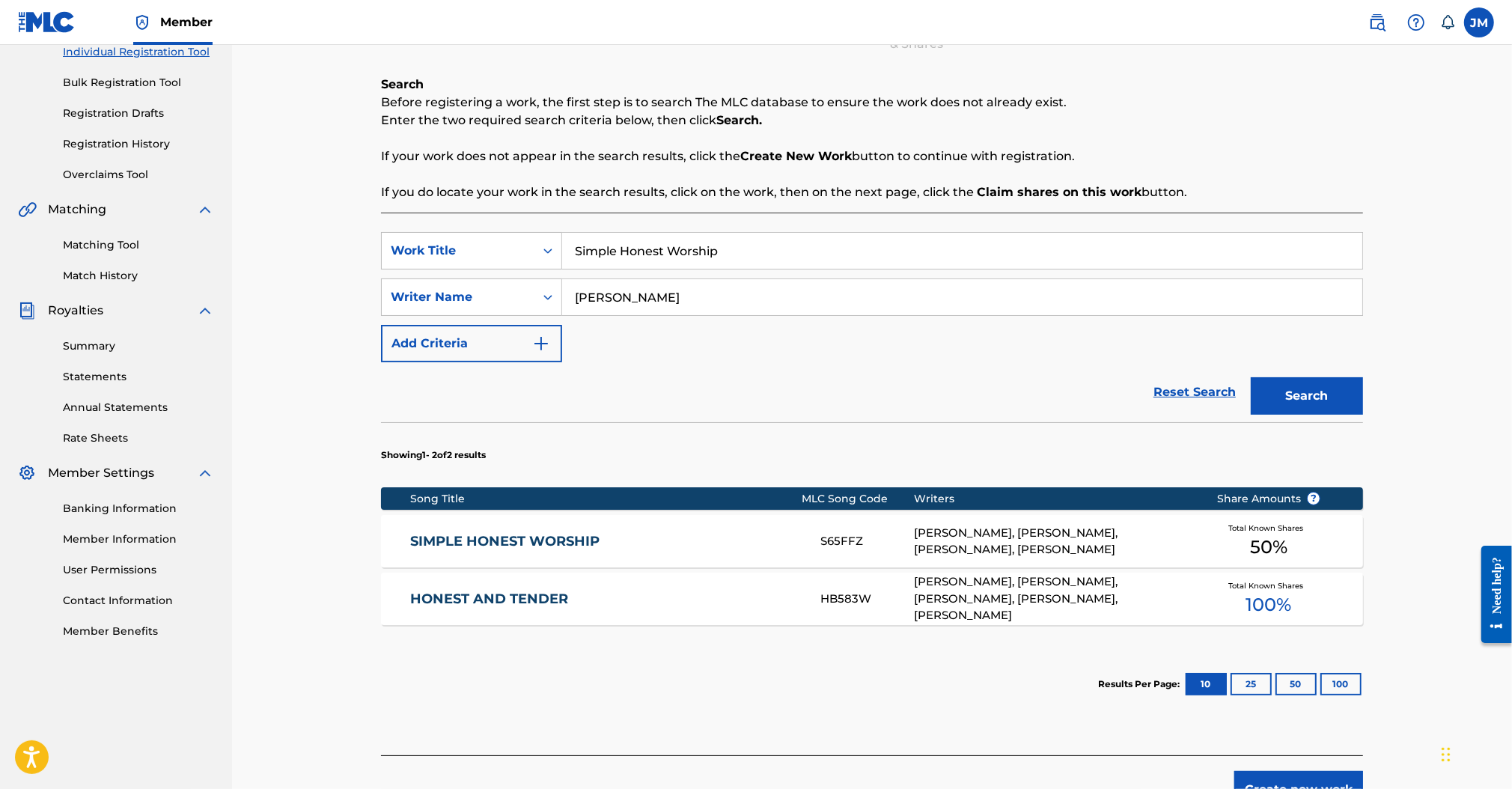
click at [564, 536] on link "SIMPLE HONEST WORSHIP" at bounding box center [604, 542] width 390 height 17
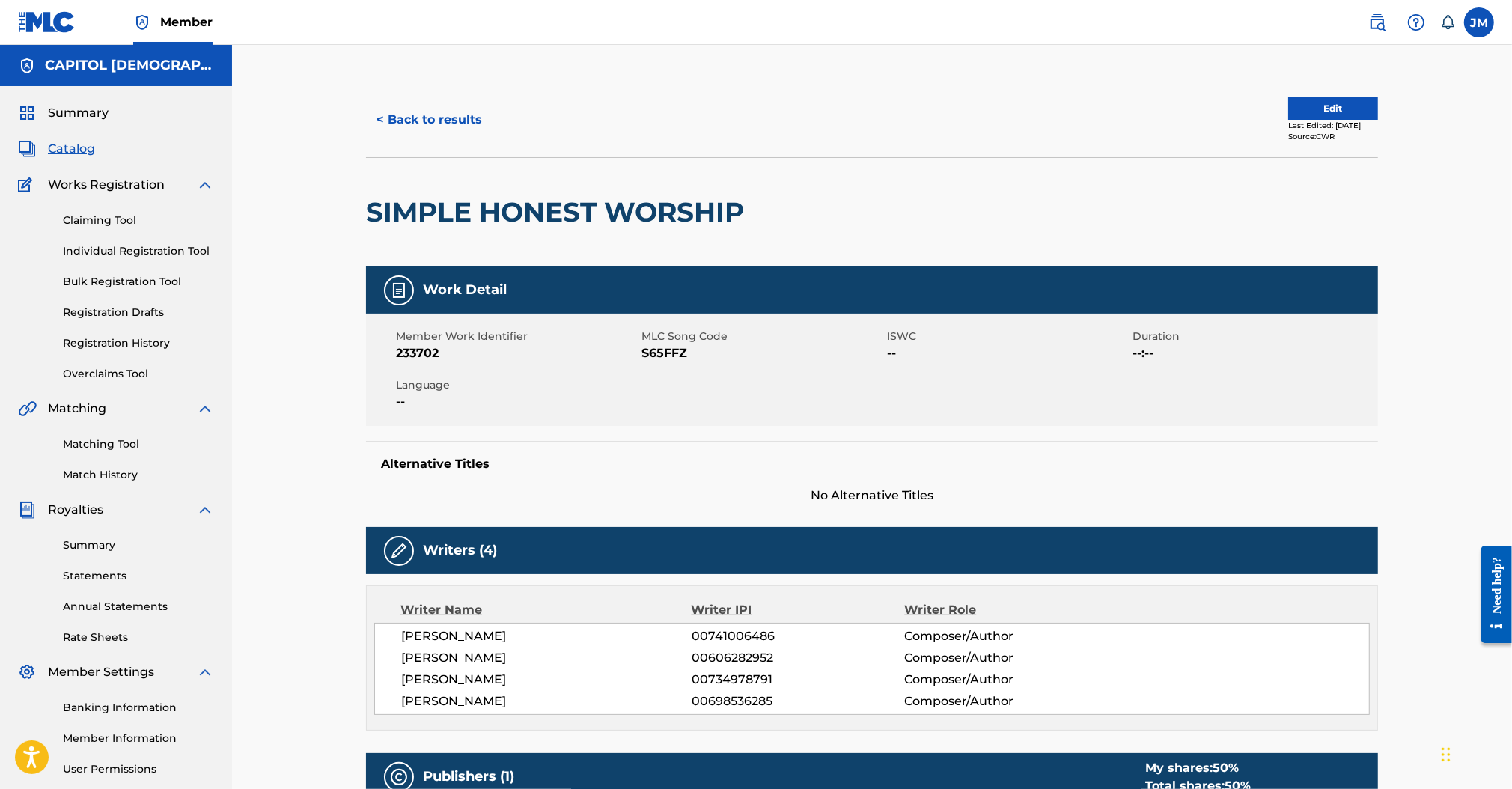
click at [670, 352] on span "S65FFZ" at bounding box center [762, 352] width 242 height 18
copy span "S65FFZ"
click at [462, 128] on button "< Back to results" at bounding box center [429, 120] width 126 height 38
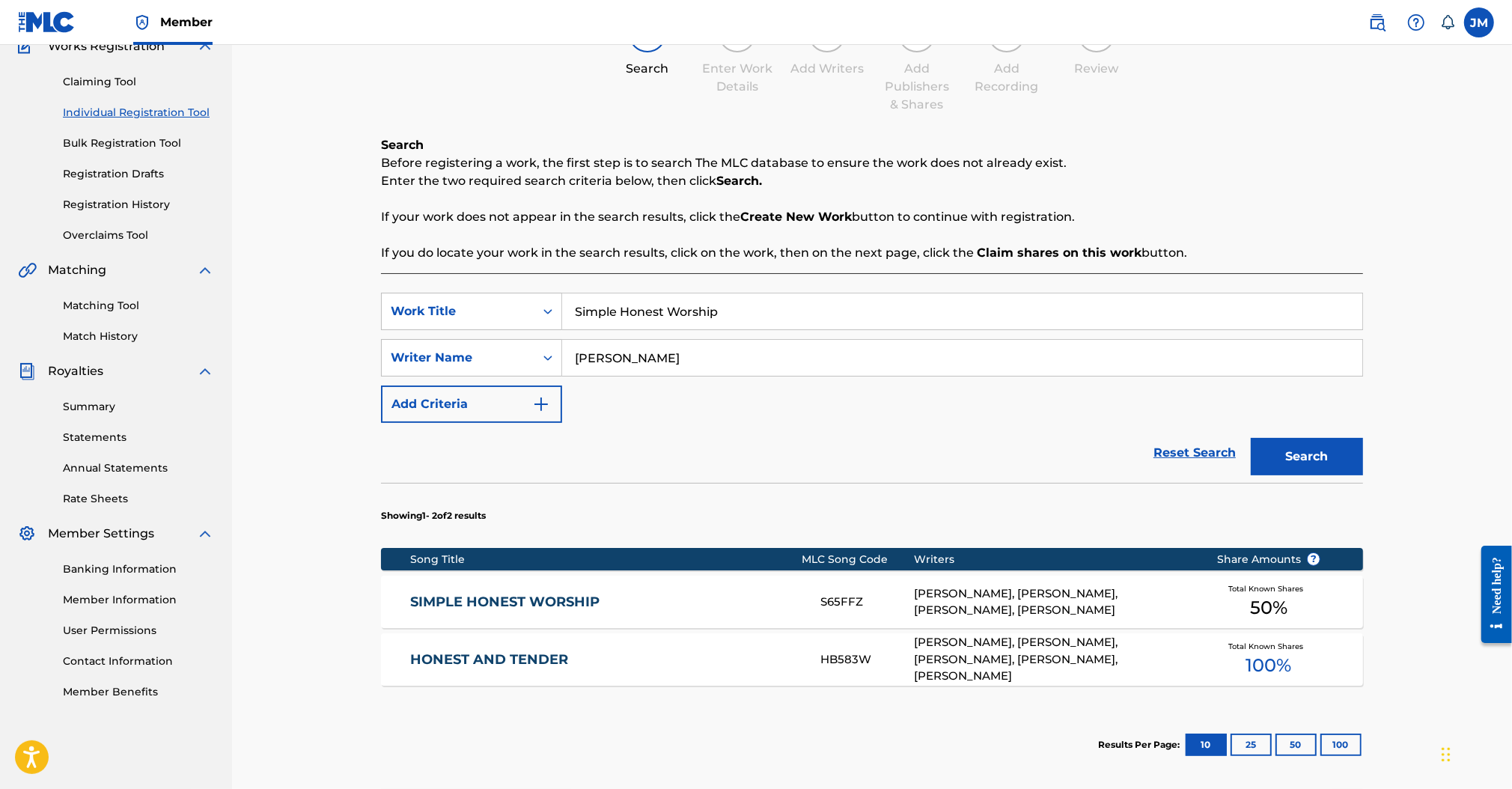
click at [686, 327] on input "Simple Honest Worship" at bounding box center [962, 312] width 800 height 36
paste input "How It Works"
type input "How It Works"
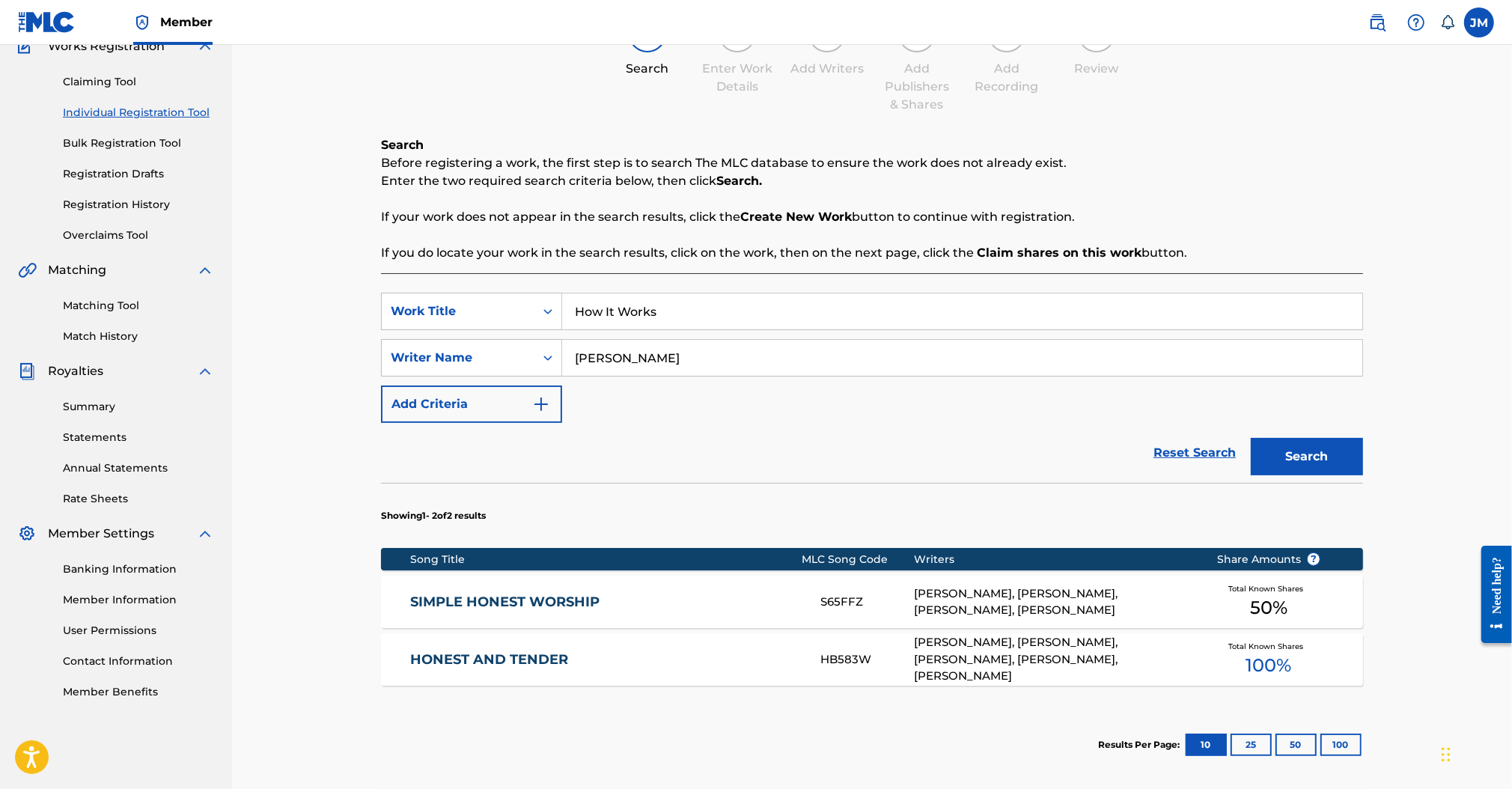
type input "[PERSON_NAME]"
click at [1251, 438] on button "Search" at bounding box center [1306, 457] width 112 height 38
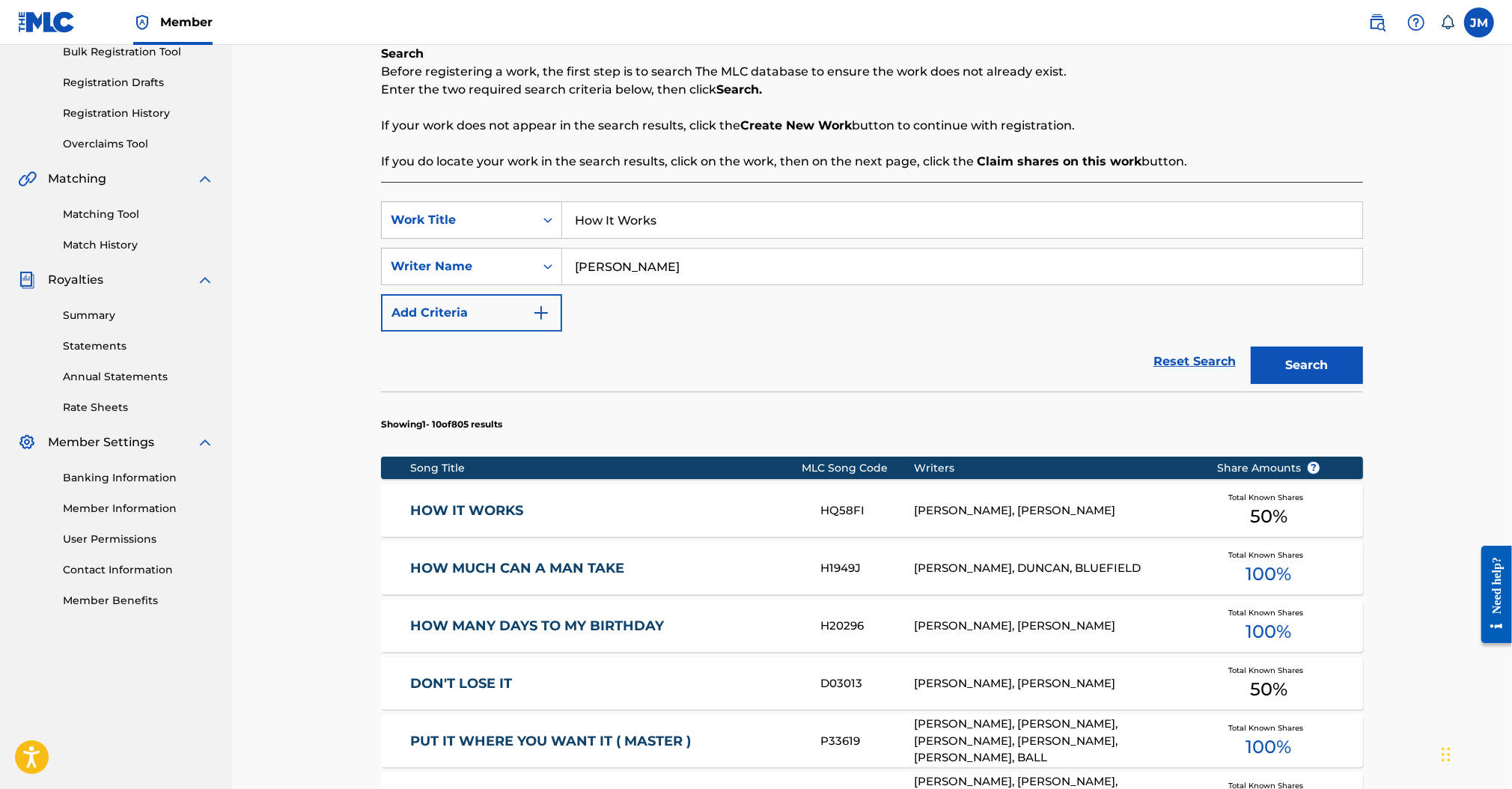
scroll to position [338, 0]
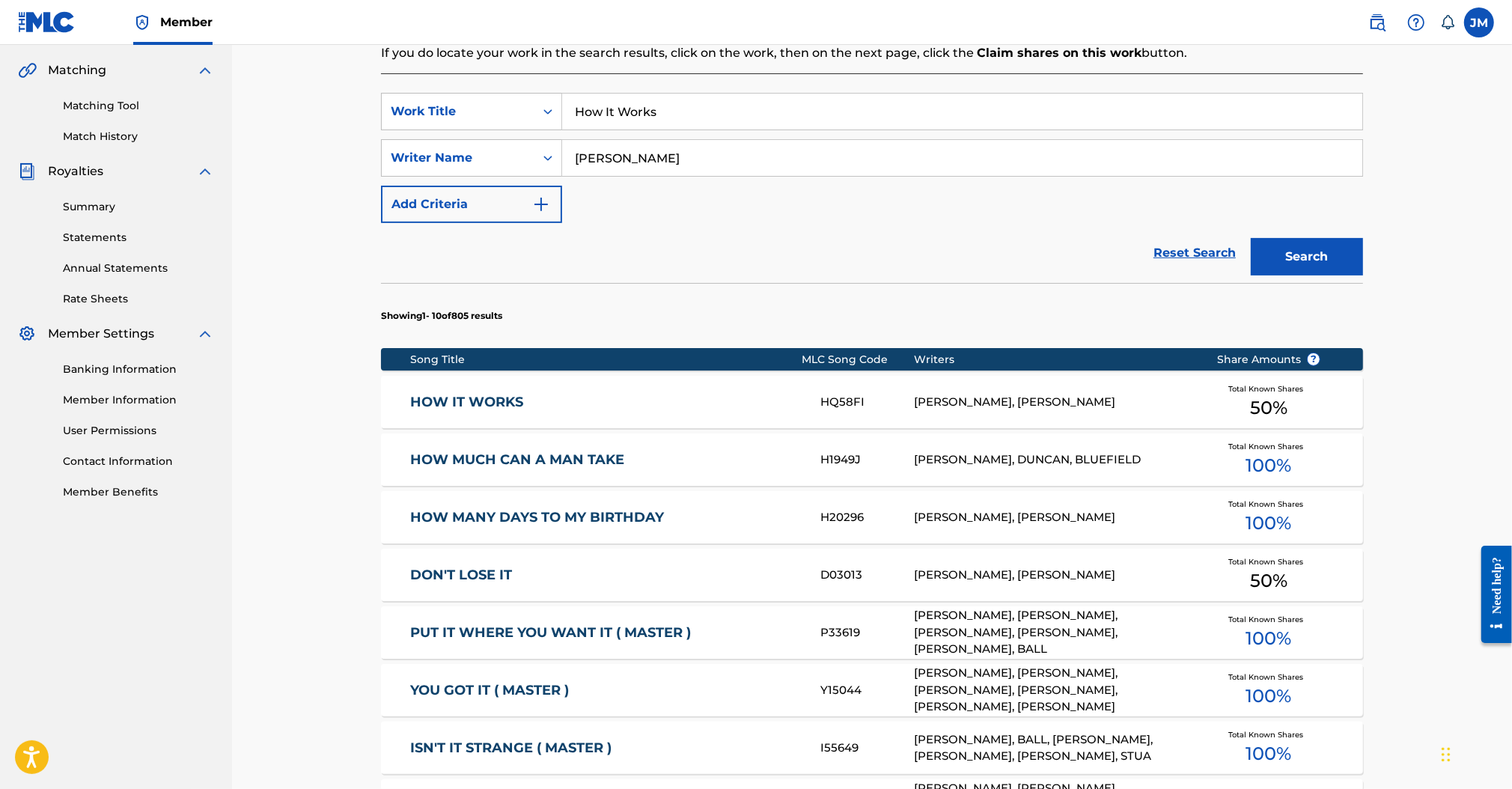
click at [528, 407] on link "HOW IT WORKS" at bounding box center [604, 402] width 390 height 17
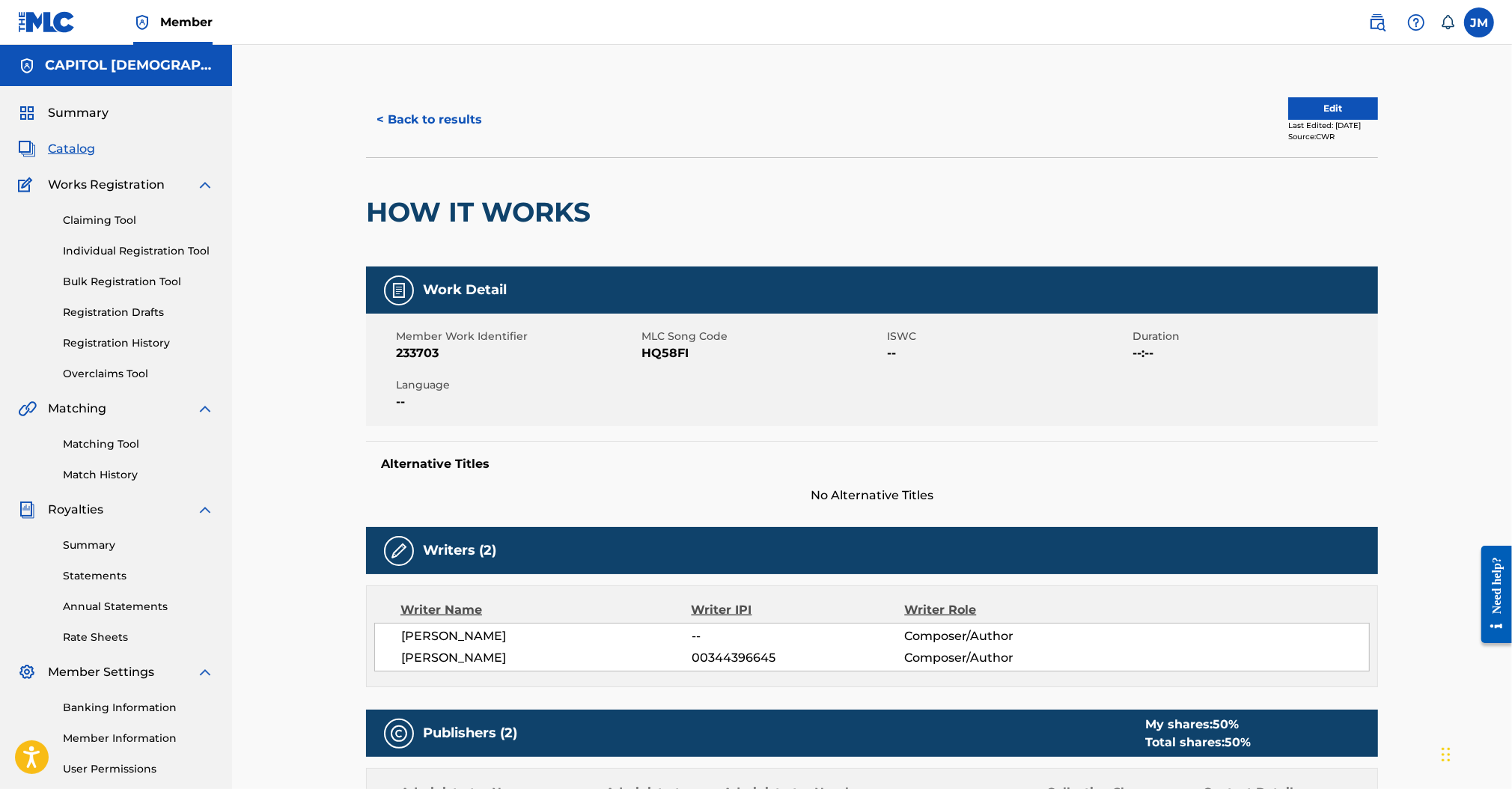
click at [673, 359] on span "HQ58FI" at bounding box center [762, 352] width 242 height 18
copy span "HQ58FI"
click at [475, 111] on button "< Back to results" at bounding box center [429, 120] width 126 height 38
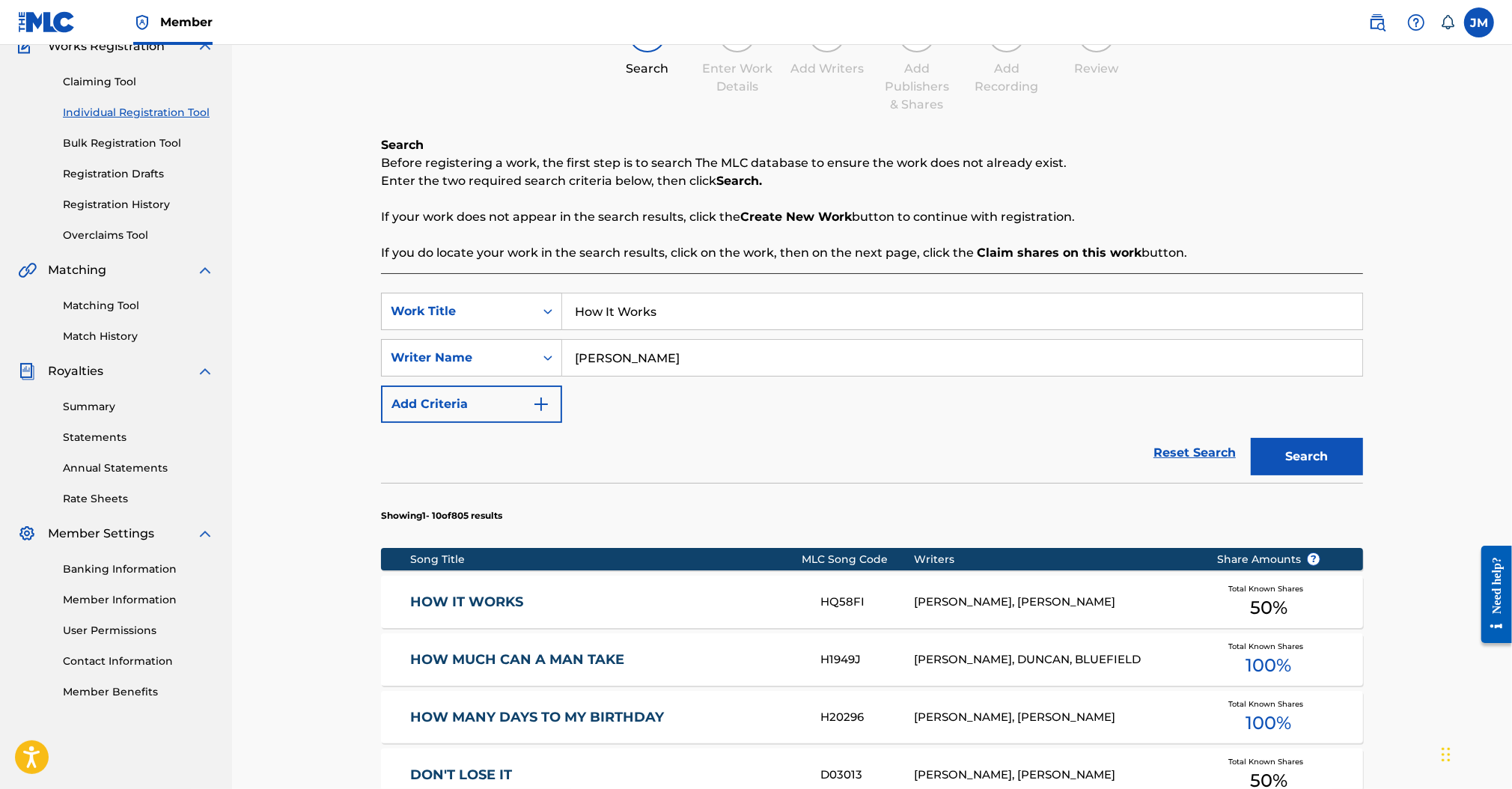
click at [697, 306] on input "How It Works" at bounding box center [962, 312] width 800 height 36
click at [619, 319] on input "How It Works" at bounding box center [962, 312] width 800 height 36
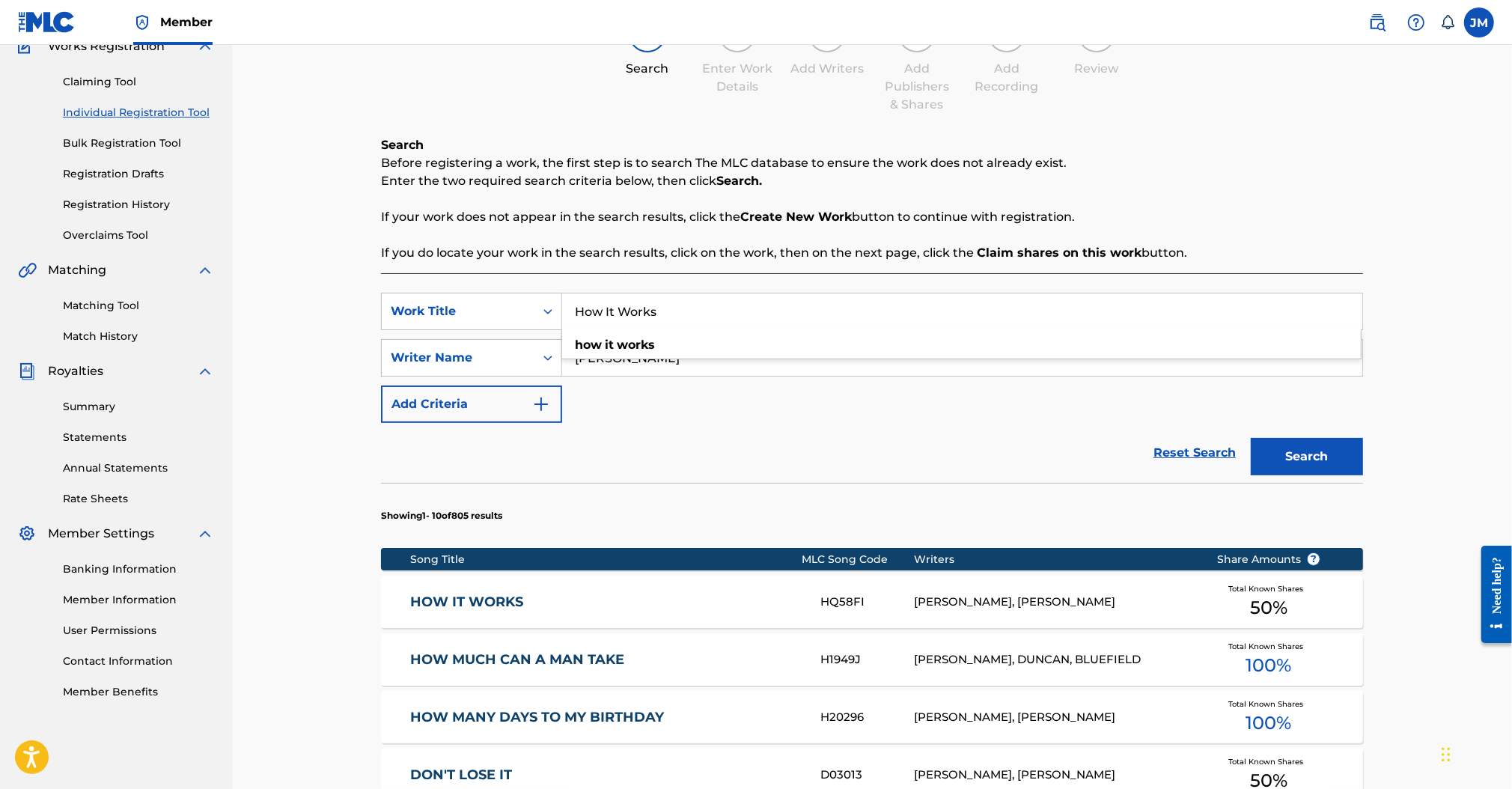
click at [619, 319] on input "How It Works" at bounding box center [962, 312] width 800 height 36
paste input "Our [DEMOGRAPHIC_DATA] Reign"
type input "Our [DEMOGRAPHIC_DATA] Reigns"
click at [545, 200] on div "Search Before registering a work, the first step is to search The MLC database …" at bounding box center [871, 199] width 982 height 126
drag, startPoint x: 517, startPoint y: 366, endPoint x: 396, endPoint y: 368, distance: 121.0
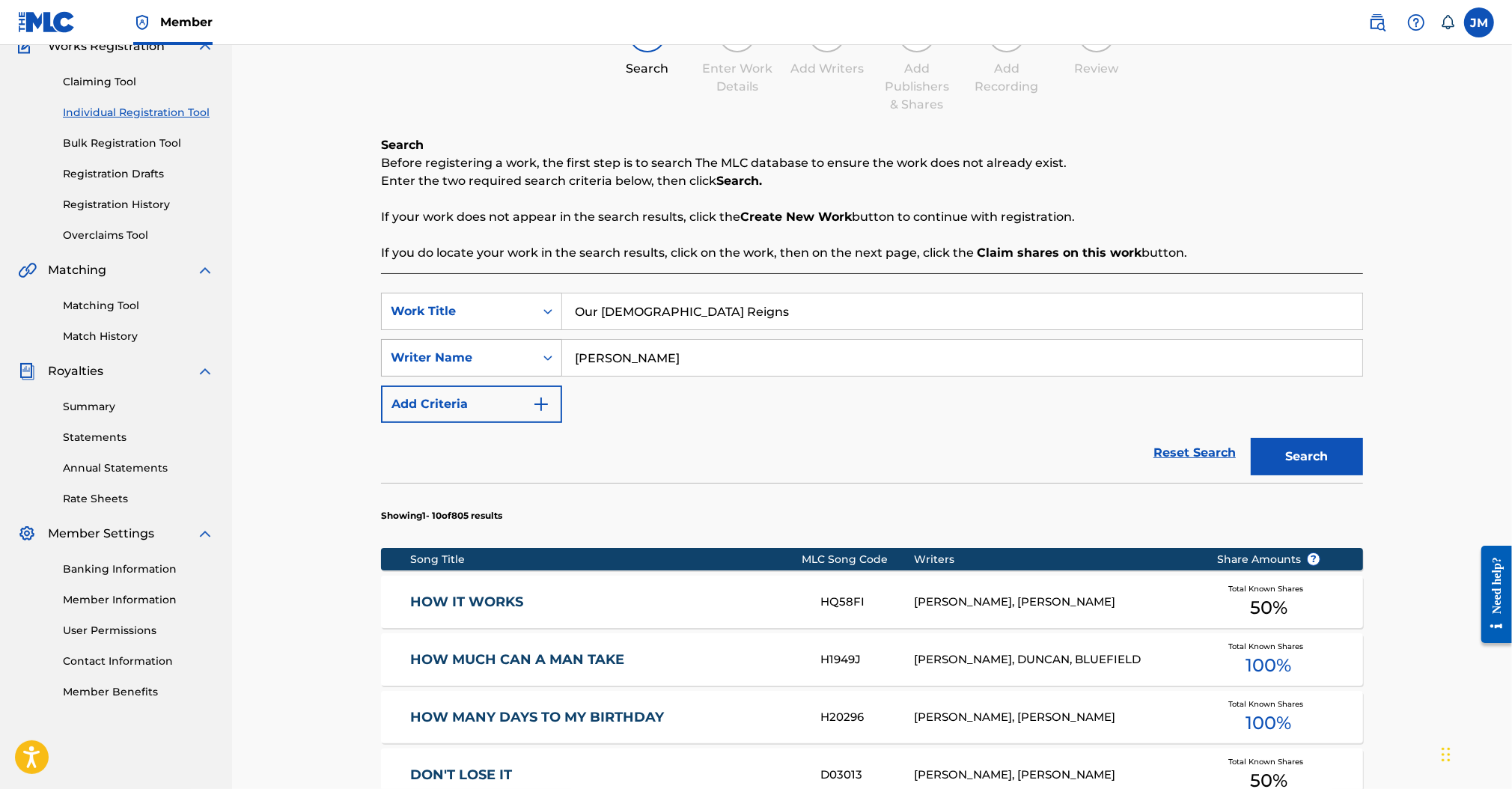
click at [397, 368] on div "SearchWithCriteria4c0e8bdd-5c08-4def-b8f0-87da106e7f16 Writer Name [PERSON_NAME]" at bounding box center [871, 358] width 982 height 38
type input "[PERSON_NAME]"
click at [1251, 438] on button "Search" at bounding box center [1306, 457] width 112 height 38
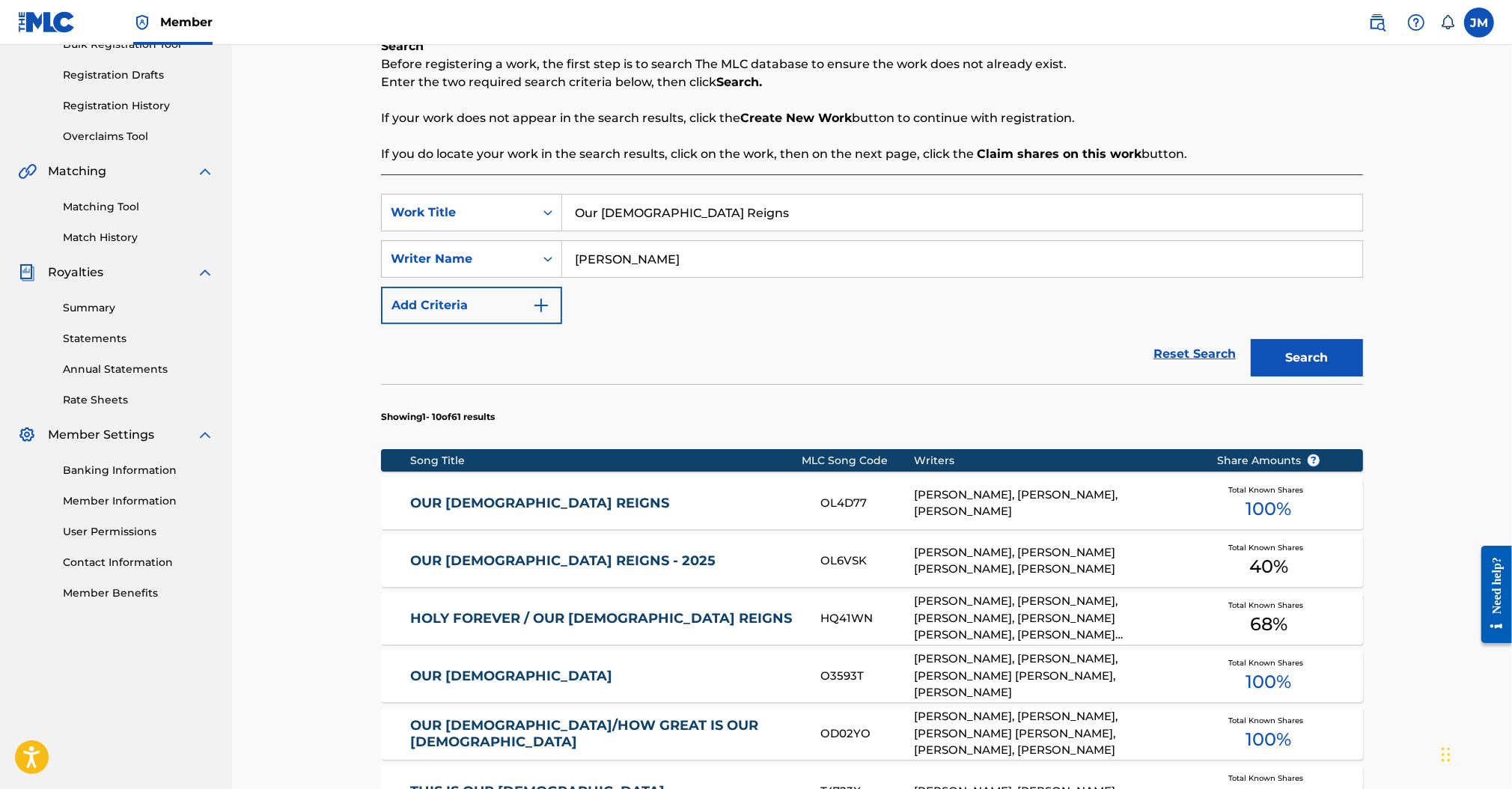
scroll to position [238, 0]
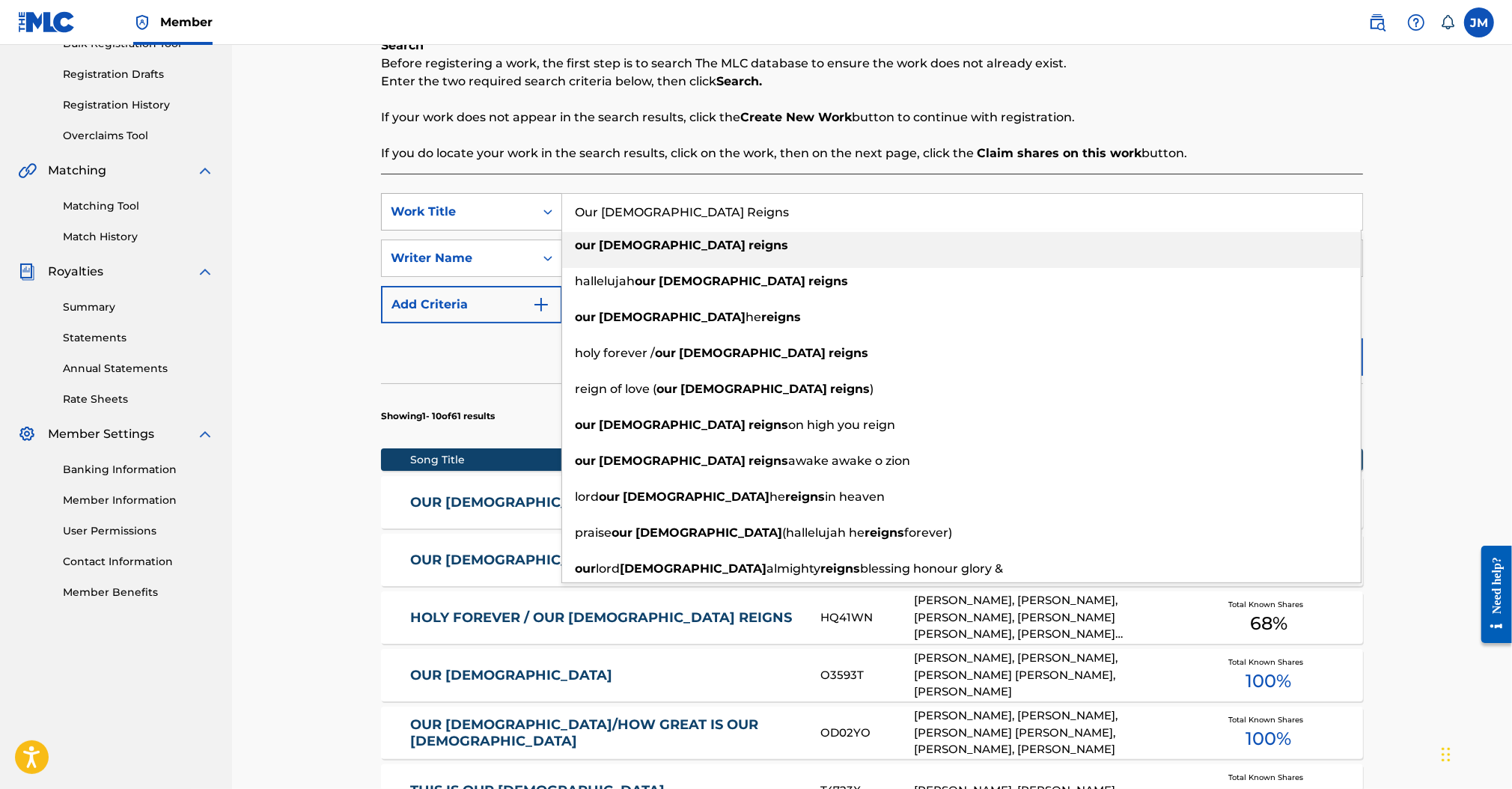
drag, startPoint x: 673, startPoint y: 216, endPoint x: 520, endPoint y: 214, distance: 153.0
click at [517, 219] on div "SearchWithCriteria7d330398-ca90-4cd9-bc5b-da8102148394 Work Title Our [DEMOGRAP…" at bounding box center [871, 212] width 982 height 38
paste input "Run To The Father"
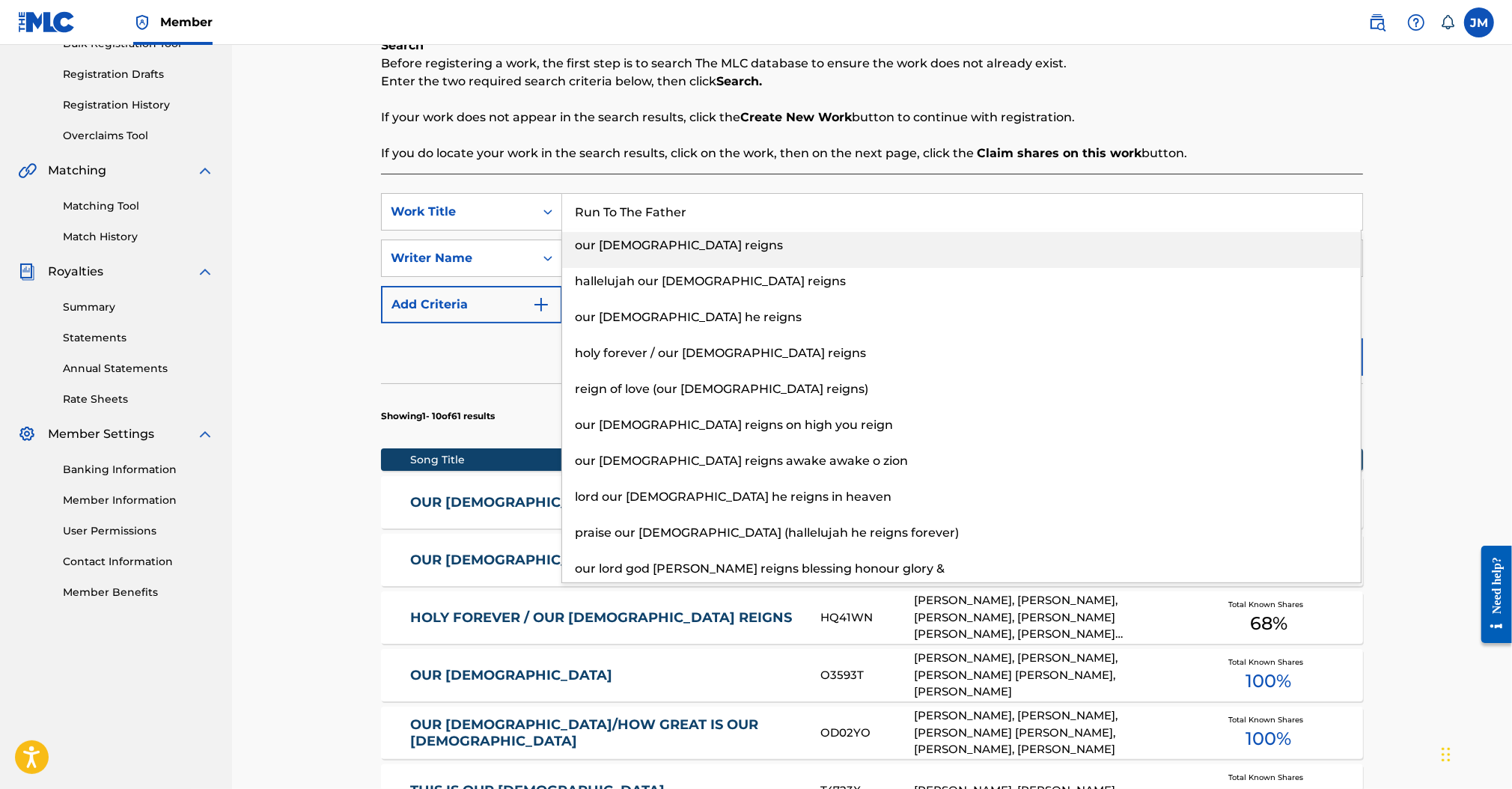
type input "Run To The Father"
click at [548, 149] on p "If you do locate your work in the search results, click on the work, then on th…" at bounding box center [871, 153] width 982 height 18
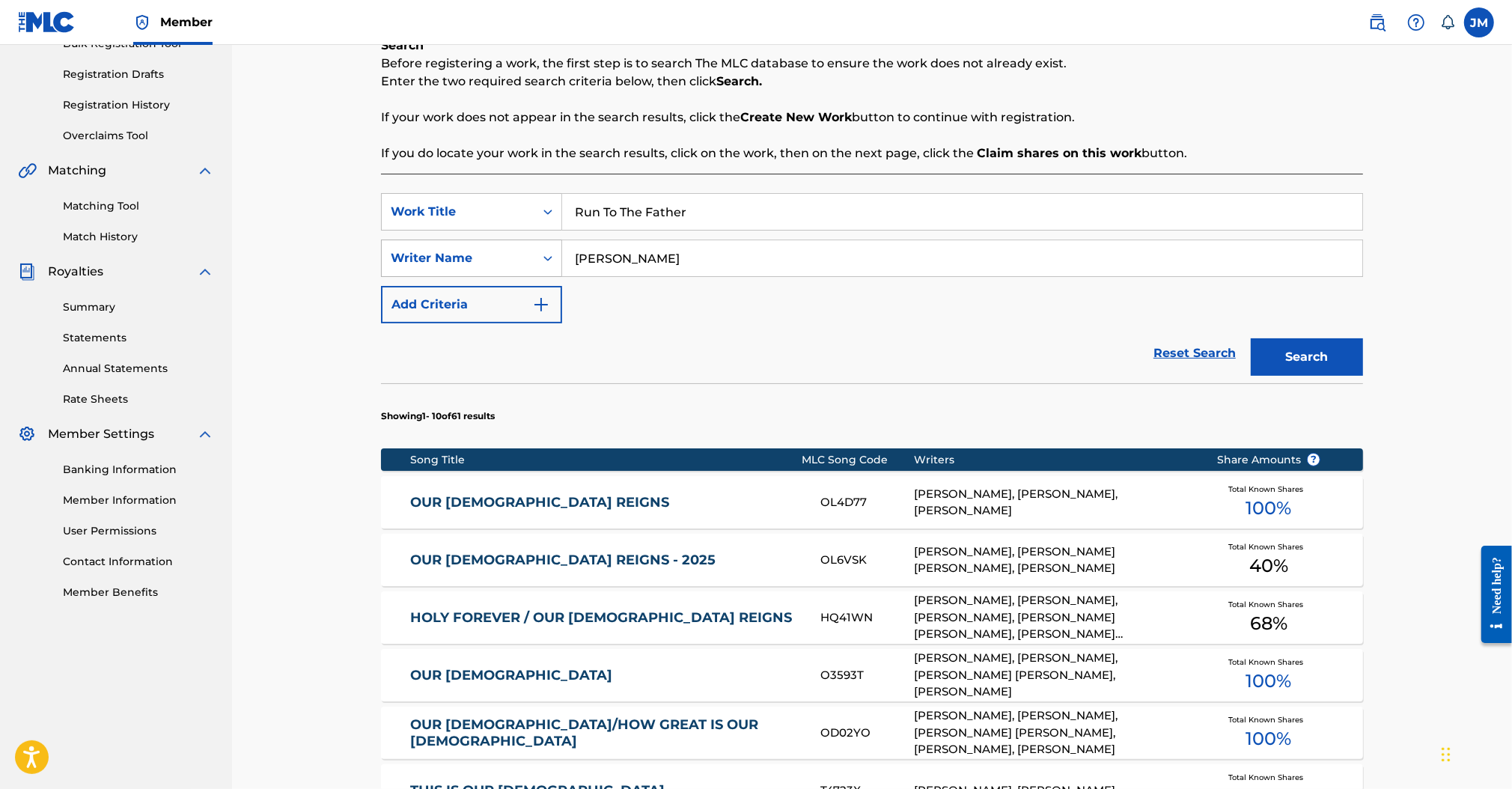
drag, startPoint x: 629, startPoint y: 257, endPoint x: 488, endPoint y: 261, distance: 141.1
click at [488, 261] on div "SearchWithCriteria4c0e8bdd-5c08-4def-b8f0-87da106e7f16 Writer Name [PERSON_NAME]" at bounding box center [871, 258] width 982 height 38
type input "[PERSON_NAME]"
click at [1251, 338] on button "Search" at bounding box center [1306, 357] width 112 height 38
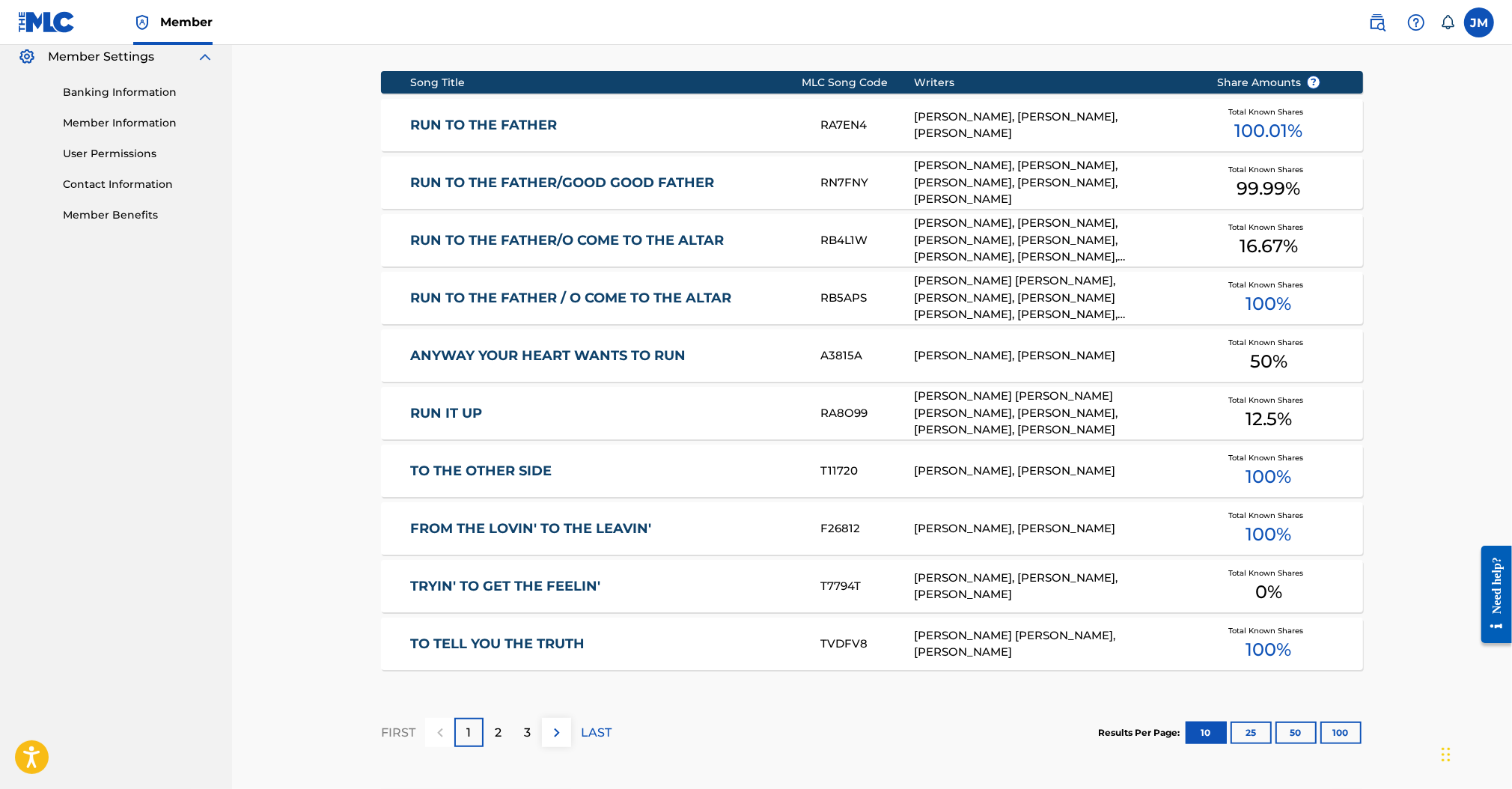
scroll to position [637, 0]
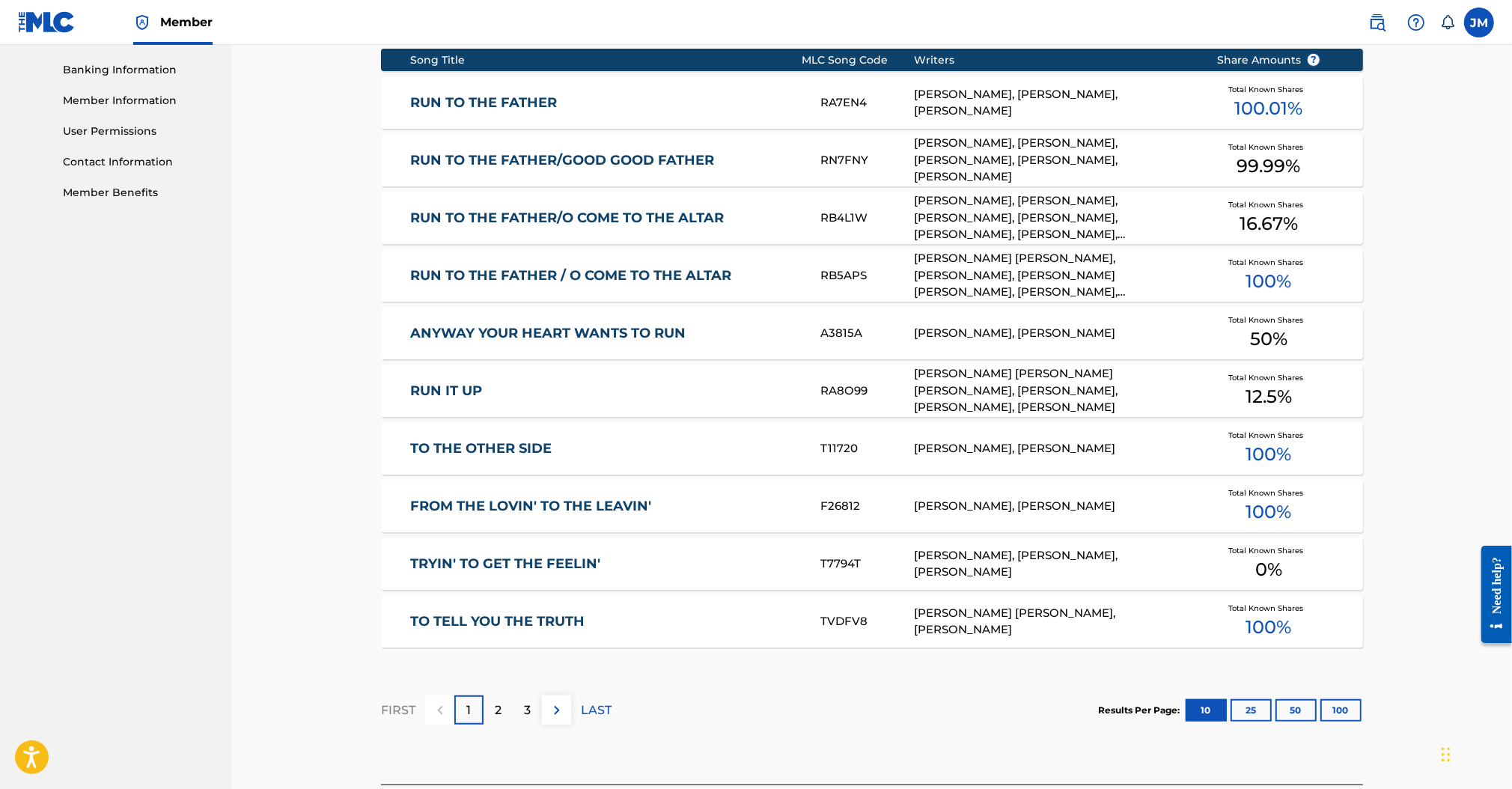
click at [523, 88] on div "RUN TO THE FATHER RA7EN4 [PERSON_NAME], [PERSON_NAME], [PERSON_NAME] Total Know…" at bounding box center [871, 102] width 982 height 53
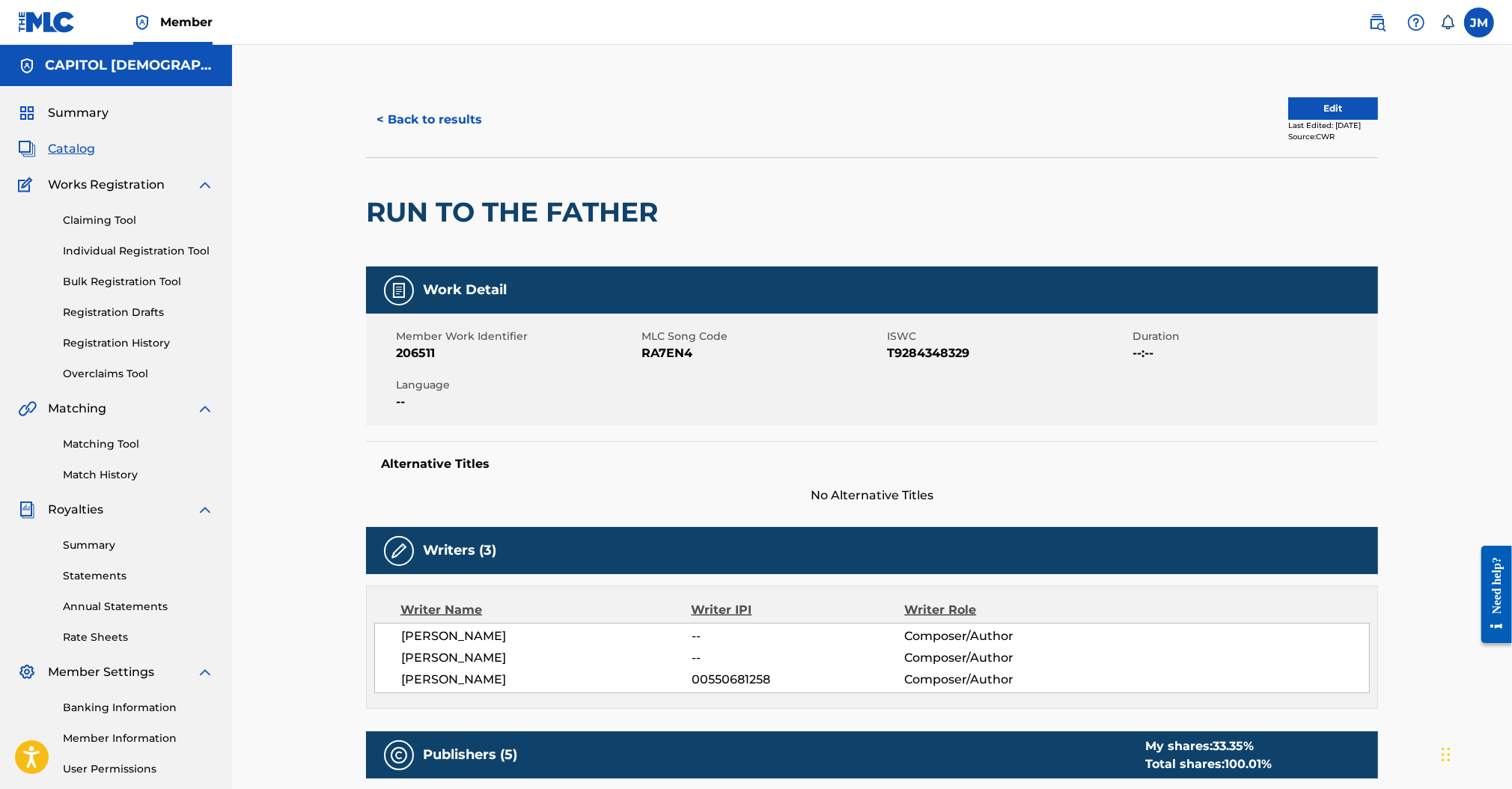
click at [645, 349] on span "RA7EN4" at bounding box center [762, 352] width 242 height 18
copy span "RA7EN4"
click at [1346, 101] on button "Edit" at bounding box center [1332, 108] width 89 height 23
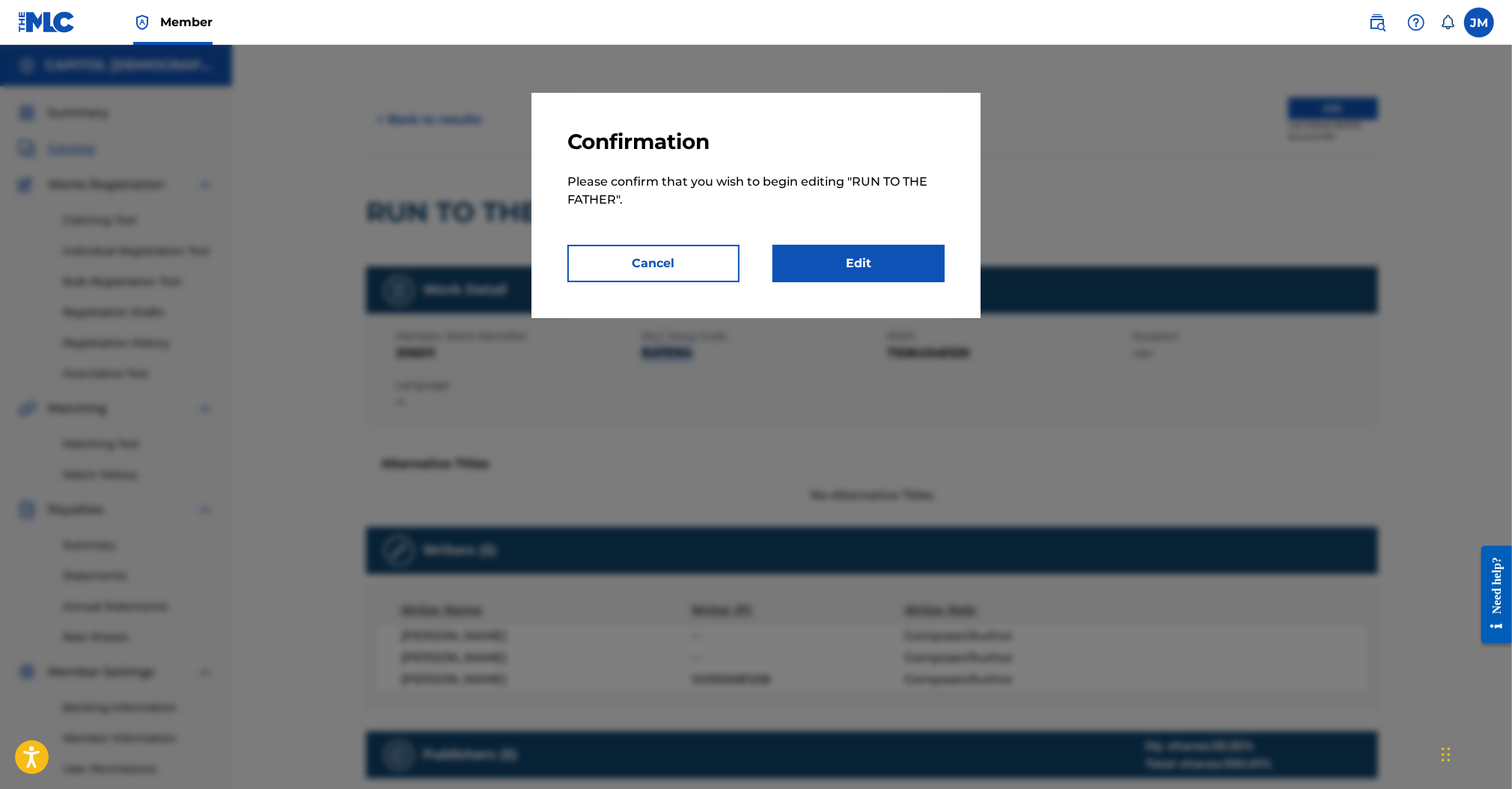
click at [904, 267] on link "Edit" at bounding box center [858, 264] width 172 height 38
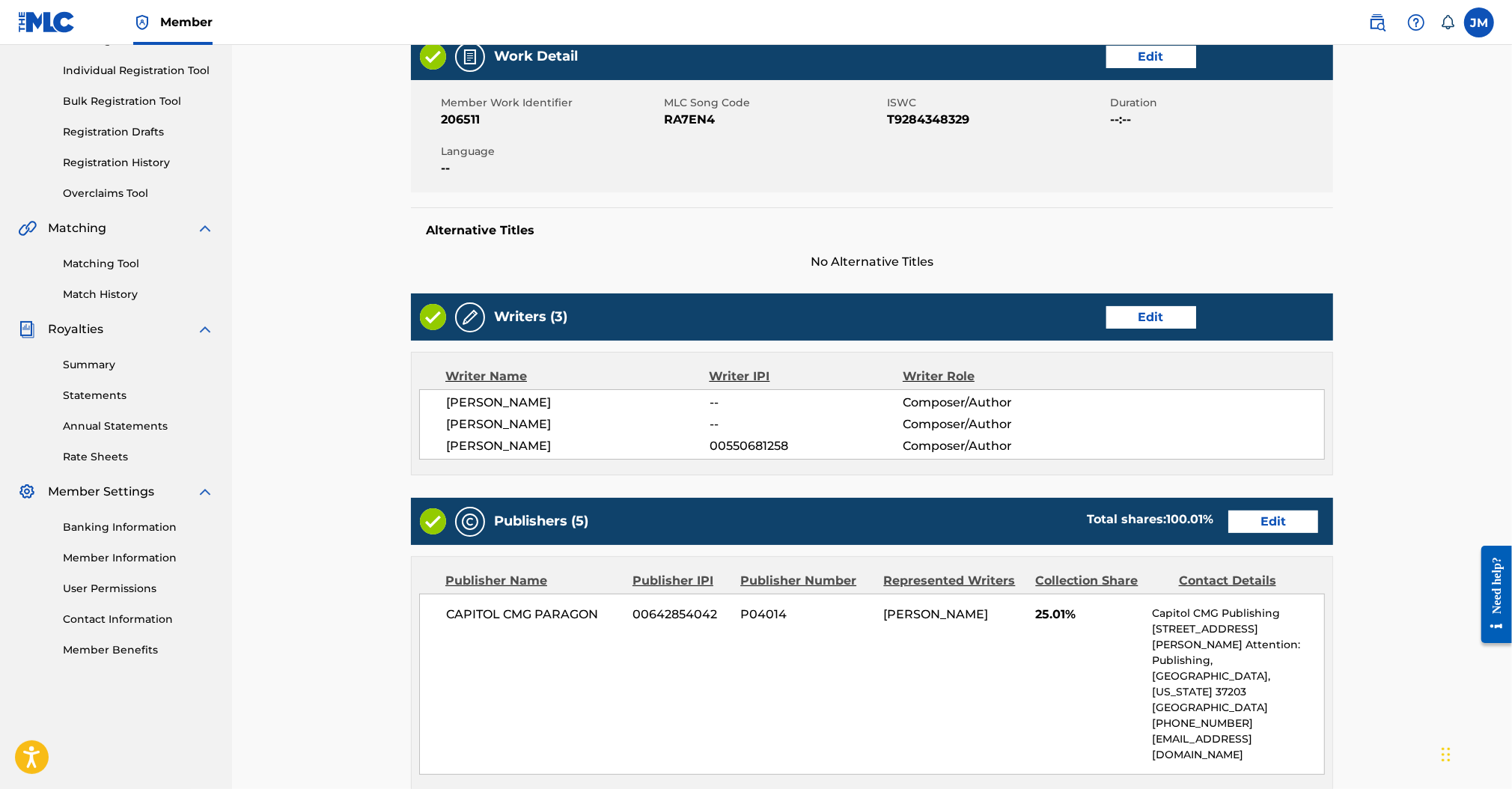
scroll to position [399, 0]
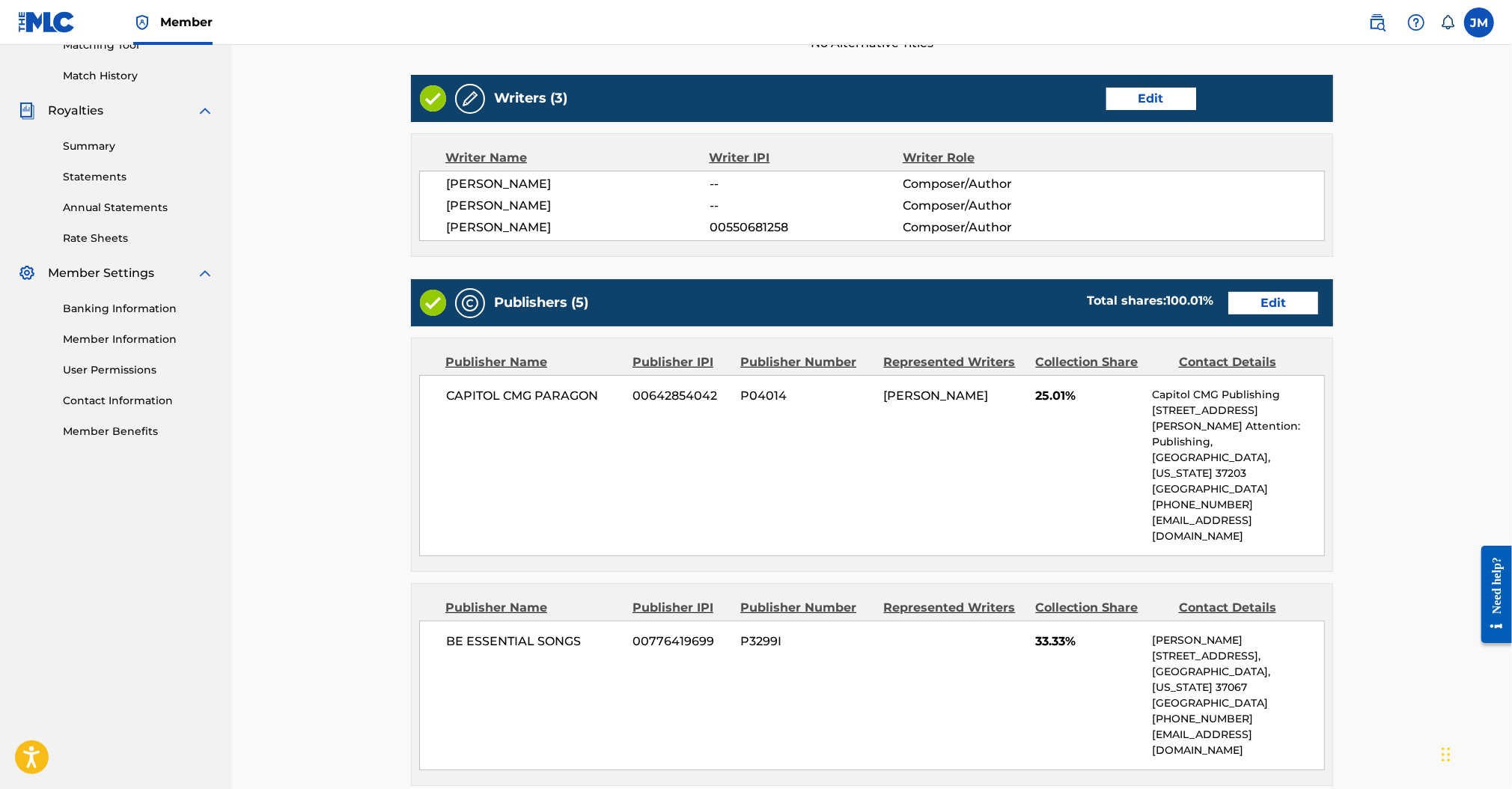
click at [1255, 315] on div "Publishers (5) Total shares: 100.01 % Edit" at bounding box center [871, 303] width 922 height 47
click at [1255, 308] on link "Edit" at bounding box center [1273, 303] width 89 height 23
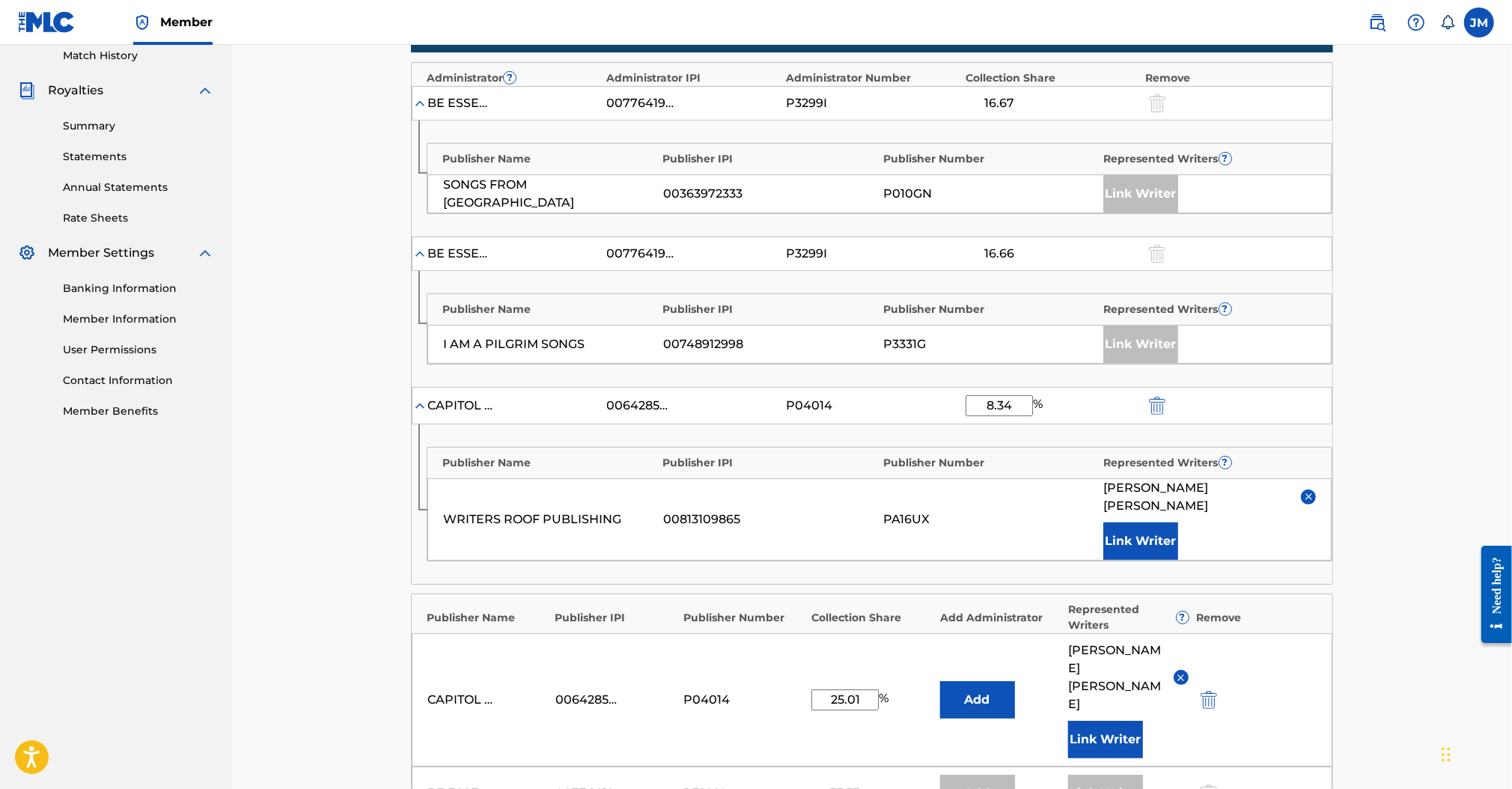
scroll to position [599, 0]
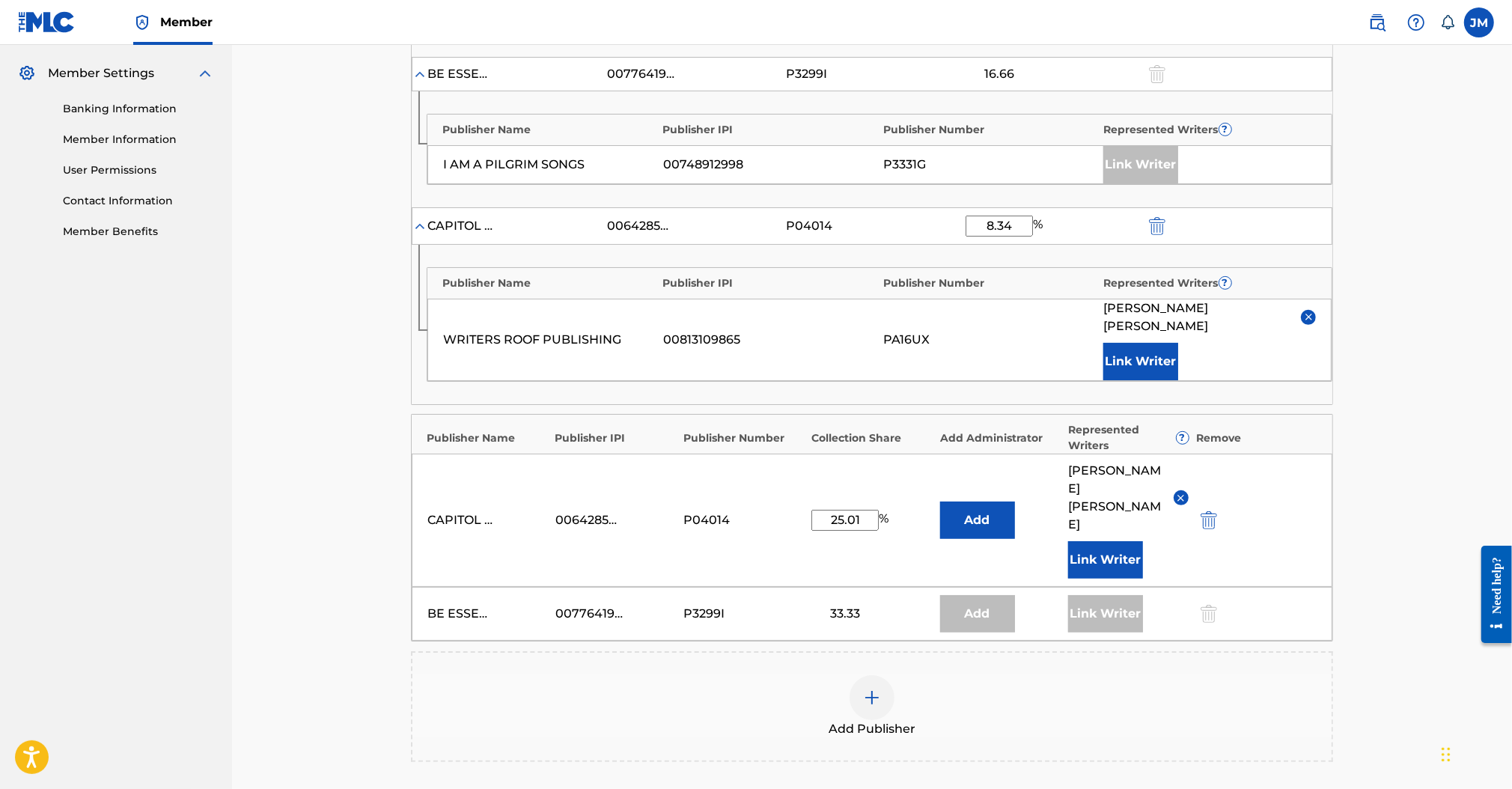
click at [1019, 222] on input "8.34" at bounding box center [999, 226] width 68 height 21
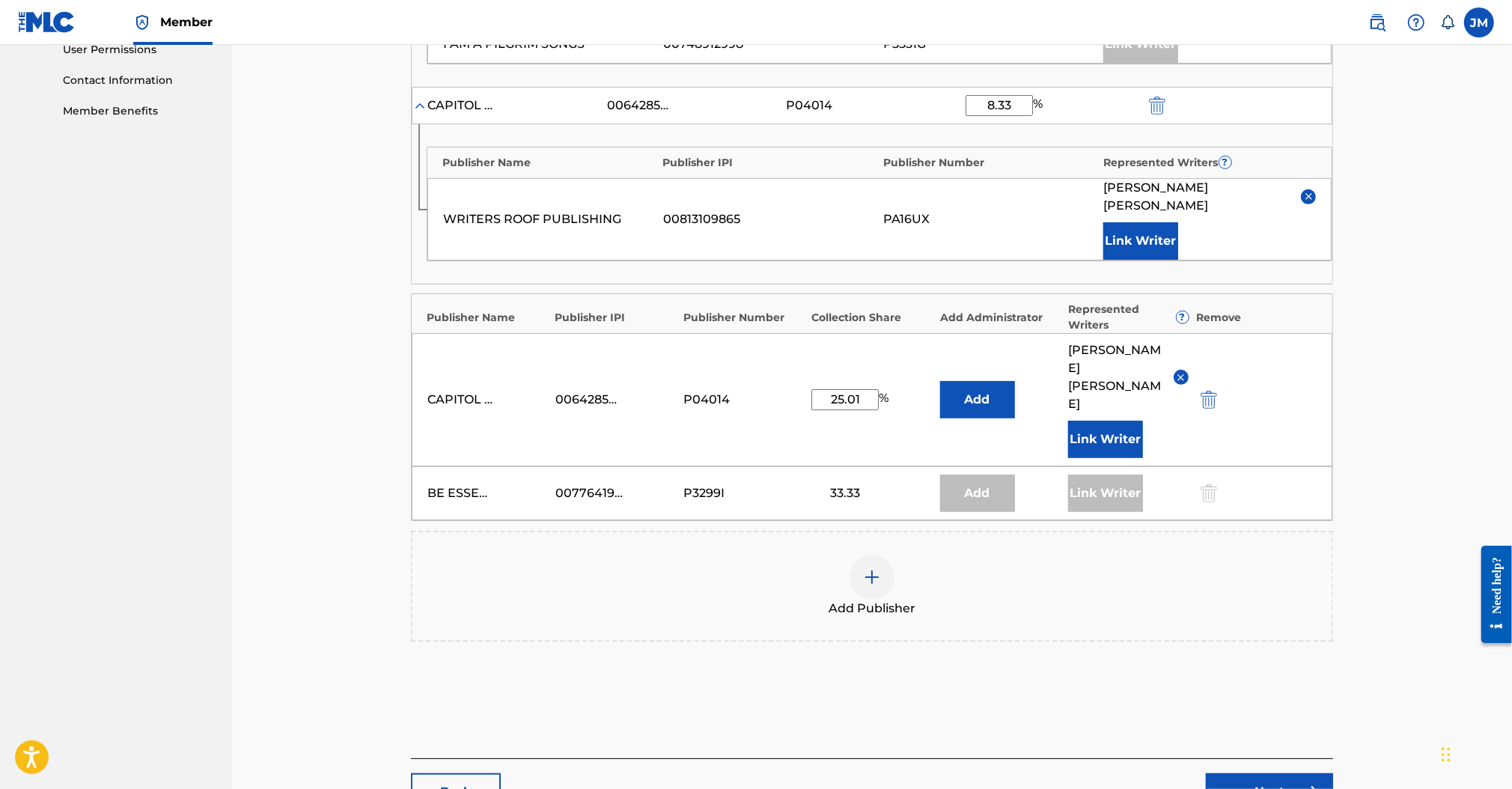
scroll to position [779, 0]
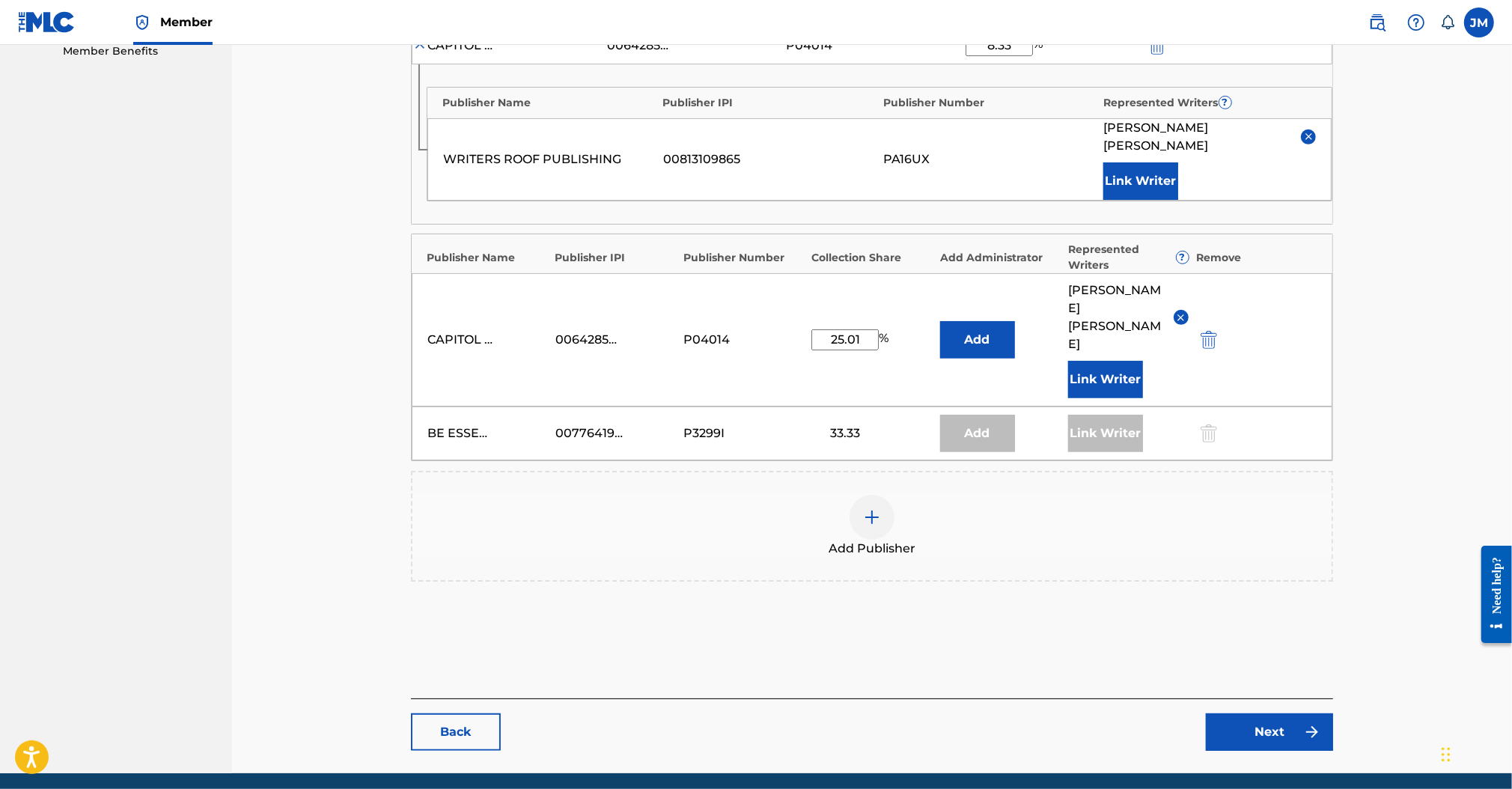
type input "8.33"
click at [1293, 713] on link "Next" at bounding box center [1269, 732] width 127 height 38
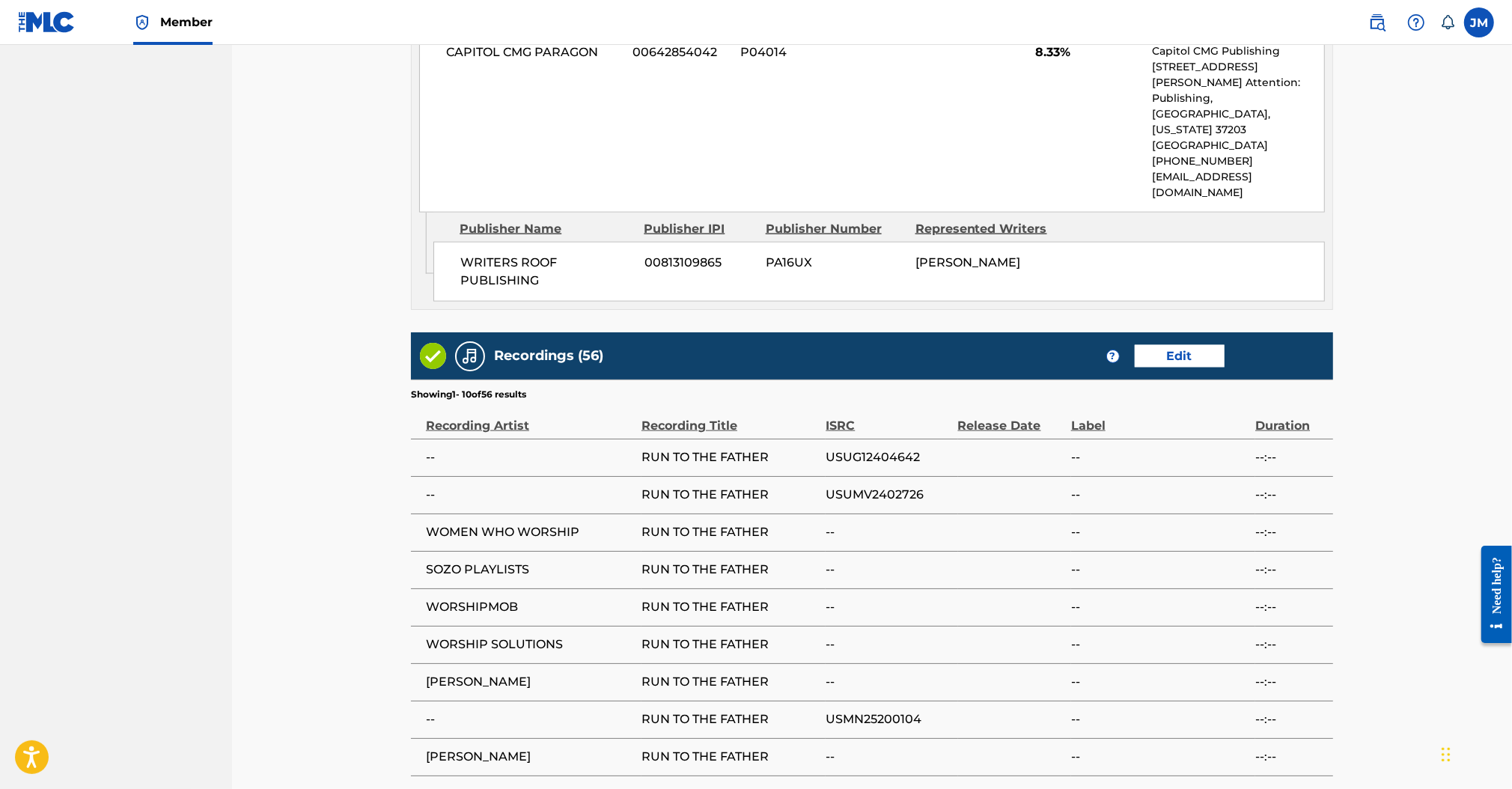
scroll to position [1971, 0]
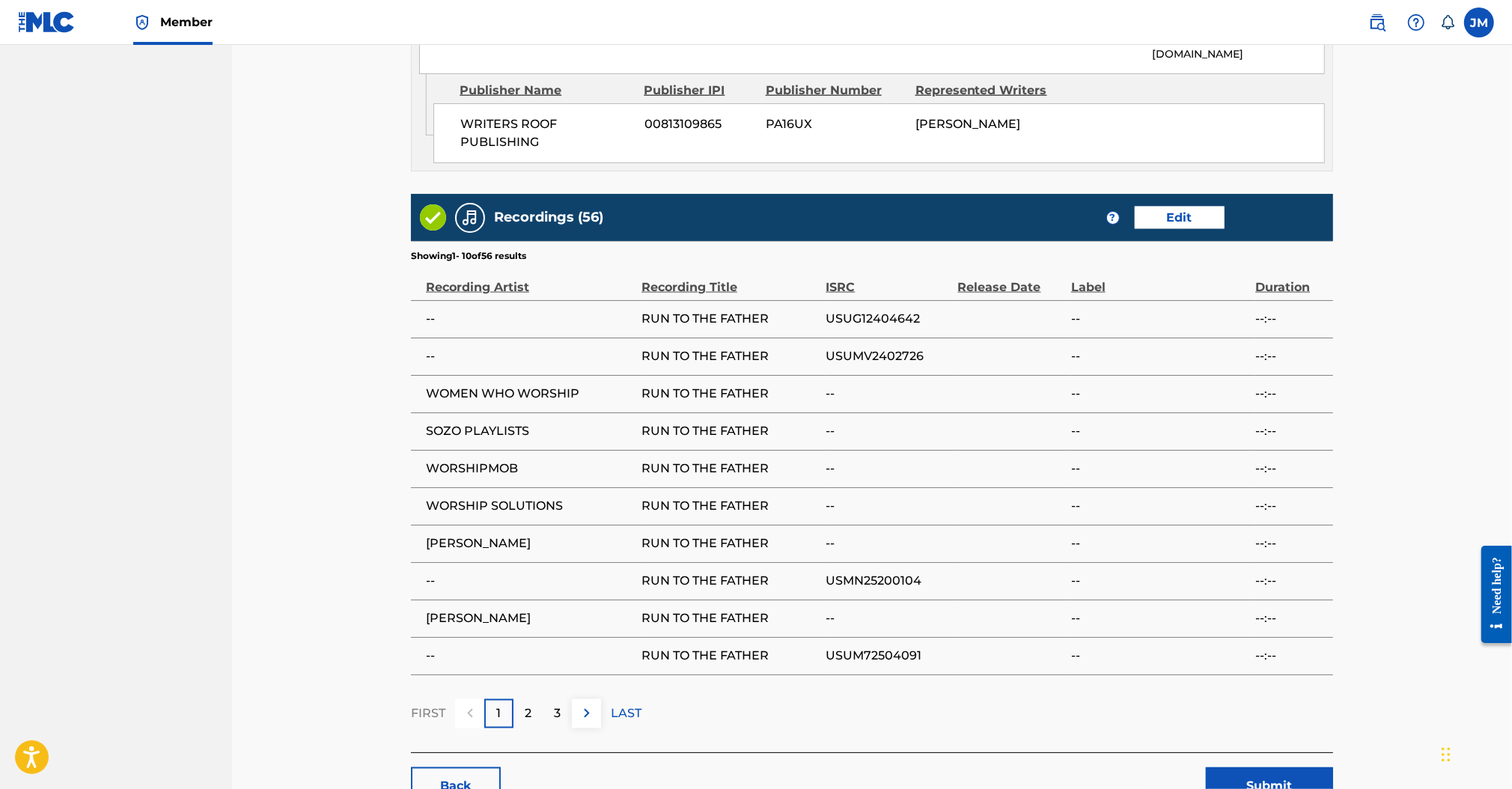
click at [1252, 752] on div "Back Submit" at bounding box center [871, 778] width 922 height 53
click at [1249, 767] on button "Submit" at bounding box center [1269, 786] width 127 height 38
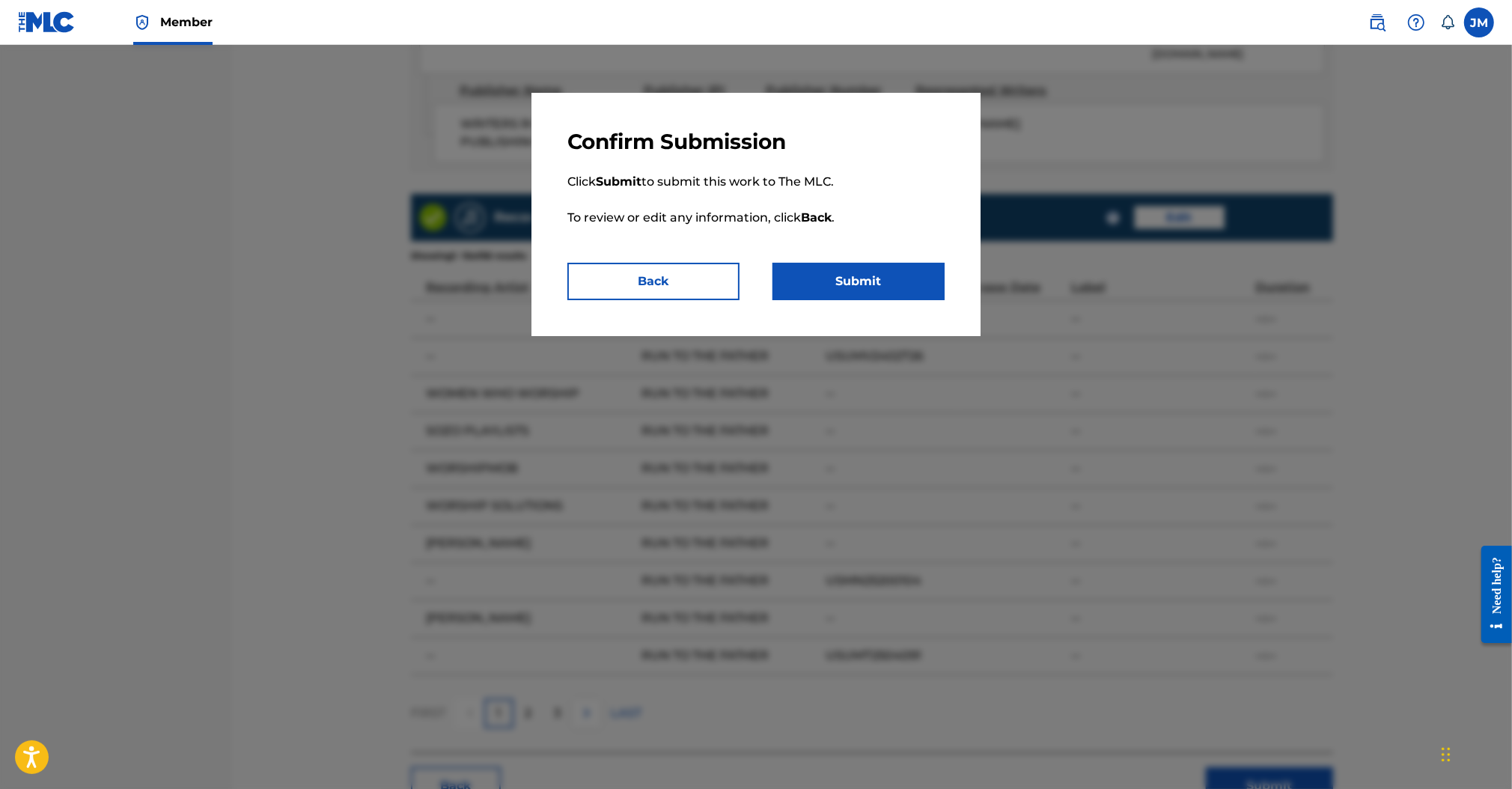
click at [854, 287] on button "Submit" at bounding box center [858, 282] width 172 height 38
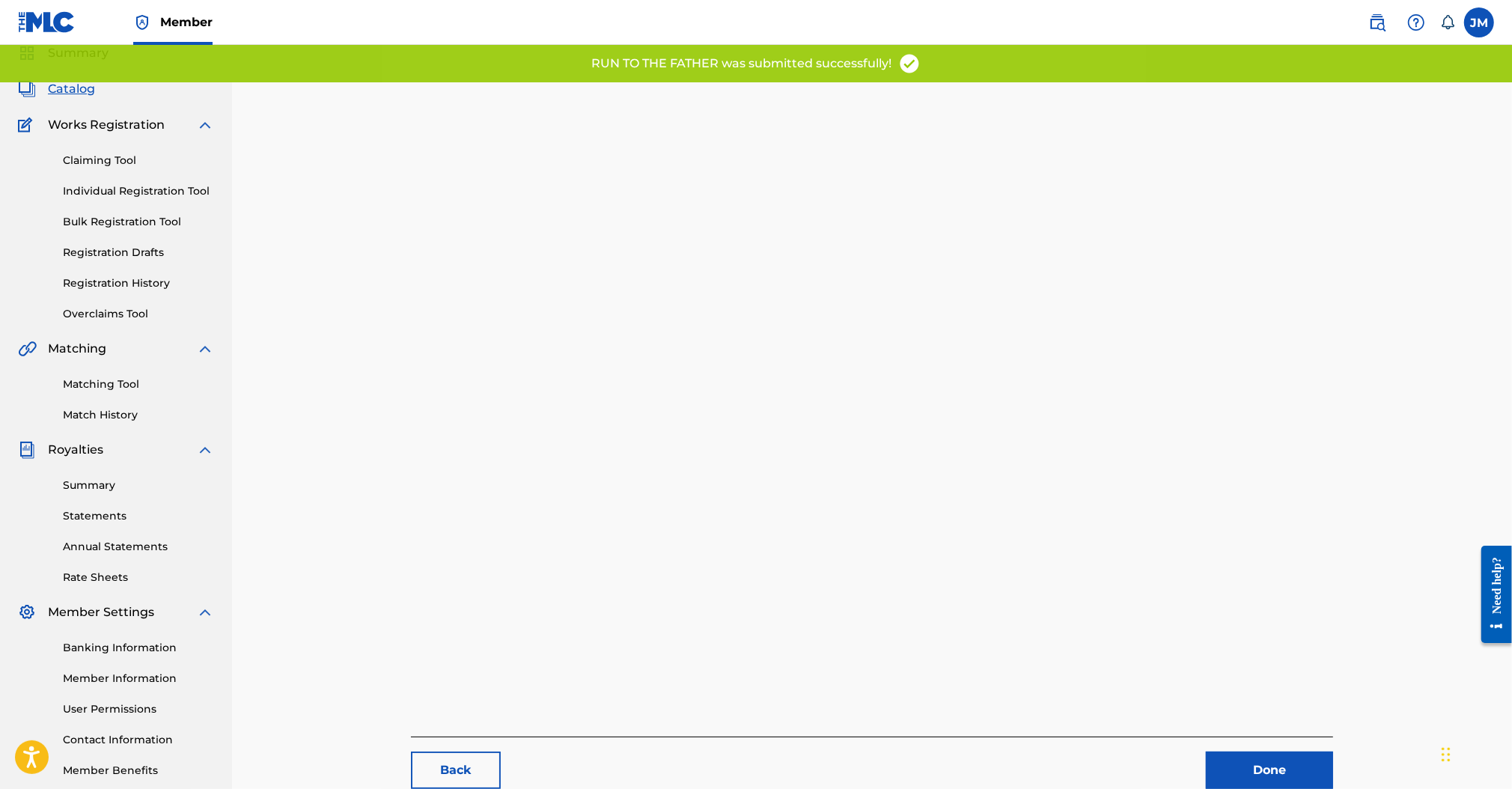
scroll to position [153, 0]
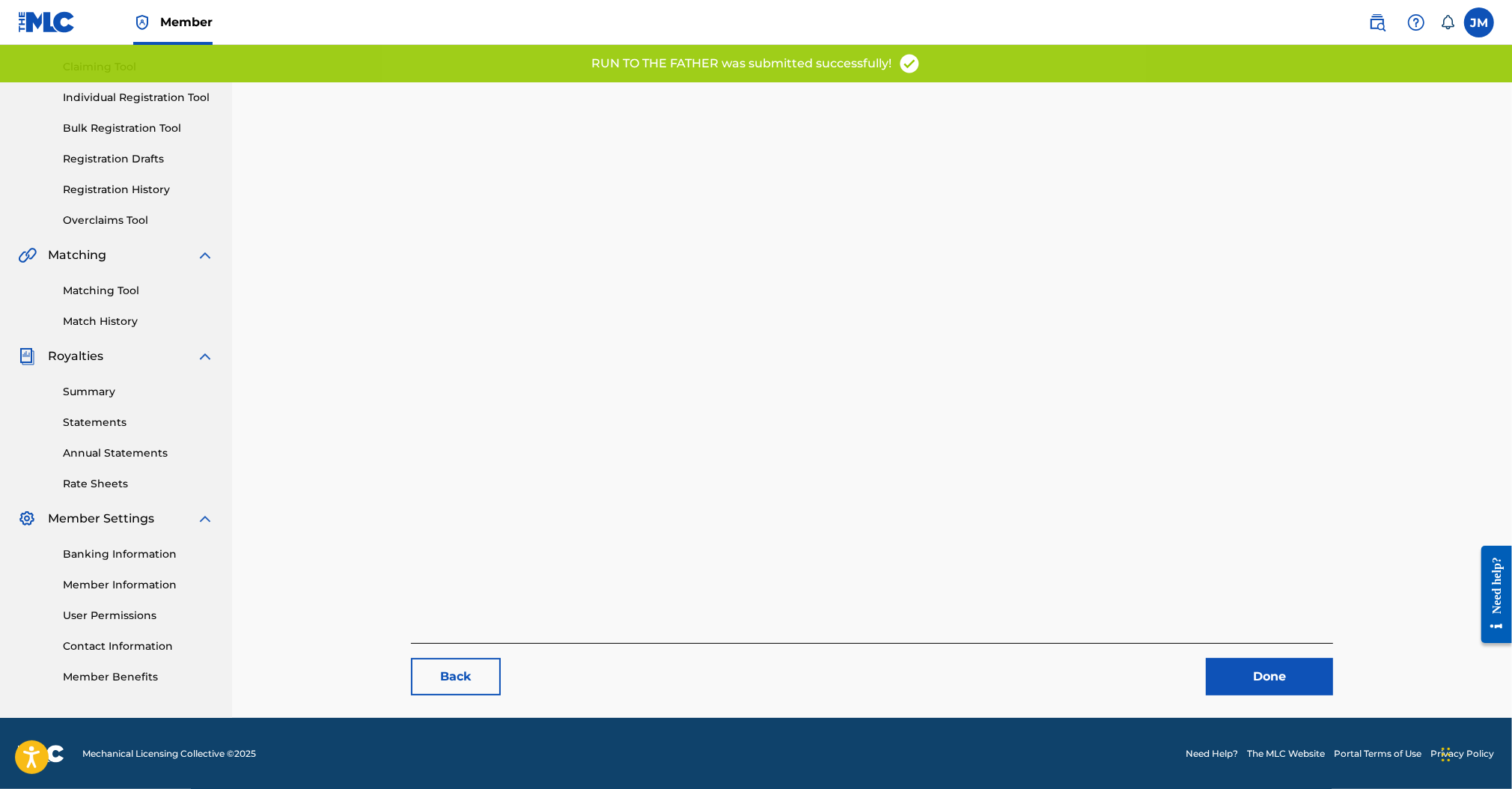
click at [1262, 679] on link "Done" at bounding box center [1269, 677] width 127 height 38
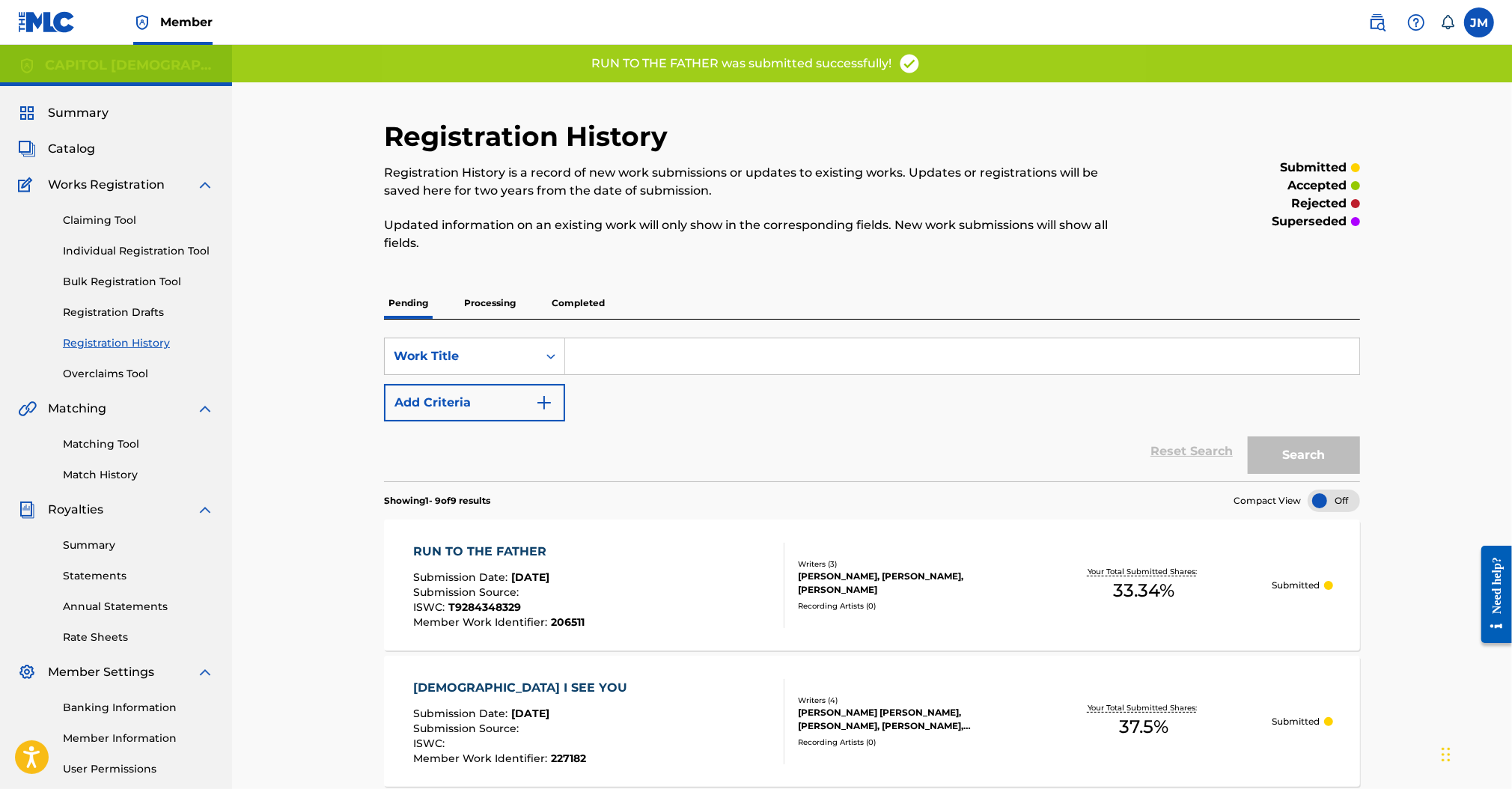
click at [156, 250] on link "Individual Registration Tool" at bounding box center [138, 251] width 152 height 16
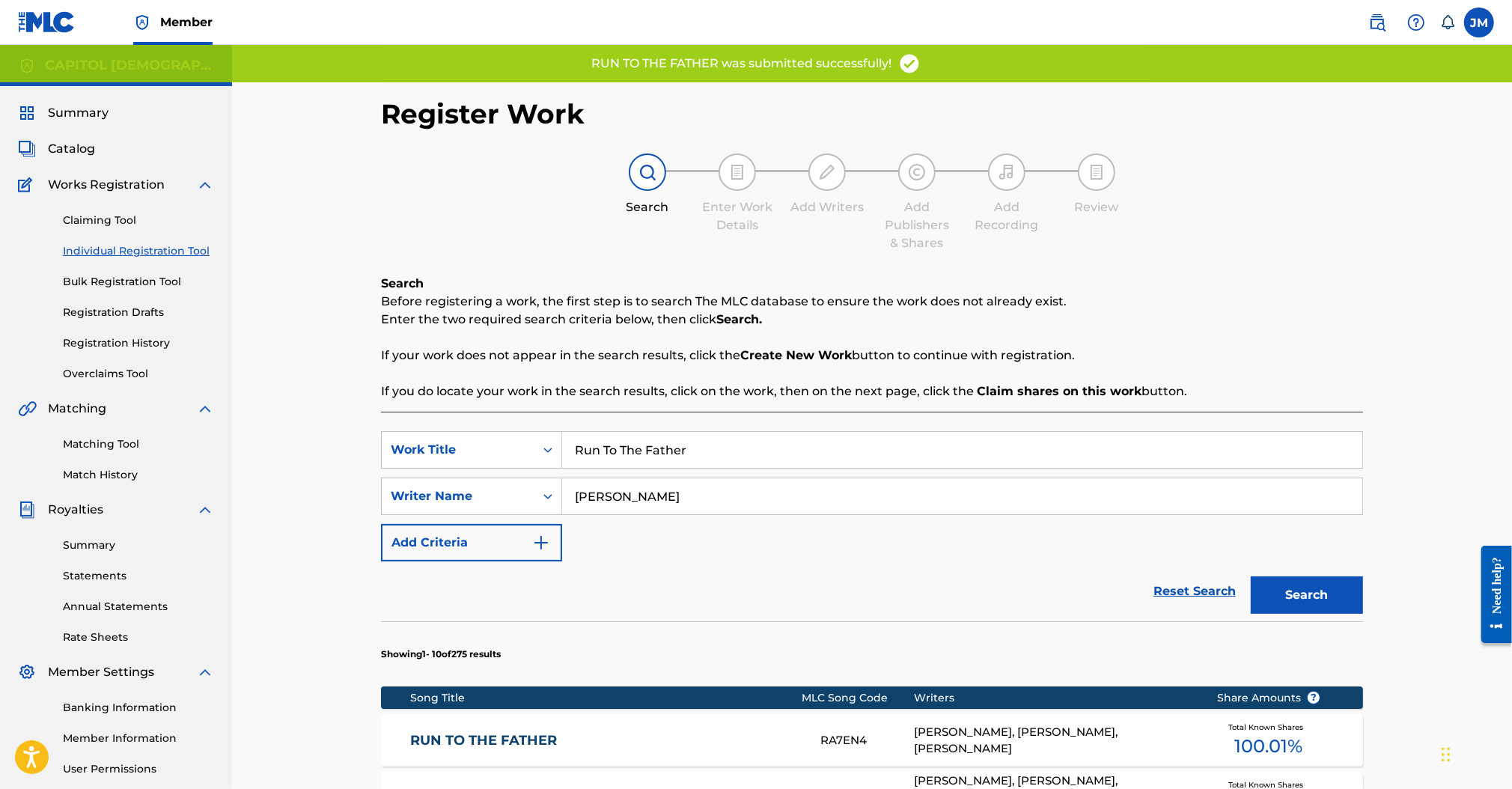
click at [605, 444] on input "Run To The Father" at bounding box center [962, 450] width 800 height 36
